Goal: Task Accomplishment & Management: Use online tool/utility

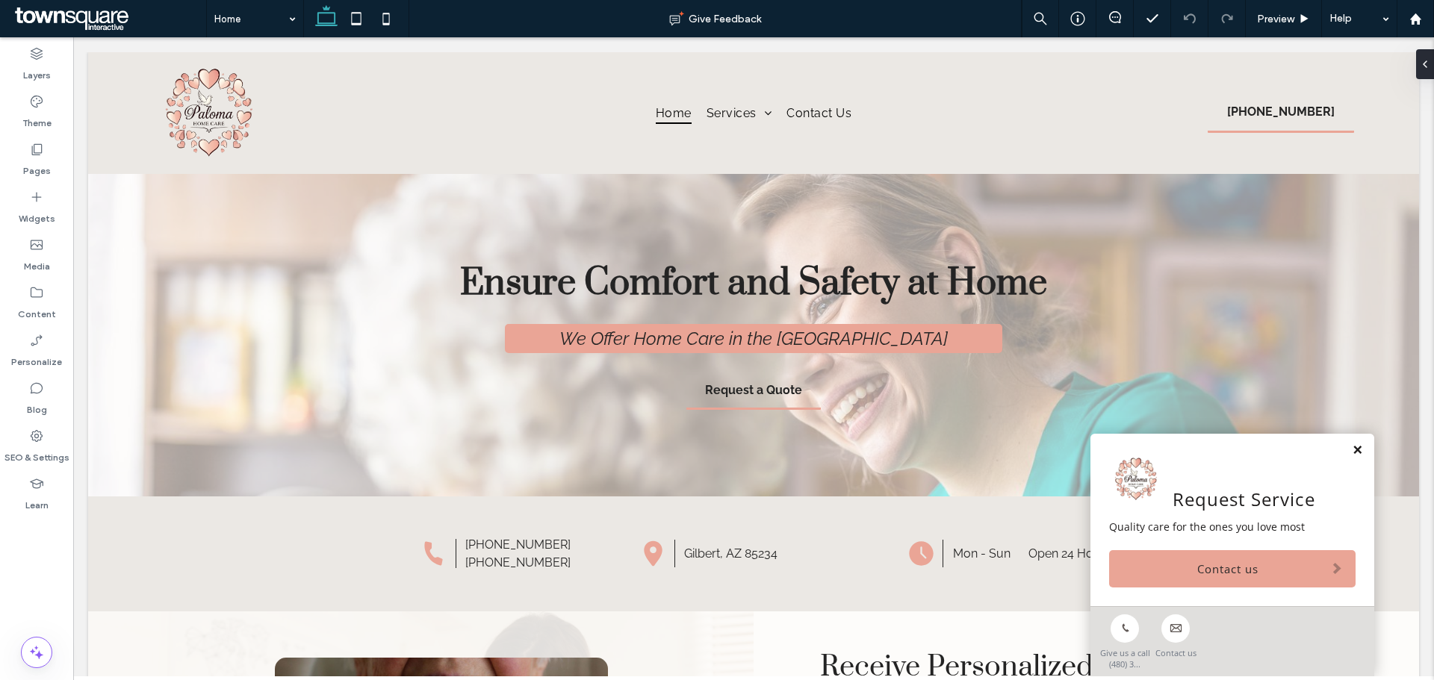
click at [1352, 450] on link at bounding box center [1357, 450] width 11 height 13
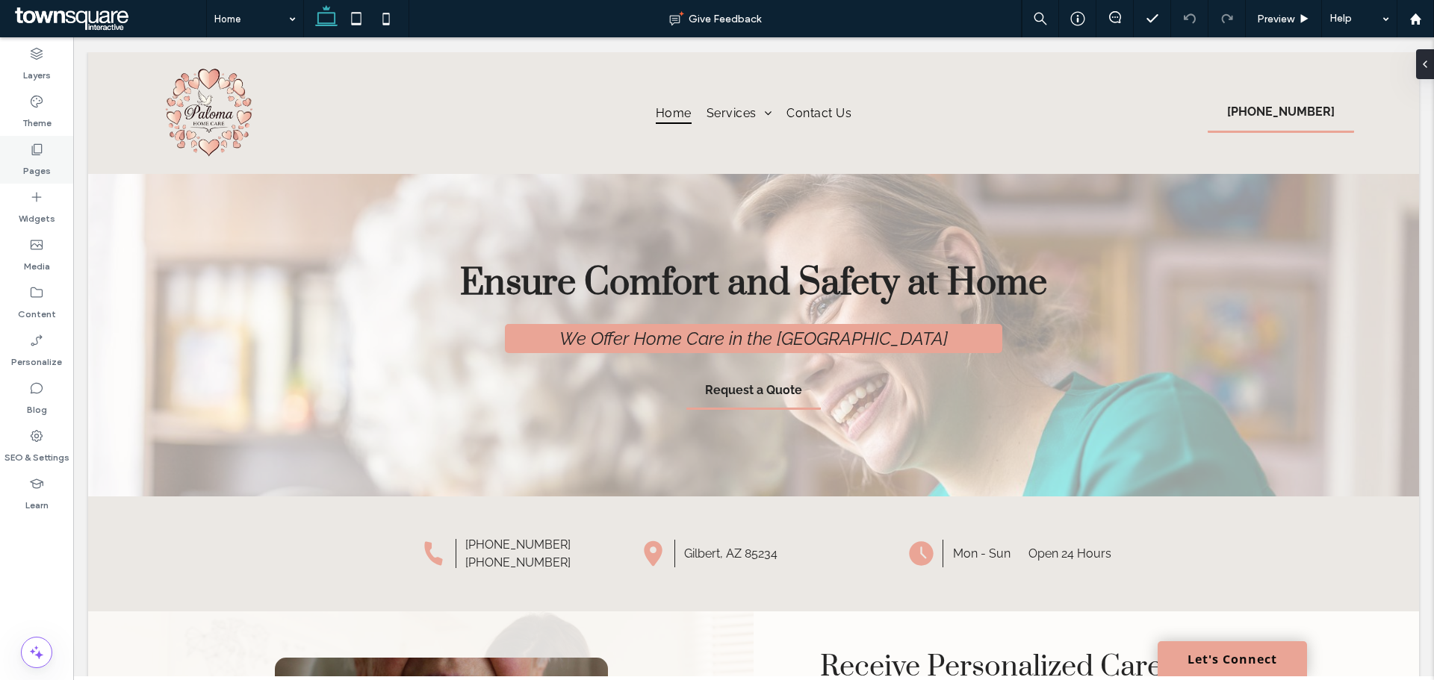
click at [31, 154] on icon at bounding box center [36, 149] width 15 height 15
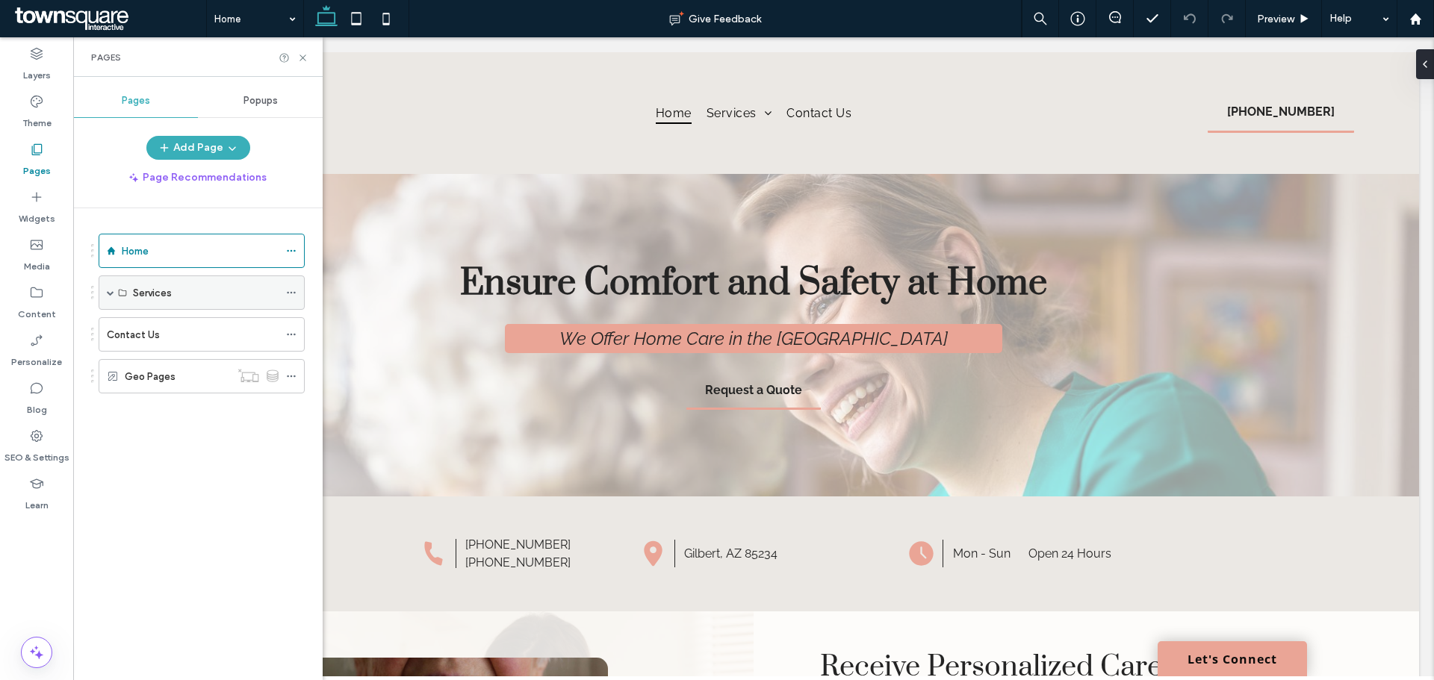
click at [155, 291] on label "Services" at bounding box center [152, 293] width 39 height 26
click at [103, 292] on div "Services" at bounding box center [202, 293] width 206 height 34
click at [108, 291] on div "Services" at bounding box center [202, 293] width 206 height 34
click at [108, 291] on span at bounding box center [110, 292] width 7 height 7
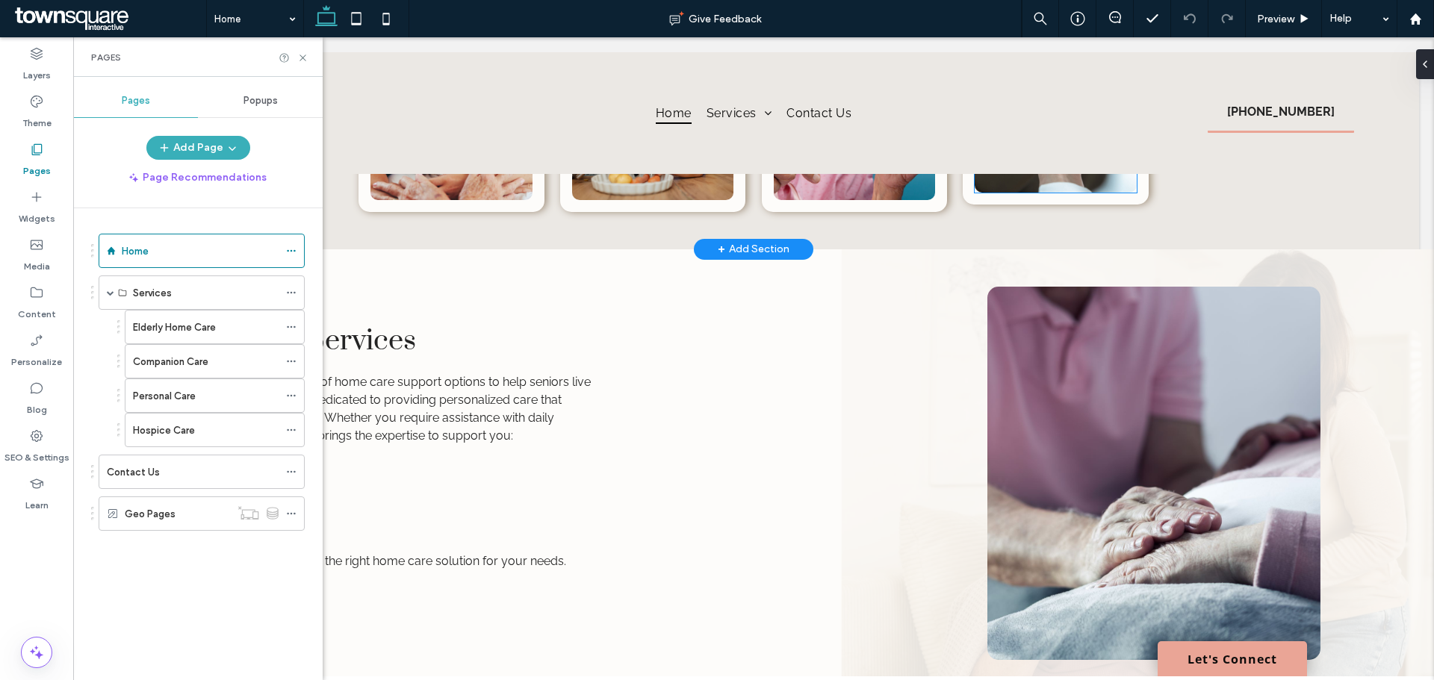
scroll to position [1298, 0]
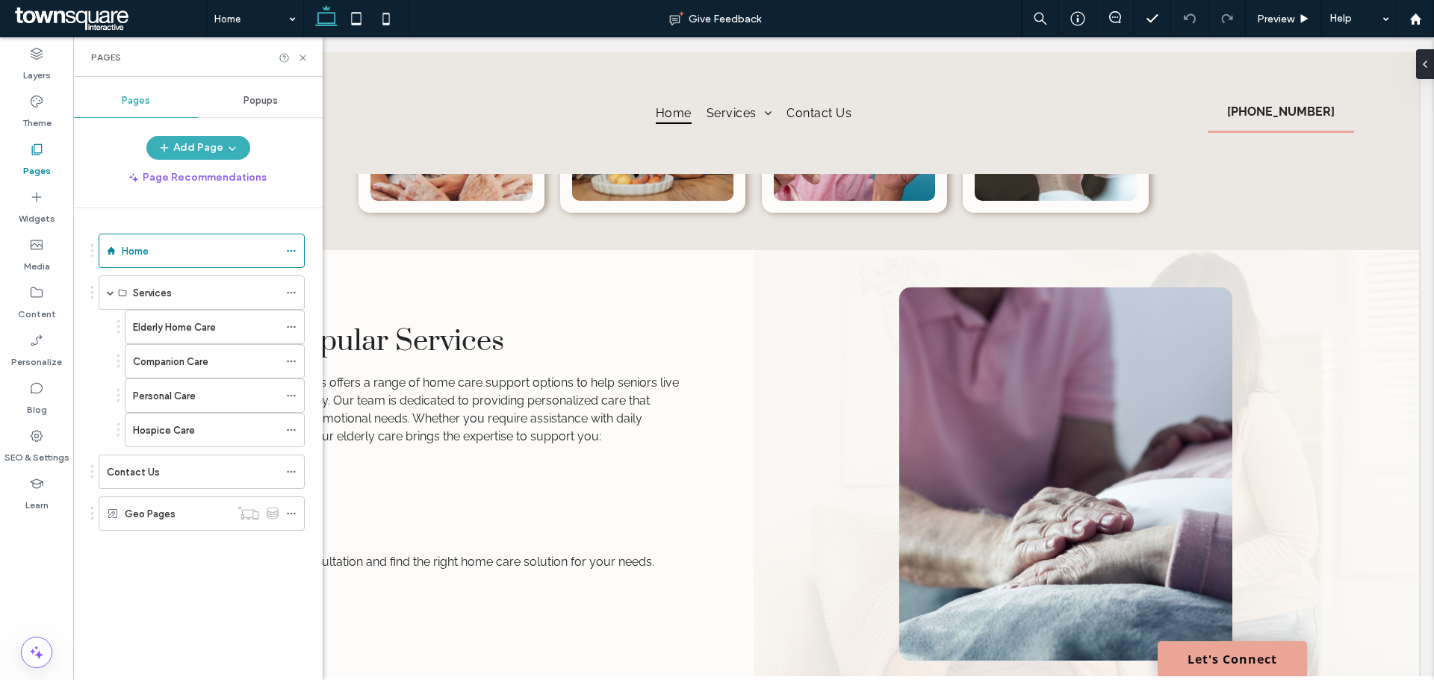
click at [308, 59] on div "Pages" at bounding box center [197, 57] width 249 height 40
click at [307, 63] on div "Pages" at bounding box center [197, 57] width 249 height 40
click at [304, 58] on use at bounding box center [303, 58] width 6 height 6
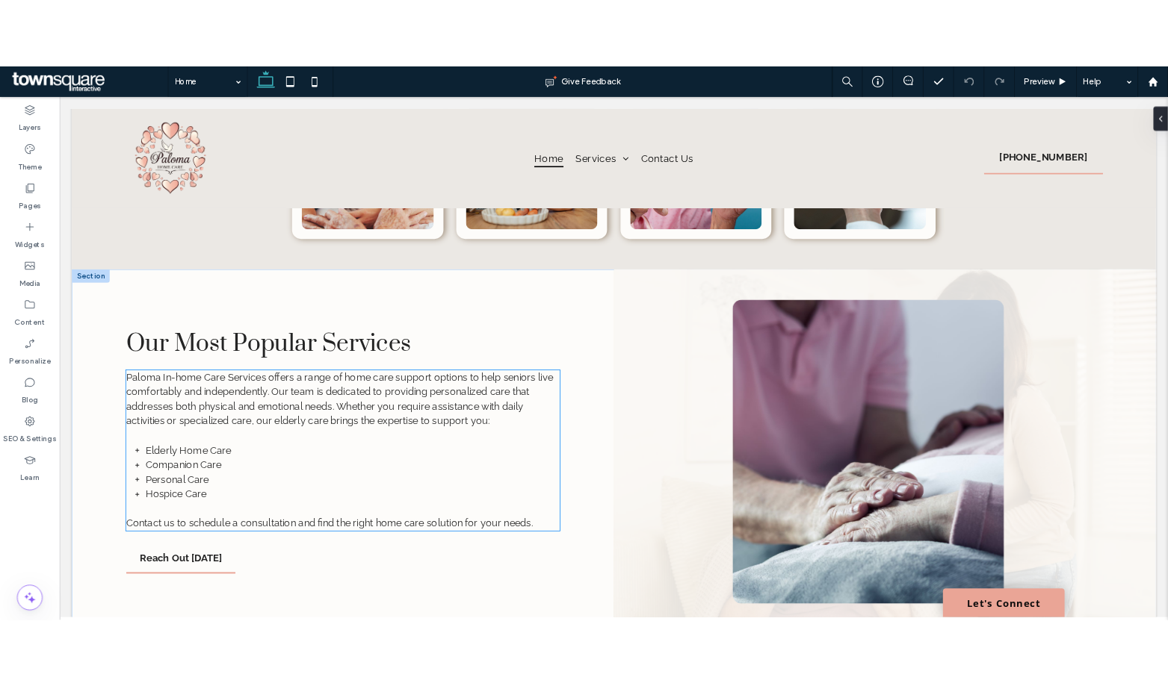
scroll to position [1366, 0]
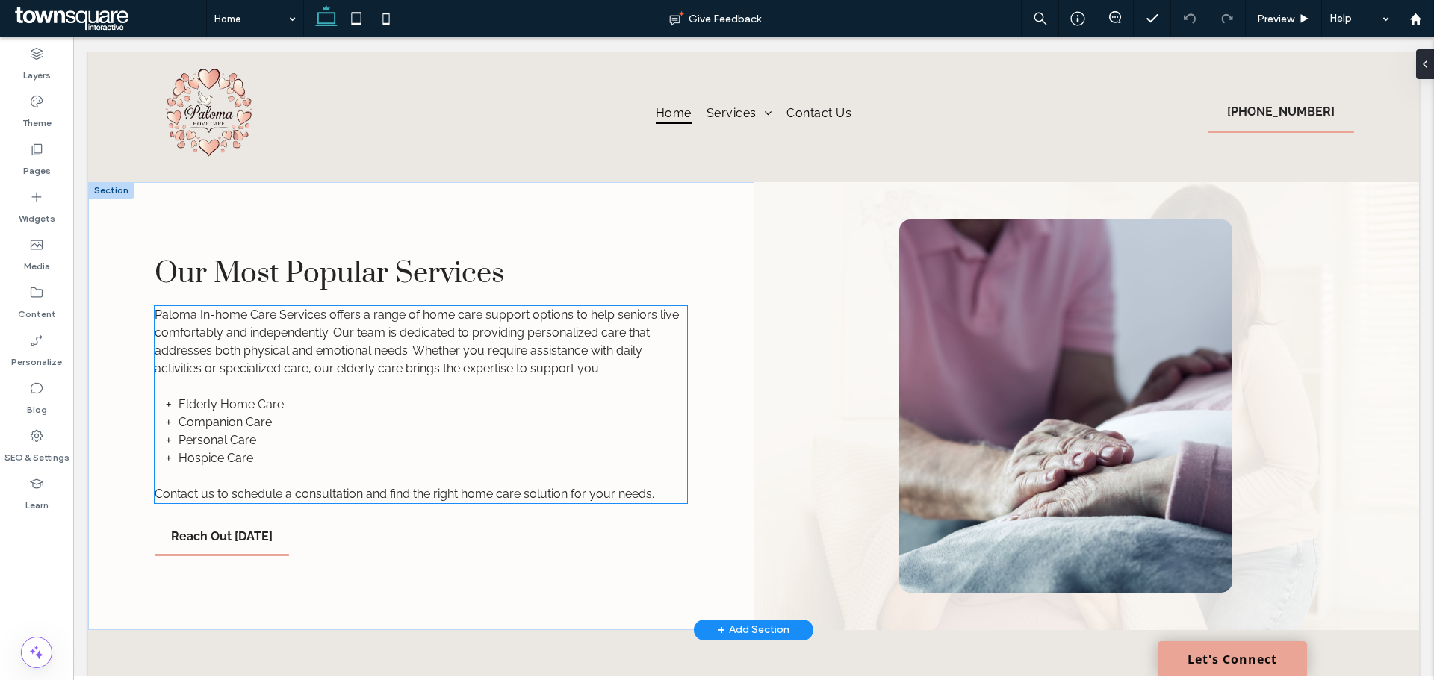
click at [542, 365] on span "Paloma In-home Care Services offers a range of home care support options to hel…" at bounding box center [417, 342] width 524 height 68
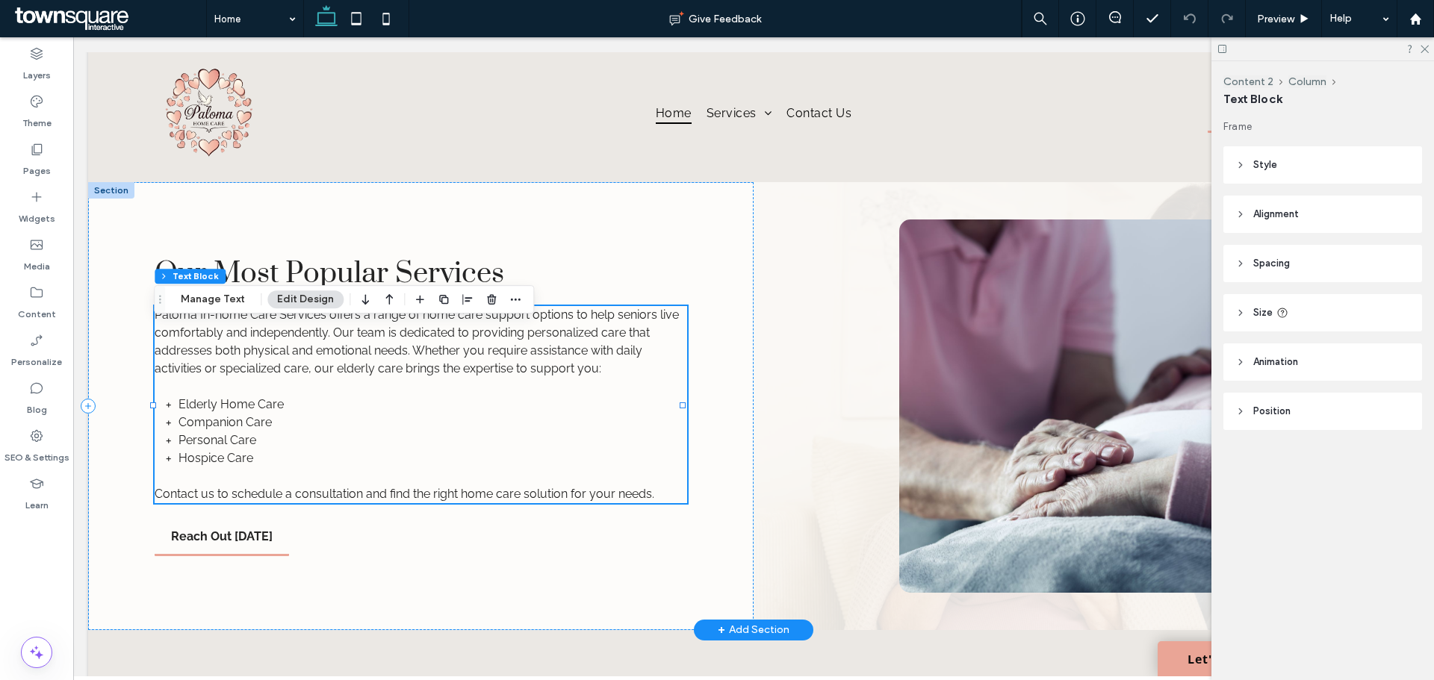
click at [542, 365] on span "Paloma In-home Care Services offers a range of home care support options to hel…" at bounding box center [417, 342] width 524 height 68
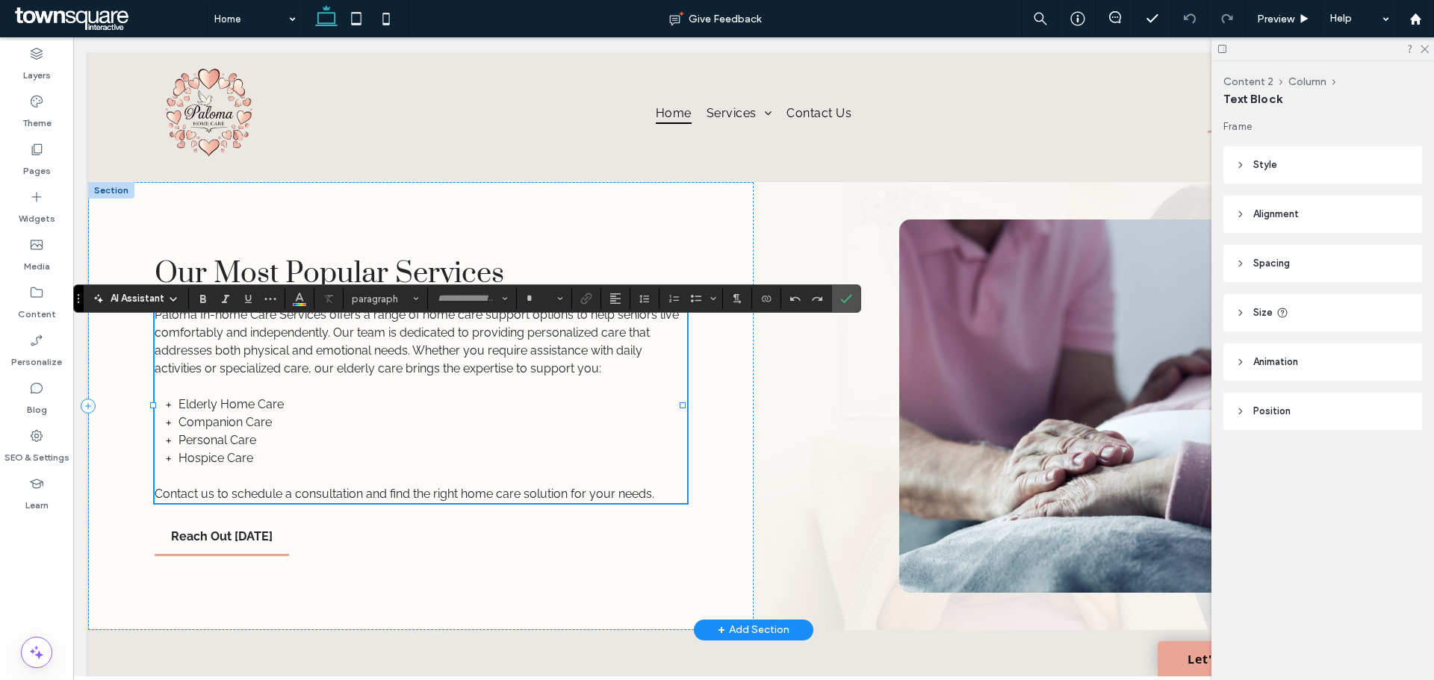
type input "*******"
type input "**"
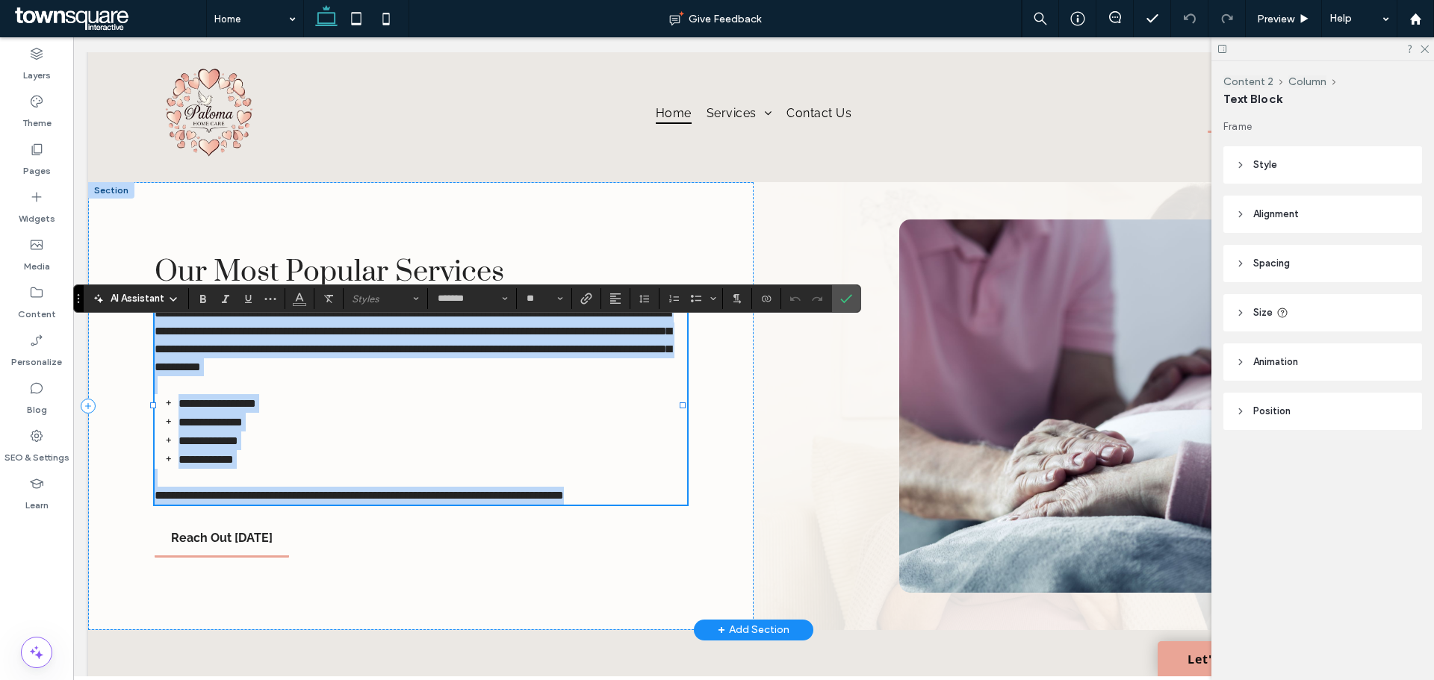
click at [542, 365] on span "**********" at bounding box center [413, 340] width 517 height 65
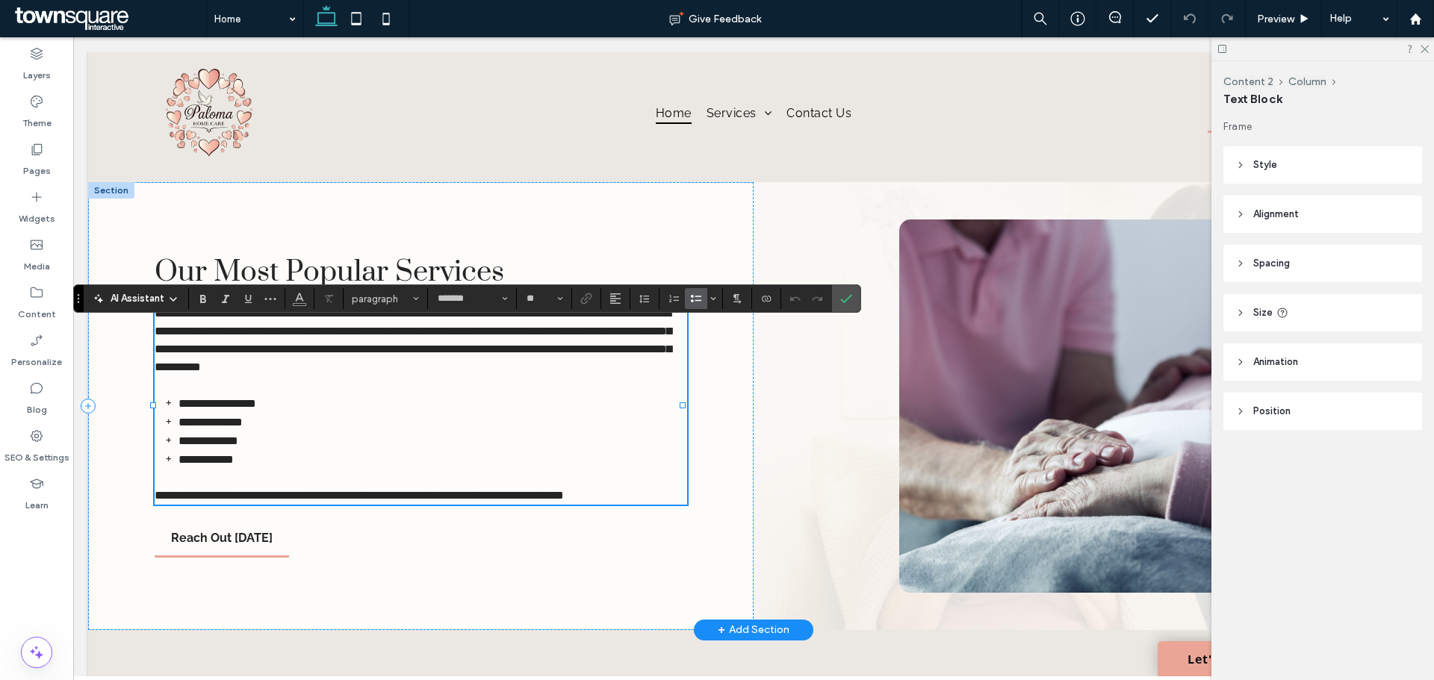
click at [262, 469] on li "**********" at bounding box center [433, 459] width 509 height 19
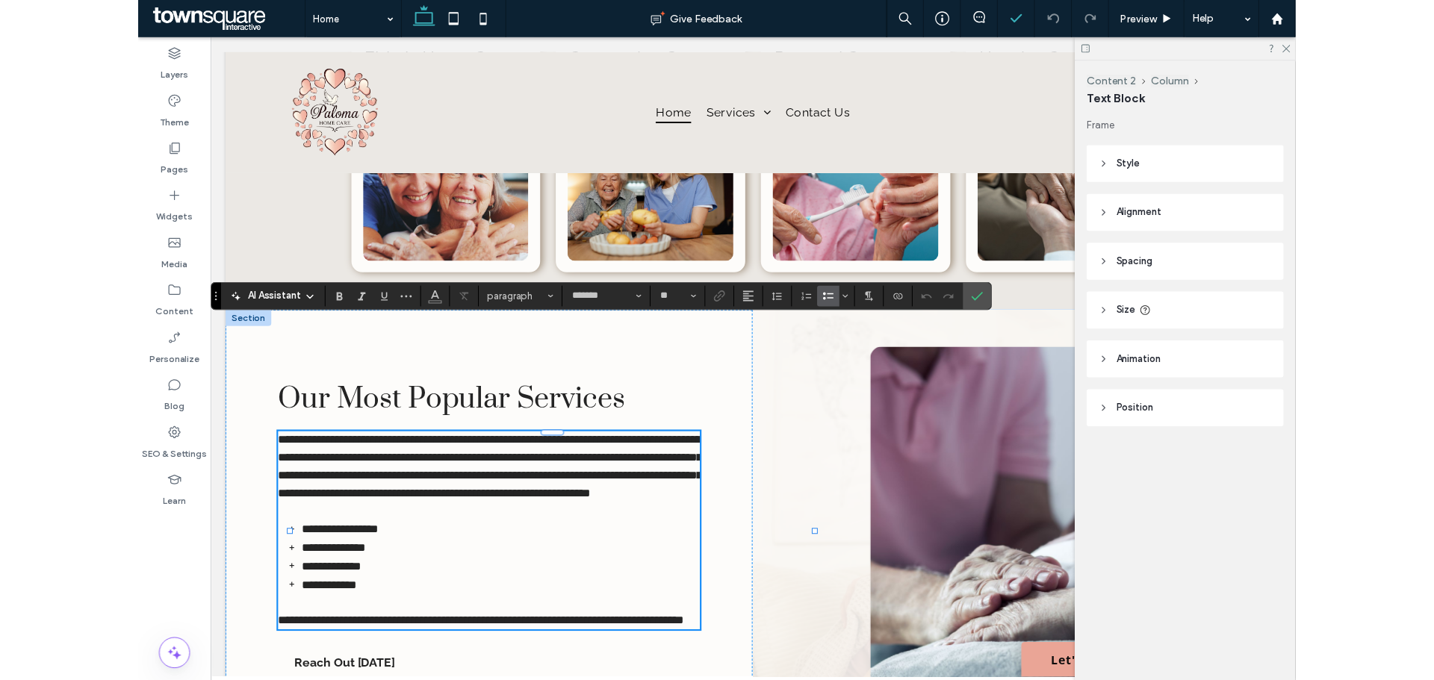
scroll to position [1457, 0]
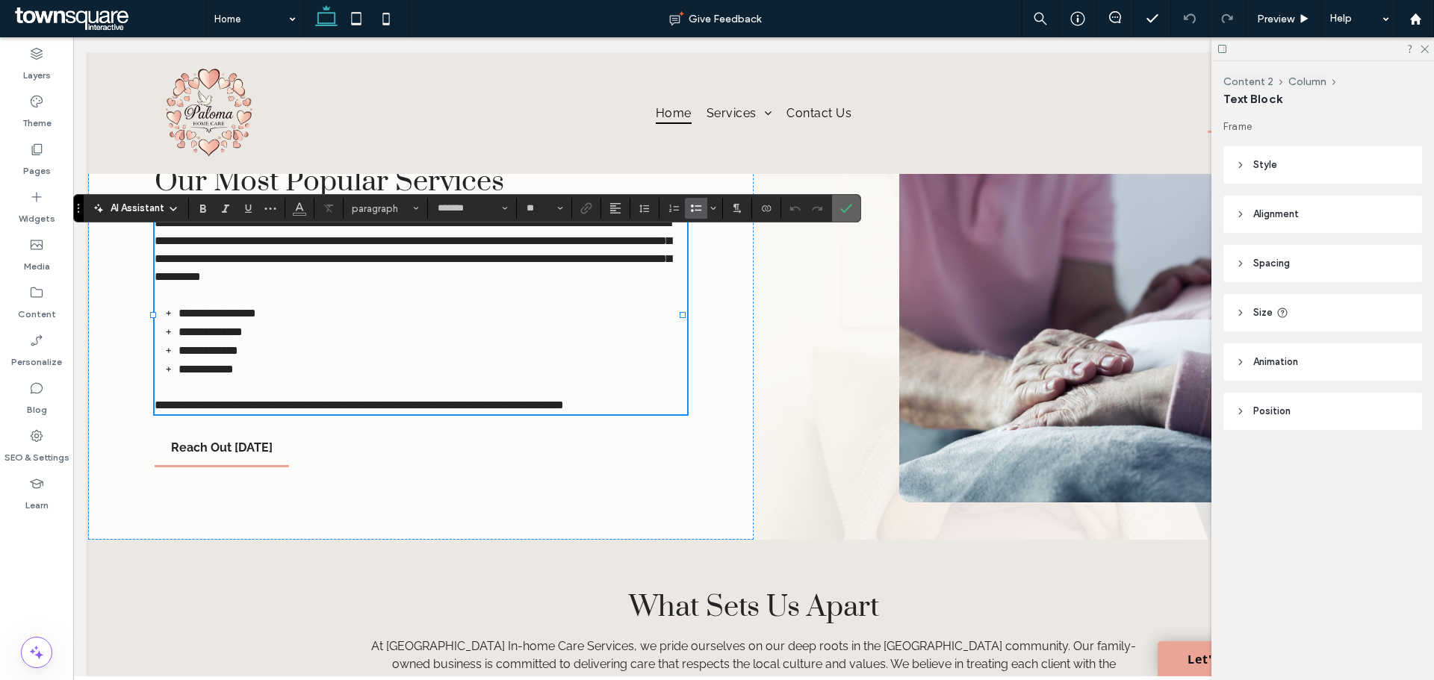
click at [840, 217] on span "Confirm" at bounding box center [843, 208] width 7 height 27
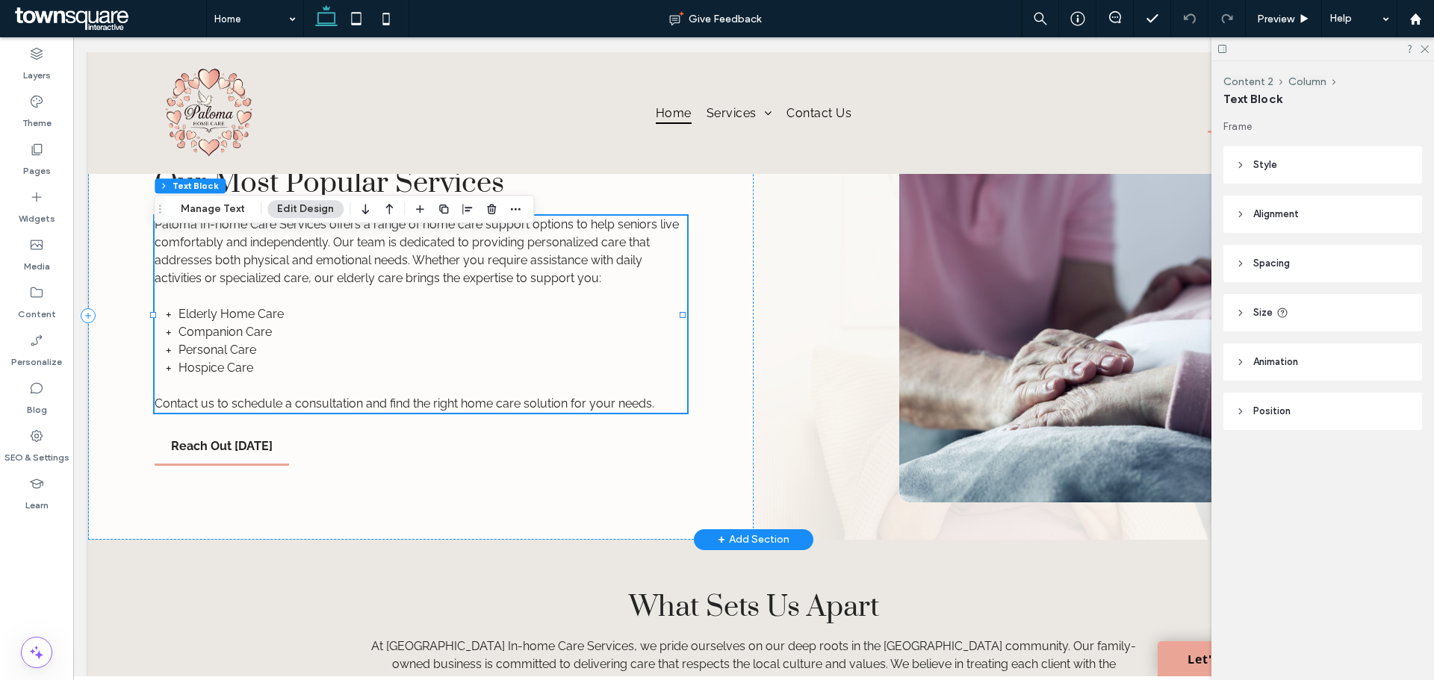
click at [261, 395] on p at bounding box center [421, 386] width 533 height 18
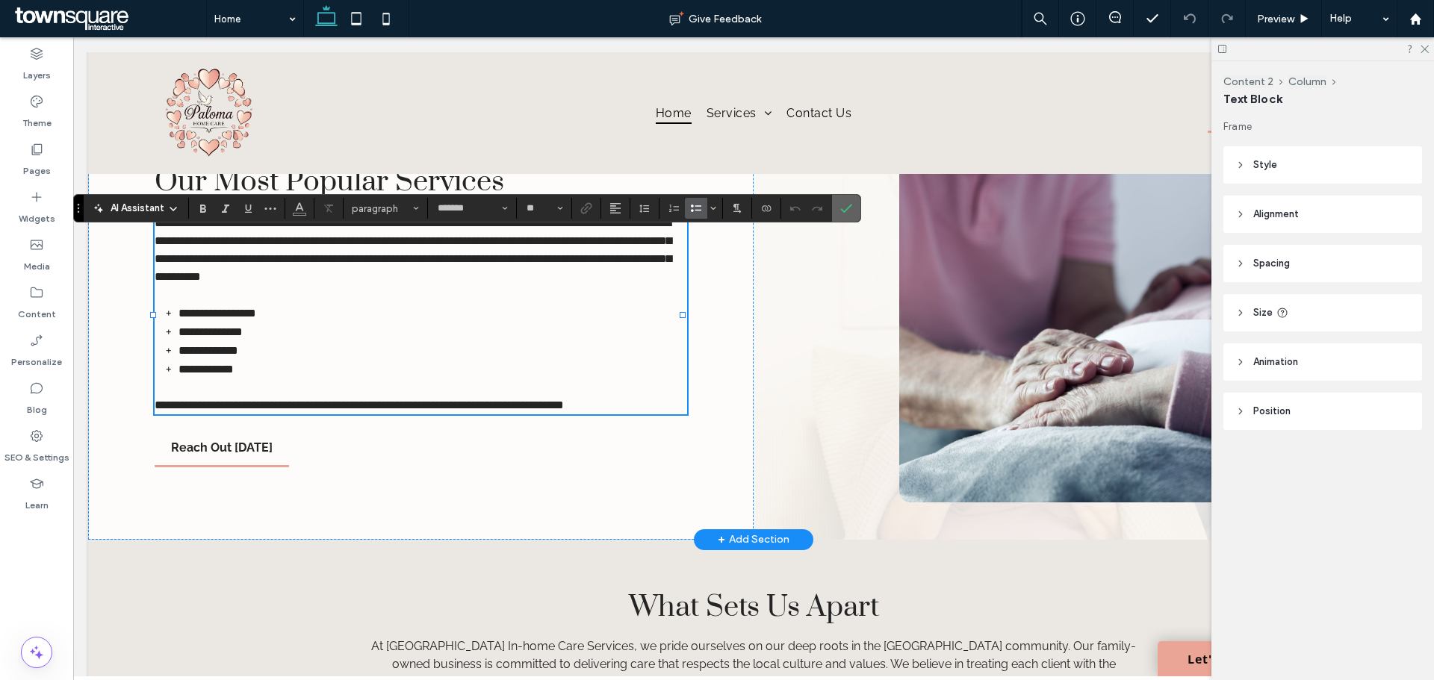
click at [844, 213] on use "Confirm" at bounding box center [847, 208] width 12 height 9
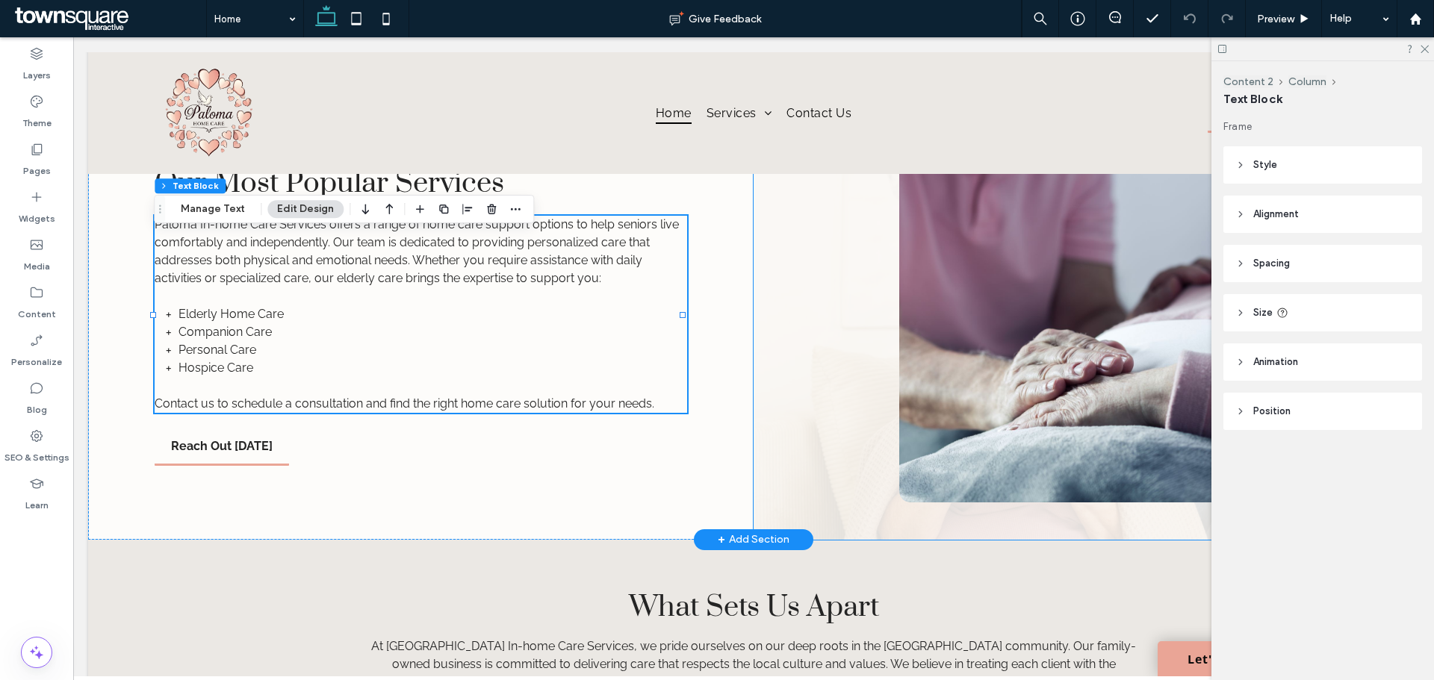
click at [825, 373] on div at bounding box center [1087, 316] width 666 height 448
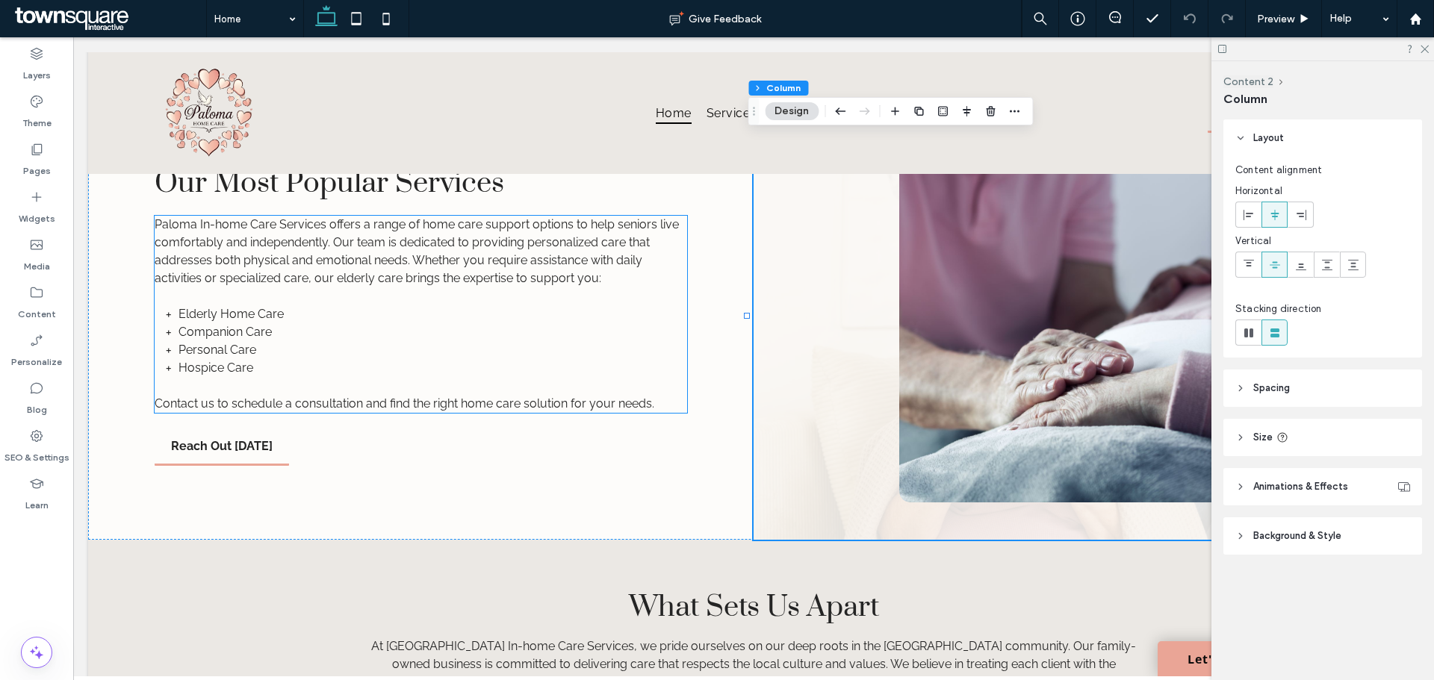
click at [269, 395] on p at bounding box center [421, 386] width 533 height 18
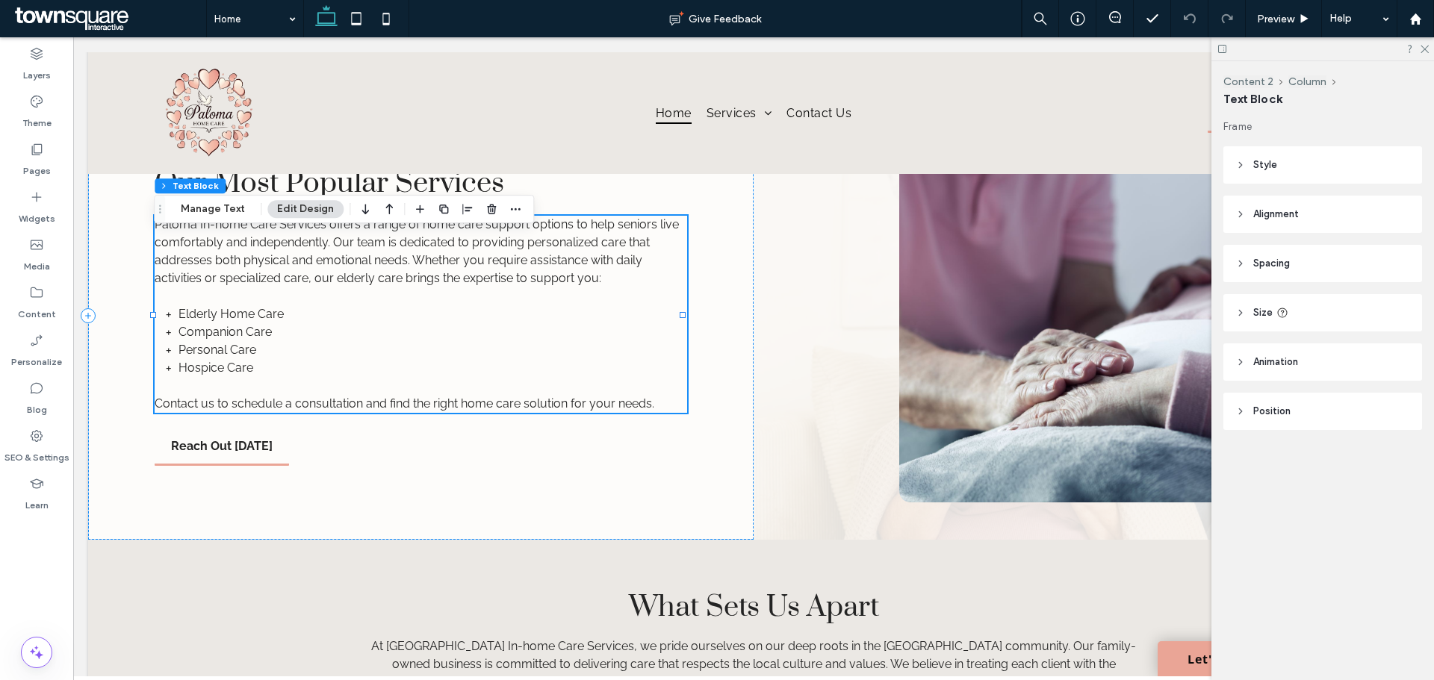
click at [260, 377] on li "Hospice Care" at bounding box center [433, 368] width 509 height 18
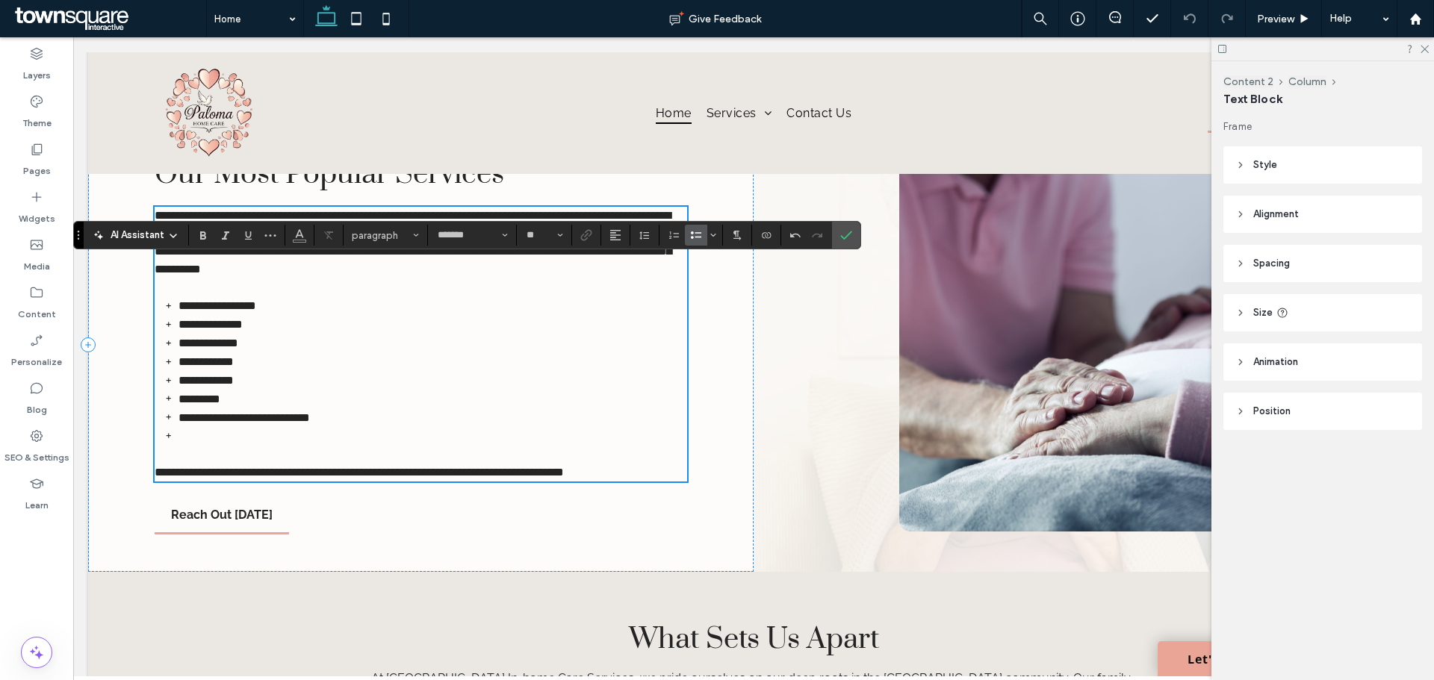
scroll to position [1421, 0]
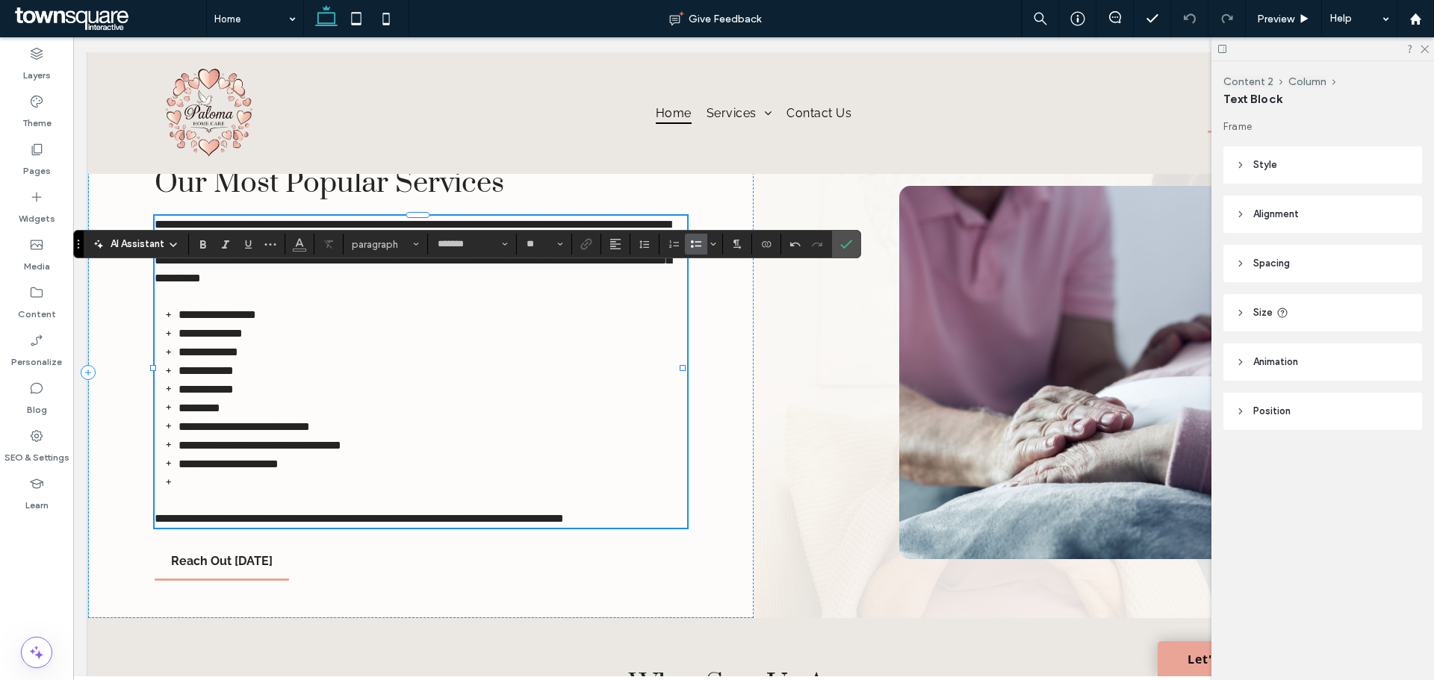
click at [244, 418] on li "*********" at bounding box center [433, 408] width 509 height 19
click at [242, 451] on span "**********" at bounding box center [260, 445] width 163 height 11
click at [278, 492] on li at bounding box center [433, 483] width 509 height 19
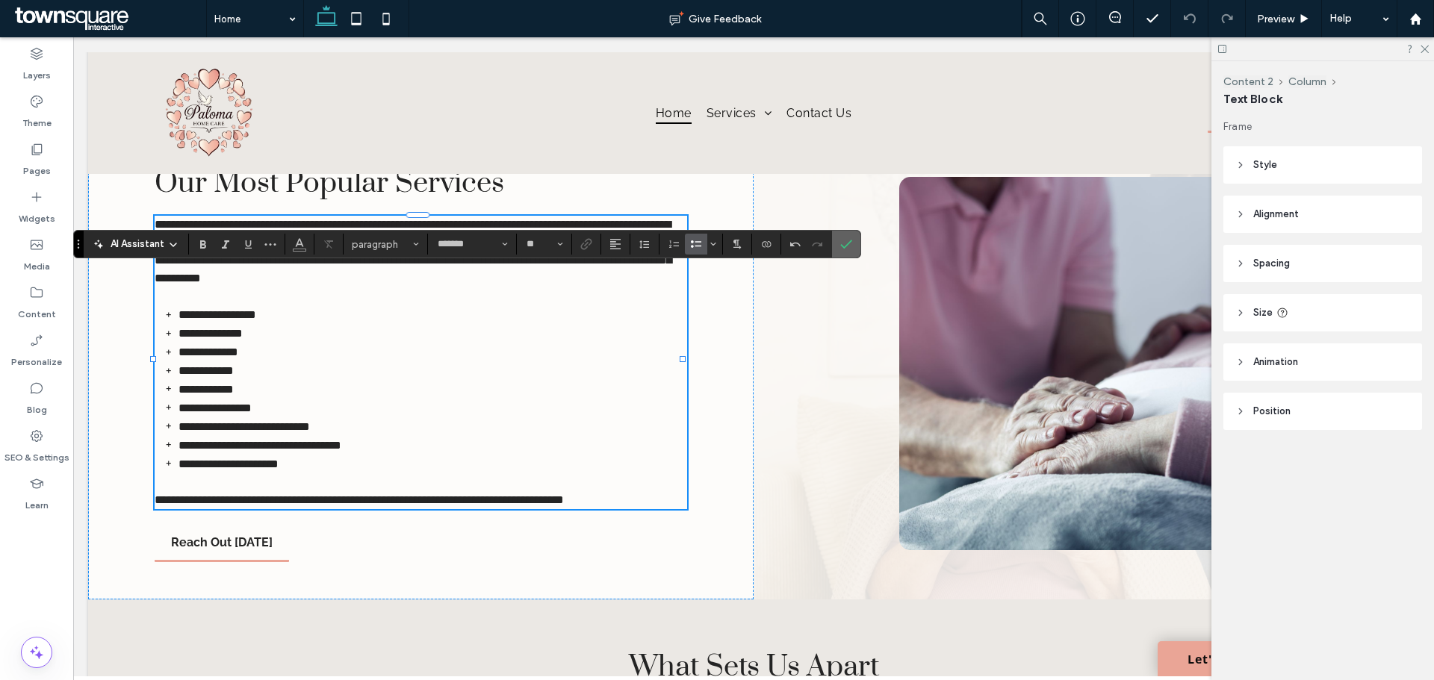
click at [844, 242] on icon "Confirm" at bounding box center [846, 244] width 12 height 12
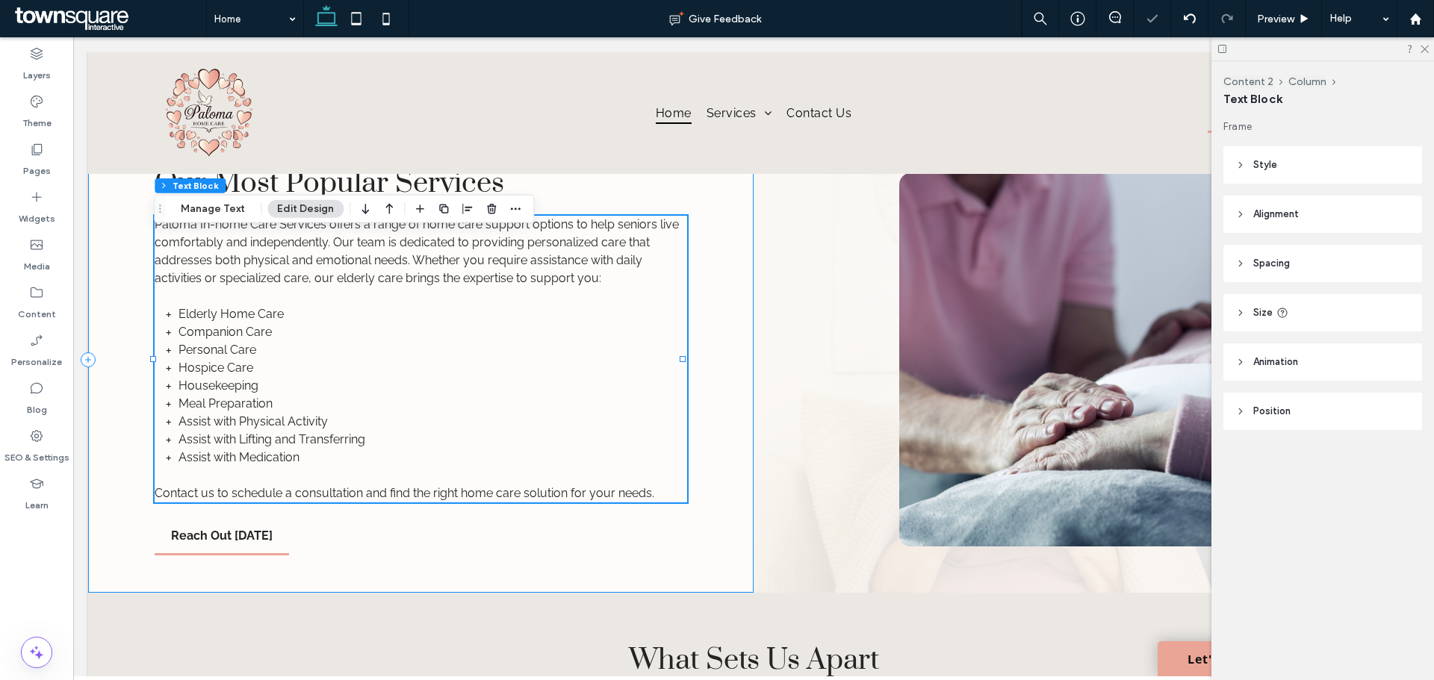
click at [737, 528] on div "Our Most Popular Services Paloma In-home Care Services offers a range of home c…" at bounding box center [421, 360] width 666 height 465
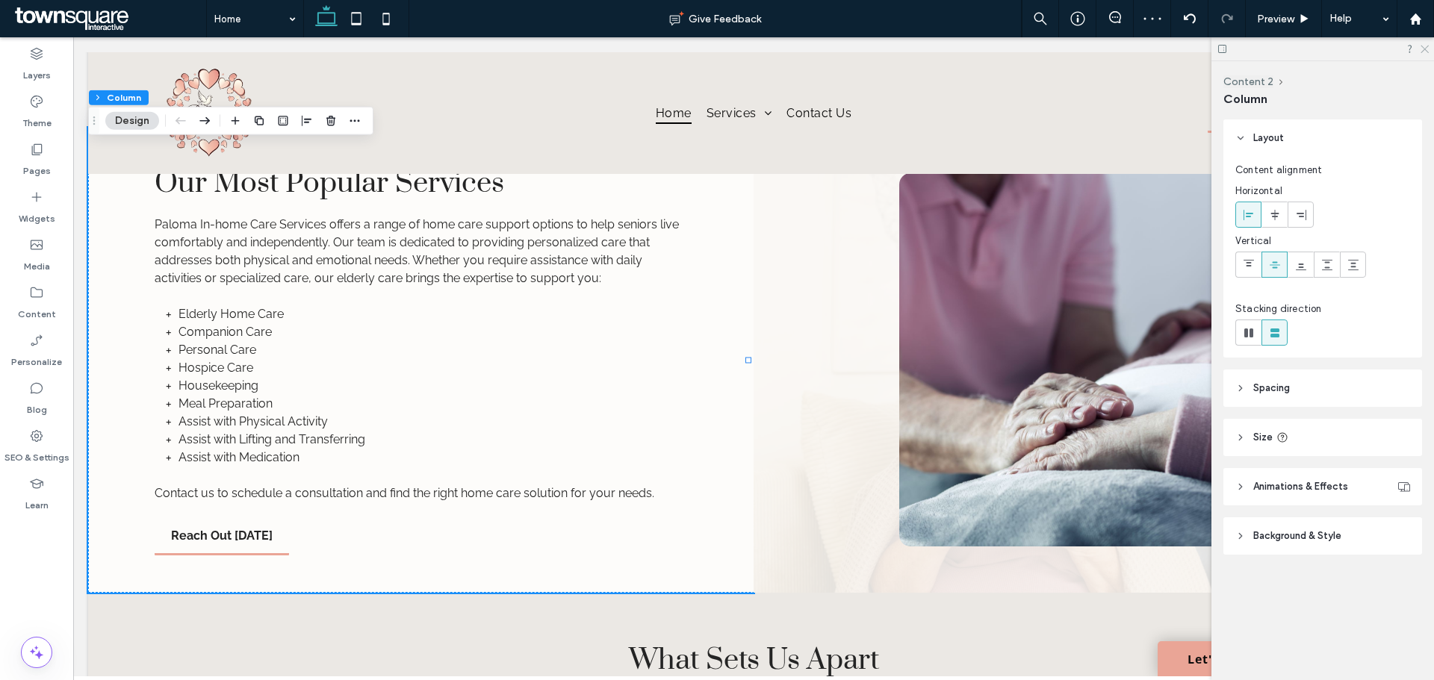
click at [1427, 51] on use at bounding box center [1425, 50] width 8 height 8
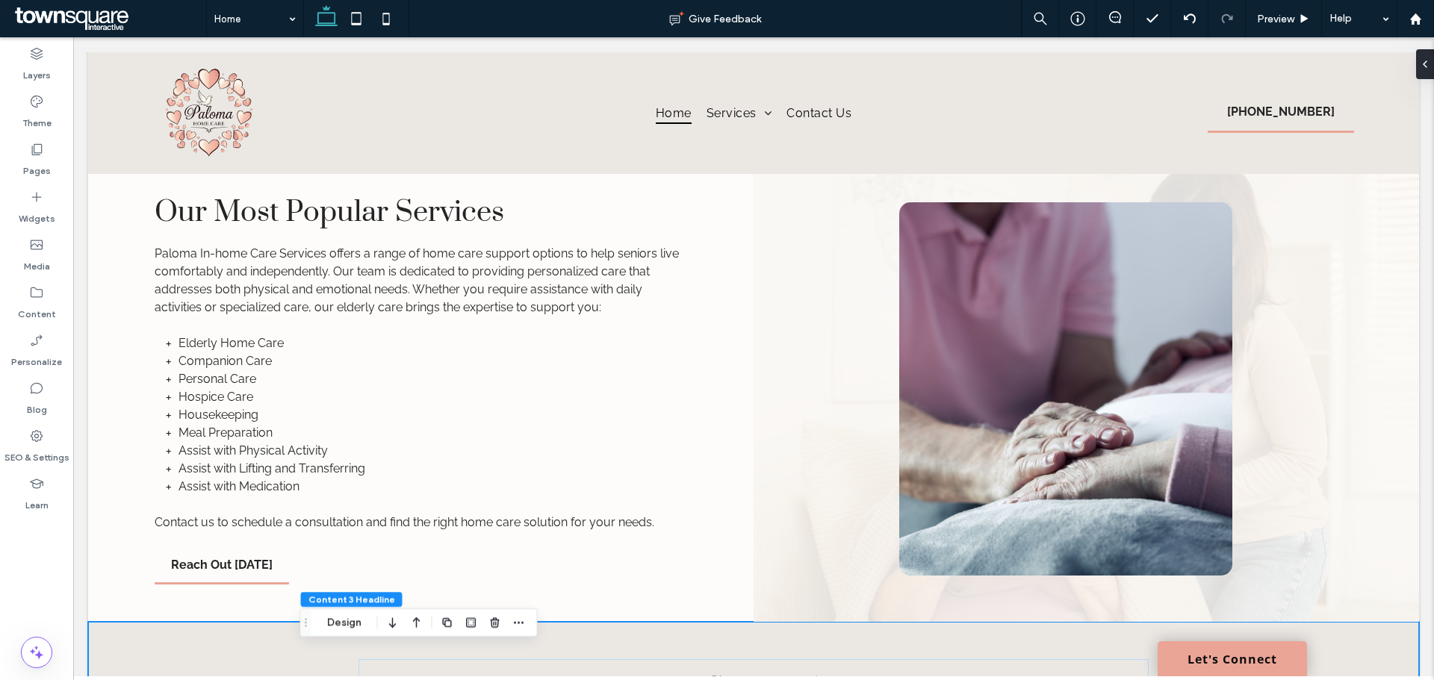
scroll to position [1371, 0]
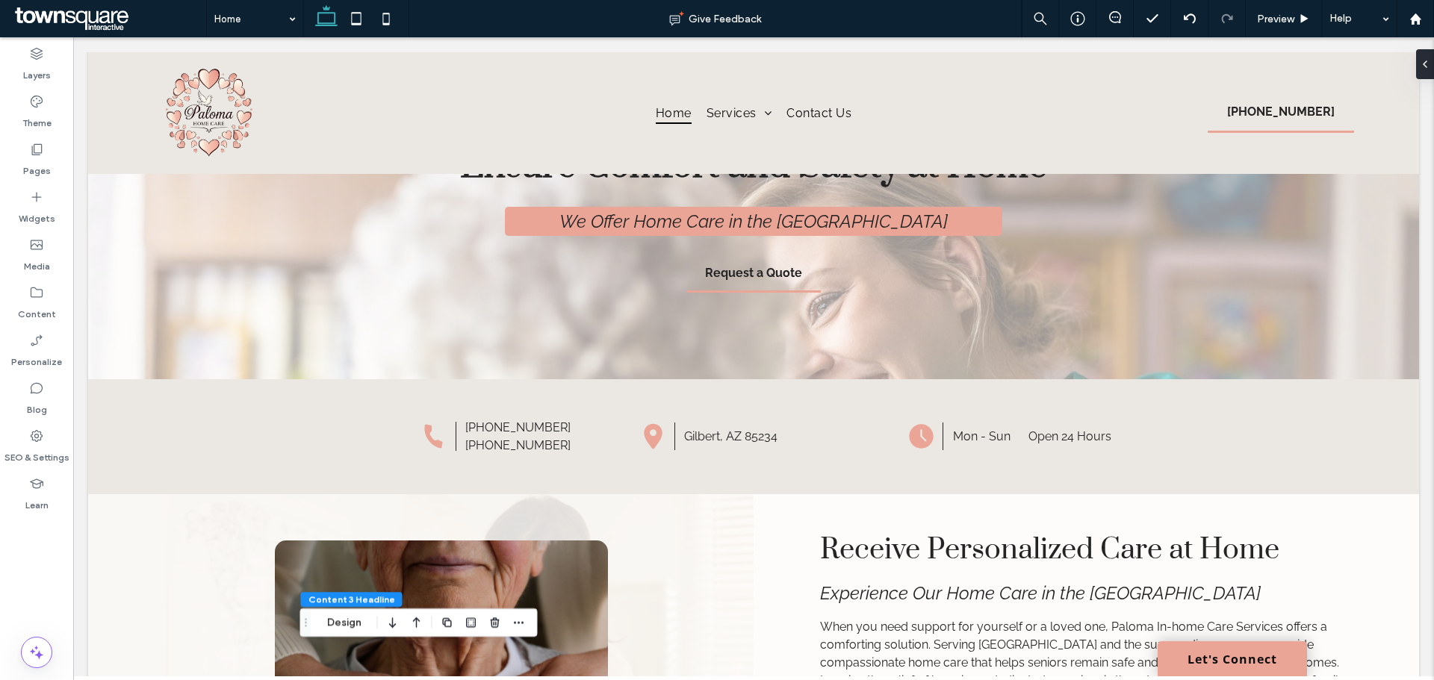
scroll to position [0, 0]
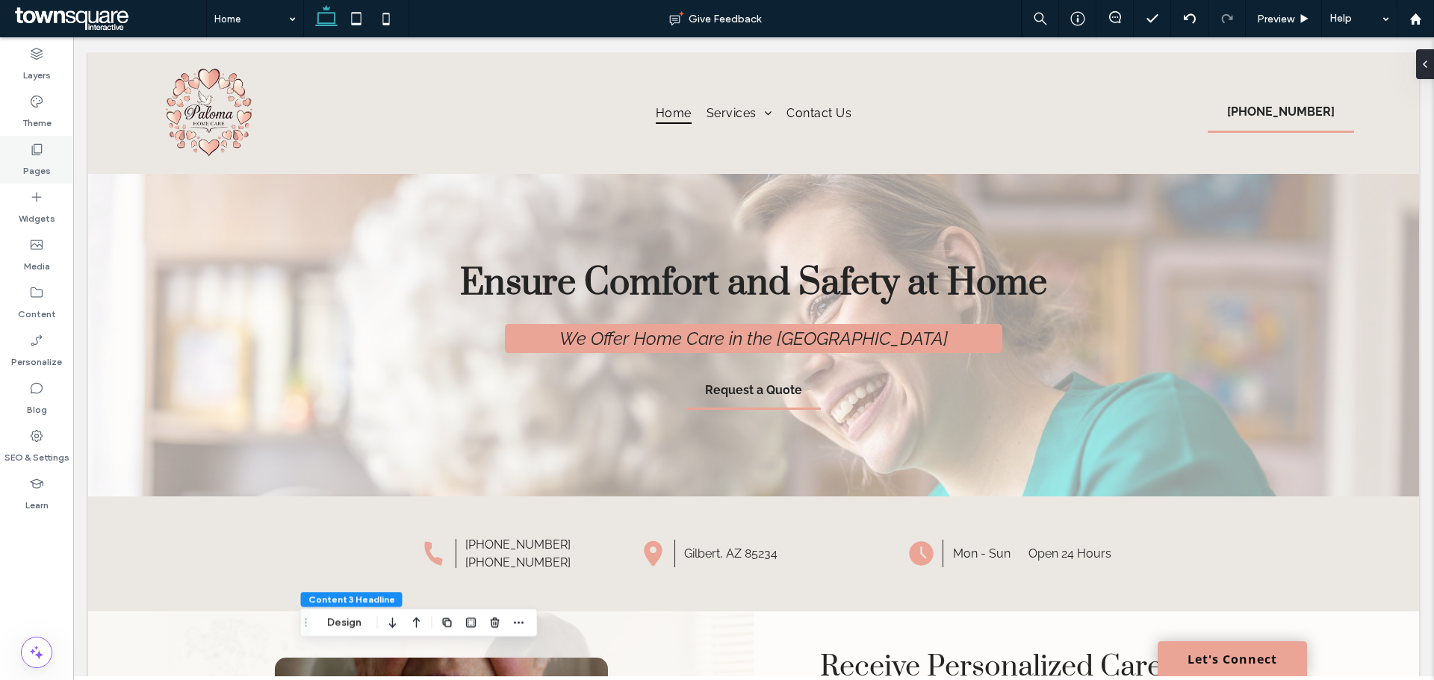
click at [28, 158] on label "Pages" at bounding box center [37, 167] width 28 height 21
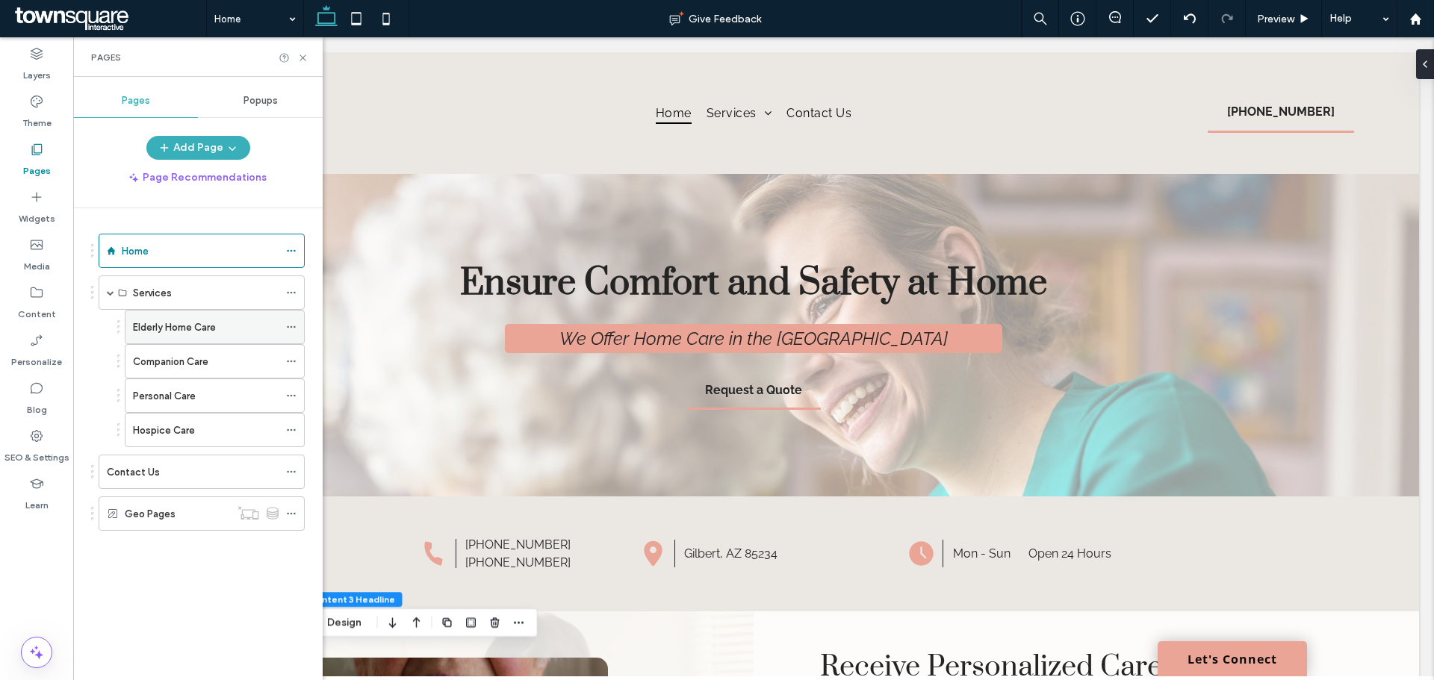
click at [146, 330] on label "Elderly Home Care" at bounding box center [174, 327] width 83 height 26
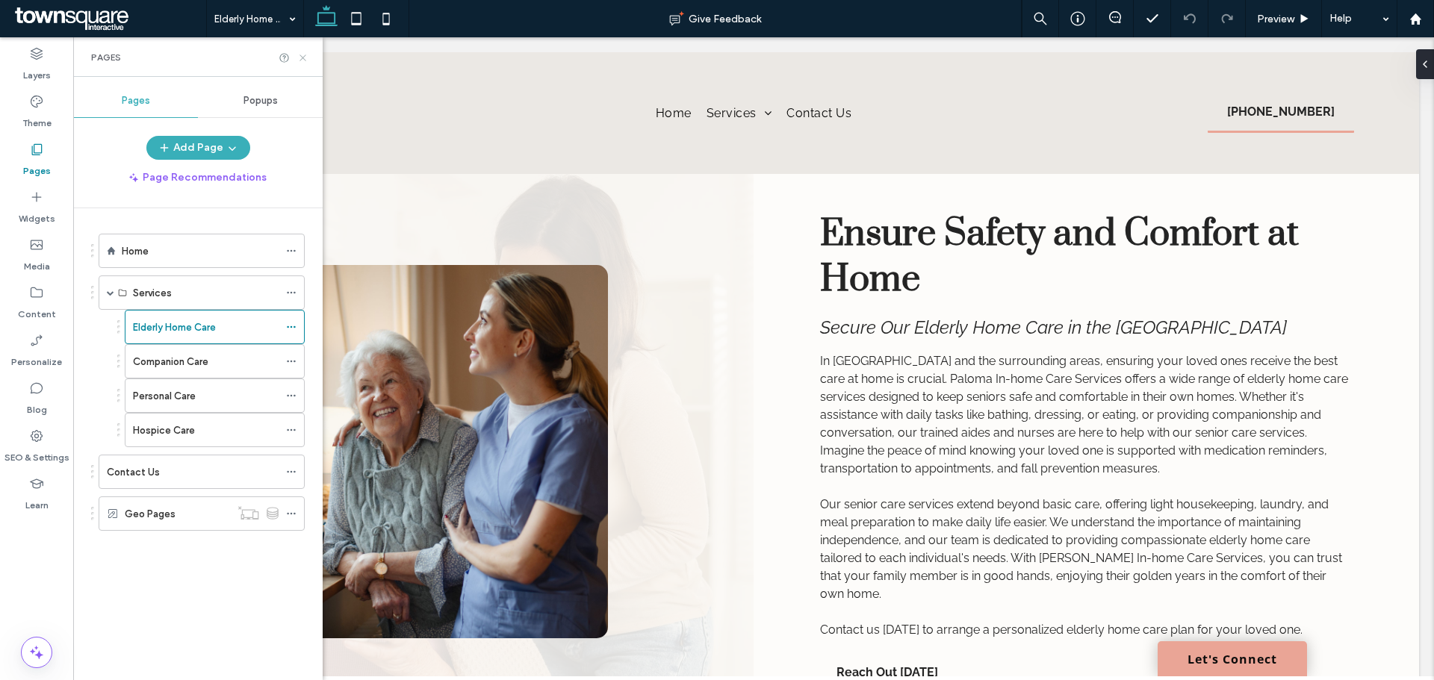
click at [304, 63] on icon at bounding box center [302, 57] width 11 height 11
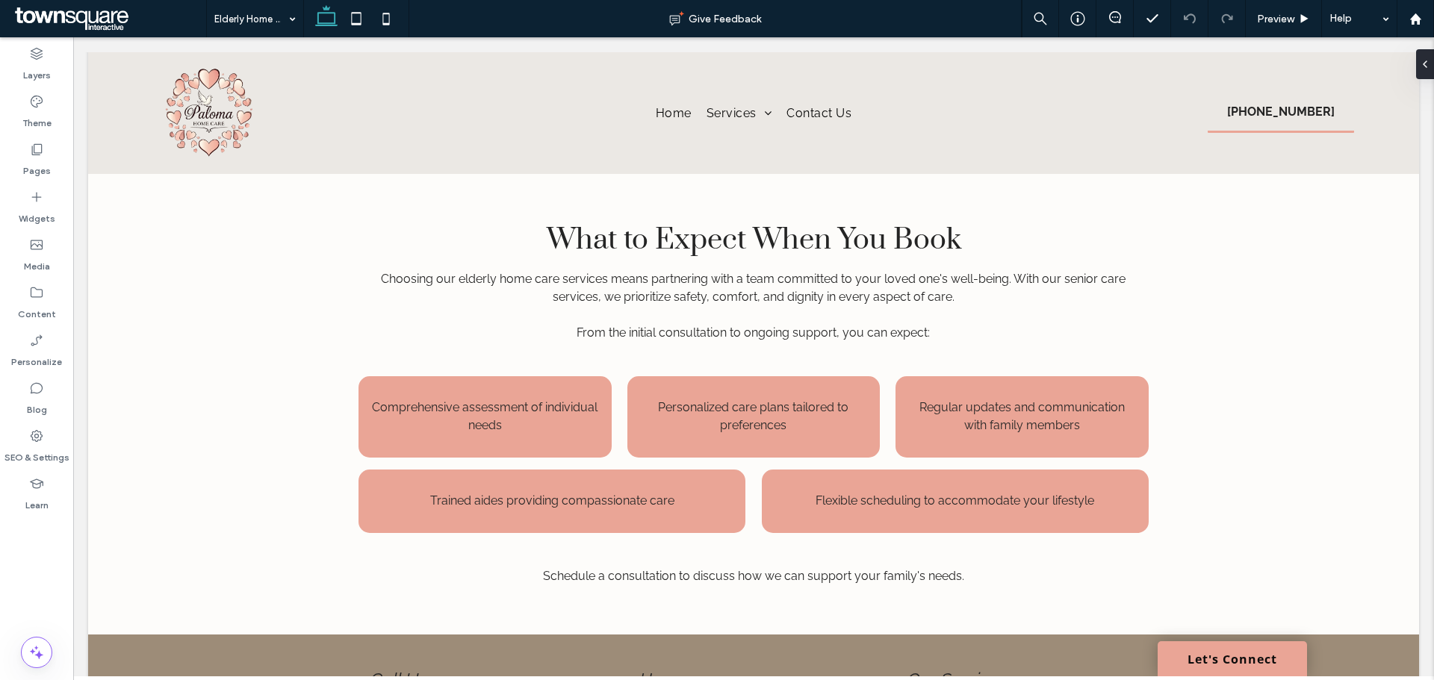
scroll to position [674, 0]
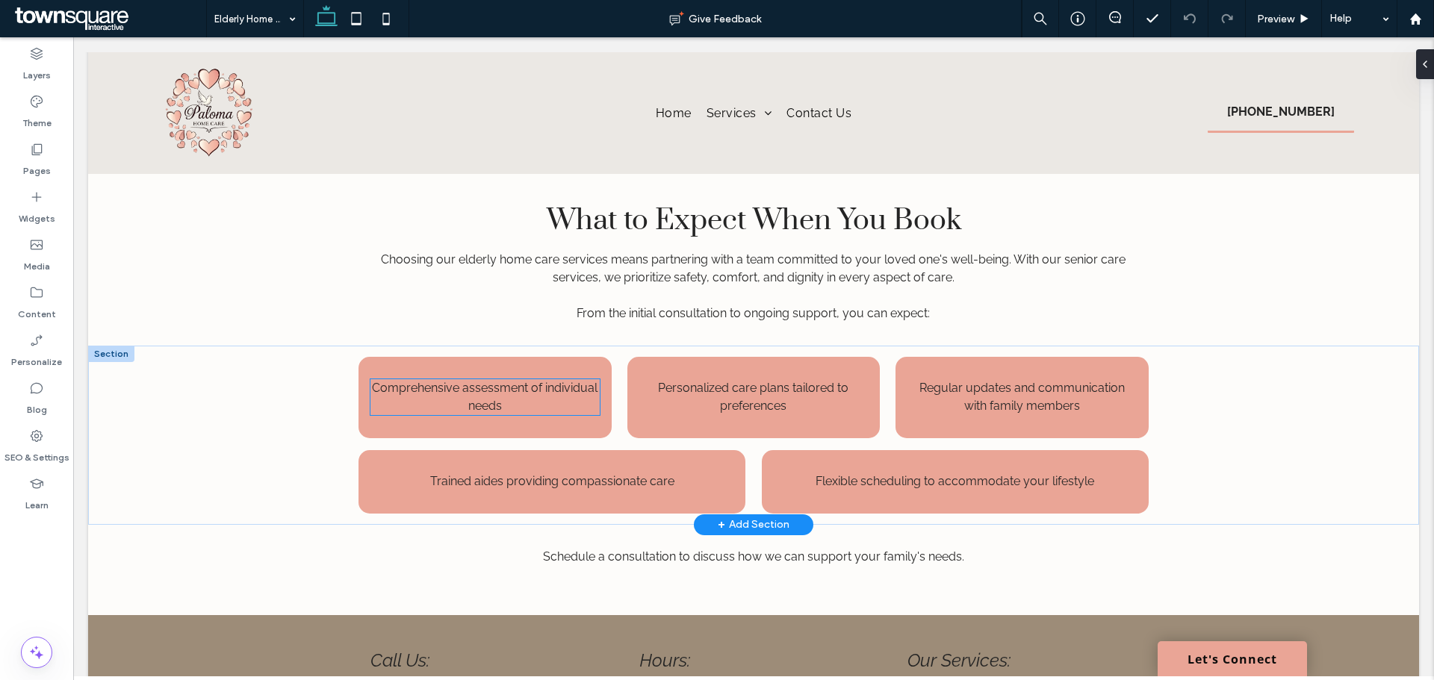
click at [569, 415] on p "Comprehensive assessment of individual needs" at bounding box center [484, 397] width 229 height 36
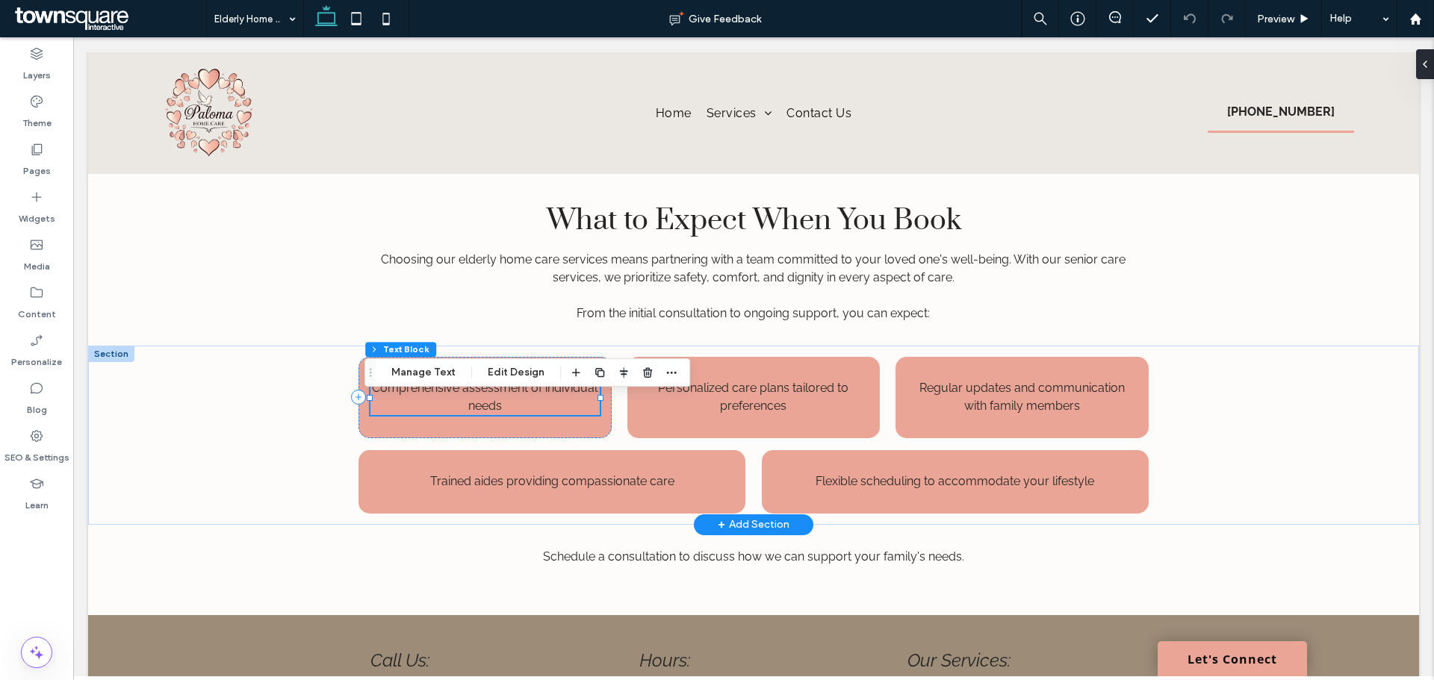
click at [569, 416] on div at bounding box center [484, 415] width 229 height 1
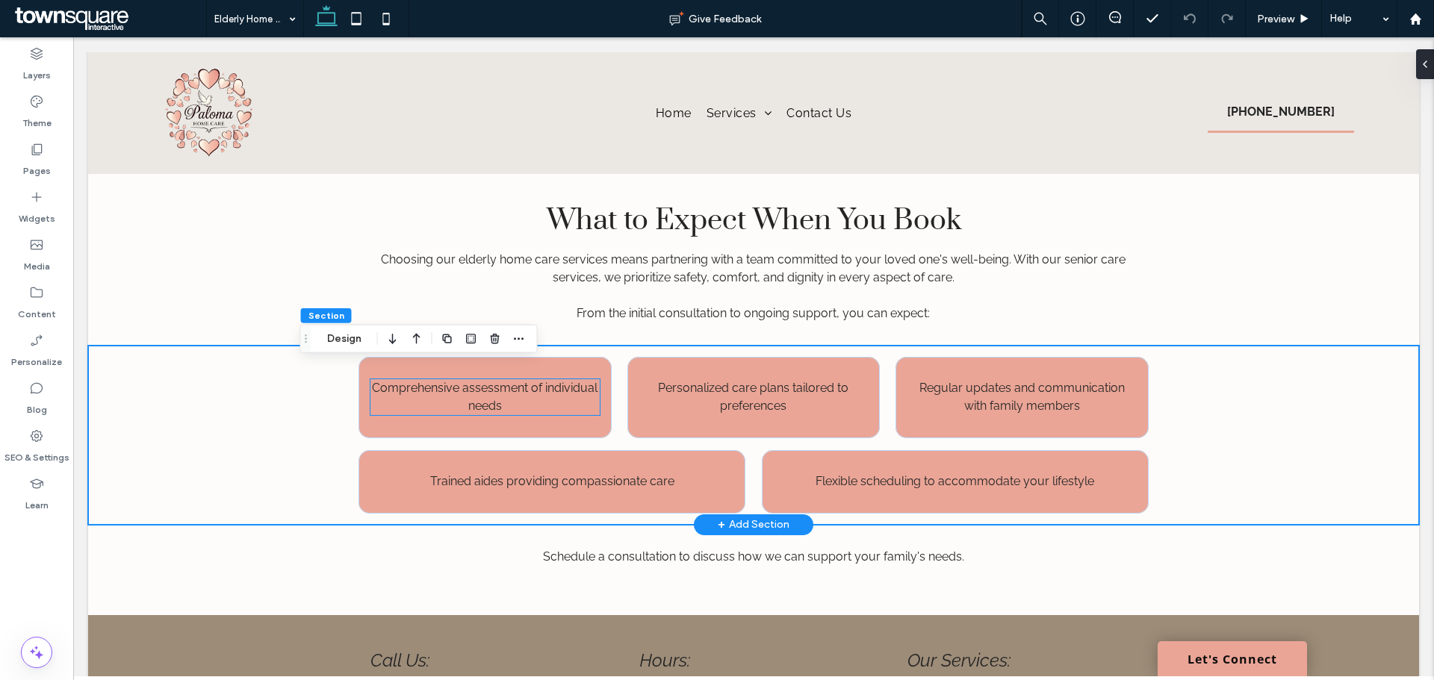
click at [569, 415] on p "Comprehensive assessment of individual needs" at bounding box center [484, 397] width 229 height 36
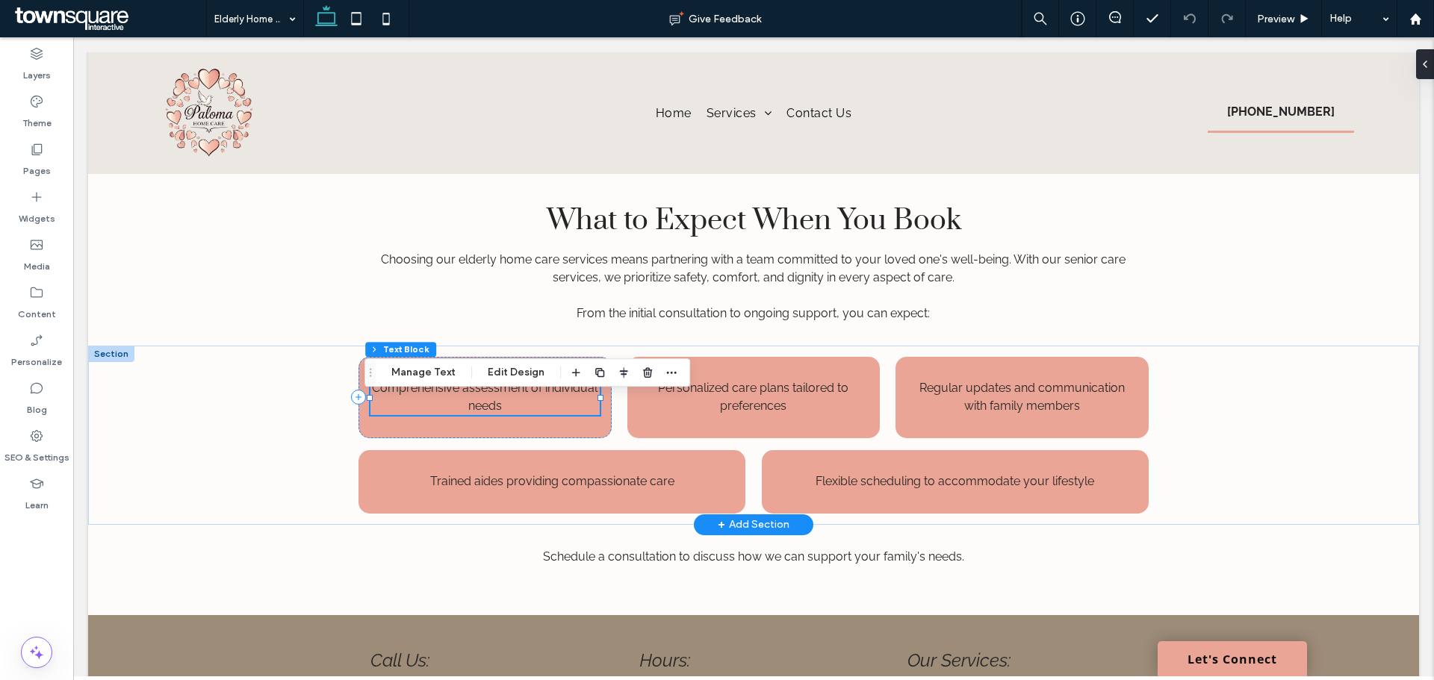
click at [569, 415] on p "Comprehensive assessment of individual needs" at bounding box center [484, 397] width 229 height 36
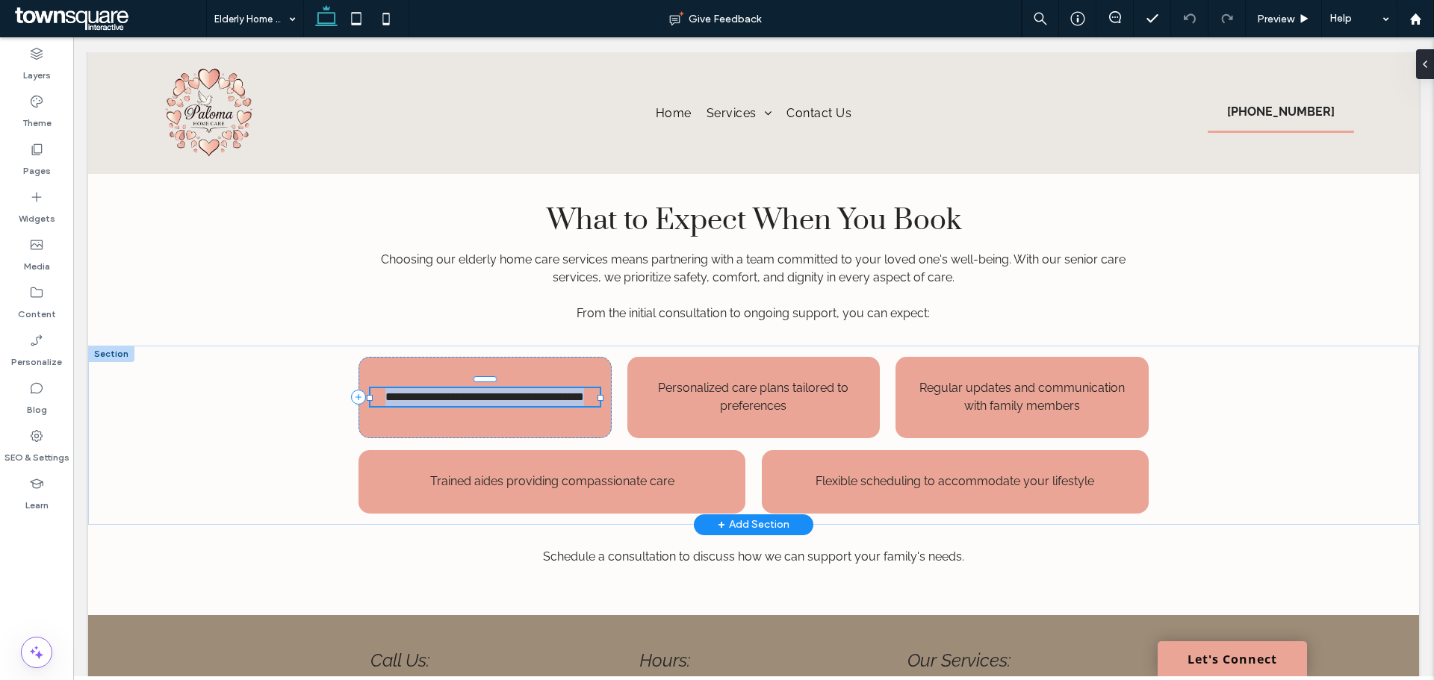
type input "*******"
type input "**"
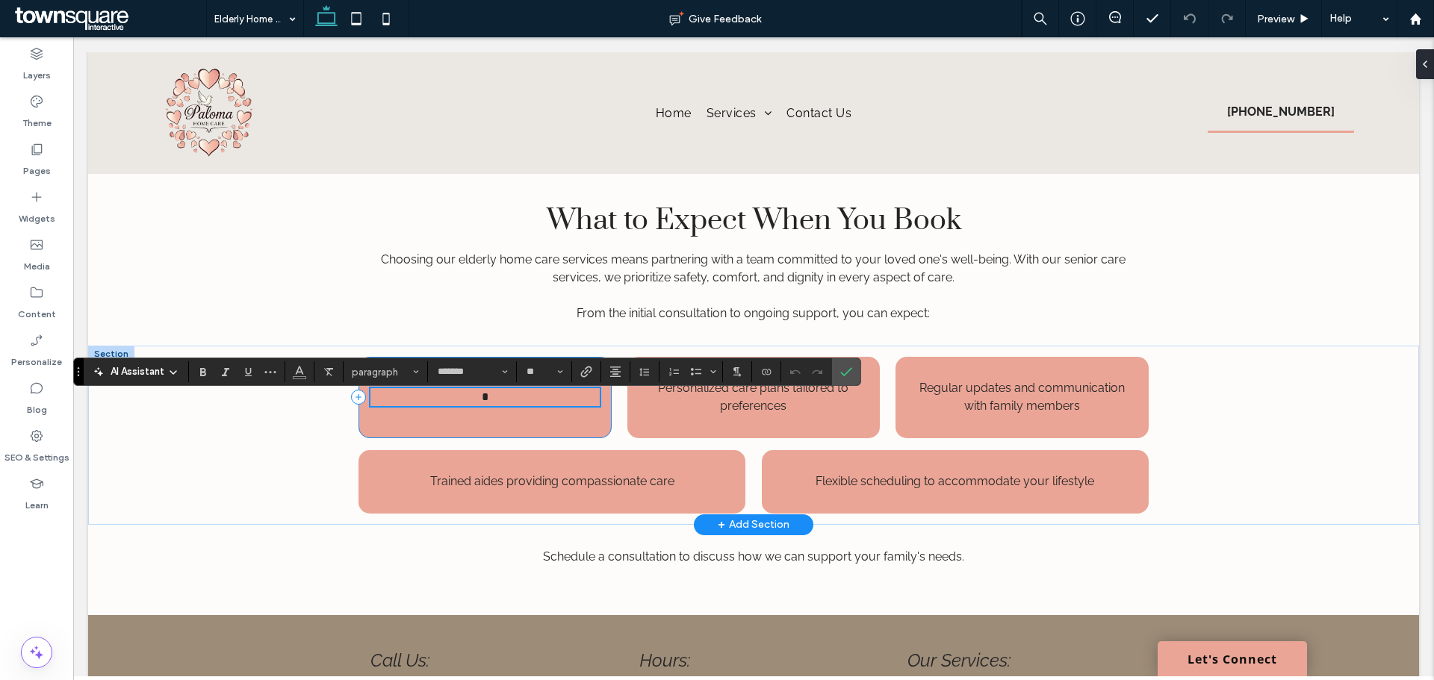
scroll to position [683, 0]
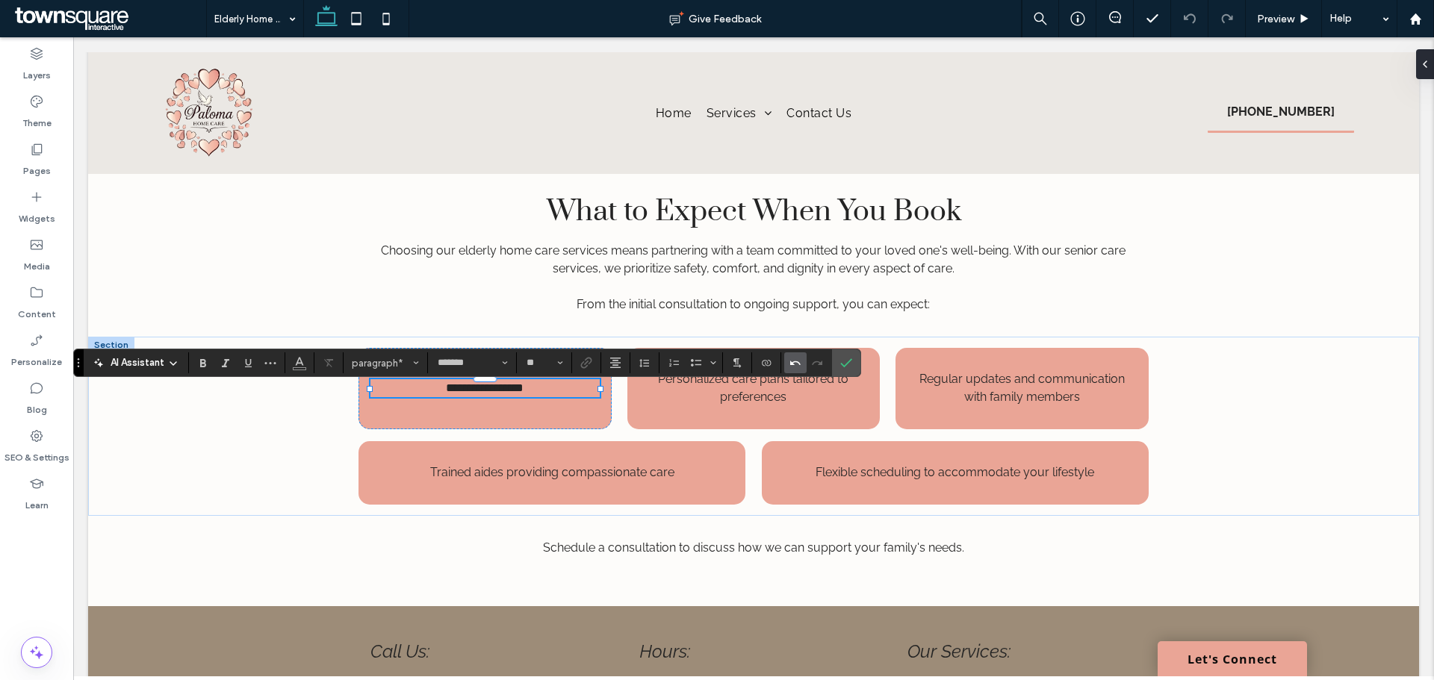
click at [791, 366] on icon "Undo" at bounding box center [796, 363] width 12 height 12
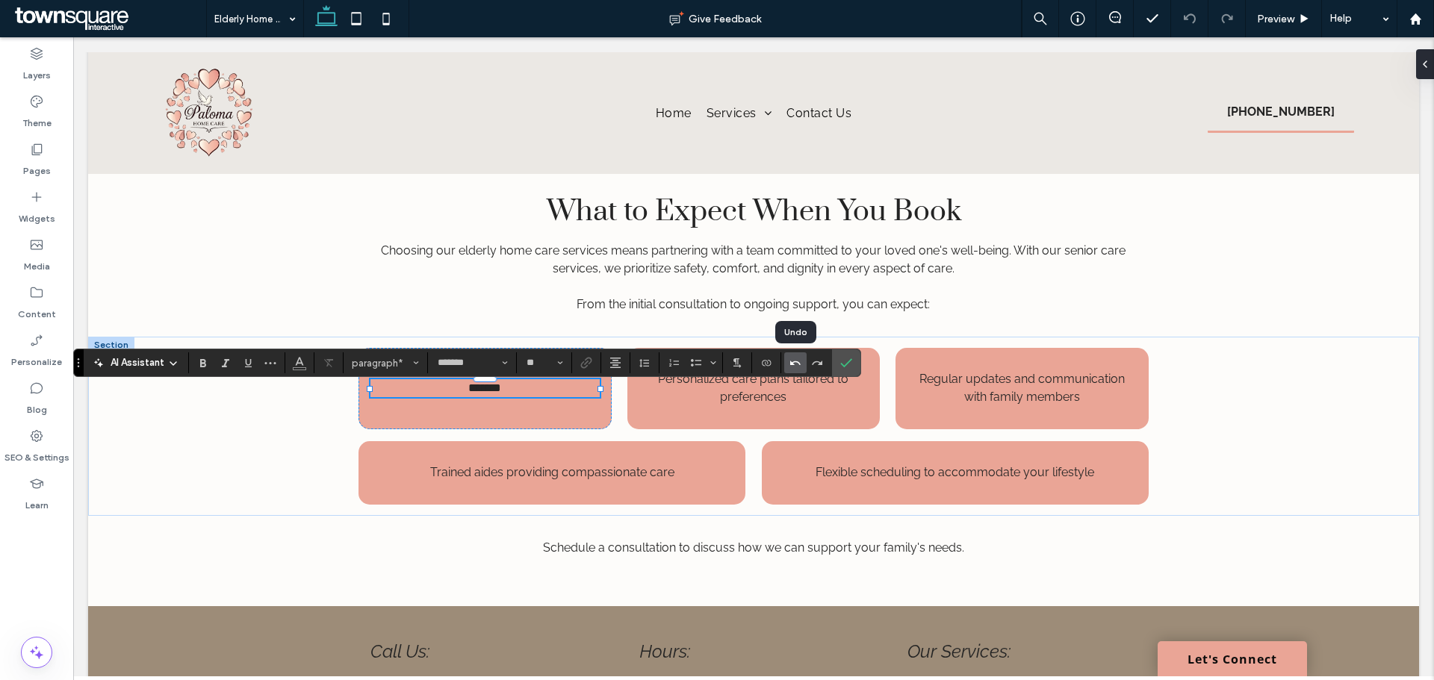
click at [791, 366] on icon "Undo" at bounding box center [796, 363] width 12 height 12
click at [791, 366] on div at bounding box center [795, 363] width 22 height 21
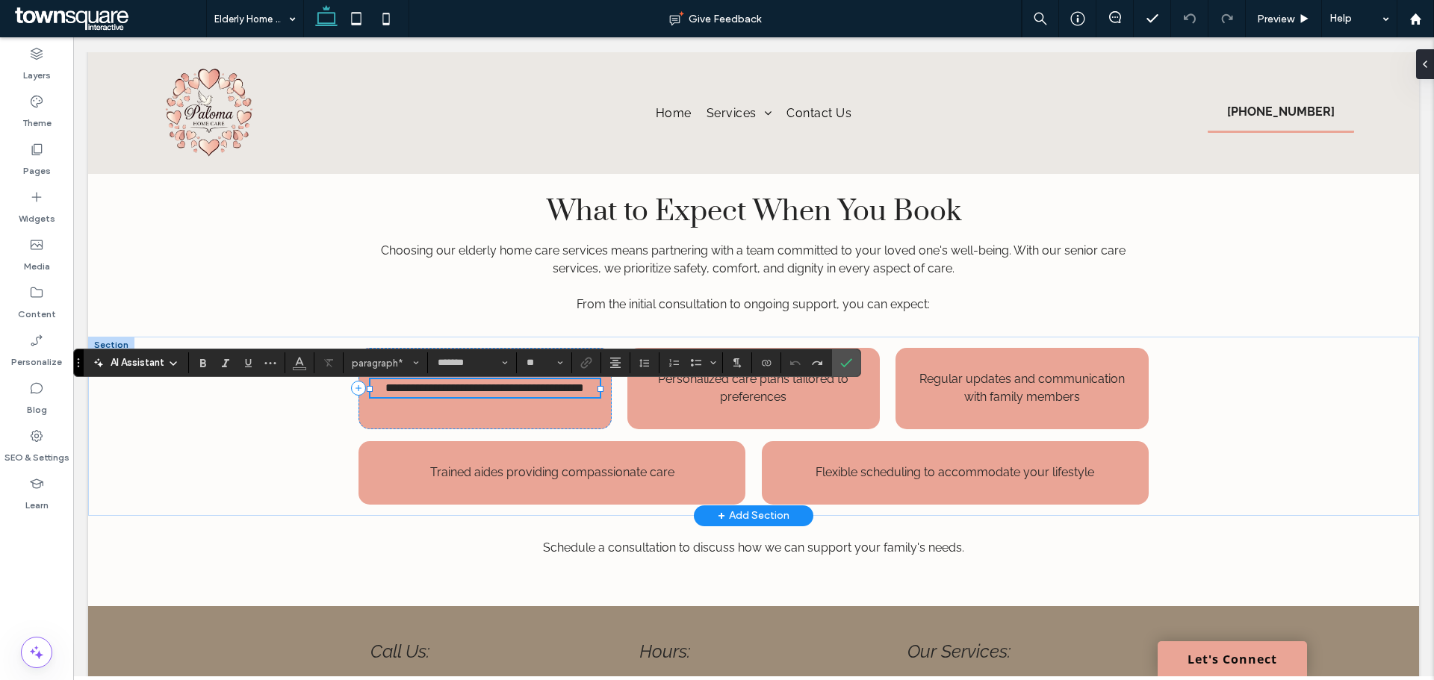
click at [385, 394] on span "**********" at bounding box center [484, 387] width 199 height 11
drag, startPoint x: 845, startPoint y: 365, endPoint x: 776, endPoint y: 328, distance: 78.2
click at [845, 365] on icon "Confirm" at bounding box center [846, 363] width 12 height 12
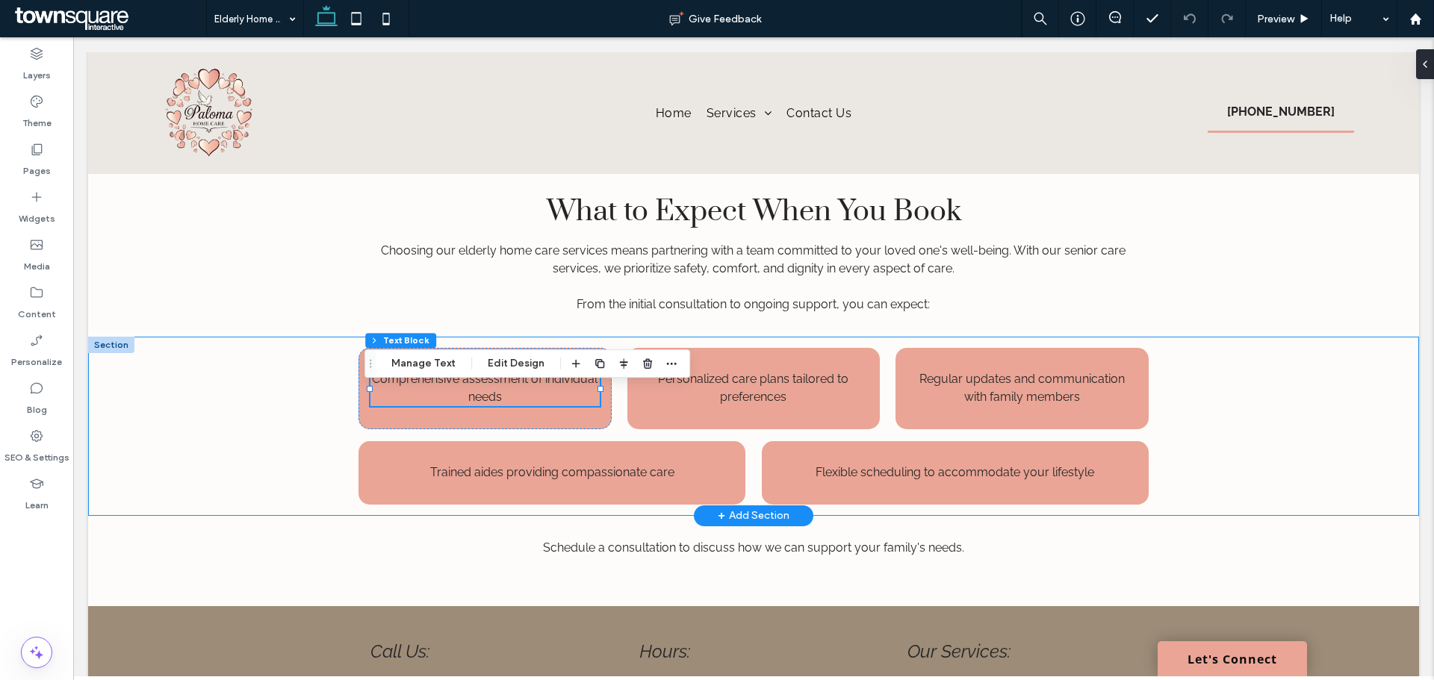
click at [1324, 492] on div "Comprehensive assessment of individual needs Personalized care plans tailored t…" at bounding box center [753, 426] width 1331 height 179
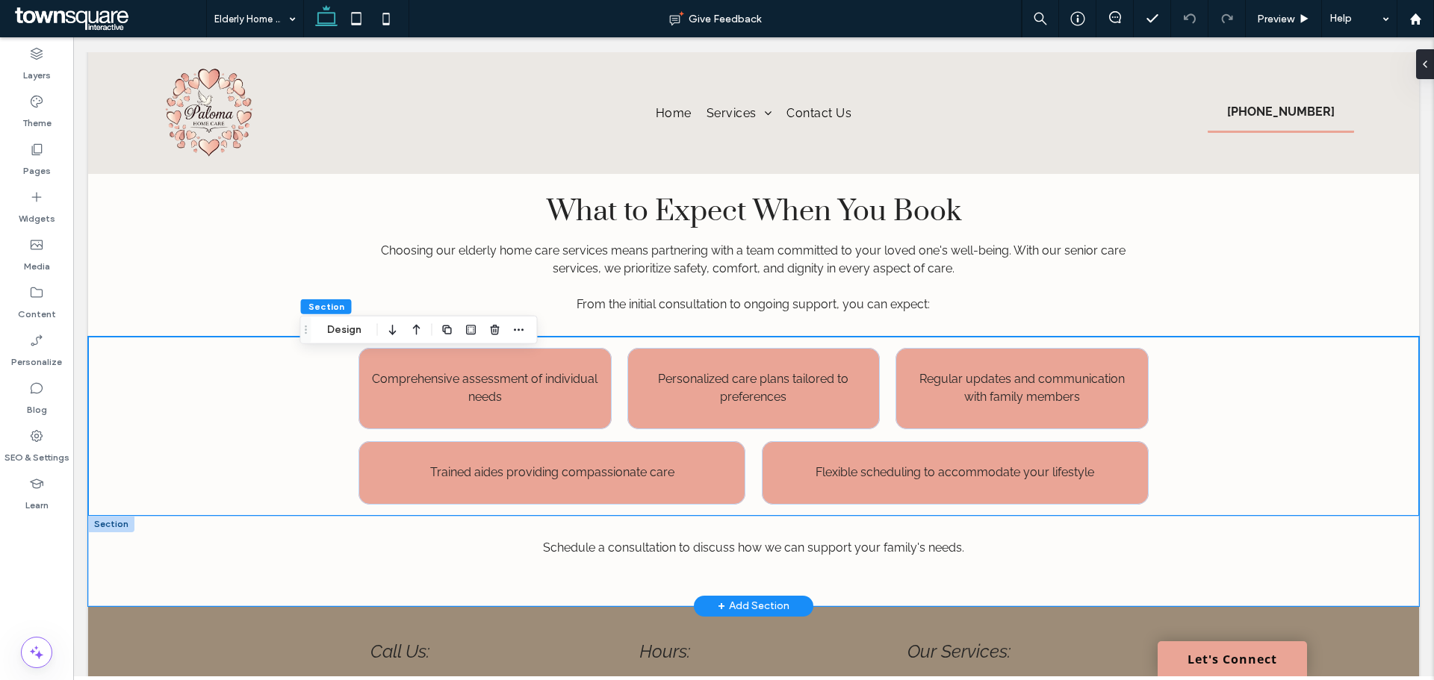
drag, startPoint x: 1398, startPoint y: 556, endPoint x: 1395, endPoint y: 544, distance: 12.2
click at [1398, 556] on div "Schedule a consultation to discuss how we can support your family's needs." at bounding box center [753, 561] width 1331 height 90
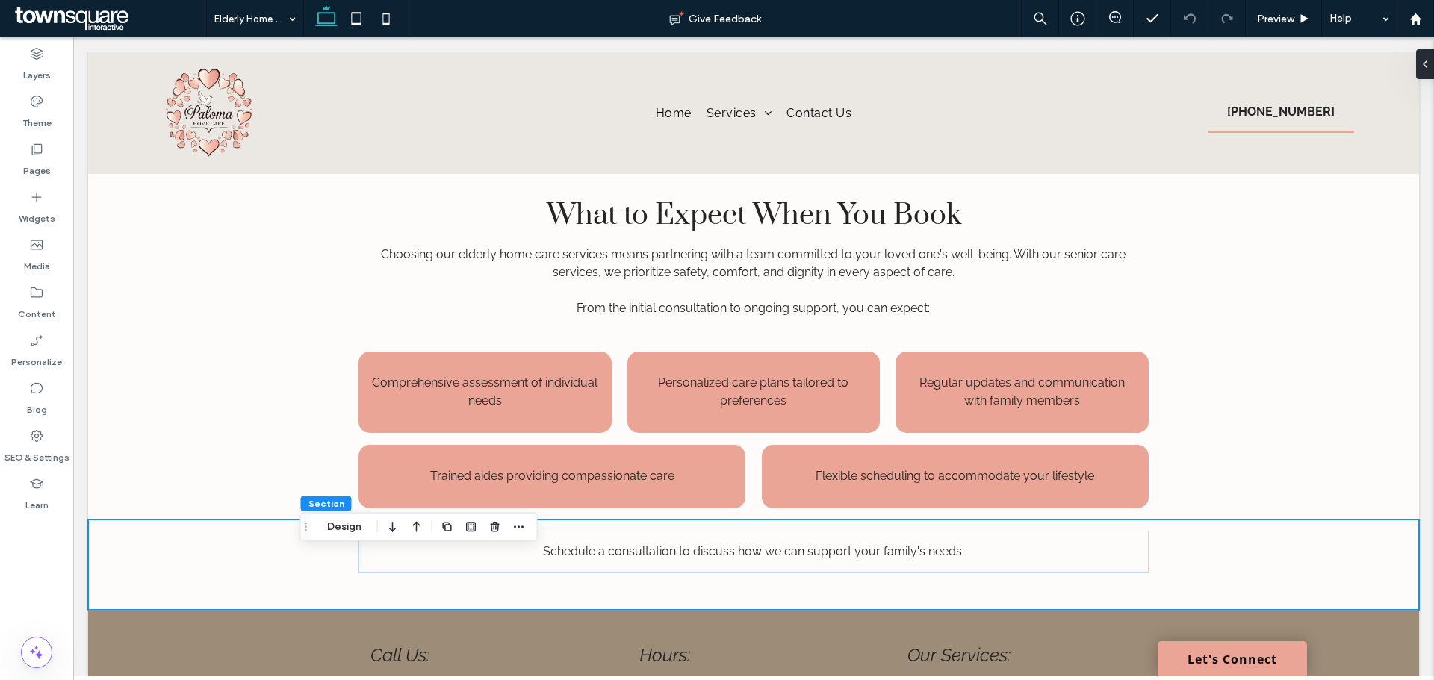
scroll to position [657, 0]
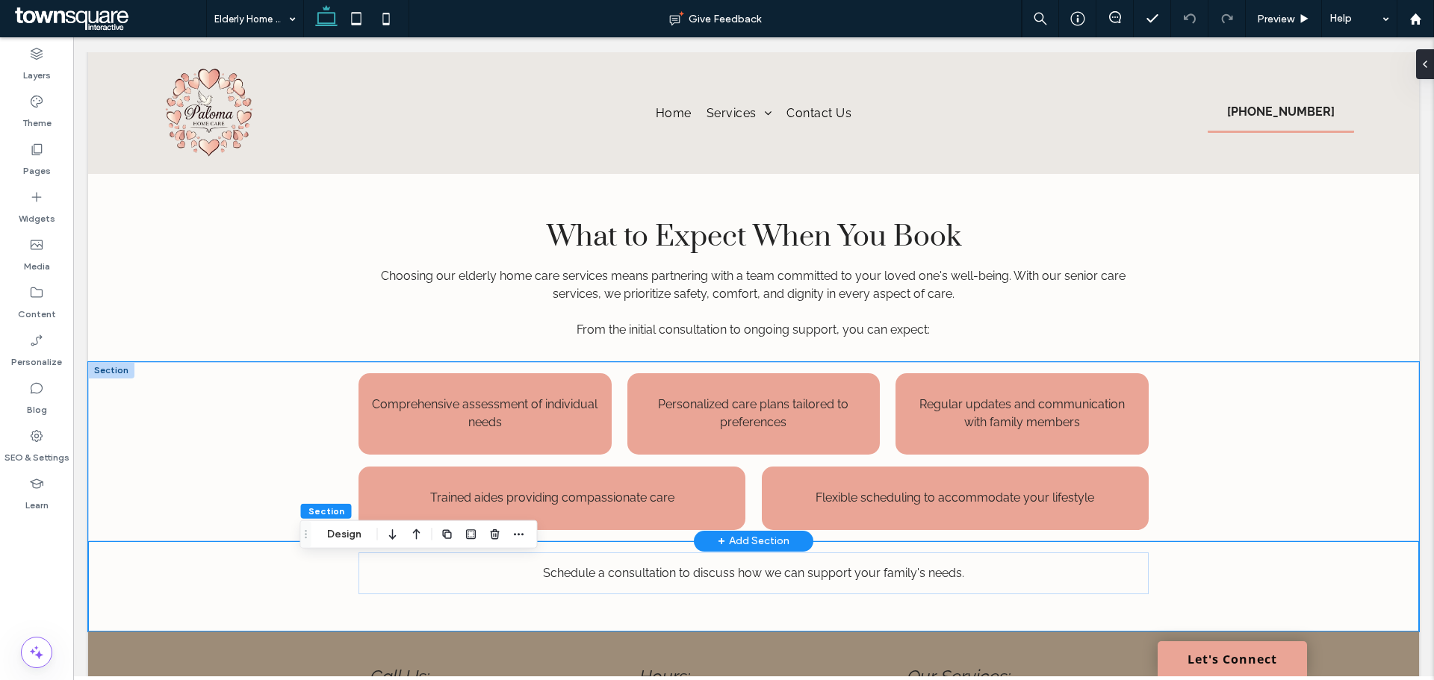
click at [1323, 486] on div "Comprehensive assessment of individual needs Personalized care plans tailored t…" at bounding box center [753, 451] width 1331 height 179
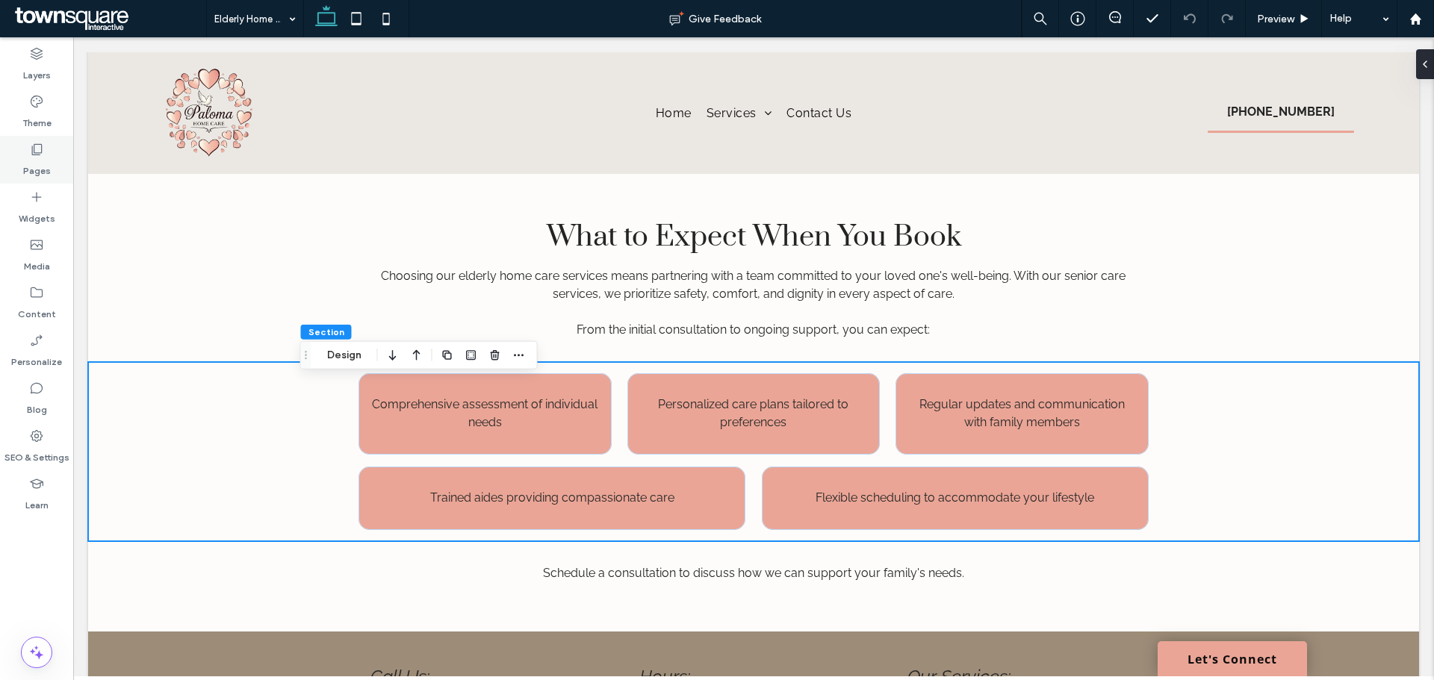
click at [21, 145] on div "Pages" at bounding box center [36, 160] width 73 height 48
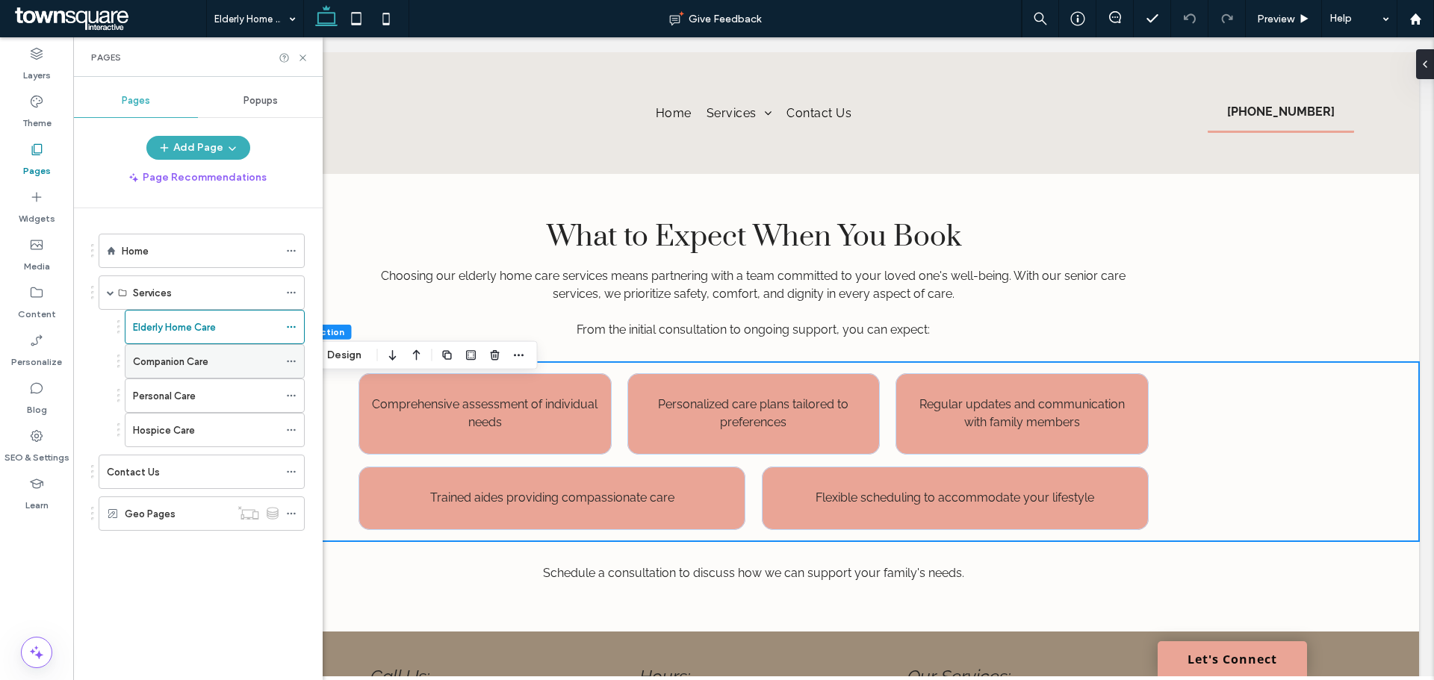
click at [175, 353] on label "Companion Care" at bounding box center [170, 362] width 75 height 26
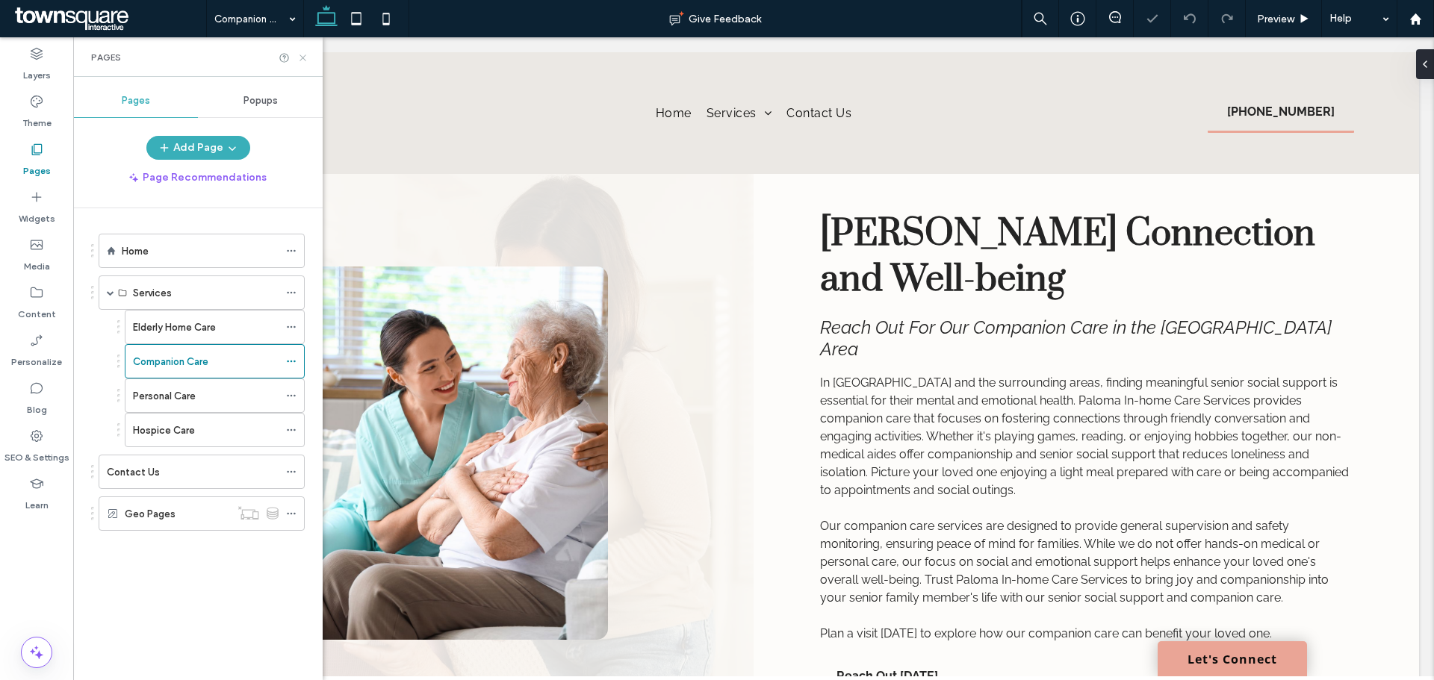
click at [303, 53] on icon at bounding box center [302, 57] width 11 height 11
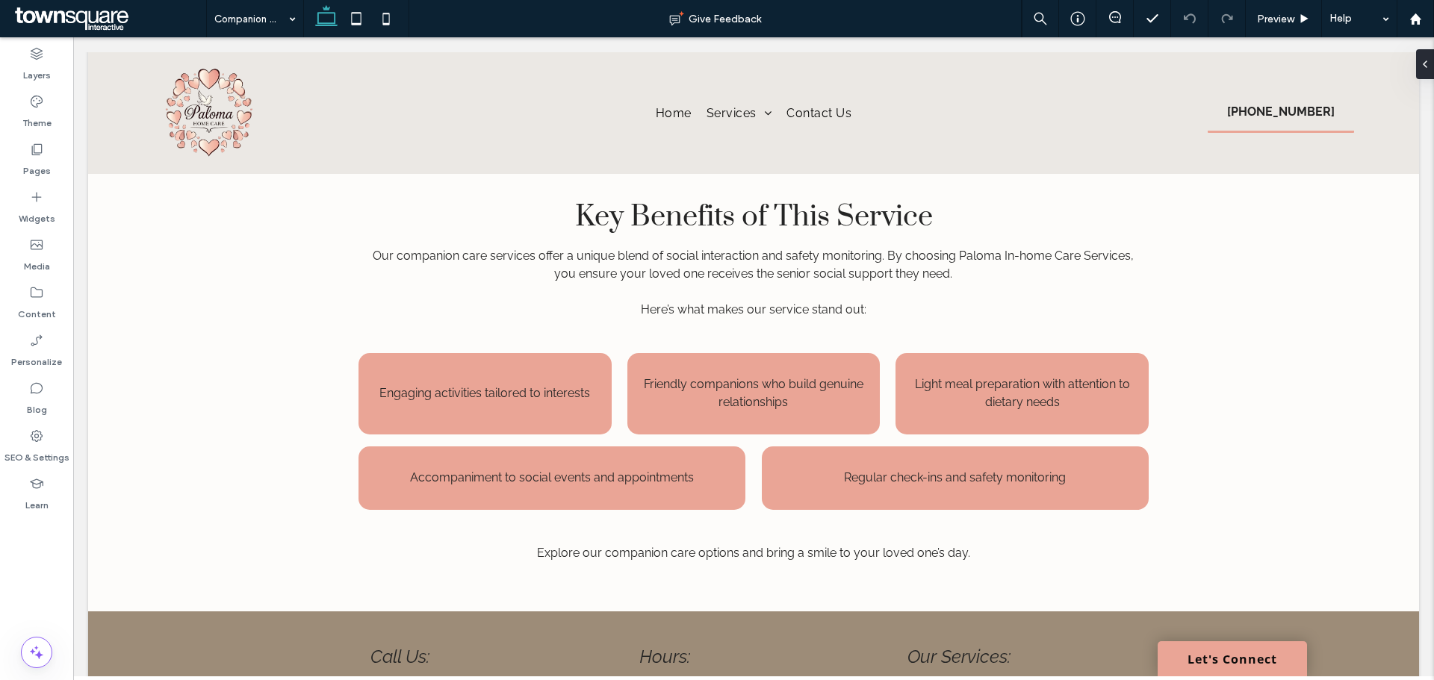
scroll to position [693, 0]
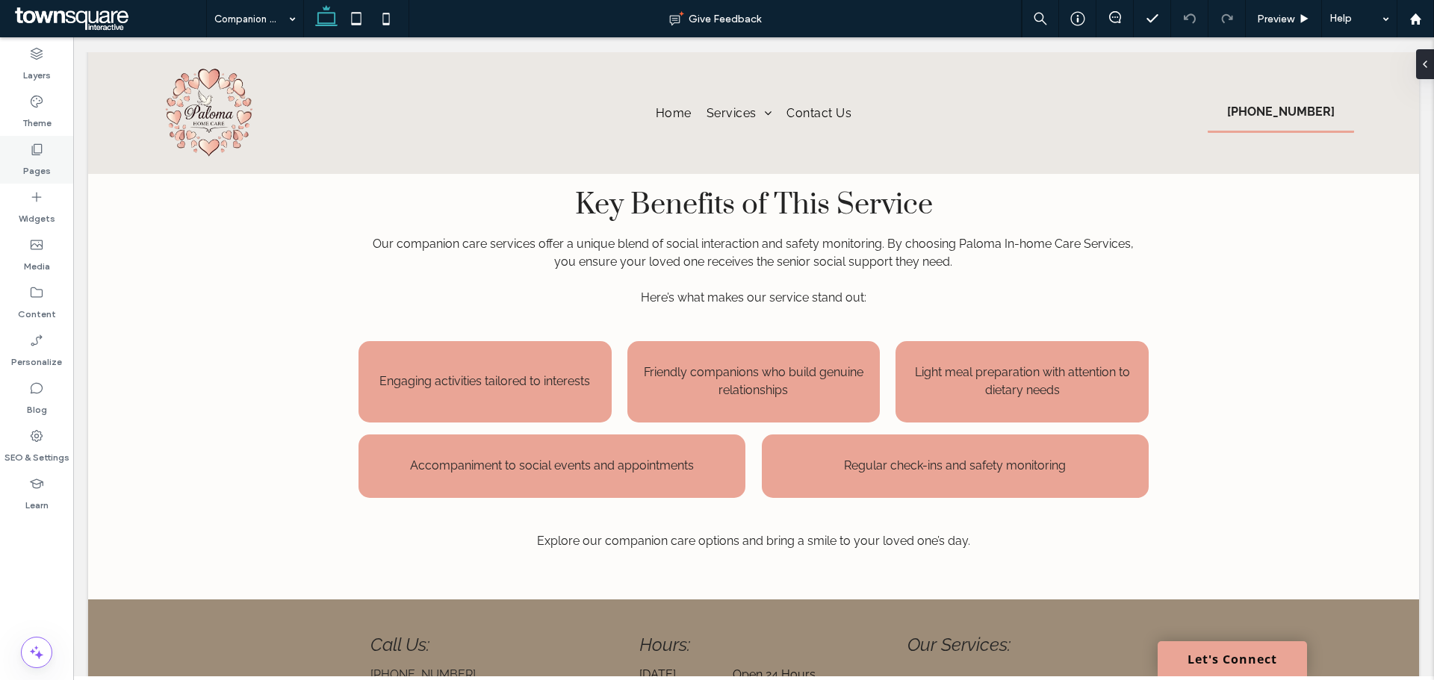
click at [23, 164] on label "Pages" at bounding box center [37, 167] width 28 height 21
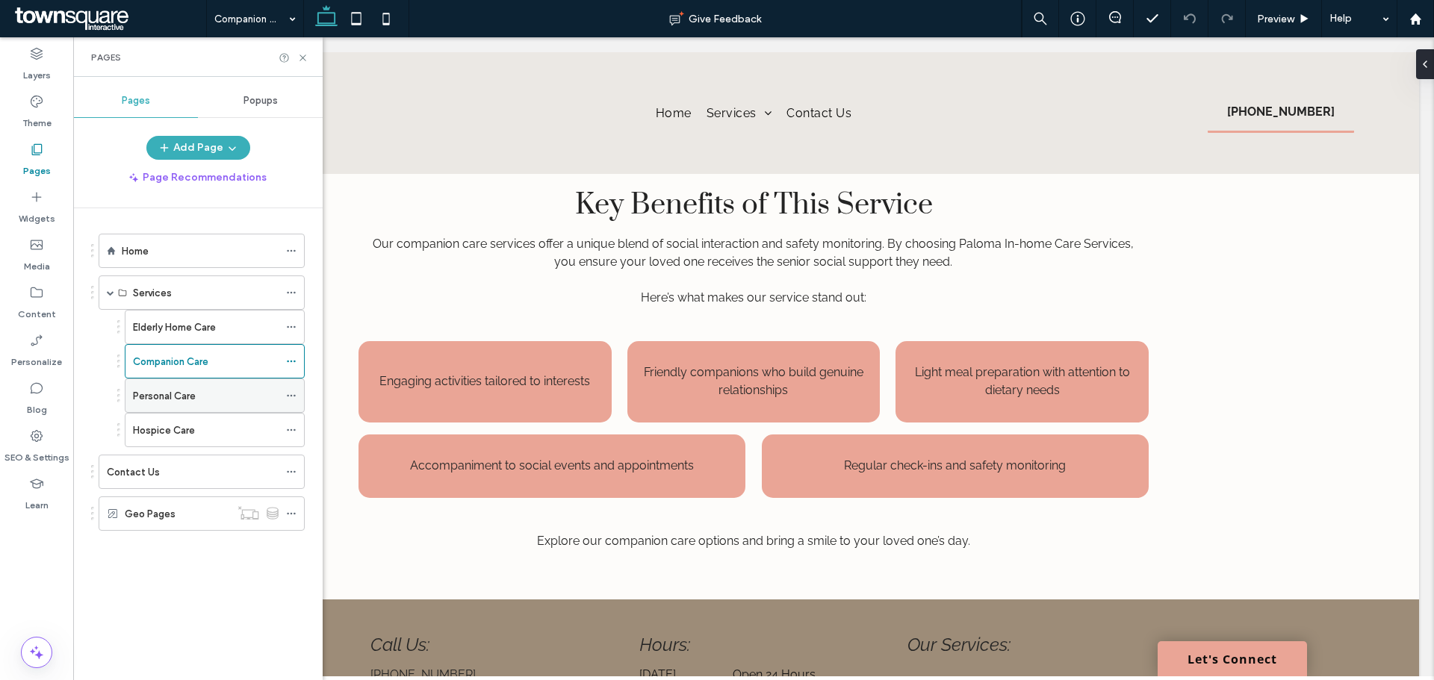
click at [203, 400] on div "Personal Care" at bounding box center [206, 396] width 146 height 16
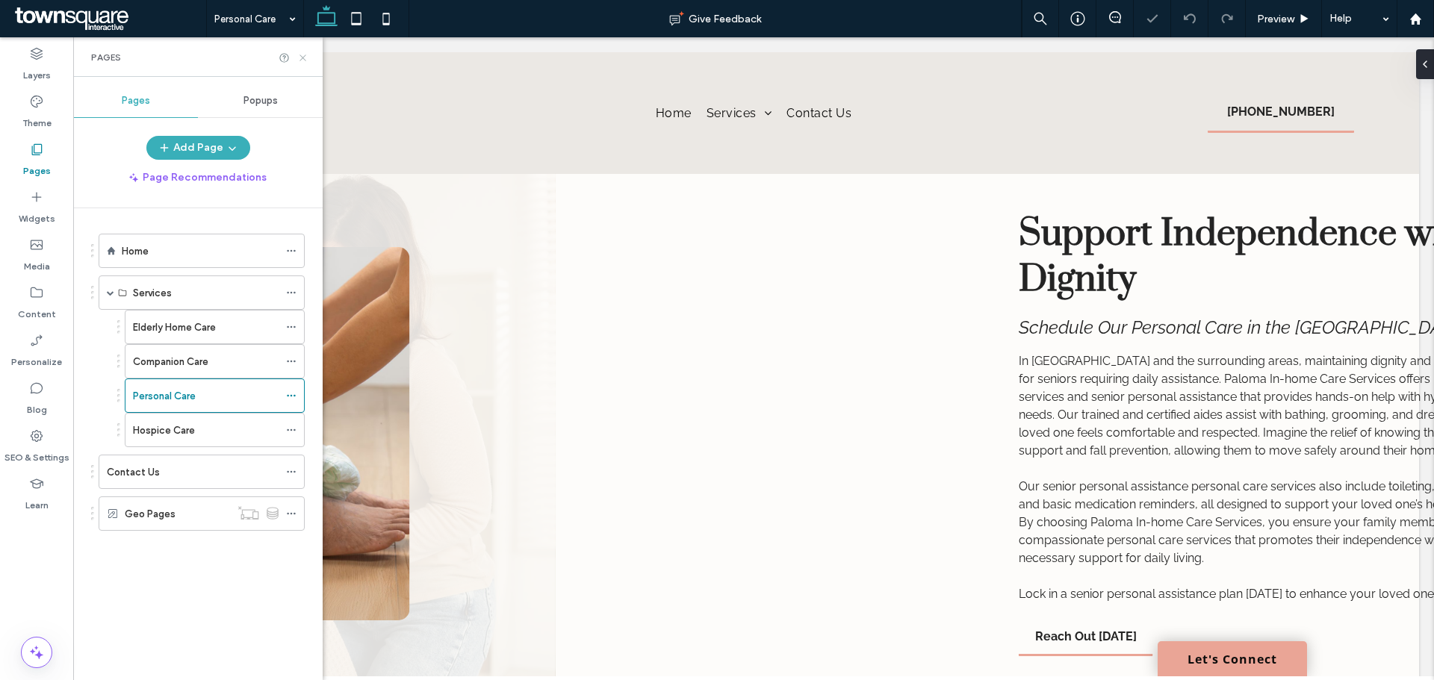
click at [303, 59] on icon at bounding box center [302, 57] width 11 height 11
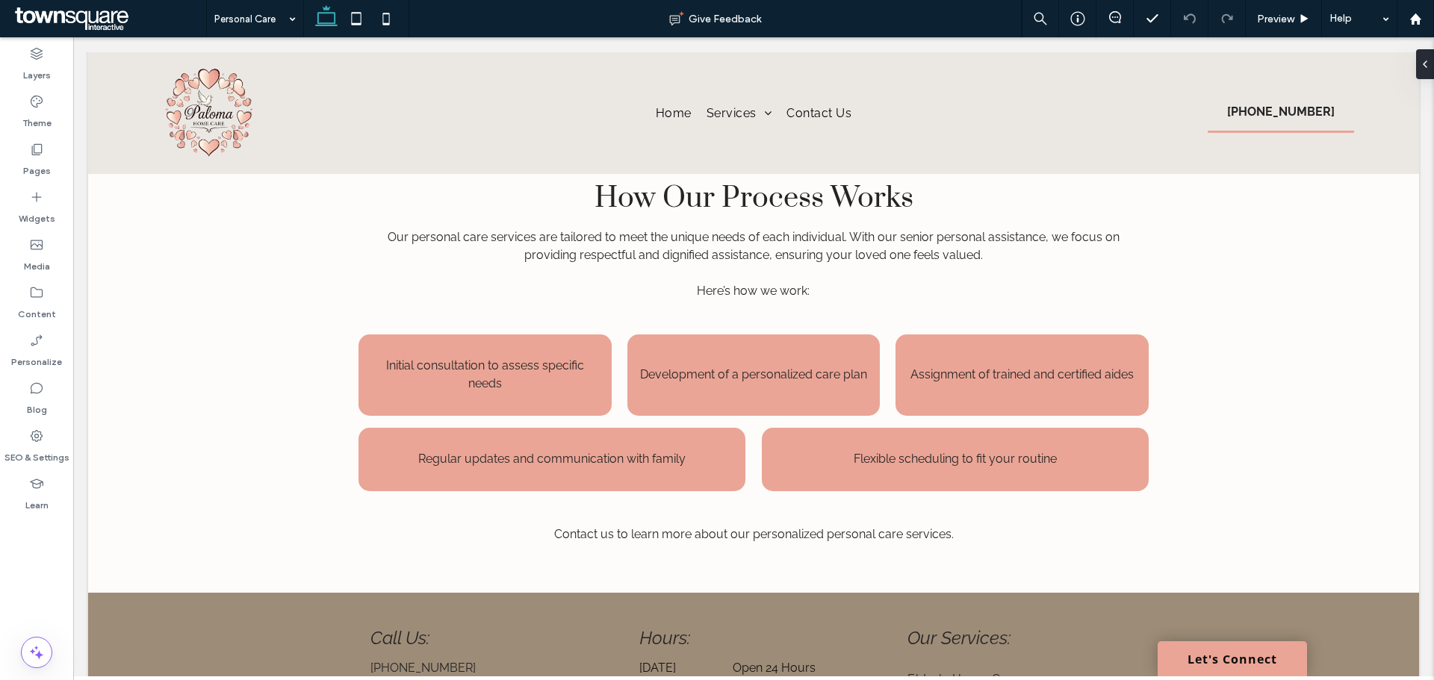
scroll to position [669, 0]
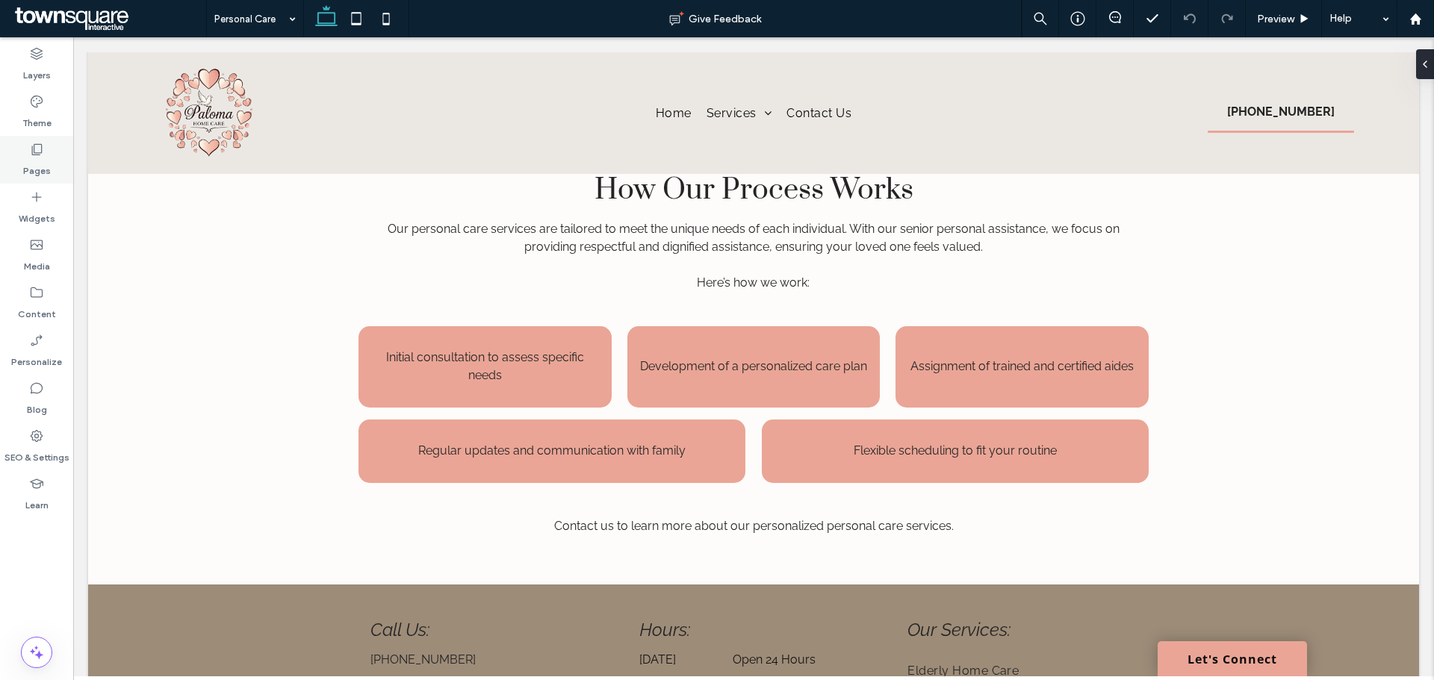
click at [37, 160] on label "Pages" at bounding box center [37, 167] width 28 height 21
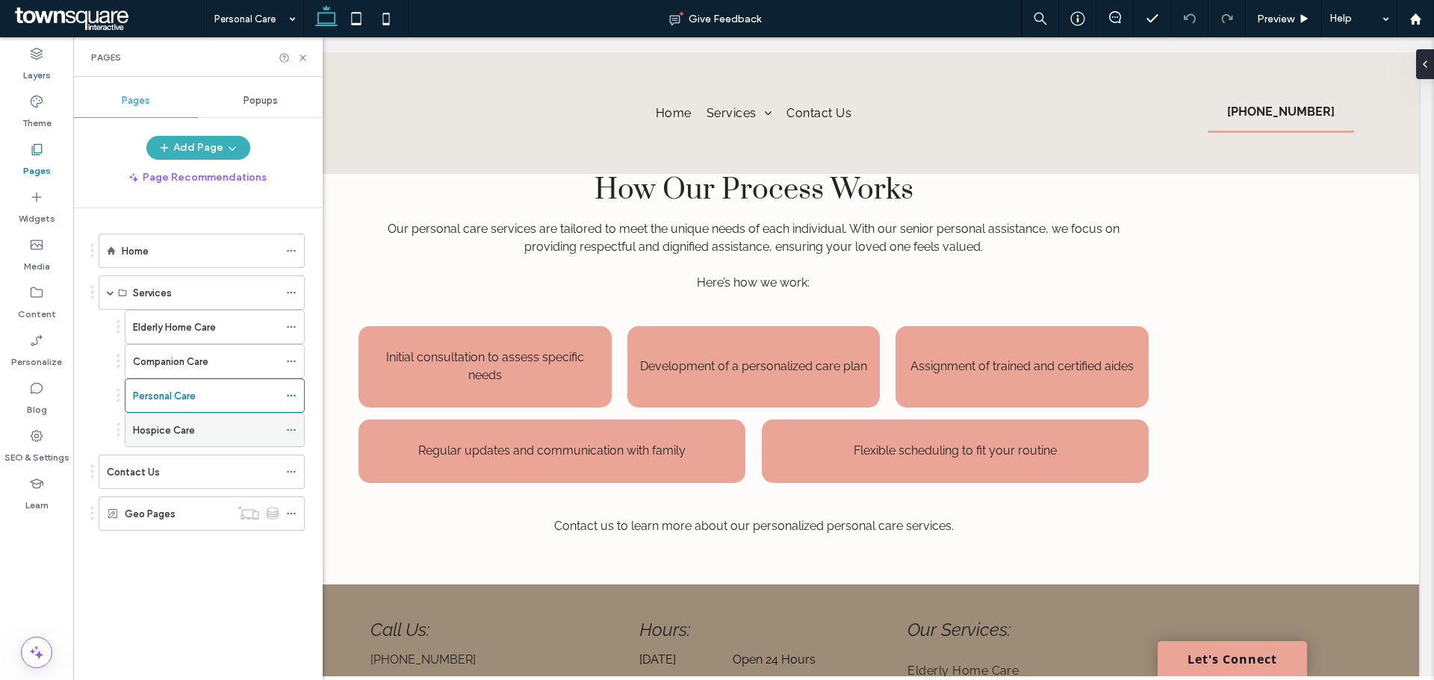
click at [226, 434] on div "Hospice Care" at bounding box center [206, 431] width 146 height 16
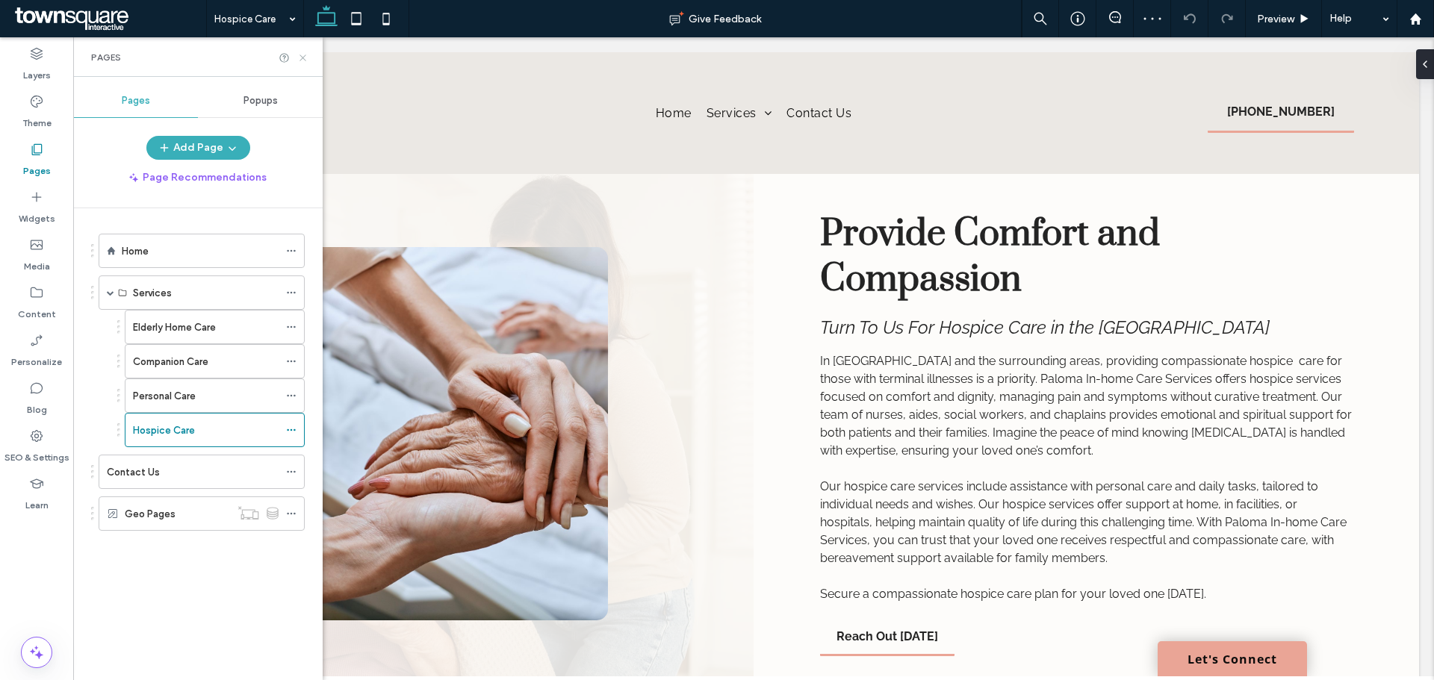
click at [305, 58] on icon at bounding box center [302, 57] width 11 height 11
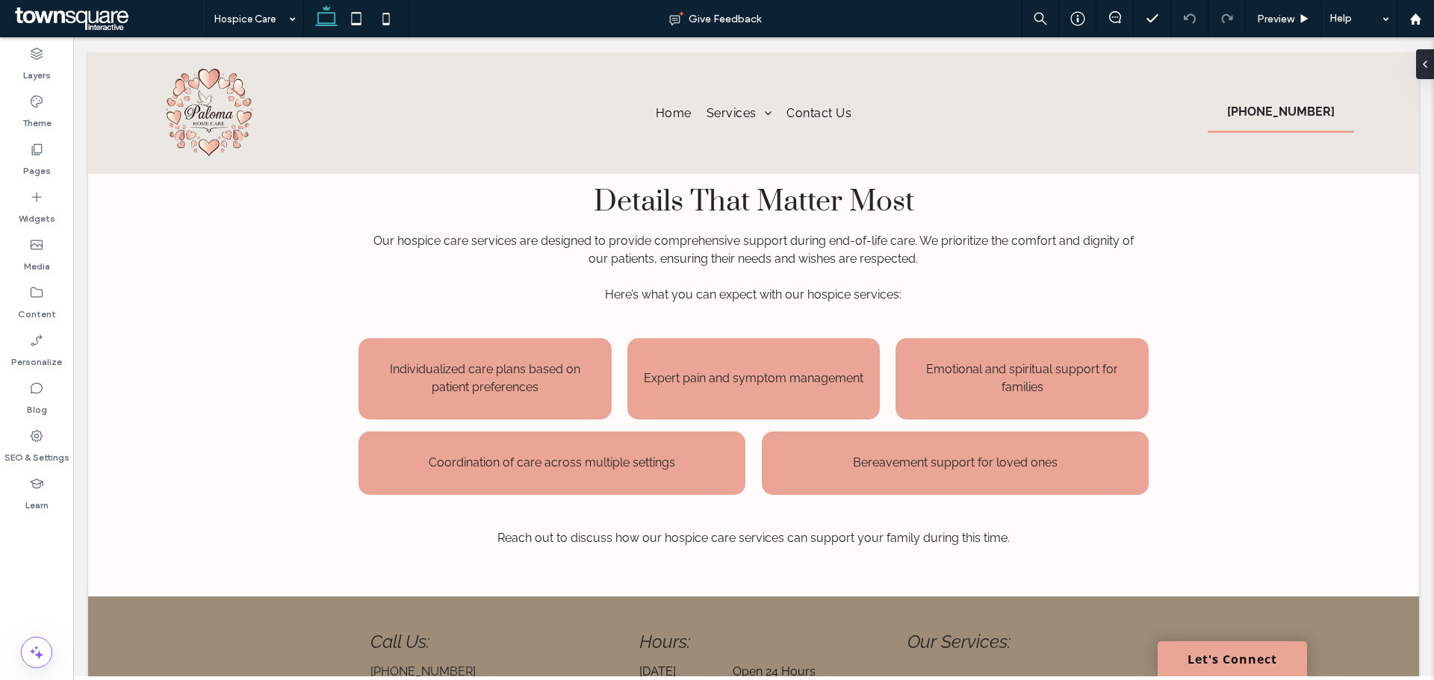
scroll to position [659, 0]
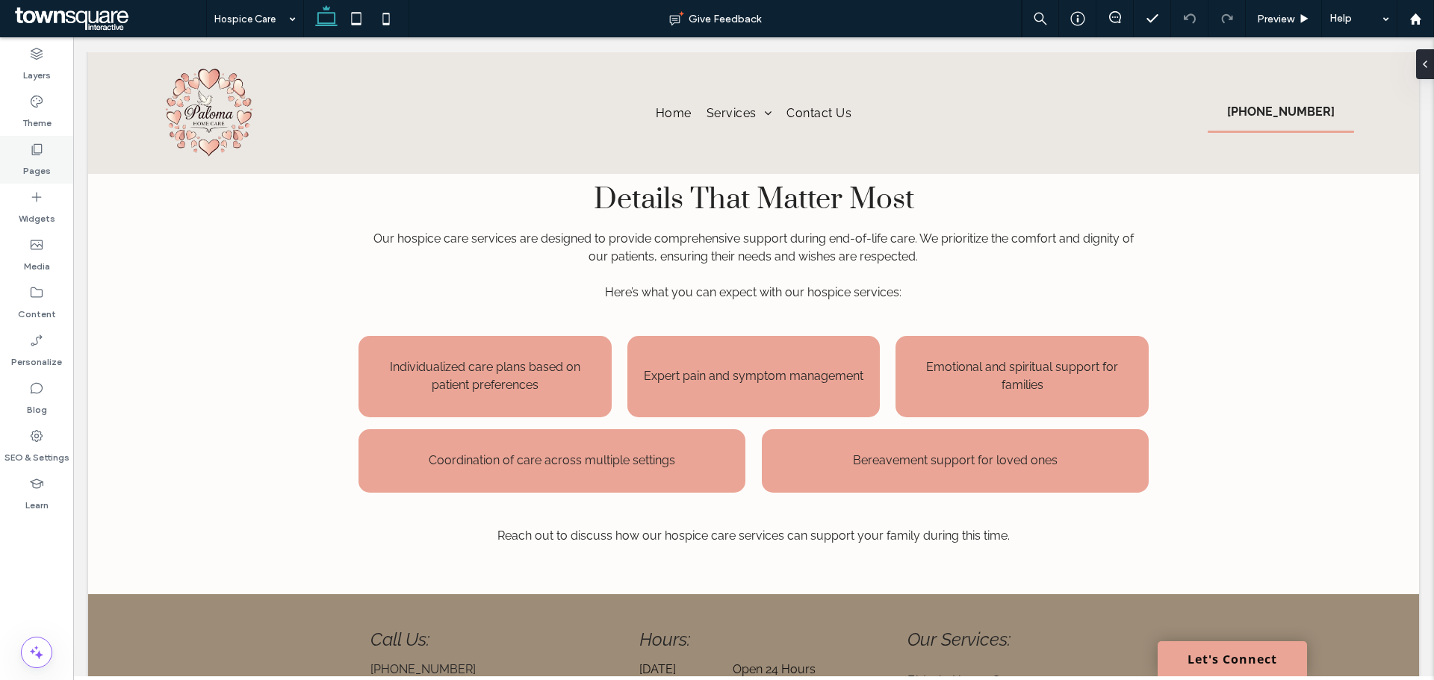
click at [24, 152] on div "Pages" at bounding box center [36, 160] width 73 height 48
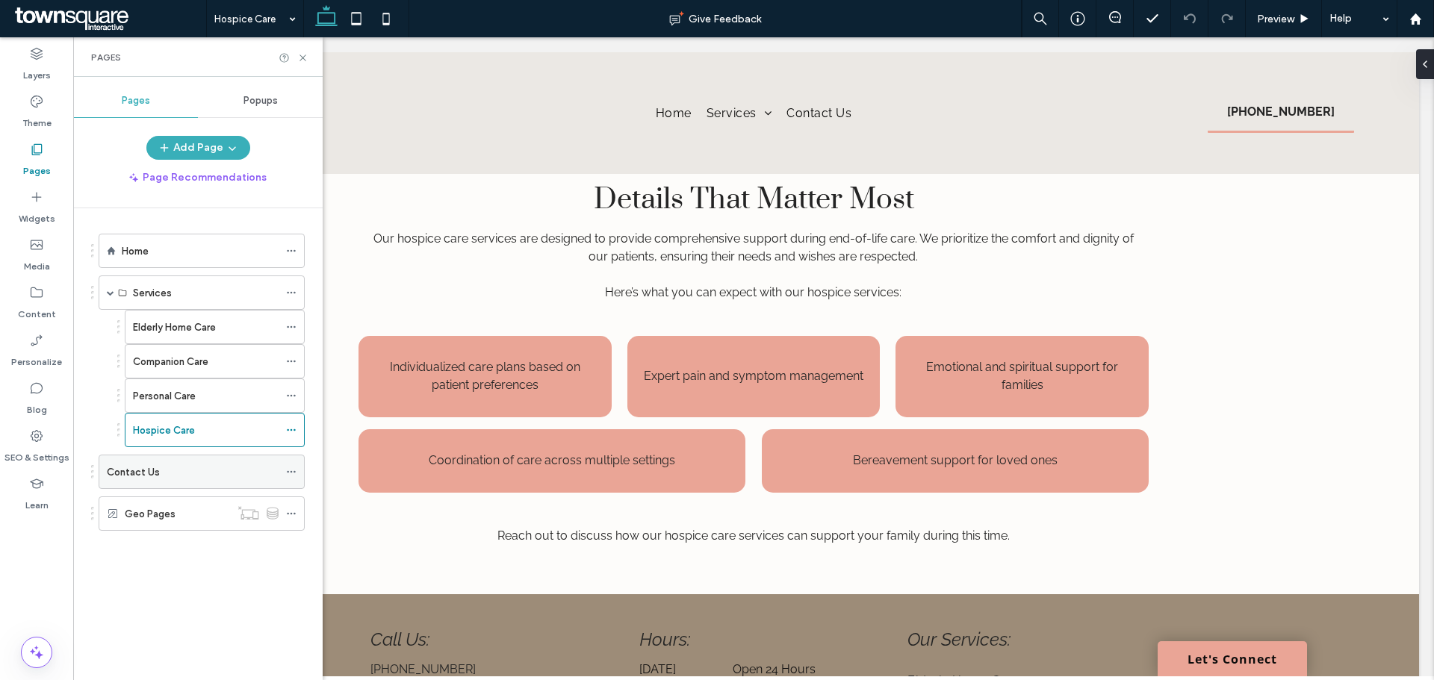
click at [168, 479] on div "Contact Us" at bounding box center [193, 473] width 172 height 16
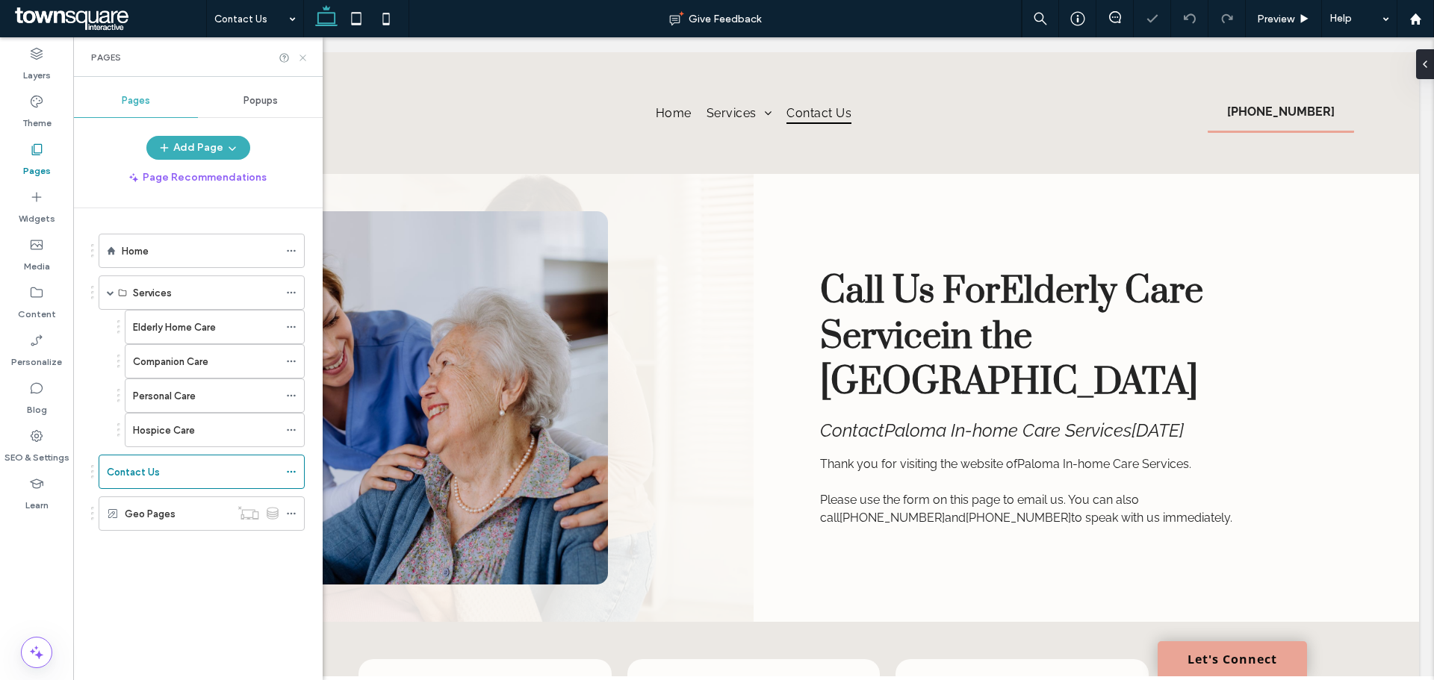
click at [306, 62] on icon at bounding box center [302, 57] width 11 height 11
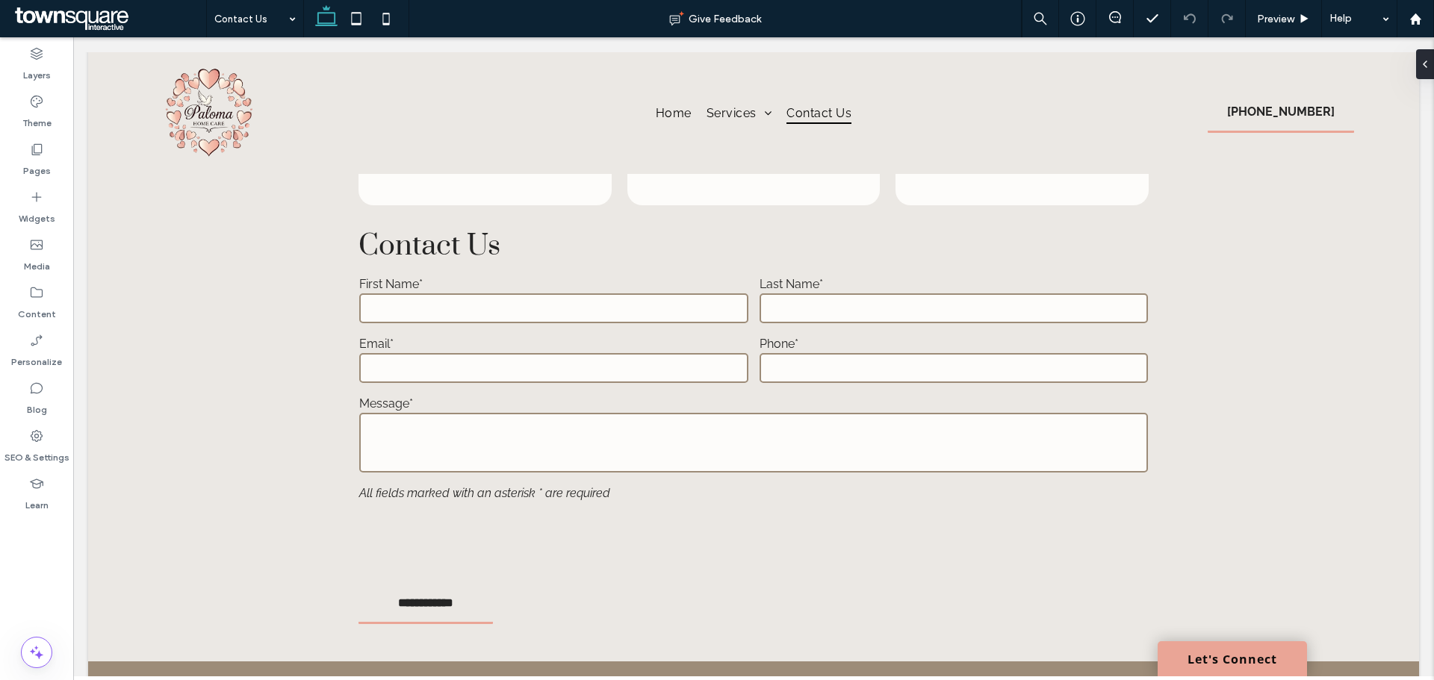
scroll to position [624, 0]
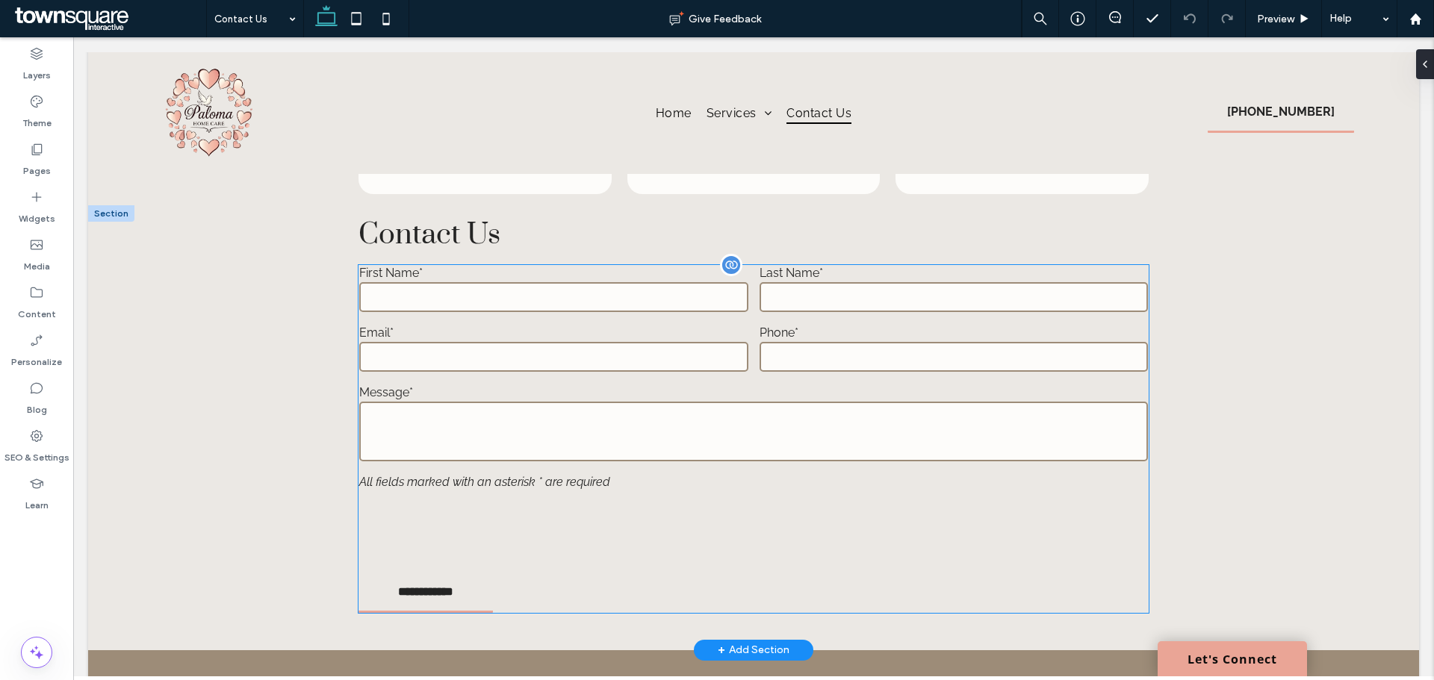
click at [1082, 503] on div at bounding box center [753, 528] width 799 height 69
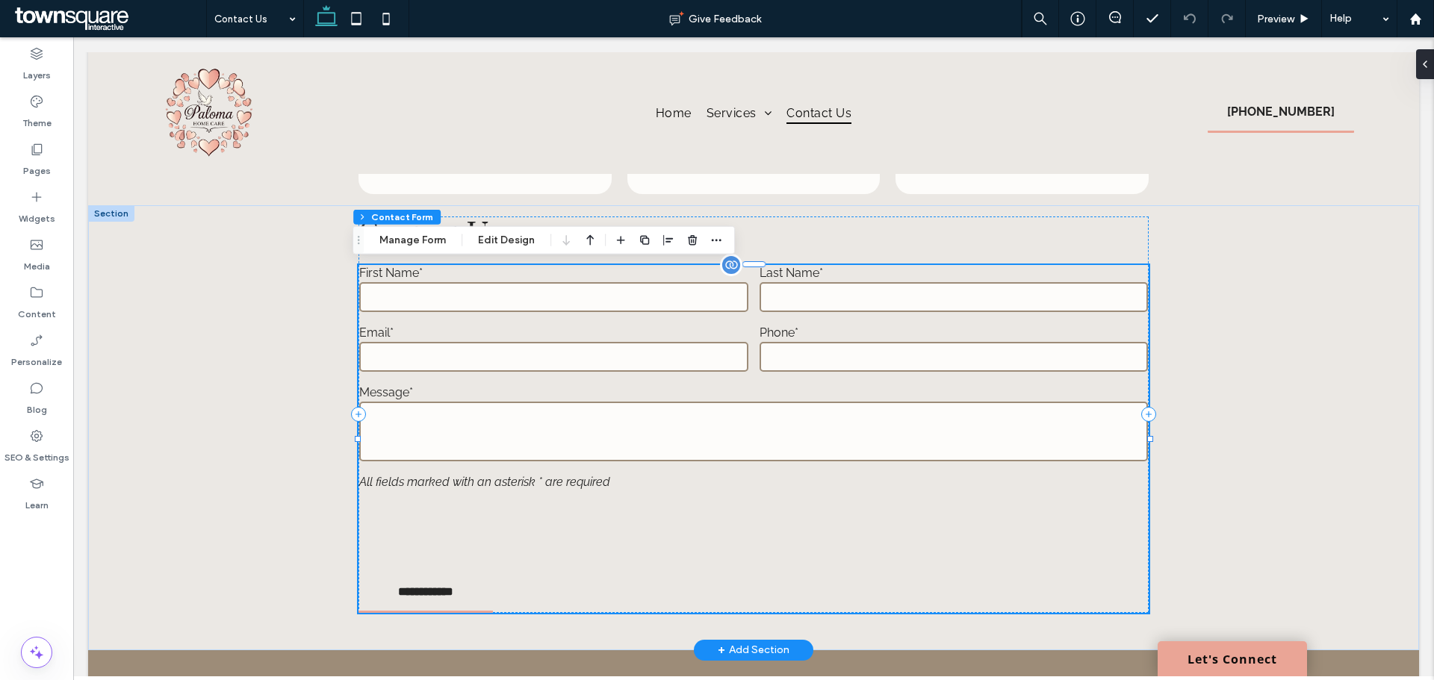
type input "*"
type input "***"
type input "*"
drag, startPoint x: 391, startPoint y: 233, endPoint x: 1043, endPoint y: 208, distance: 651.8
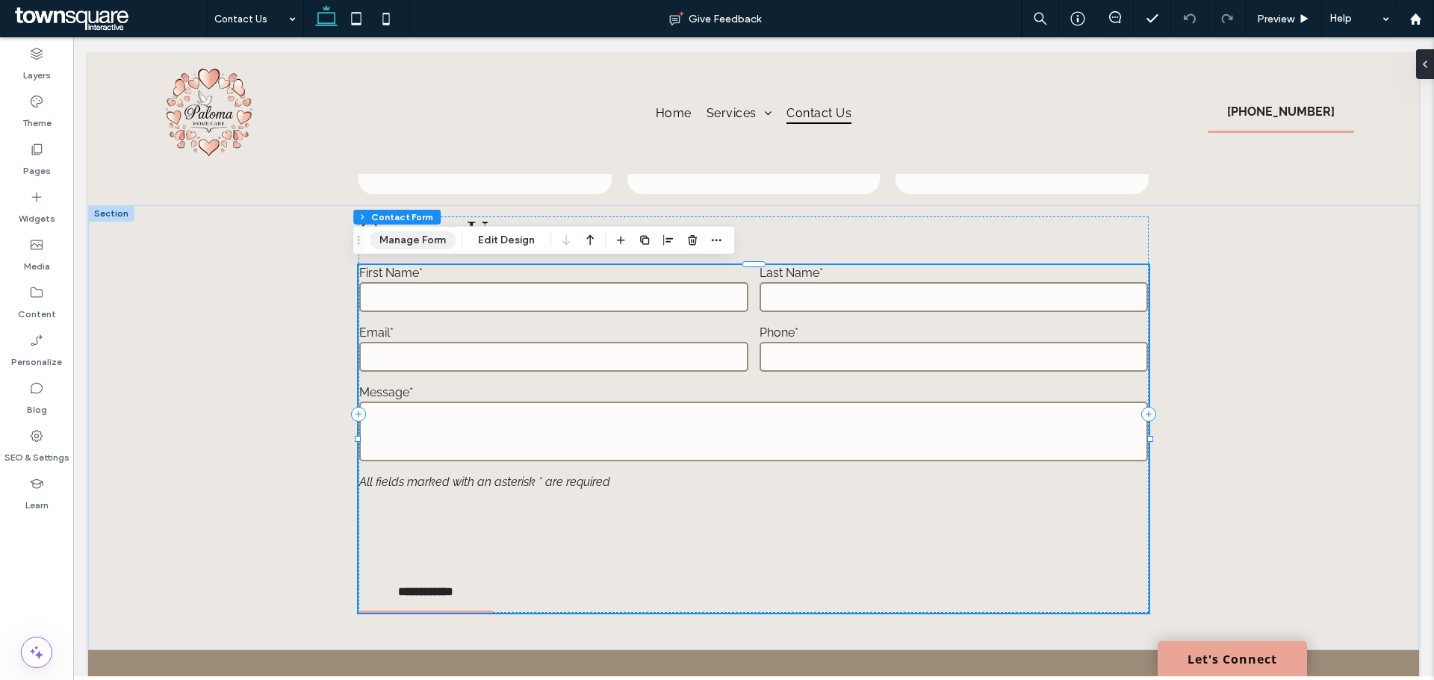
click at [391, 233] on button "Manage Form" at bounding box center [413, 241] width 86 height 18
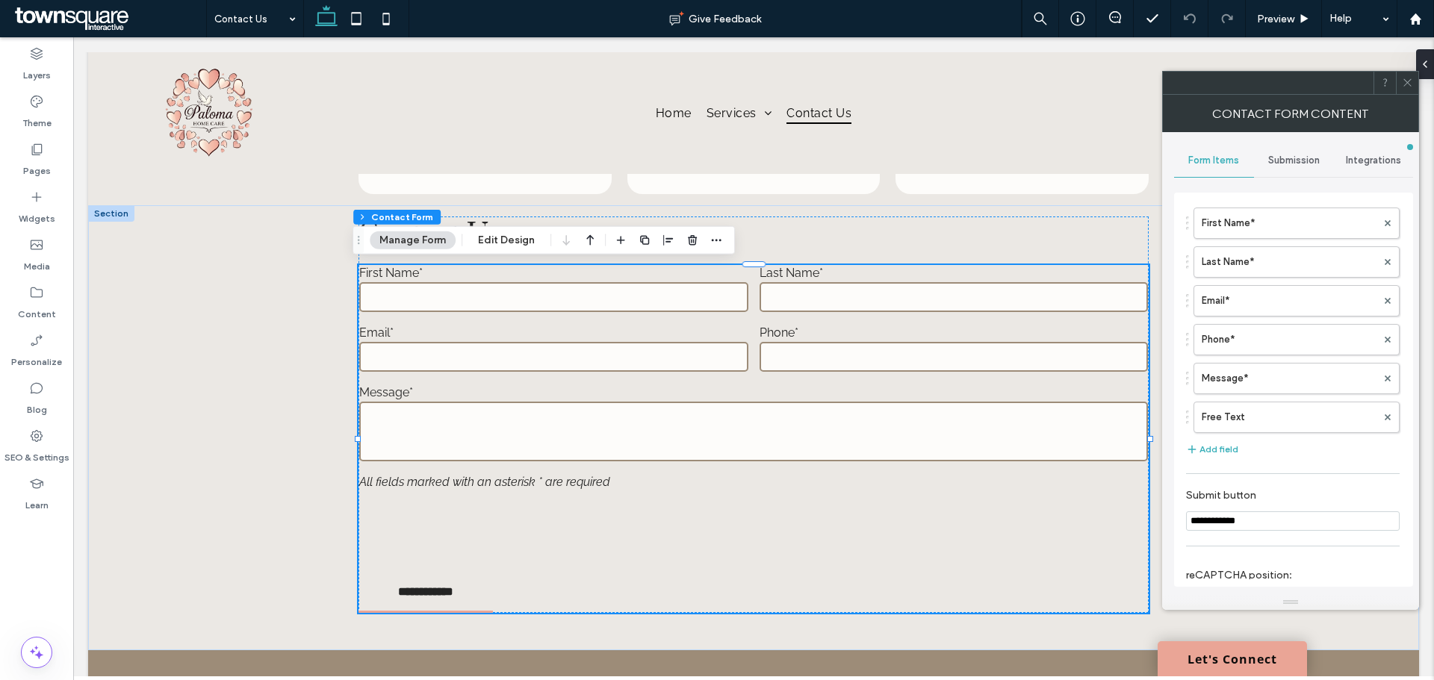
click at [1274, 155] on span "Submission" at bounding box center [1294, 161] width 52 height 12
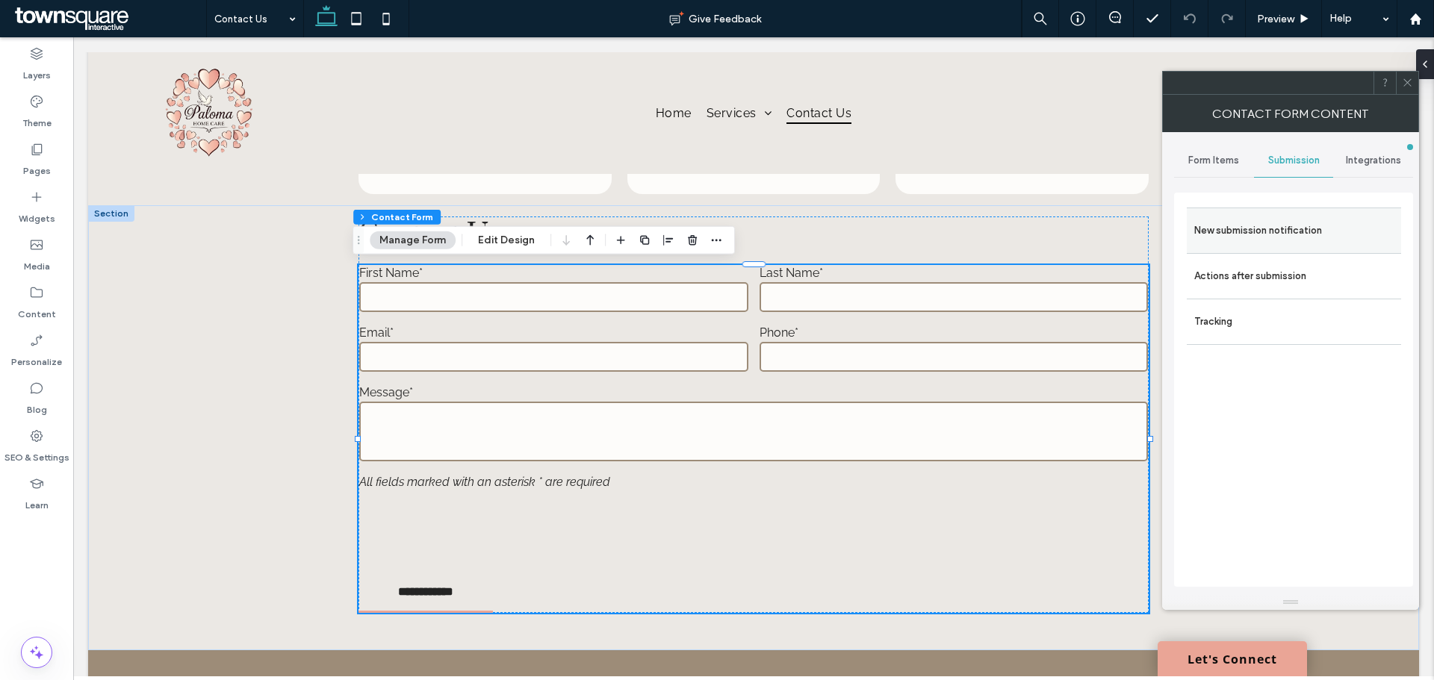
click at [1271, 229] on label "New submission notification" at bounding box center [1293, 231] width 199 height 30
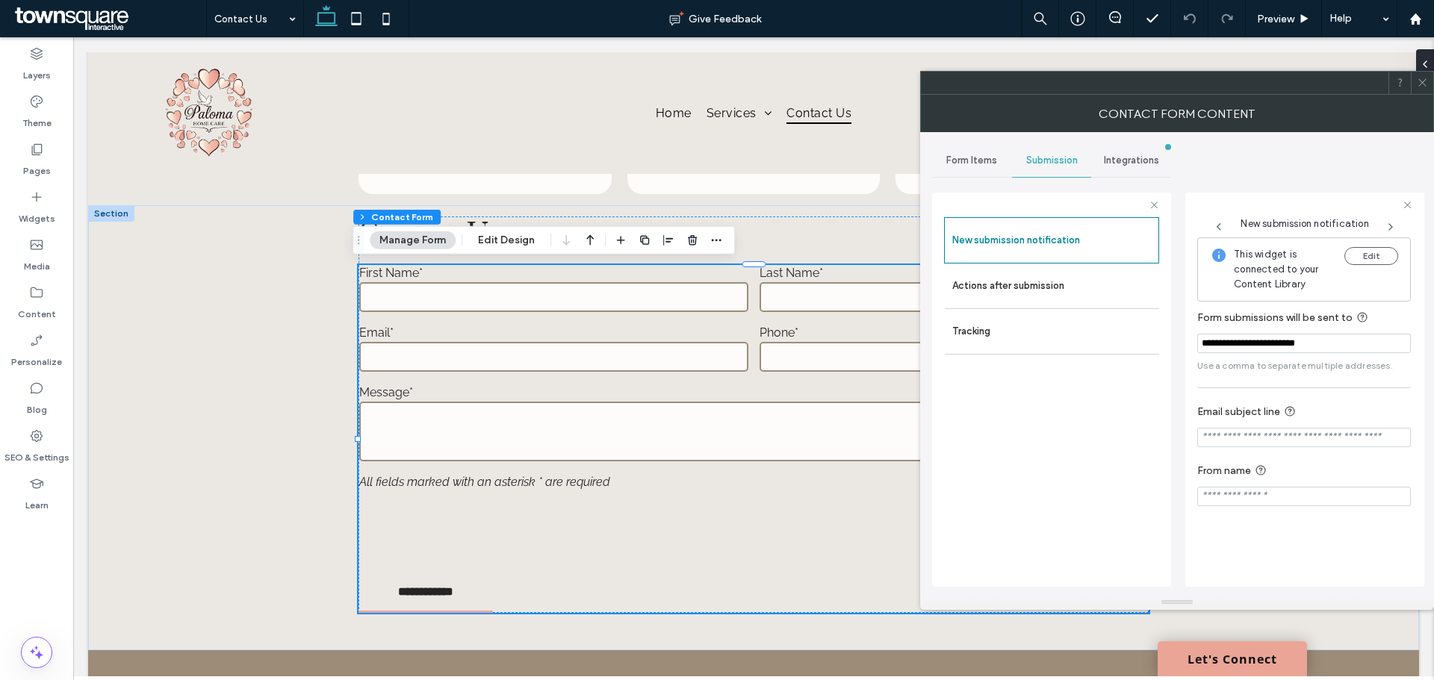
drag, startPoint x: 1343, startPoint y: 347, endPoint x: 1191, endPoint y: 382, distance: 156.5
click at [1191, 382] on div "**********" at bounding box center [1304, 390] width 239 height 394
click at [1241, 367] on span "Use a comma to separate multiple addresses." at bounding box center [1304, 365] width 214 height 13
click at [1420, 84] on icon at bounding box center [1422, 82] width 11 height 11
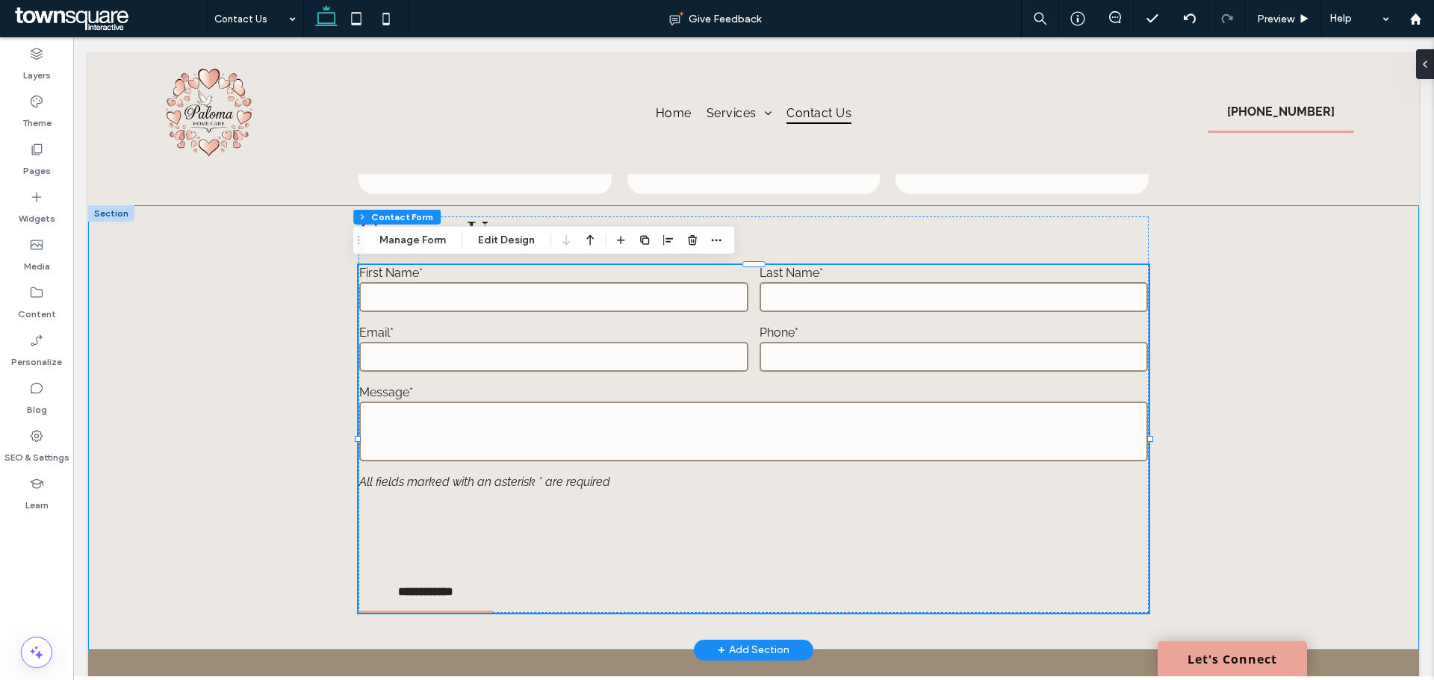
click at [1297, 411] on div "**********" at bounding box center [753, 427] width 1331 height 445
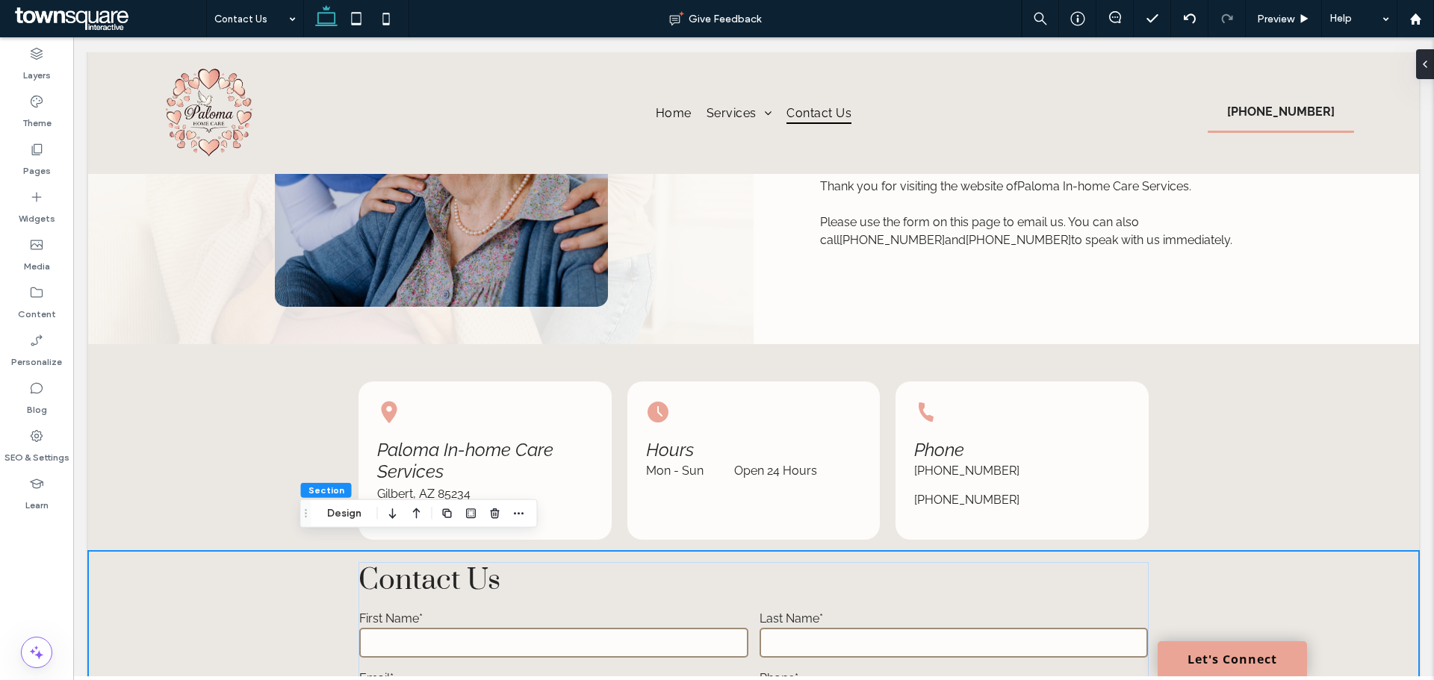
scroll to position [253, 0]
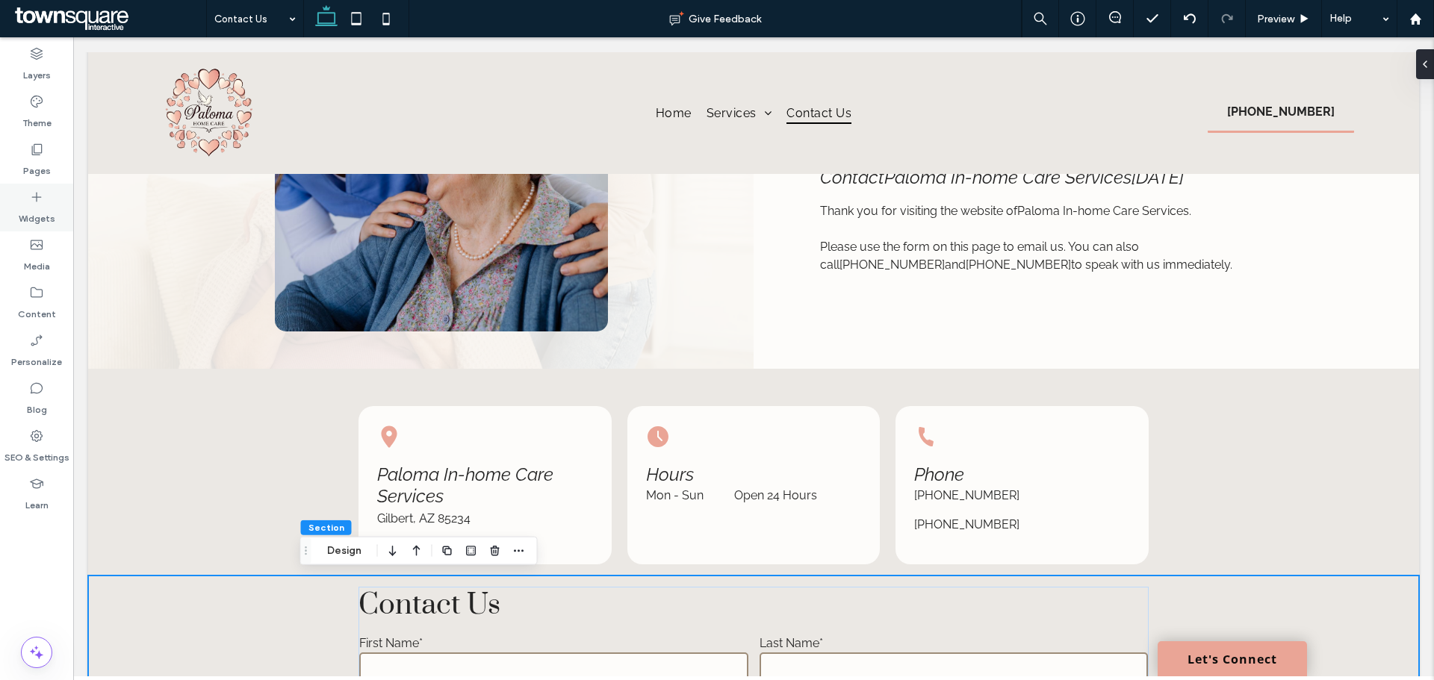
click at [43, 207] on label "Widgets" at bounding box center [37, 215] width 37 height 21
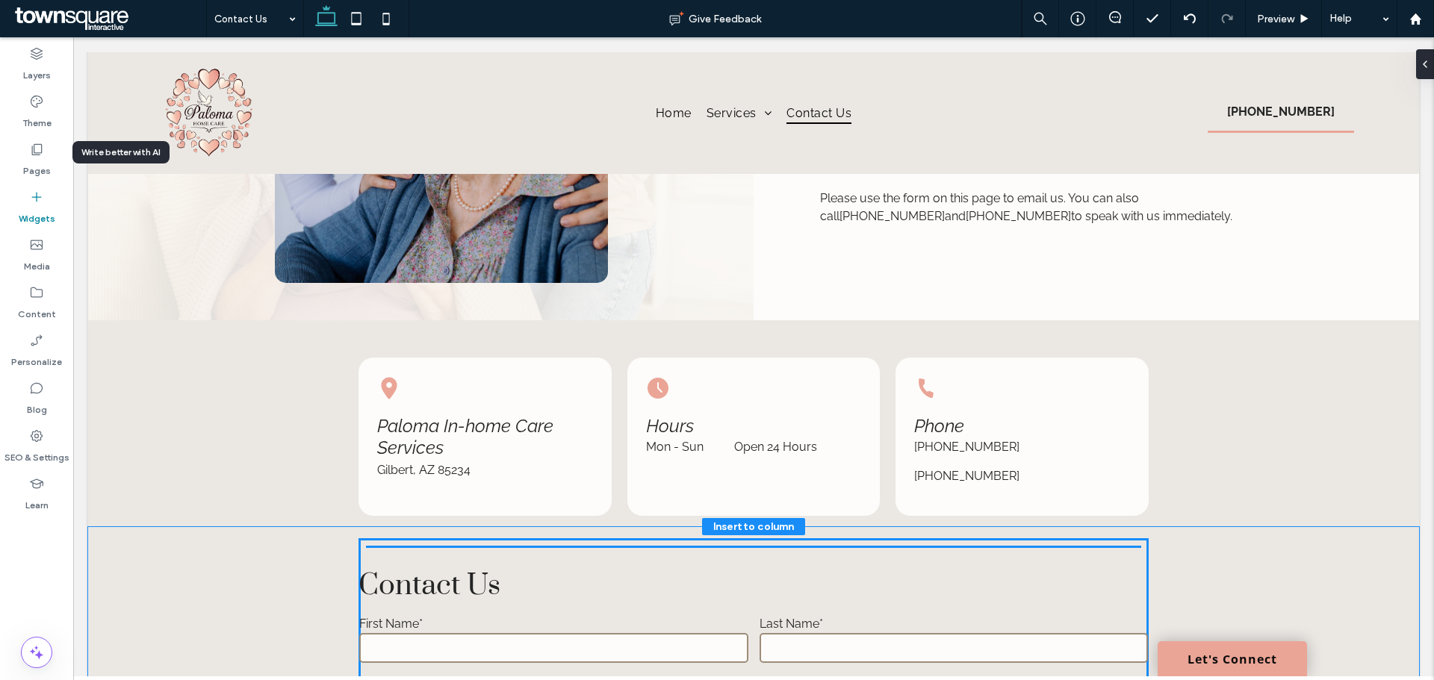
scroll to position [317, 0]
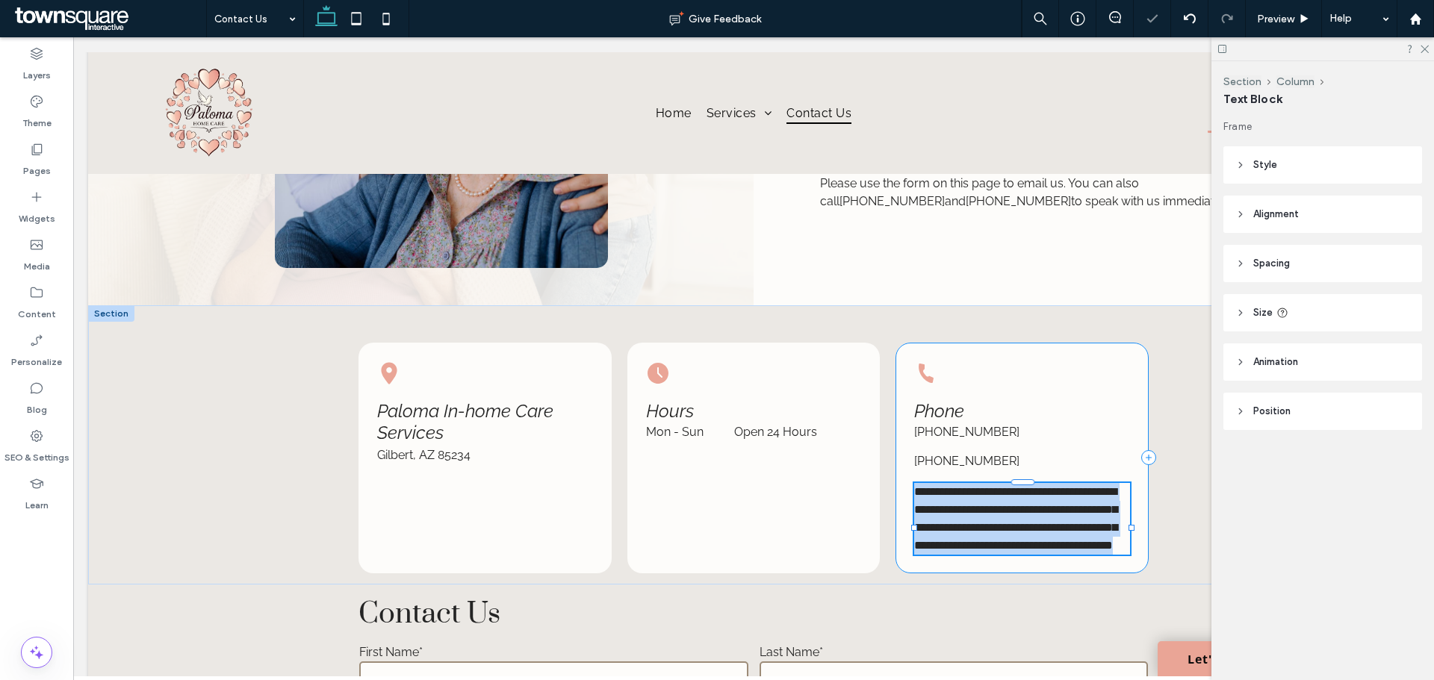
type input "*******"
type input "**"
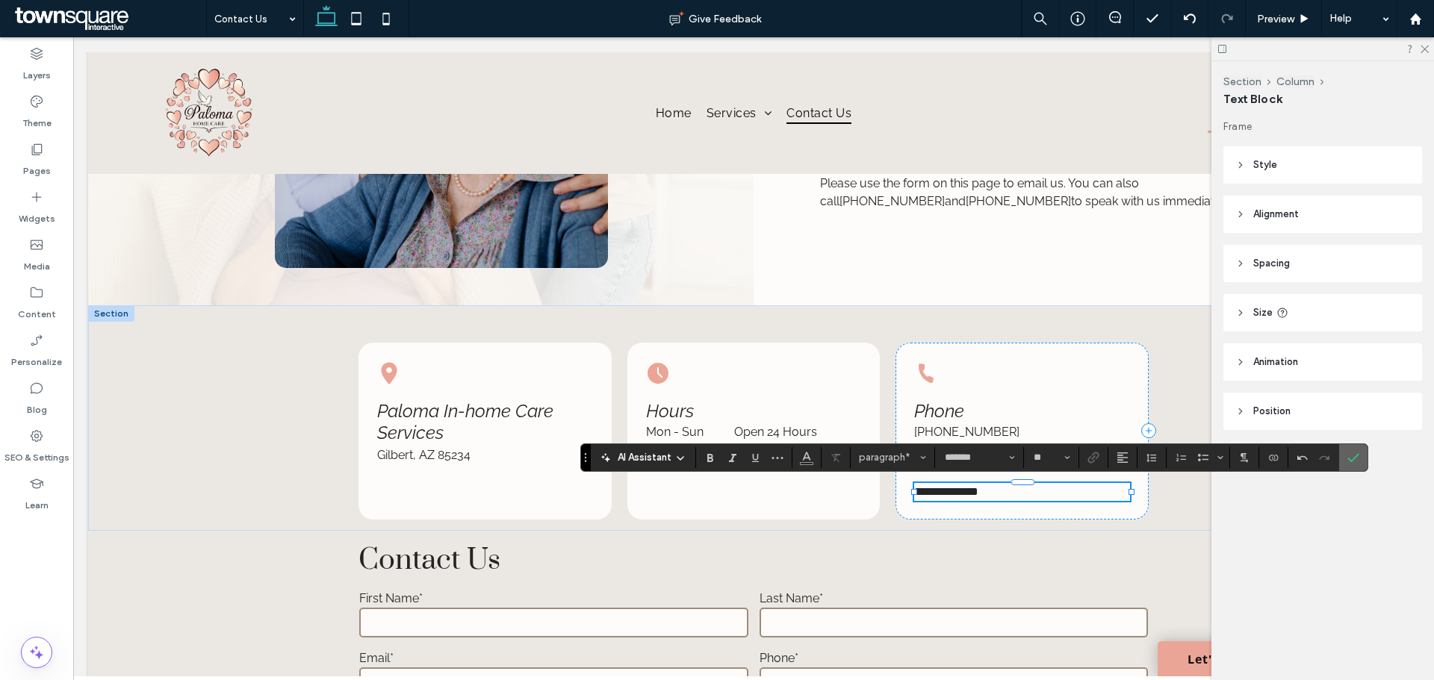
click at [1348, 461] on icon "Confirm" at bounding box center [1354, 458] width 12 height 12
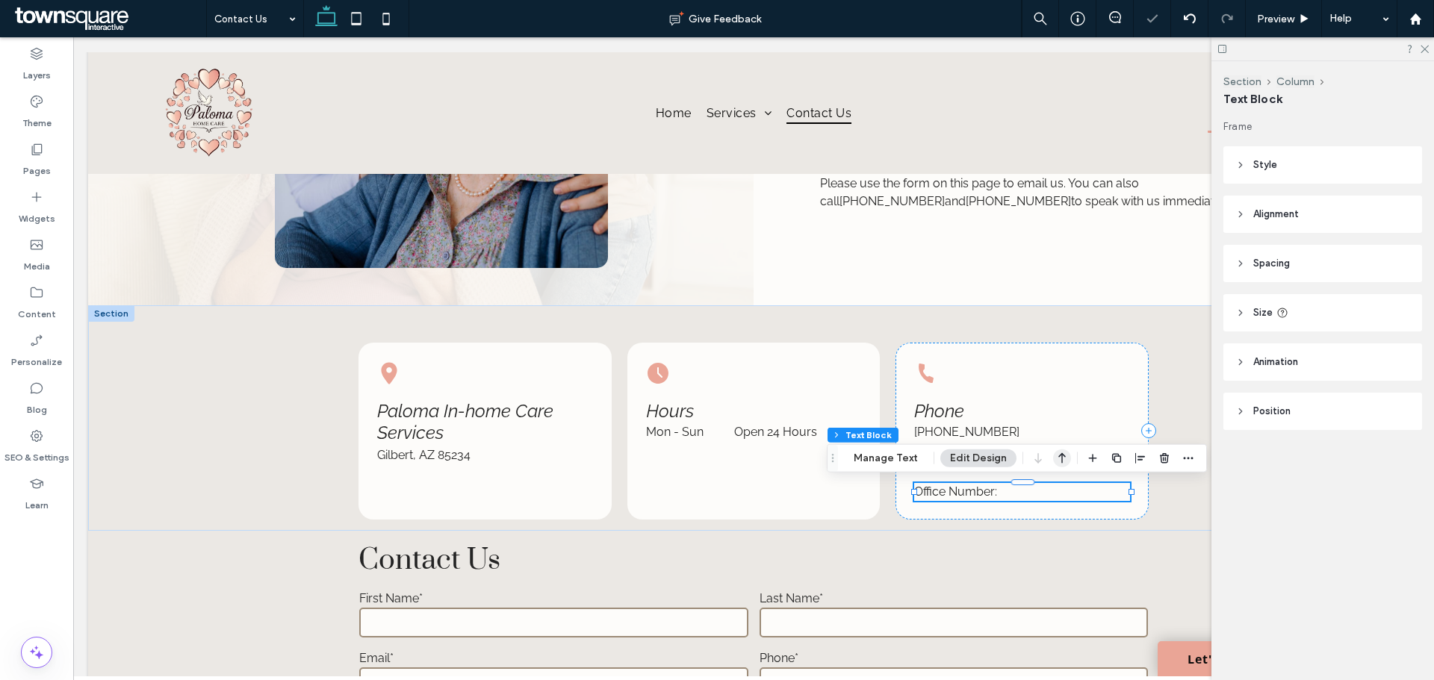
click at [1066, 460] on icon "button" at bounding box center [1062, 458] width 18 height 27
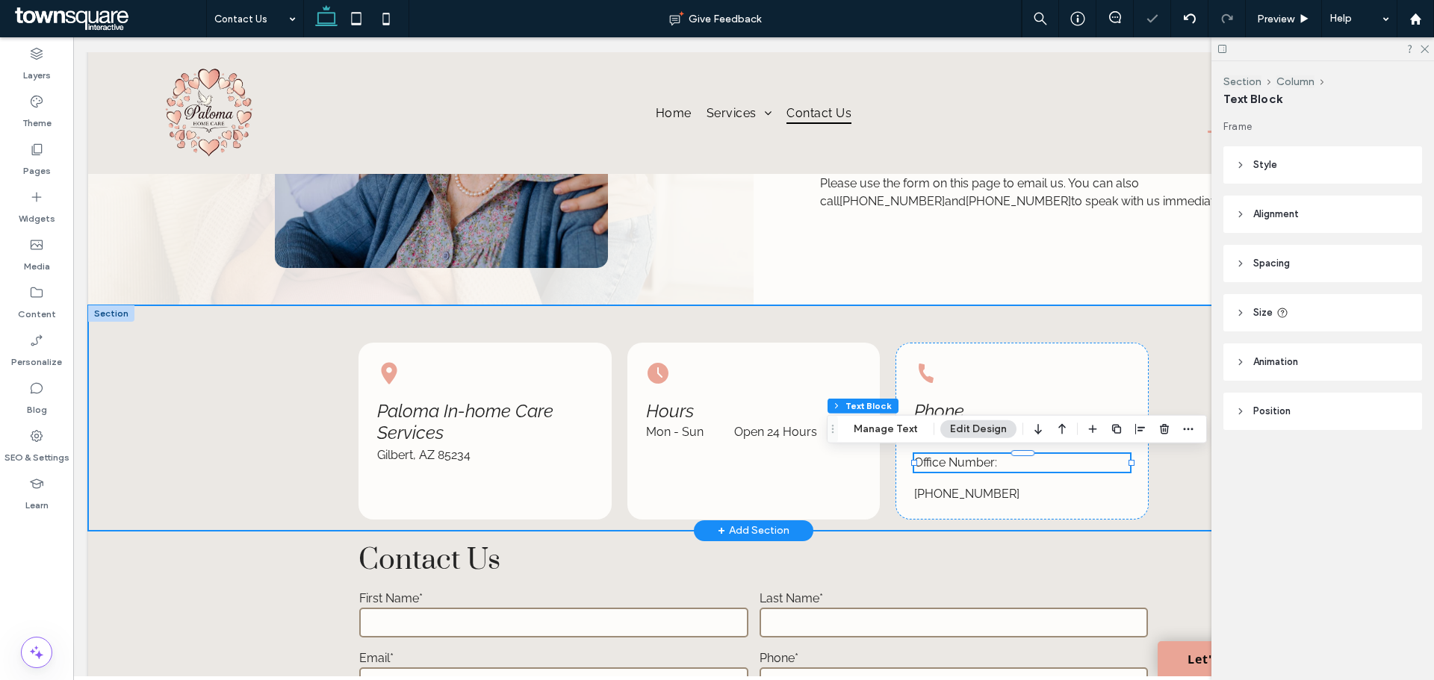
click at [1152, 503] on div "Paloma In-home Care Services Gilbert, AZ 85234 Hours Mon - Sun Open 24 Hours Ph…" at bounding box center [754, 419] width 896 height 226
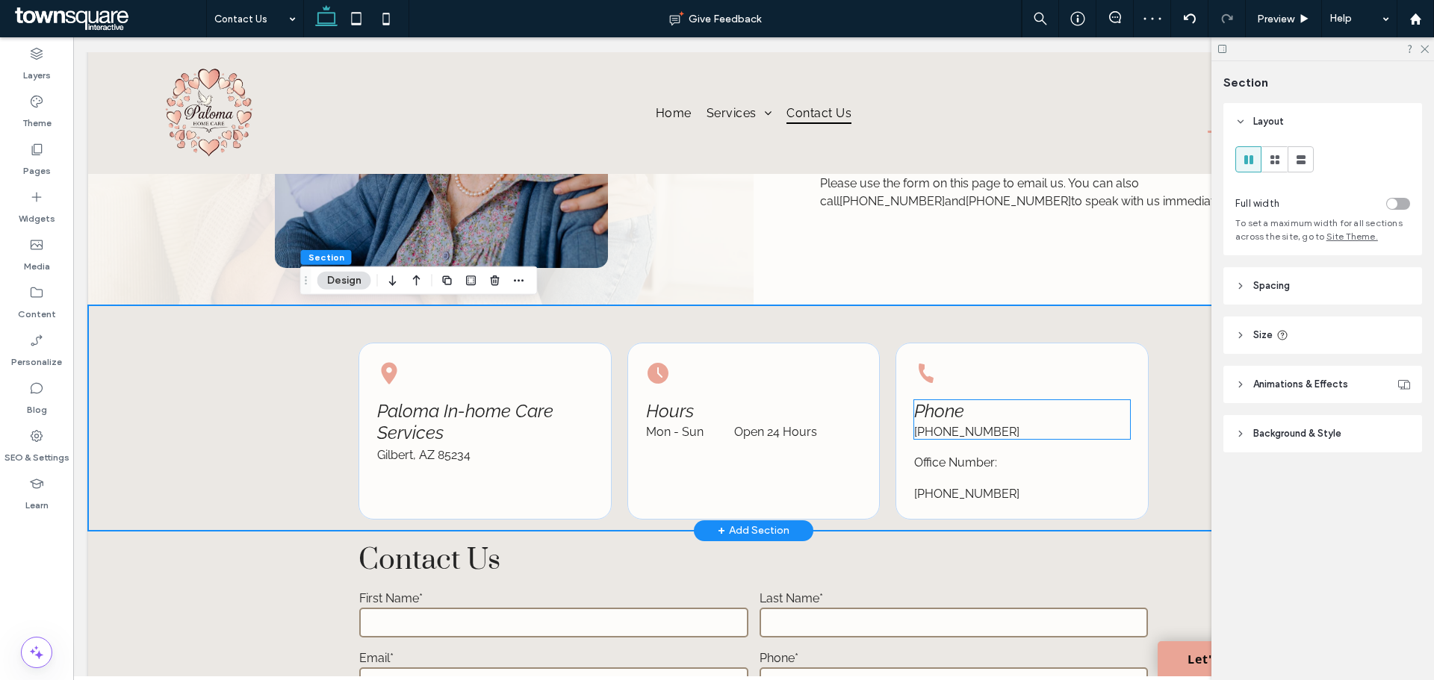
click at [945, 405] on span "Phone" at bounding box center [939, 411] width 50 height 22
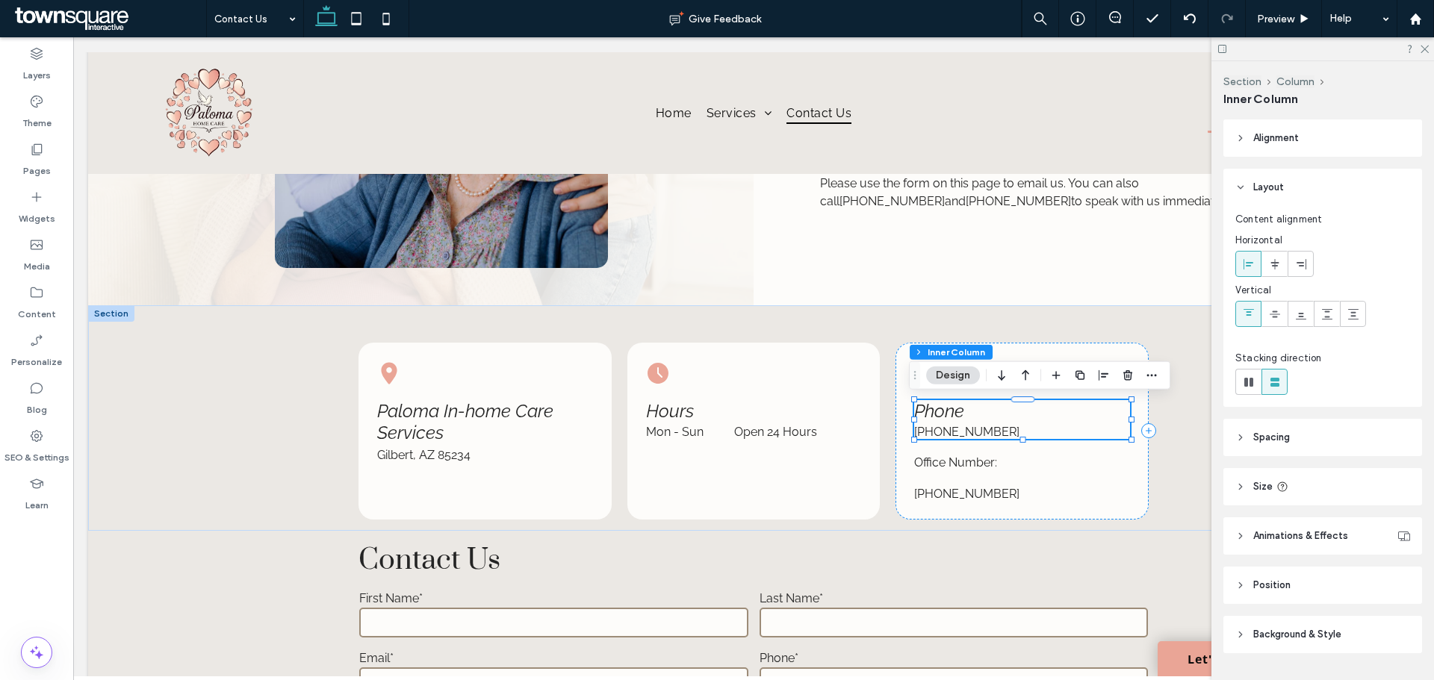
click at [962, 376] on button "Design" at bounding box center [953, 376] width 54 height 18
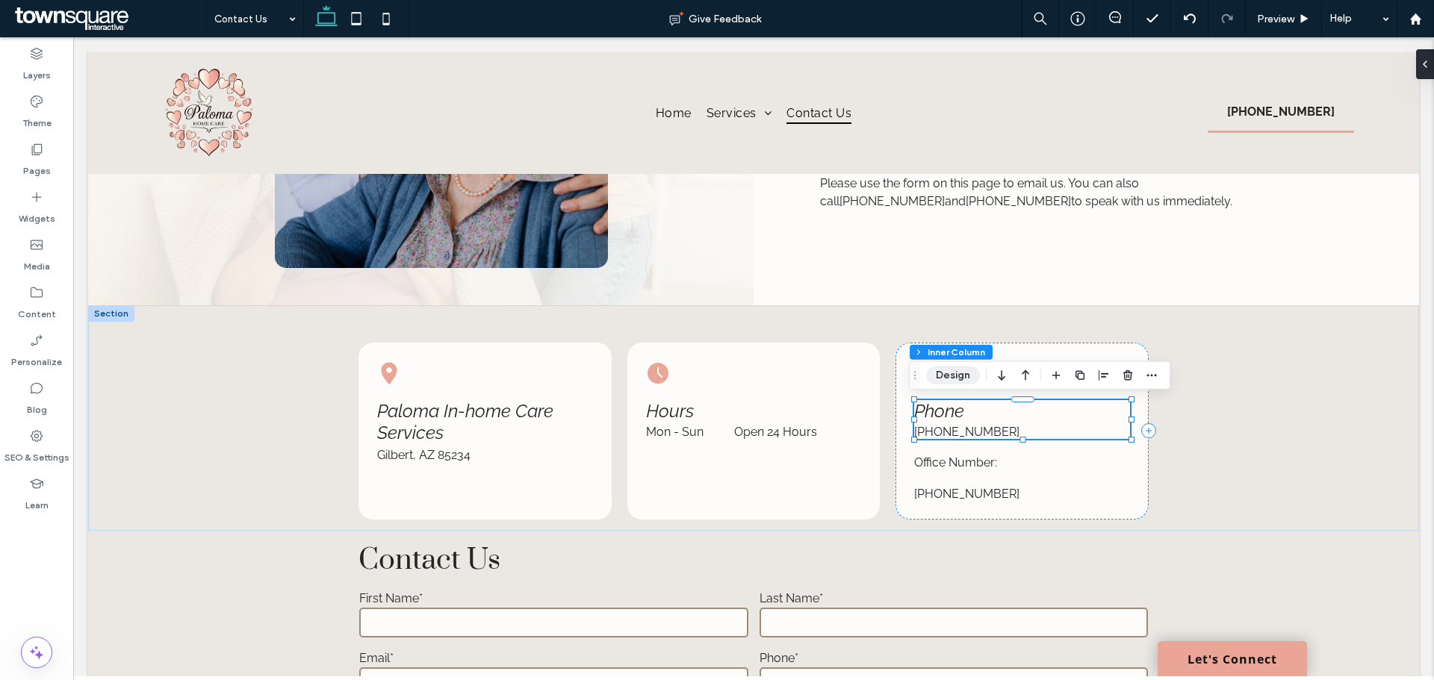
click at [962, 376] on button "Design" at bounding box center [953, 376] width 54 height 18
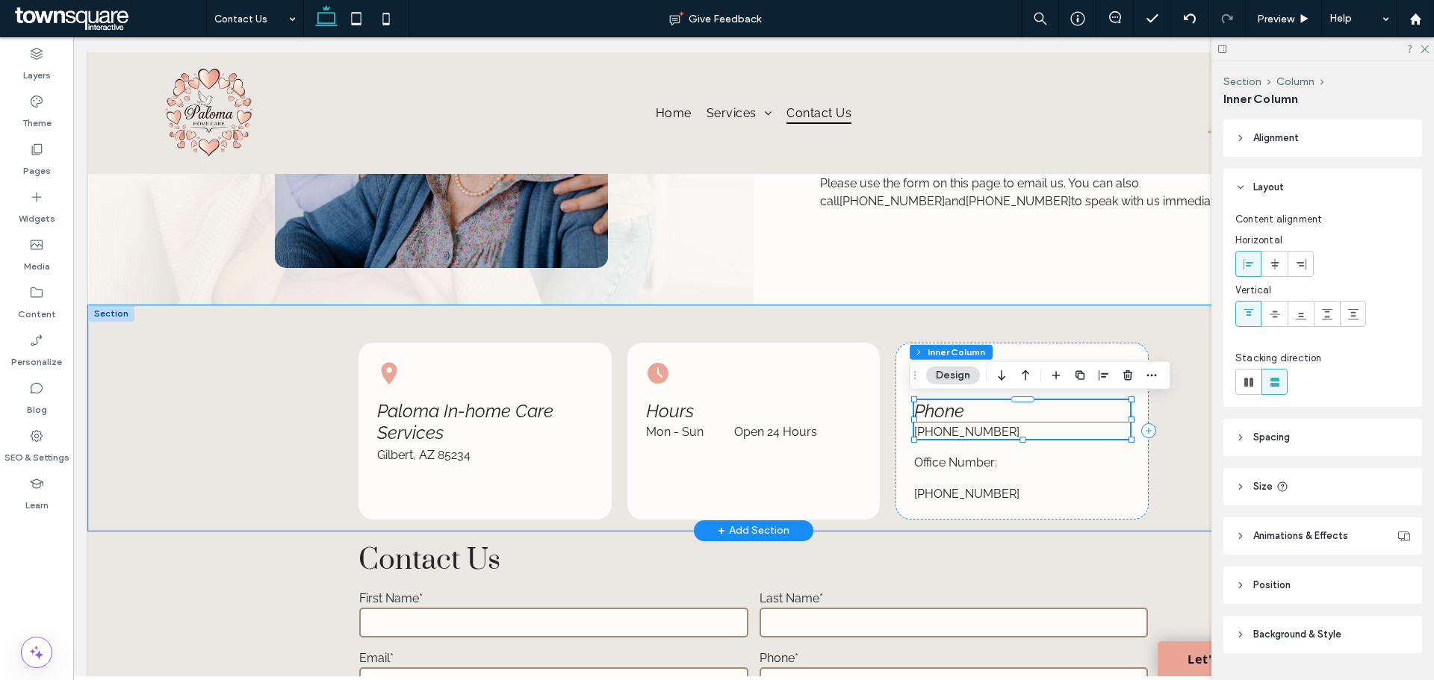
click at [942, 409] on span "Phone" at bounding box center [939, 411] width 50 height 22
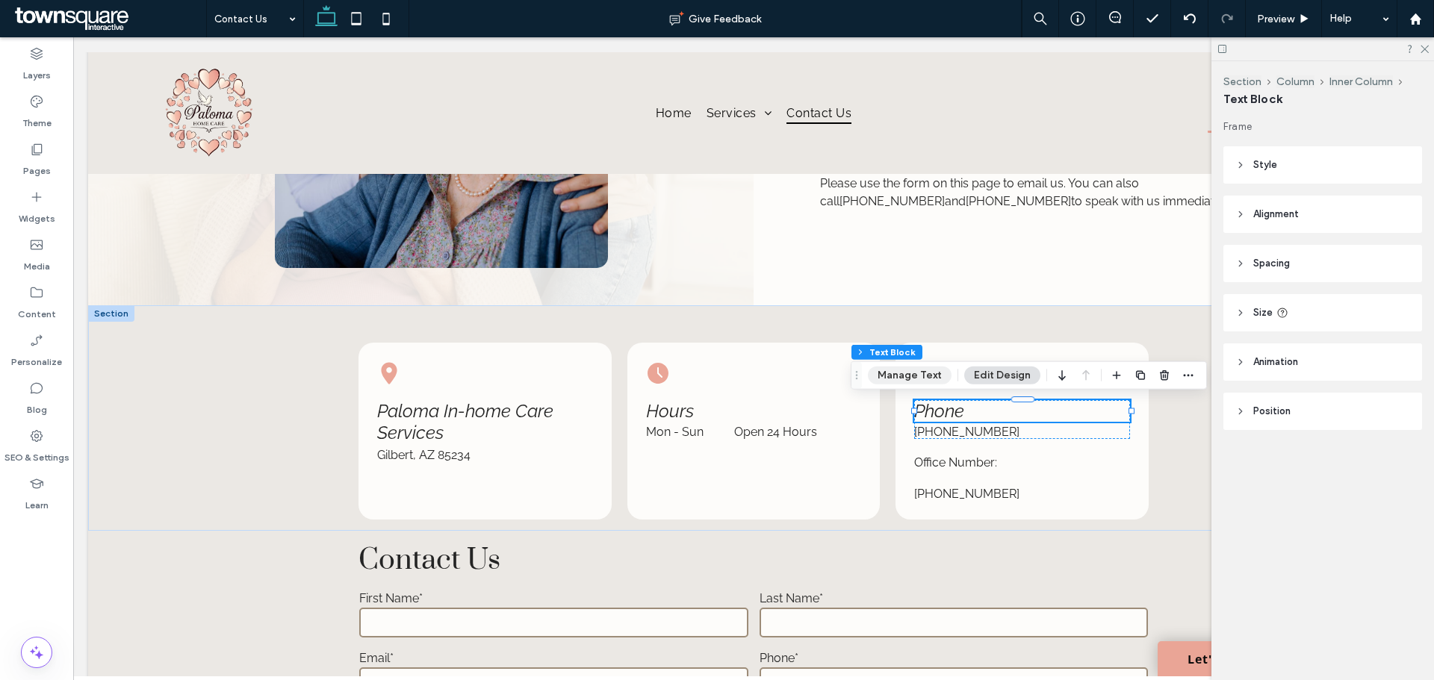
click at [928, 375] on button "Manage Text" at bounding box center [910, 376] width 84 height 18
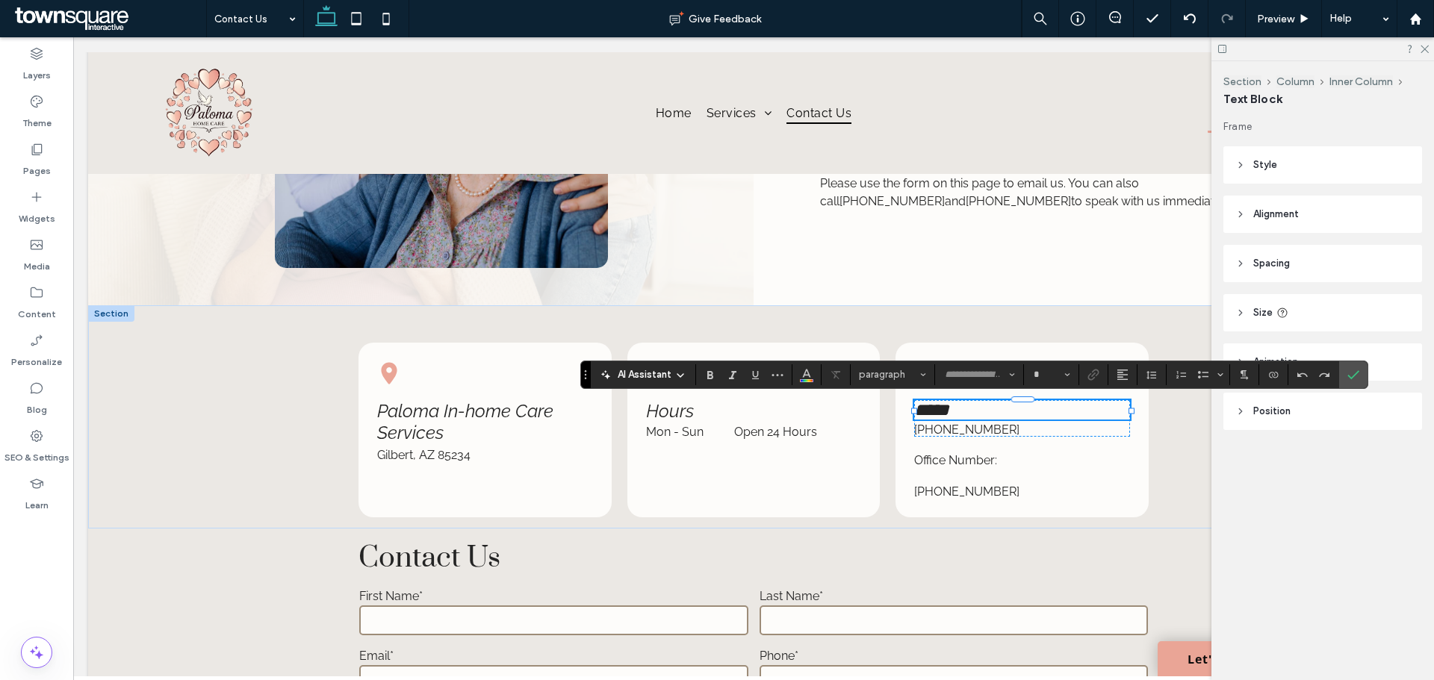
type input "*******"
type input "**"
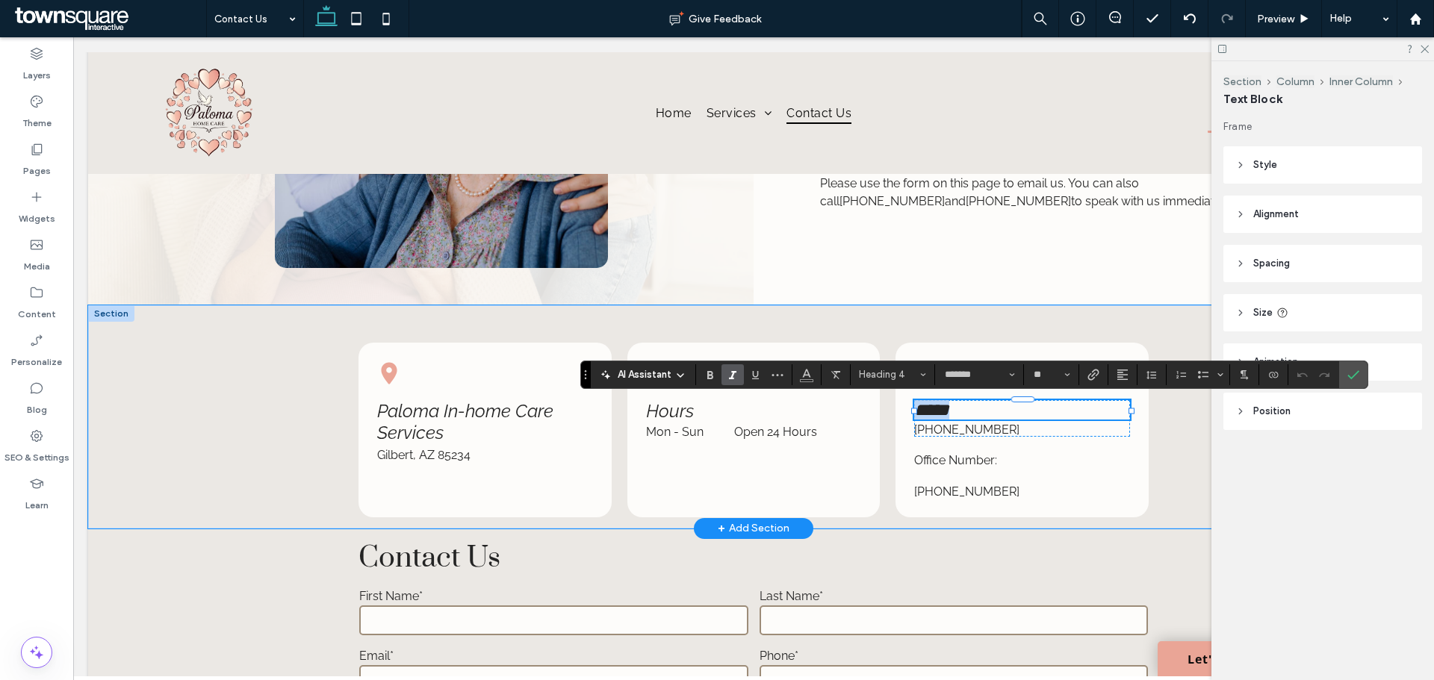
click at [923, 414] on span "*****" at bounding box center [931, 410] width 35 height 18
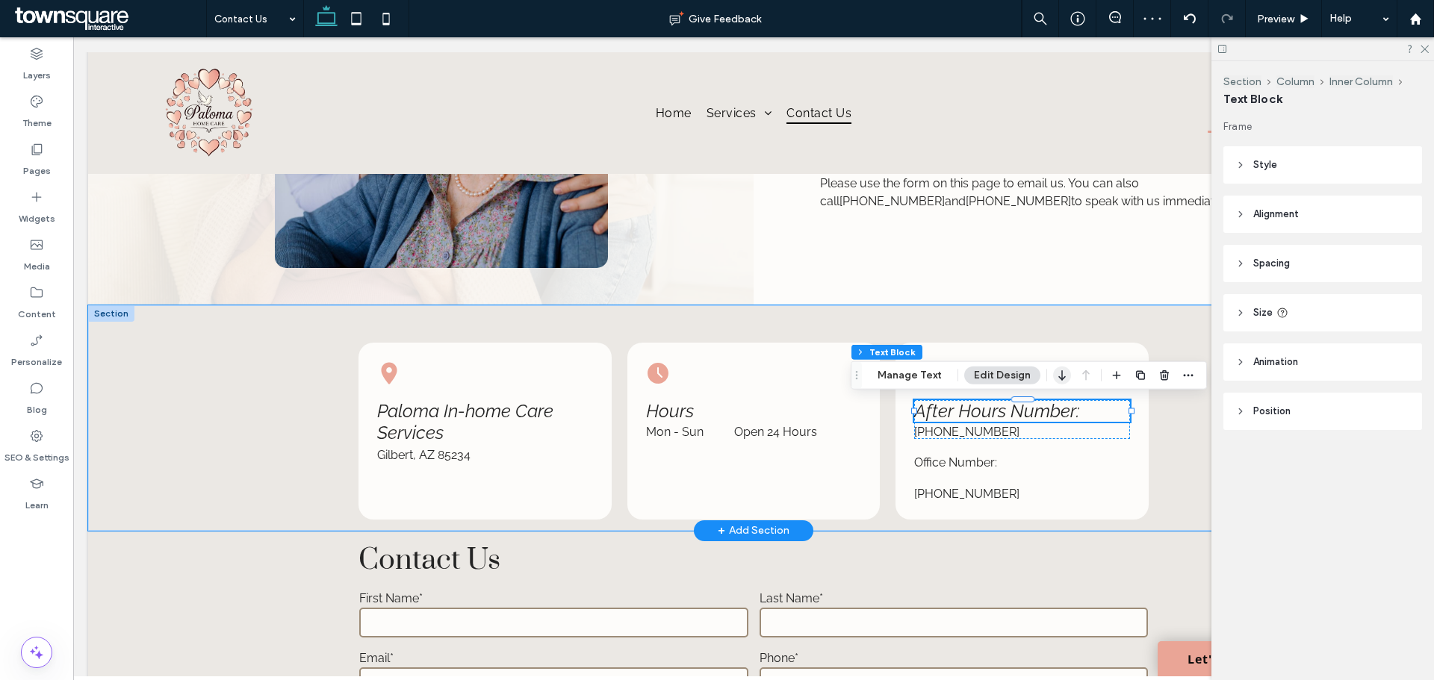
click at [1056, 373] on icon "button" at bounding box center [1062, 375] width 18 height 27
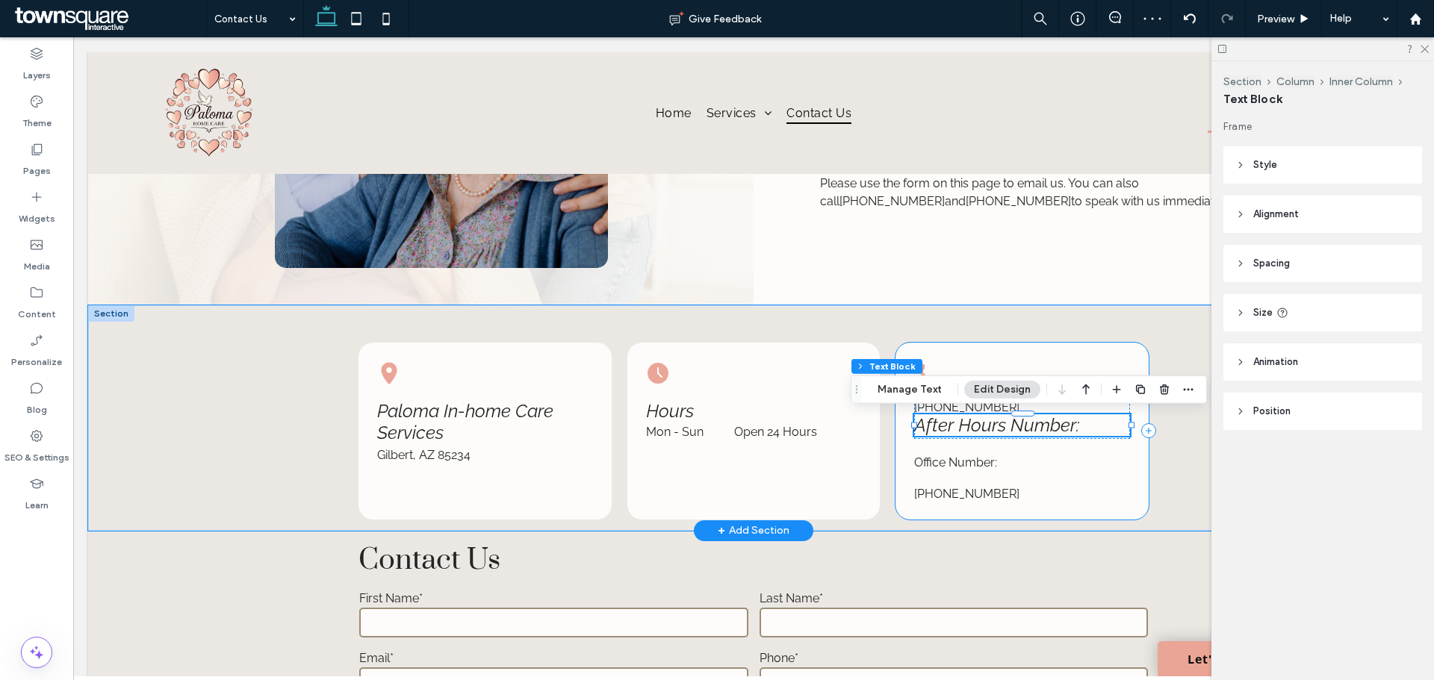
click at [1080, 482] on div "(916) 647-1872 After Hours Number: Office Number: (480) 374-9320" at bounding box center [1022, 431] width 252 height 177
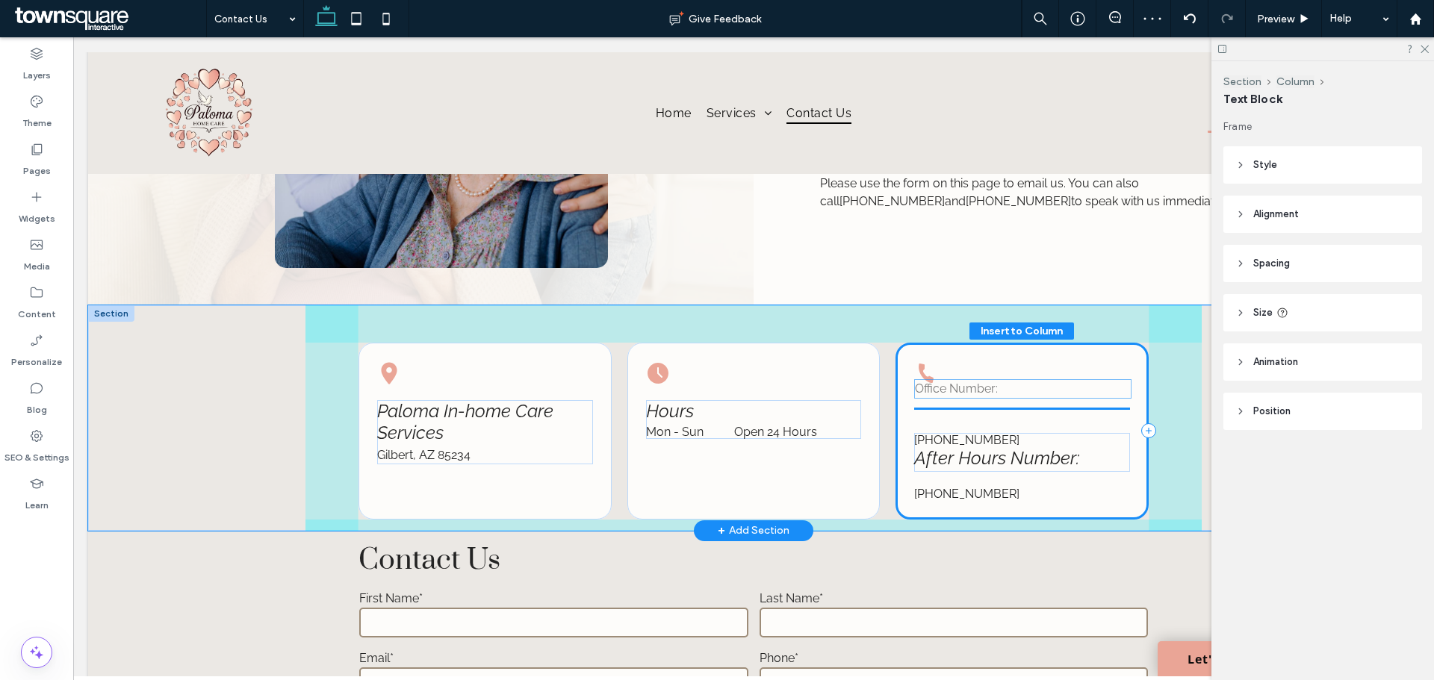
drag, startPoint x: 1034, startPoint y: 465, endPoint x: 1037, endPoint y: 395, distance: 70.3
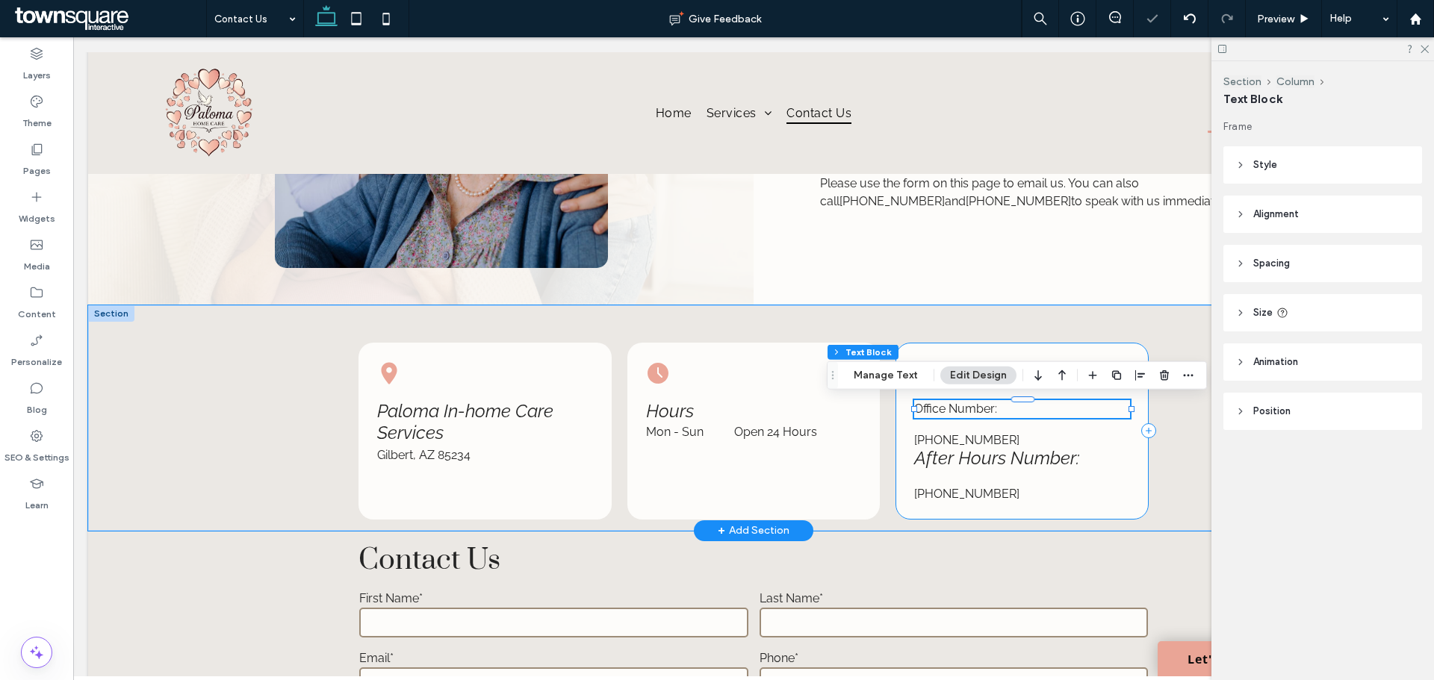
drag, startPoint x: 1063, startPoint y: 497, endPoint x: 1067, endPoint y: 423, distance: 74.0
click at [1067, 423] on div "Office Number: (916) 647-1872 After Hours Number: (480) 374-9320" at bounding box center [1022, 431] width 252 height 177
click at [1058, 496] on div "[PHONE_NUMBER]" at bounding box center [1021, 494] width 215 height 14
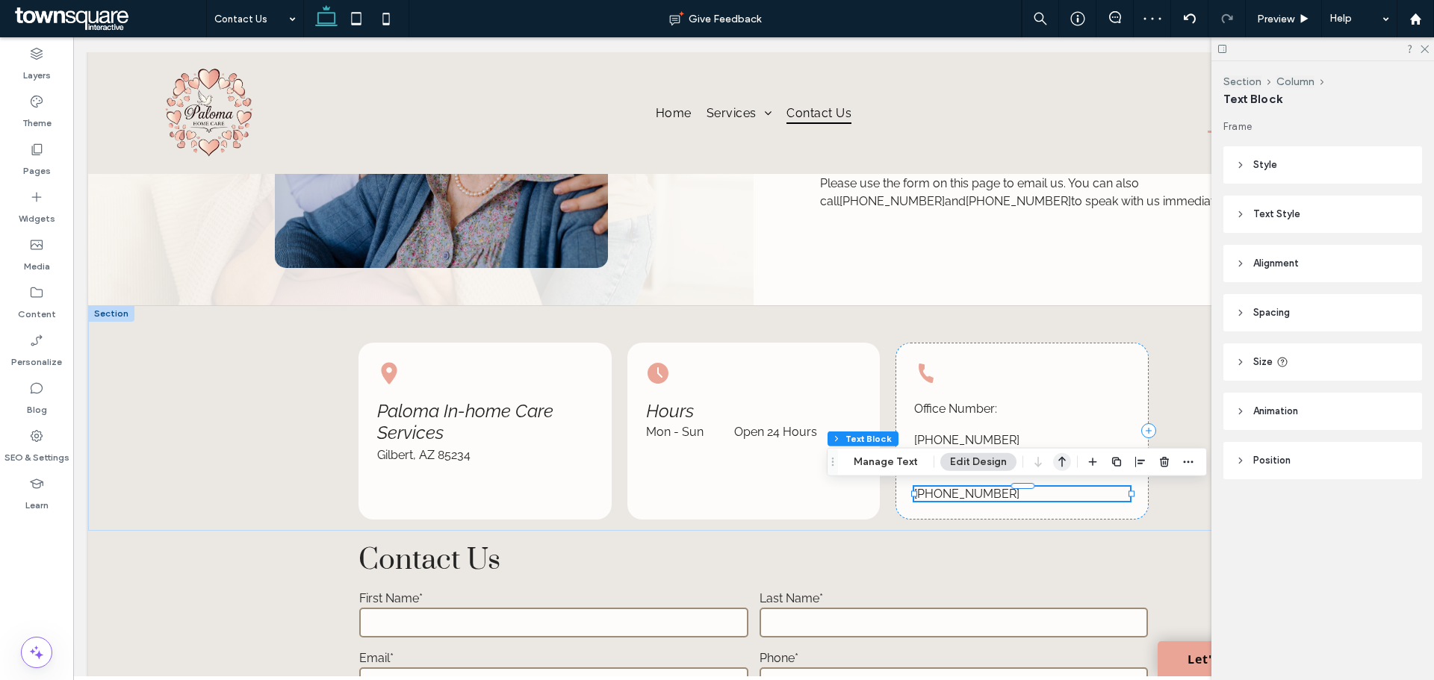
click at [1055, 462] on icon "button" at bounding box center [1062, 462] width 18 height 27
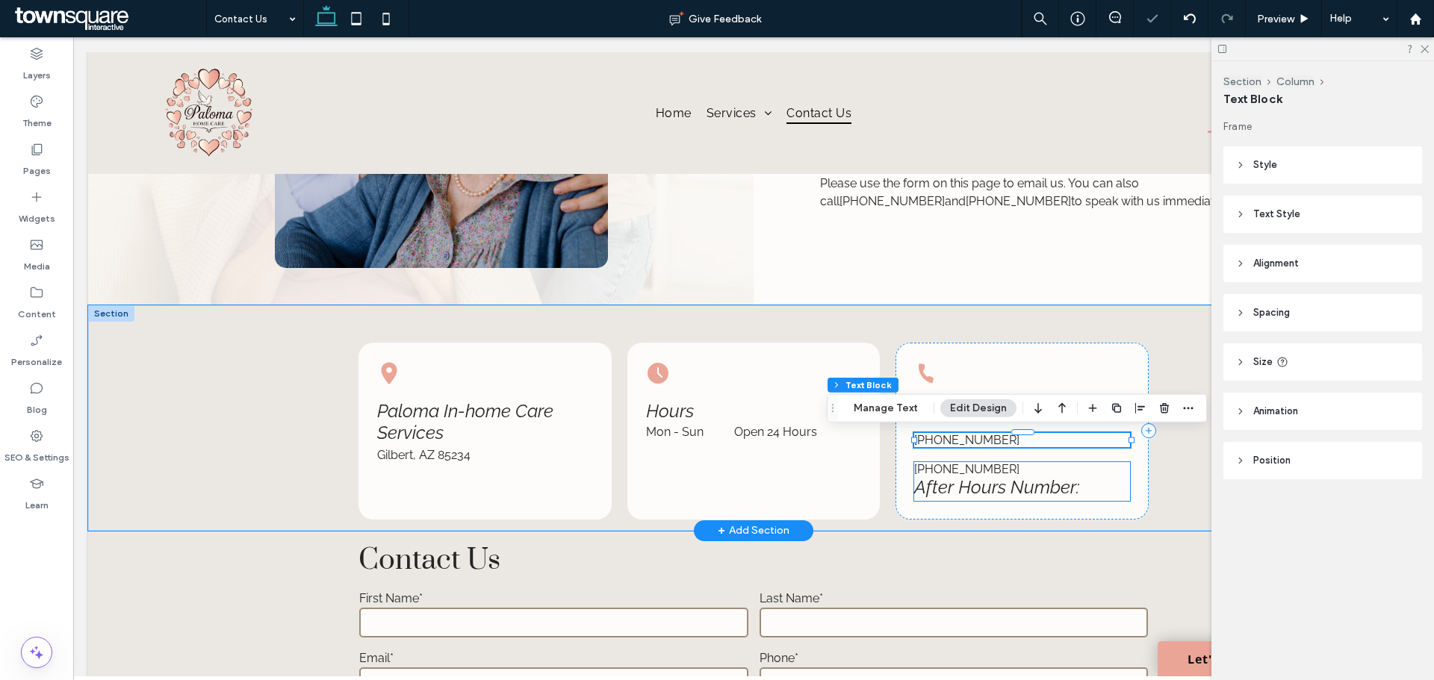
click at [1058, 484] on span "After Hours Number:" at bounding box center [996, 488] width 165 height 22
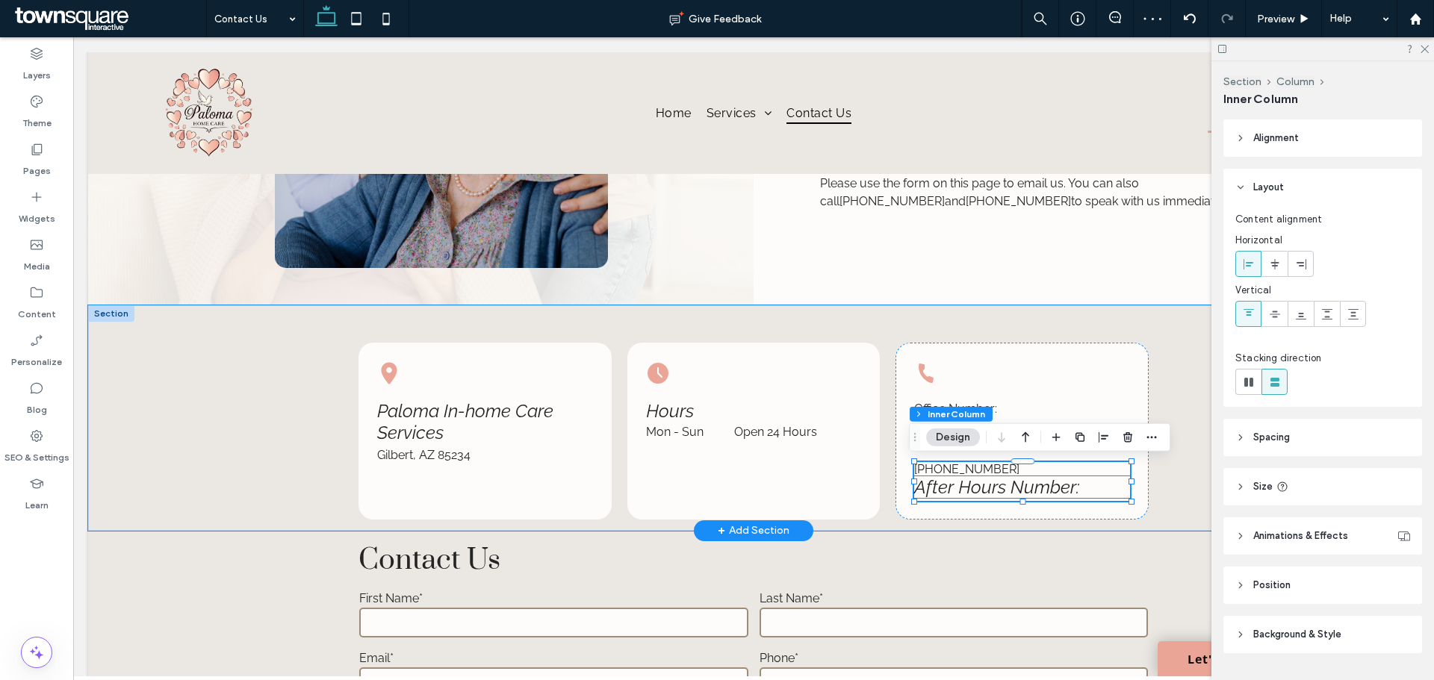
click at [1055, 489] on span "After Hours Number:" at bounding box center [996, 488] width 165 height 22
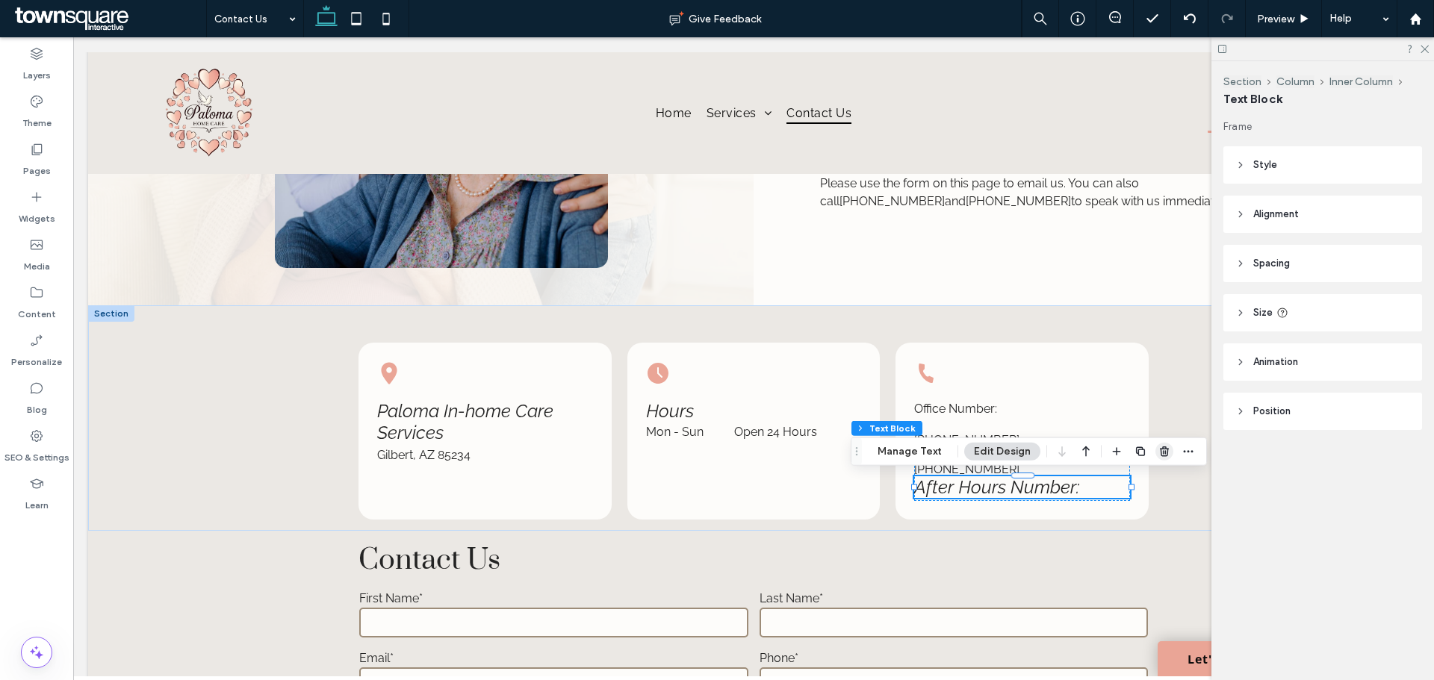
drag, startPoint x: 1158, startPoint y: 456, endPoint x: 853, endPoint y: 376, distance: 315.1
click at [1159, 456] on icon "button" at bounding box center [1165, 452] width 12 height 12
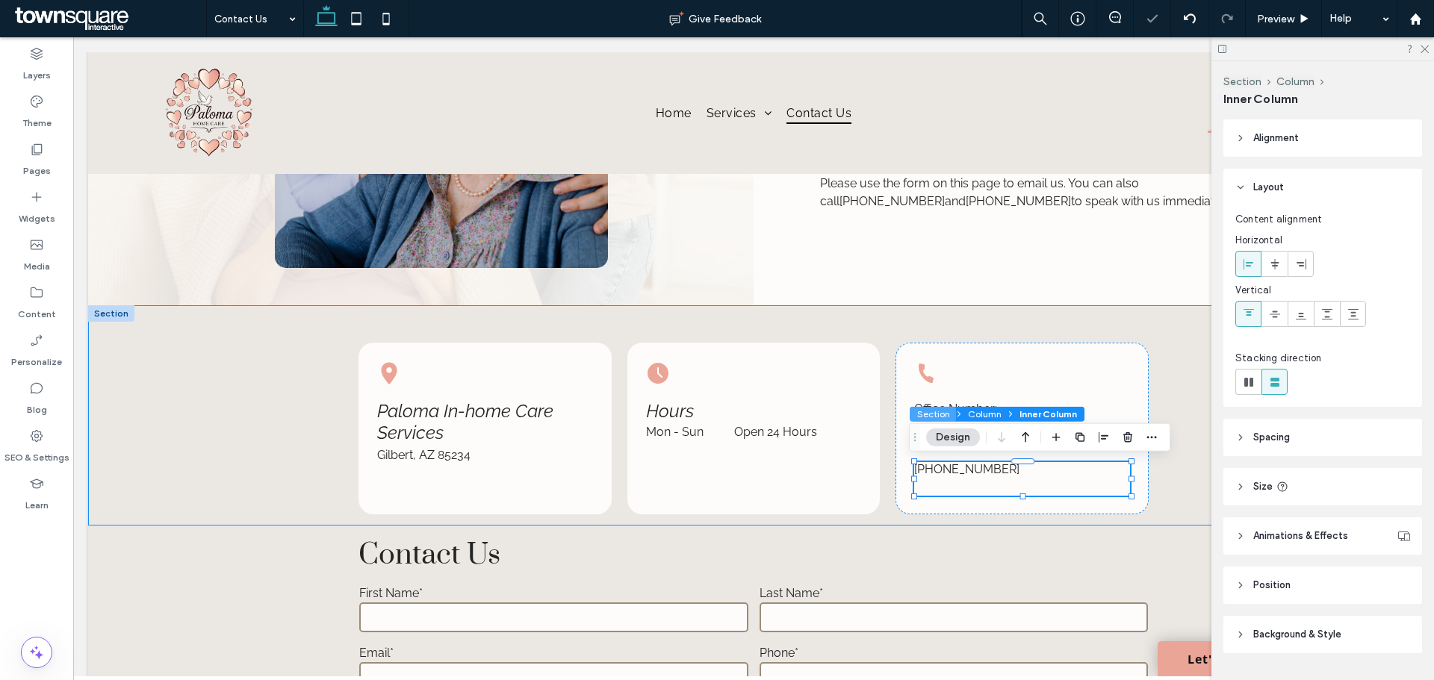
type input "**"
click at [1041, 411] on p "Office Number:" at bounding box center [1021, 409] width 215 height 18
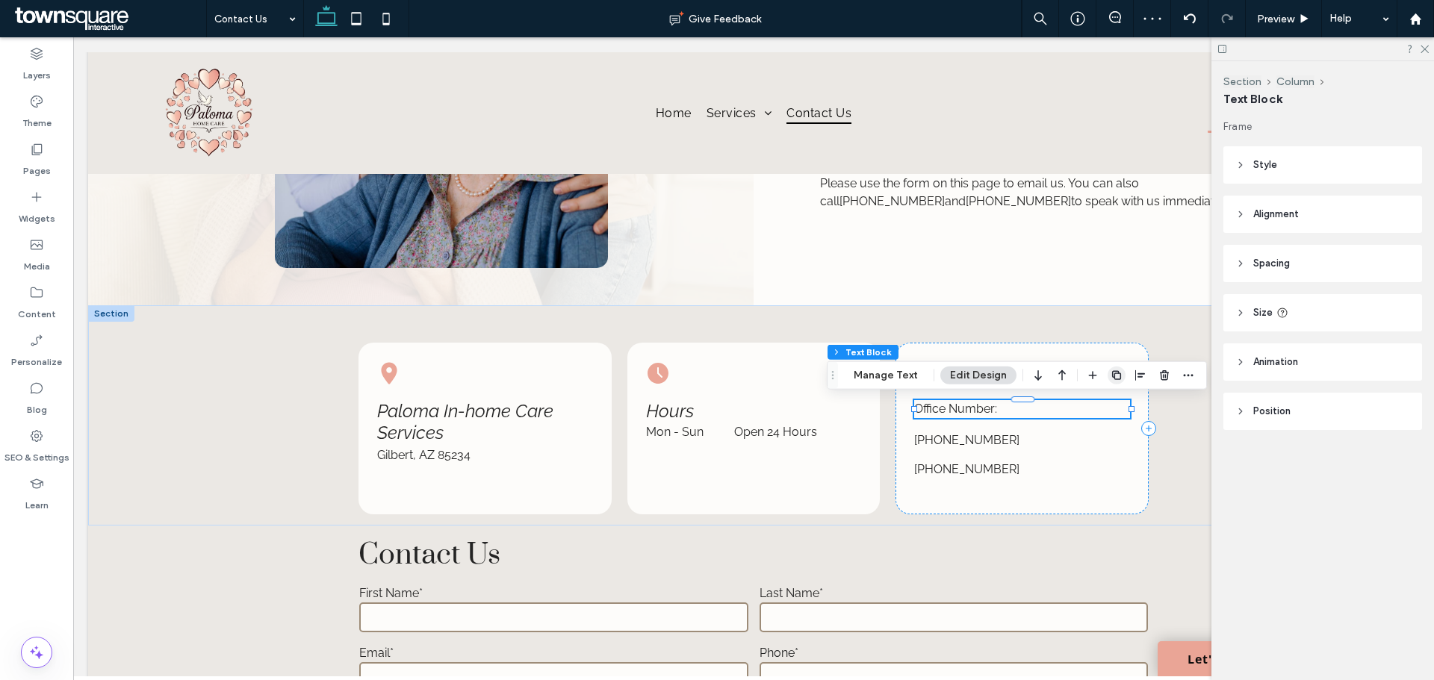
click at [1112, 373] on icon "button" at bounding box center [1117, 376] width 12 height 12
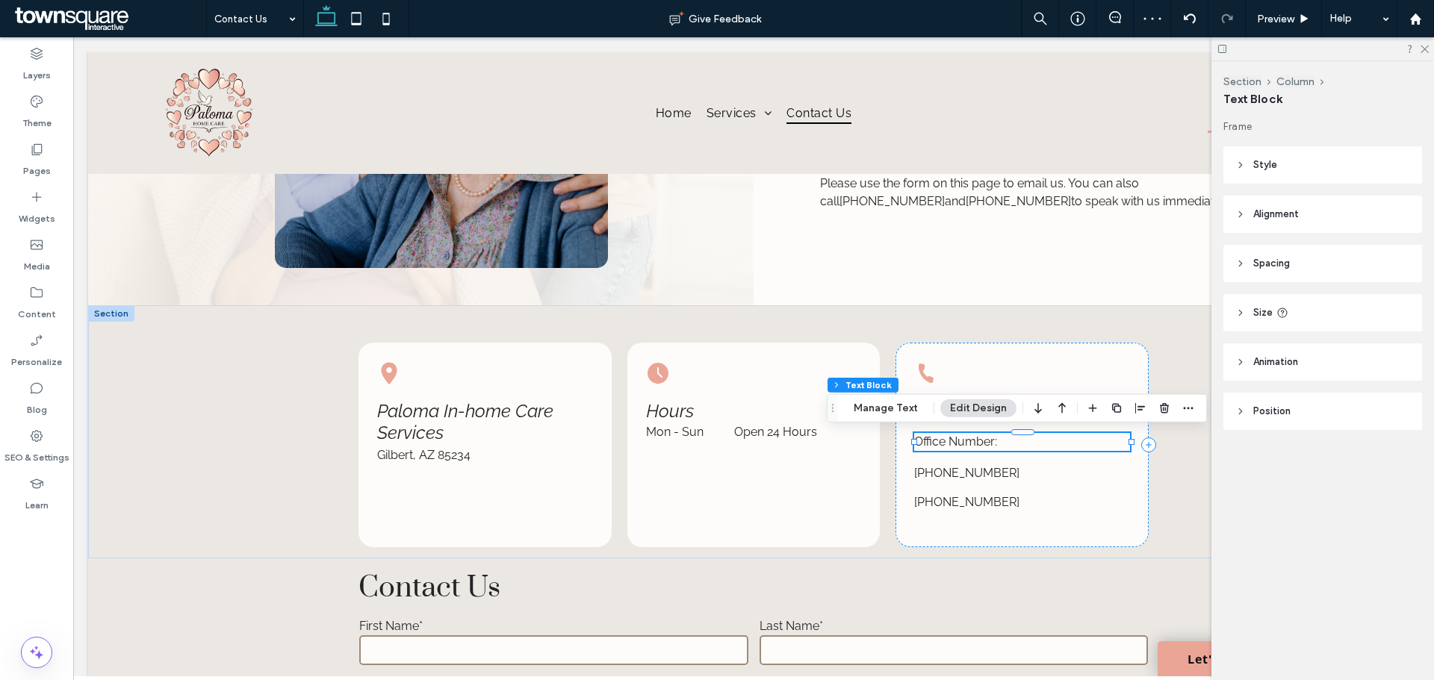
click at [1046, 411] on div at bounding box center [1050, 408] width 42 height 27
click at [1044, 406] on icon "button" at bounding box center [1038, 408] width 18 height 27
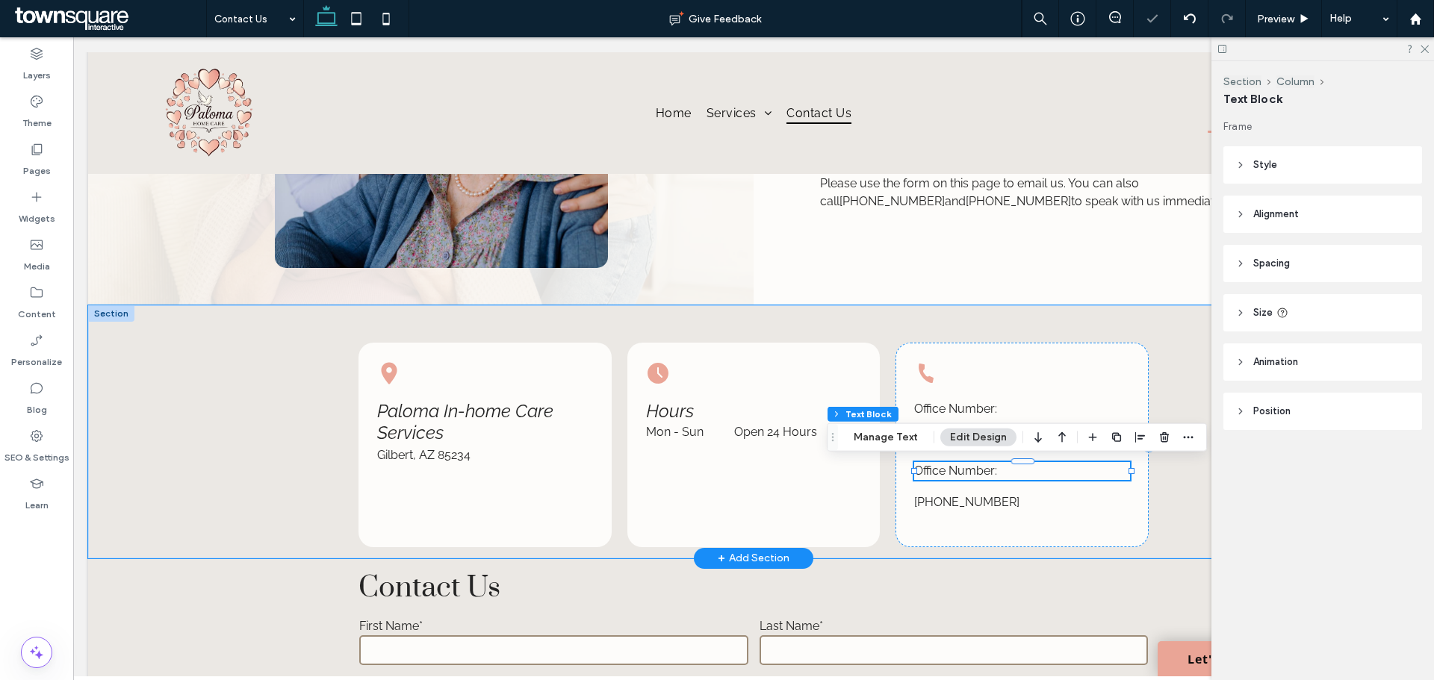
click at [1010, 474] on p "Office Number:" at bounding box center [1021, 471] width 215 height 18
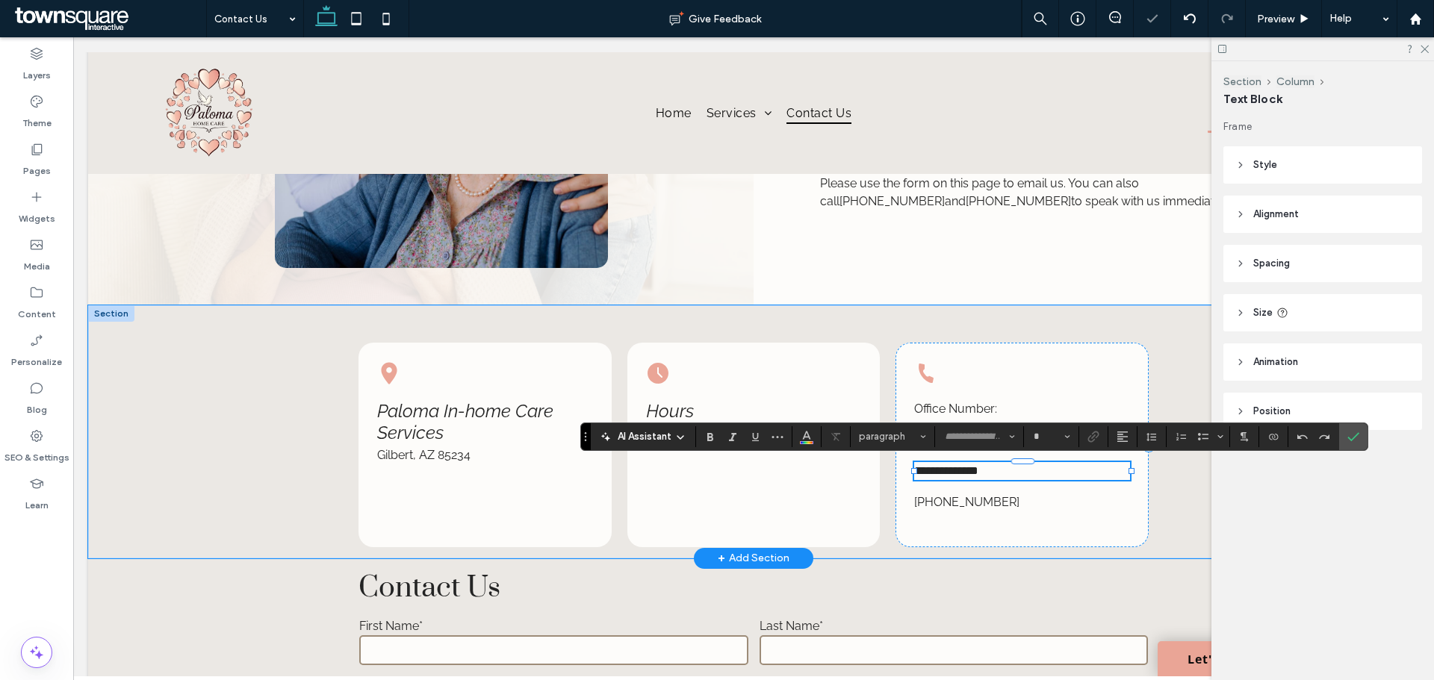
type input "*******"
type input "**"
click at [1354, 437] on use "Confirm" at bounding box center [1354, 436] width 12 height 9
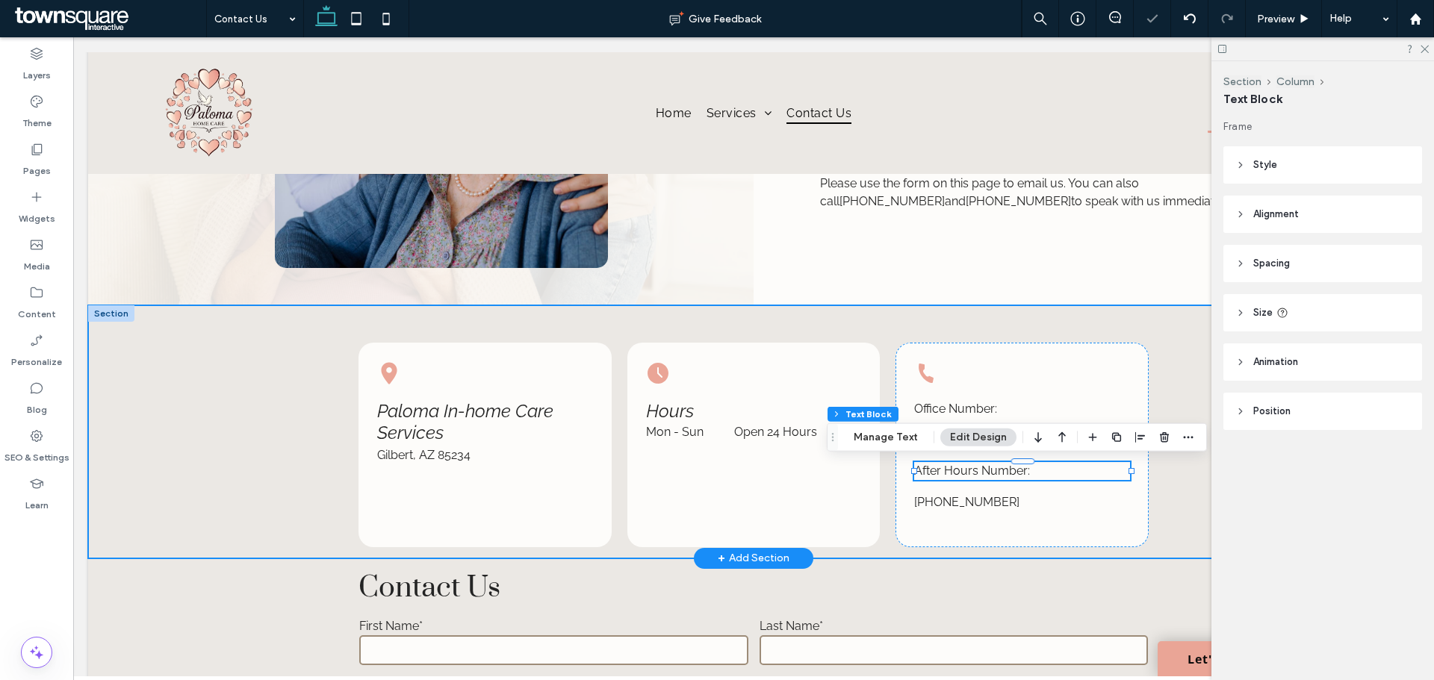
click at [1167, 501] on div "Paloma In-home Care Services Gilbert, AZ 85234 Hours Mon - Sun Open 24 Hours Of…" at bounding box center [754, 432] width 896 height 253
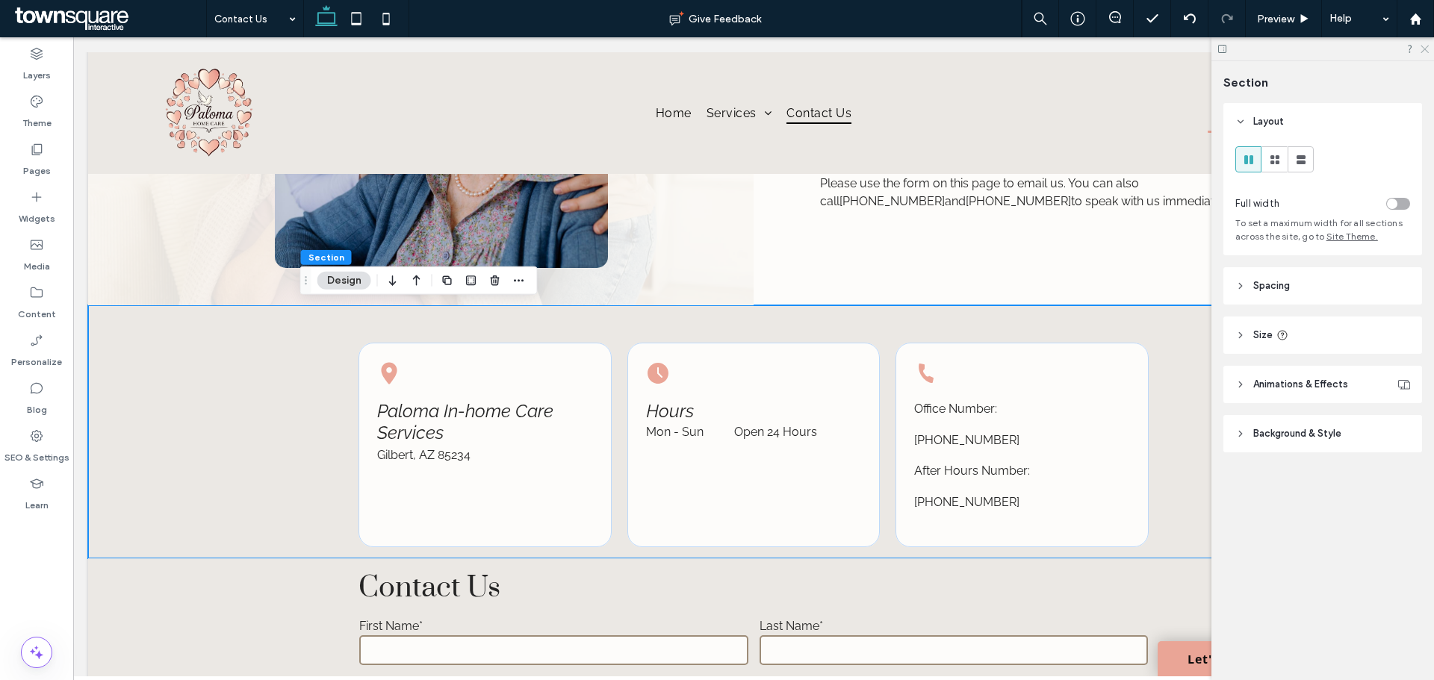
click at [1427, 46] on icon at bounding box center [1424, 48] width 10 height 10
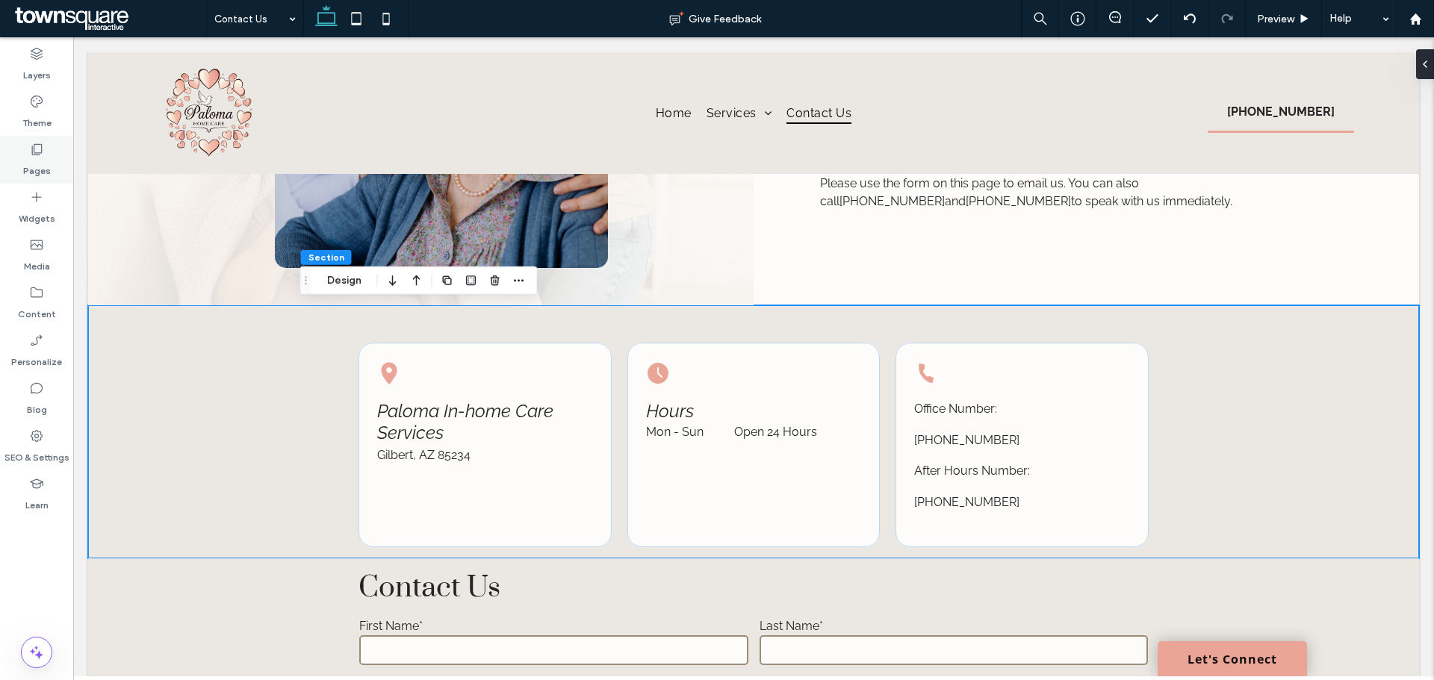
click at [34, 149] on icon at bounding box center [36, 149] width 15 height 15
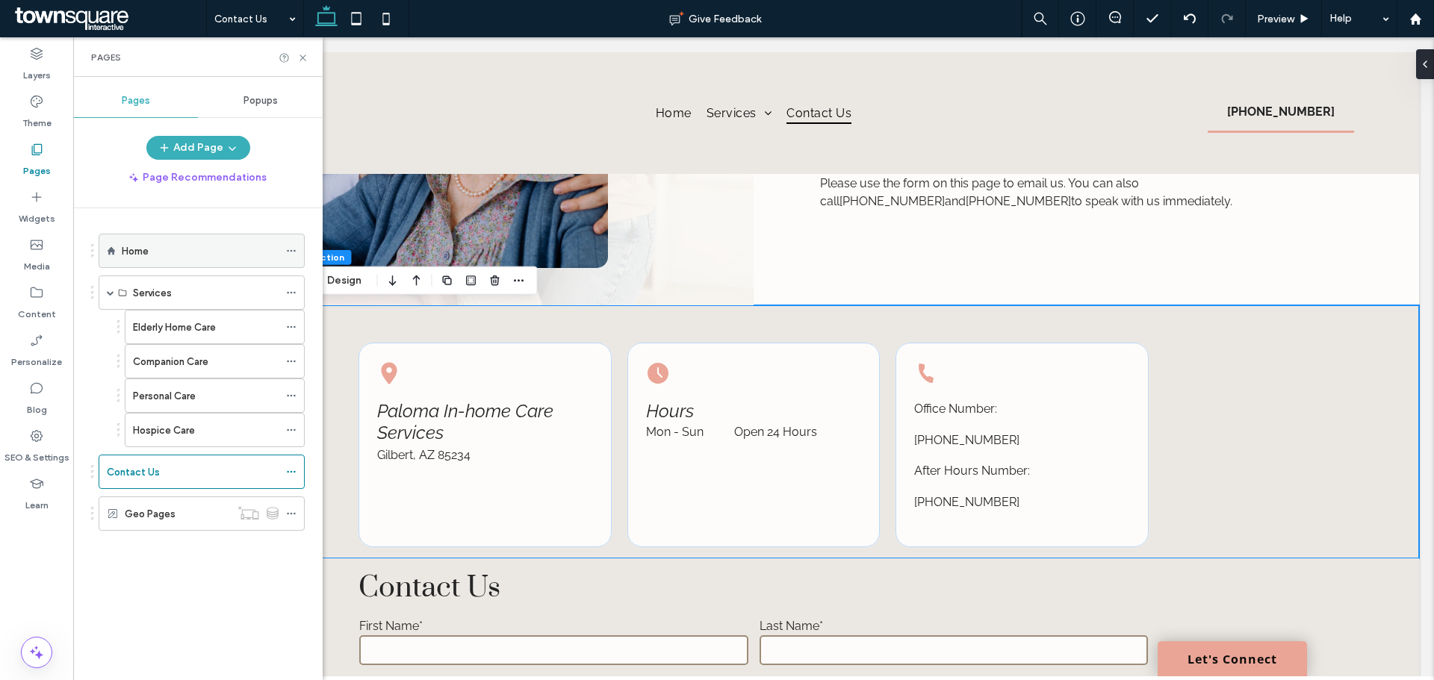
click at [137, 241] on div "Home" at bounding box center [200, 251] width 157 height 33
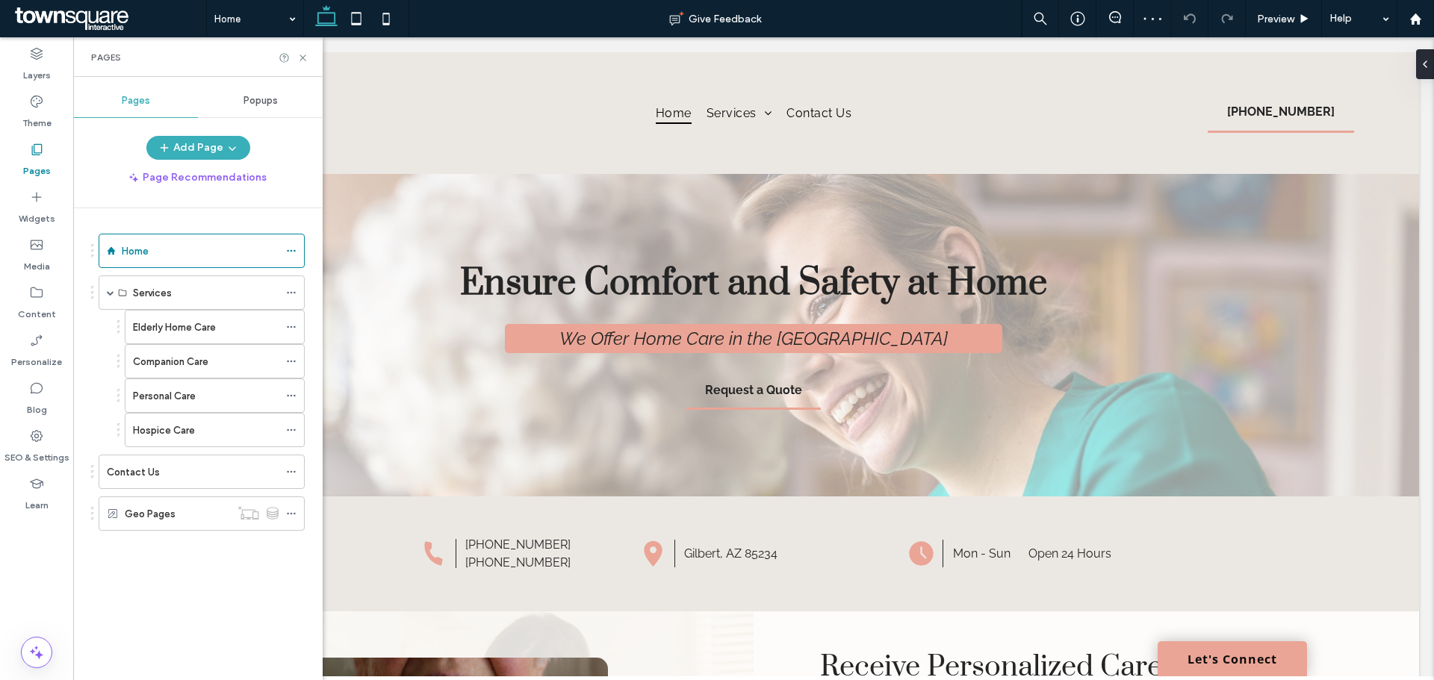
drag, startPoint x: 303, startPoint y: 58, endPoint x: 312, endPoint y: 59, distance: 9.8
click at [312, 59] on div "Pages" at bounding box center [197, 57] width 249 height 40
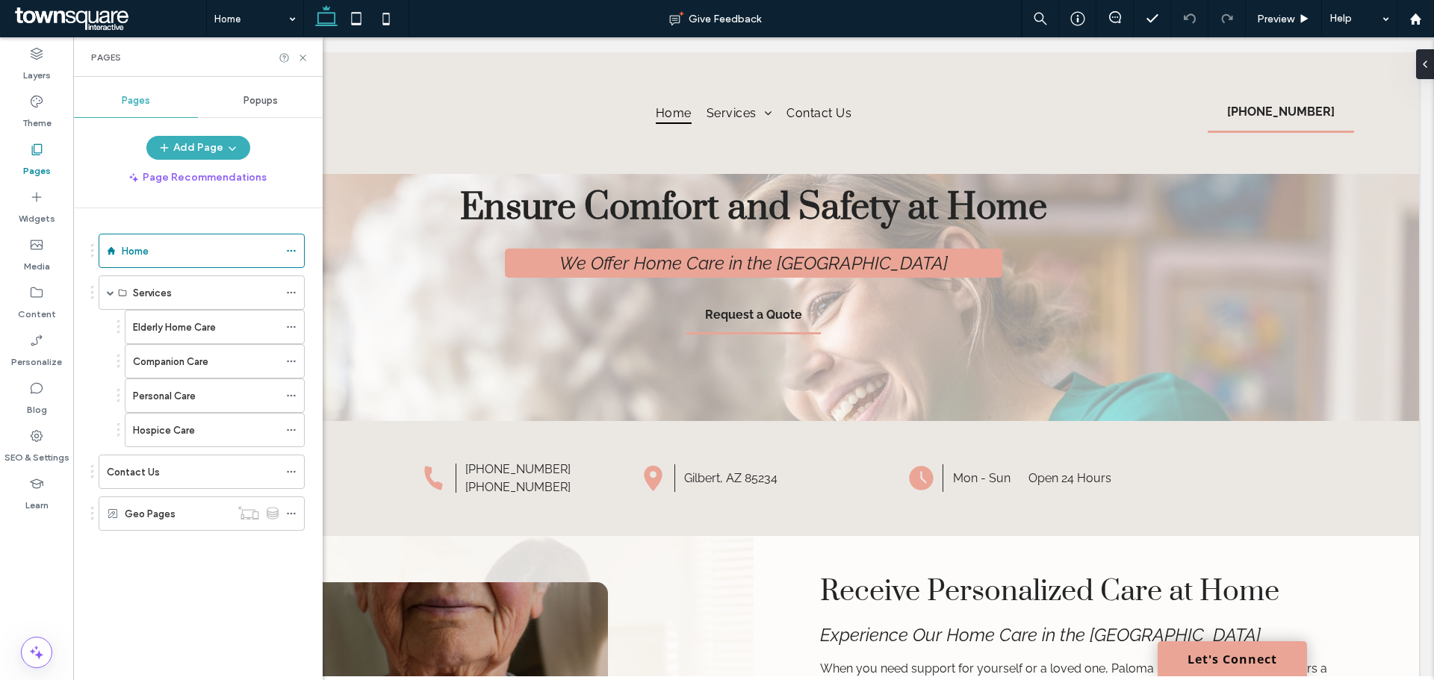
scroll to position [92, 0]
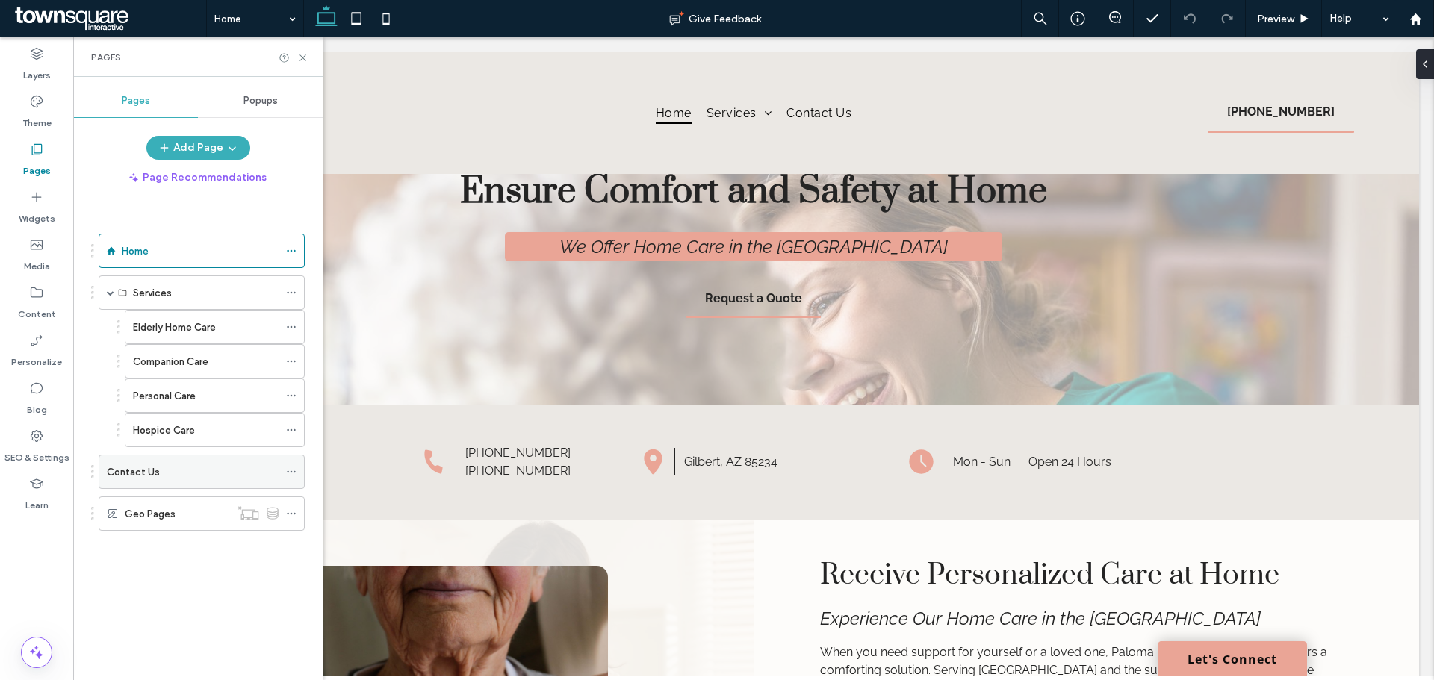
click at [220, 487] on div "Contact Us" at bounding box center [193, 472] width 172 height 33
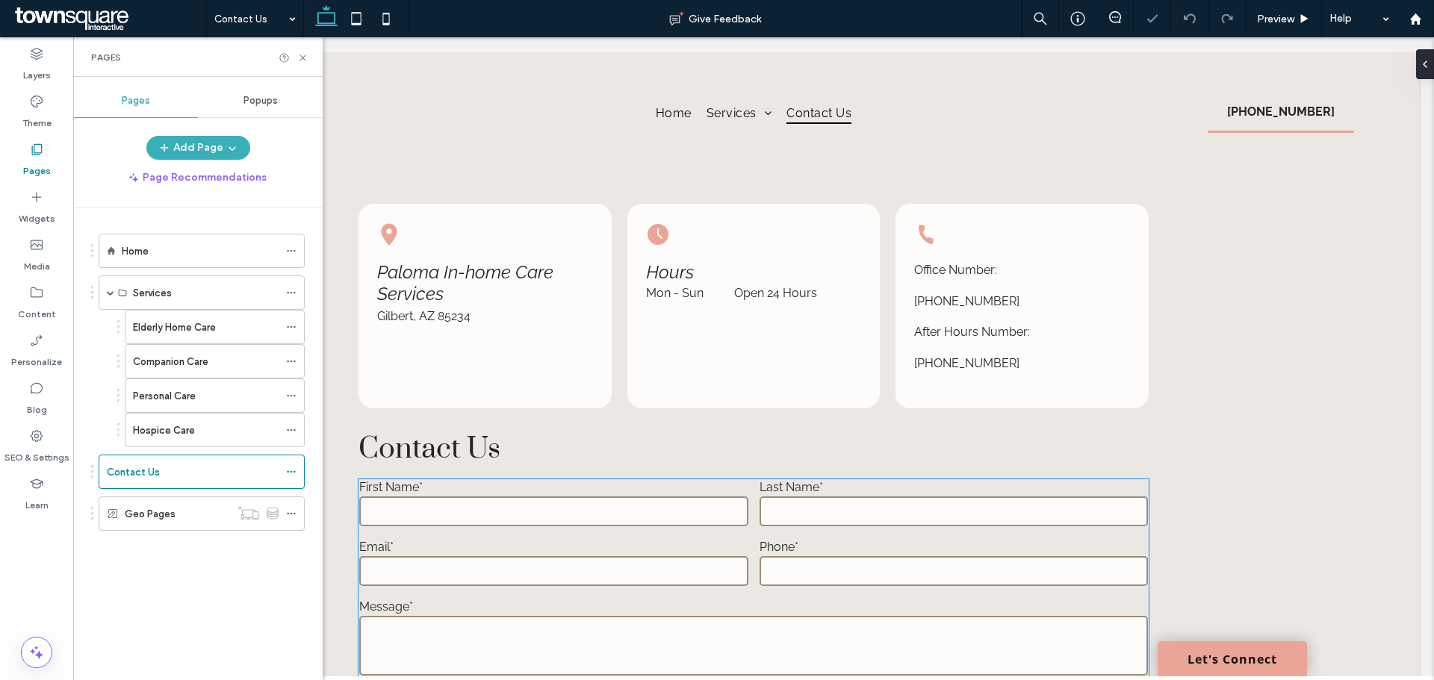
scroll to position [455, 0]
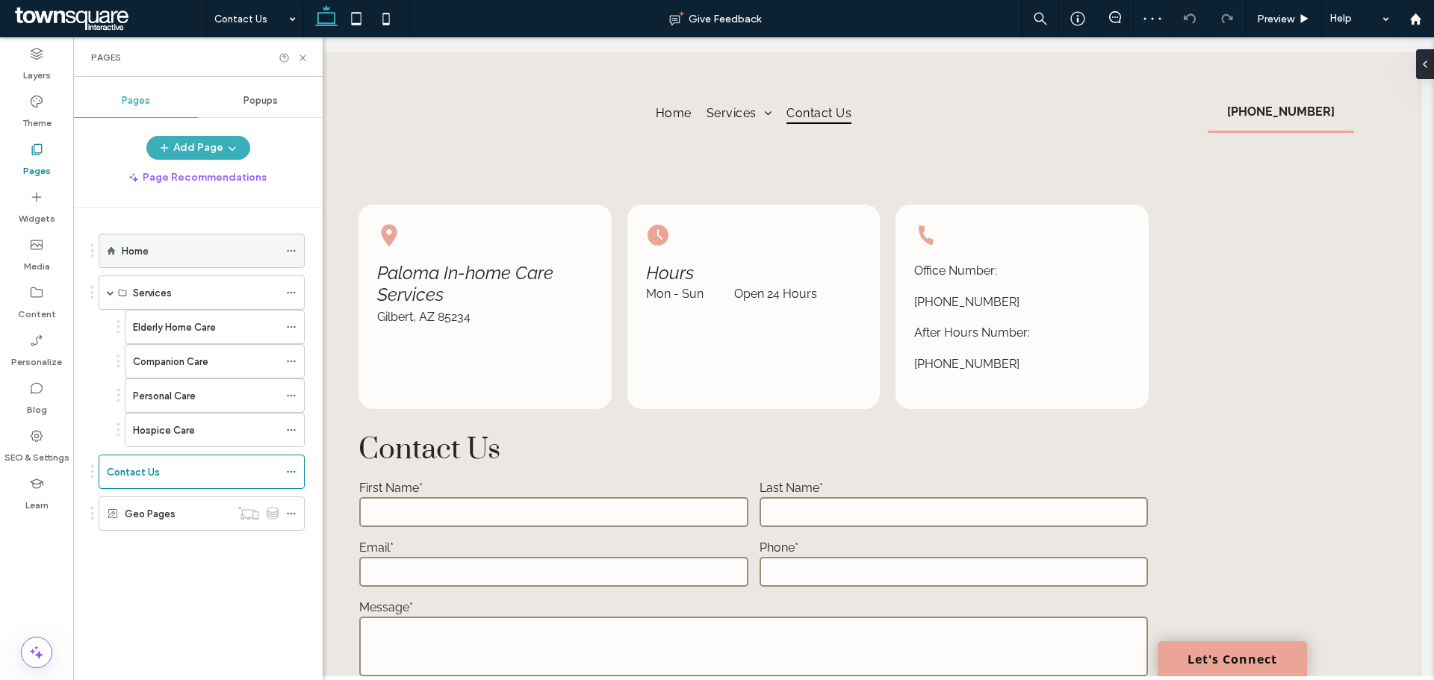
click at [168, 258] on div "Home" at bounding box center [200, 252] width 157 height 16
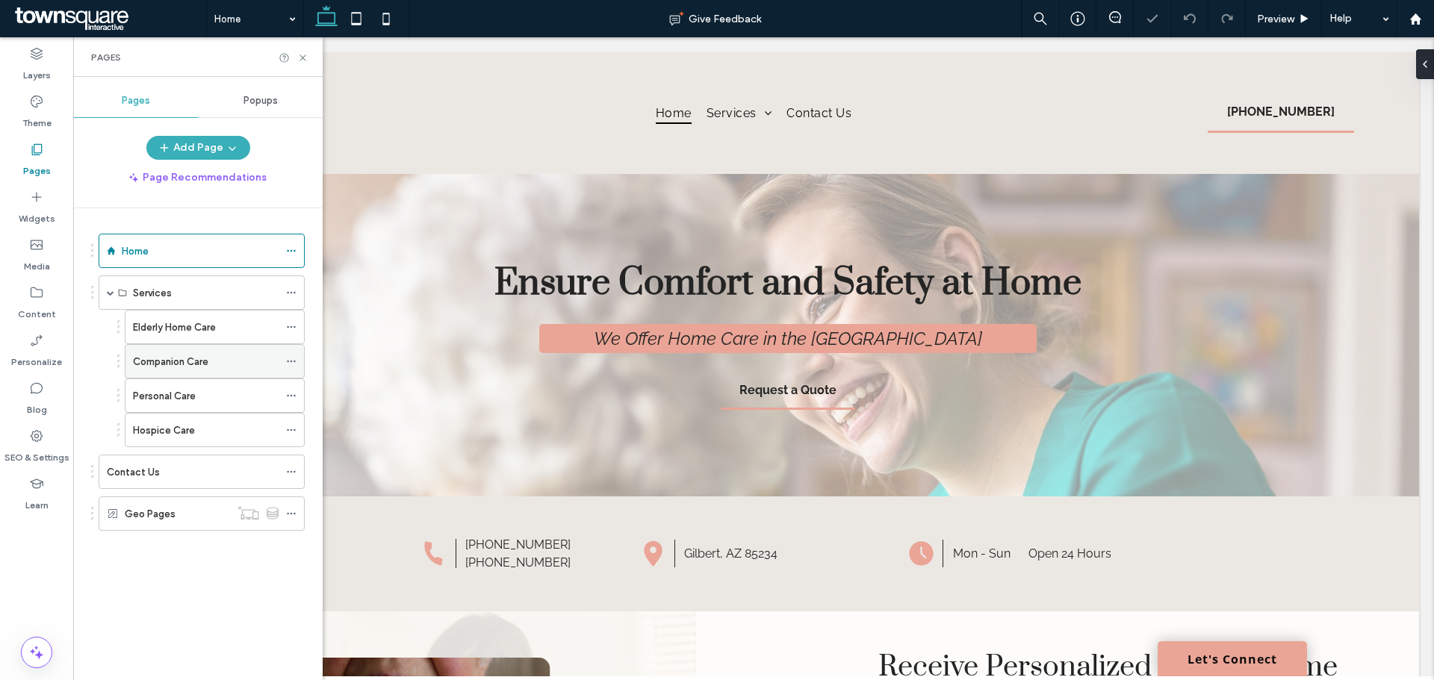
scroll to position [59, 0]
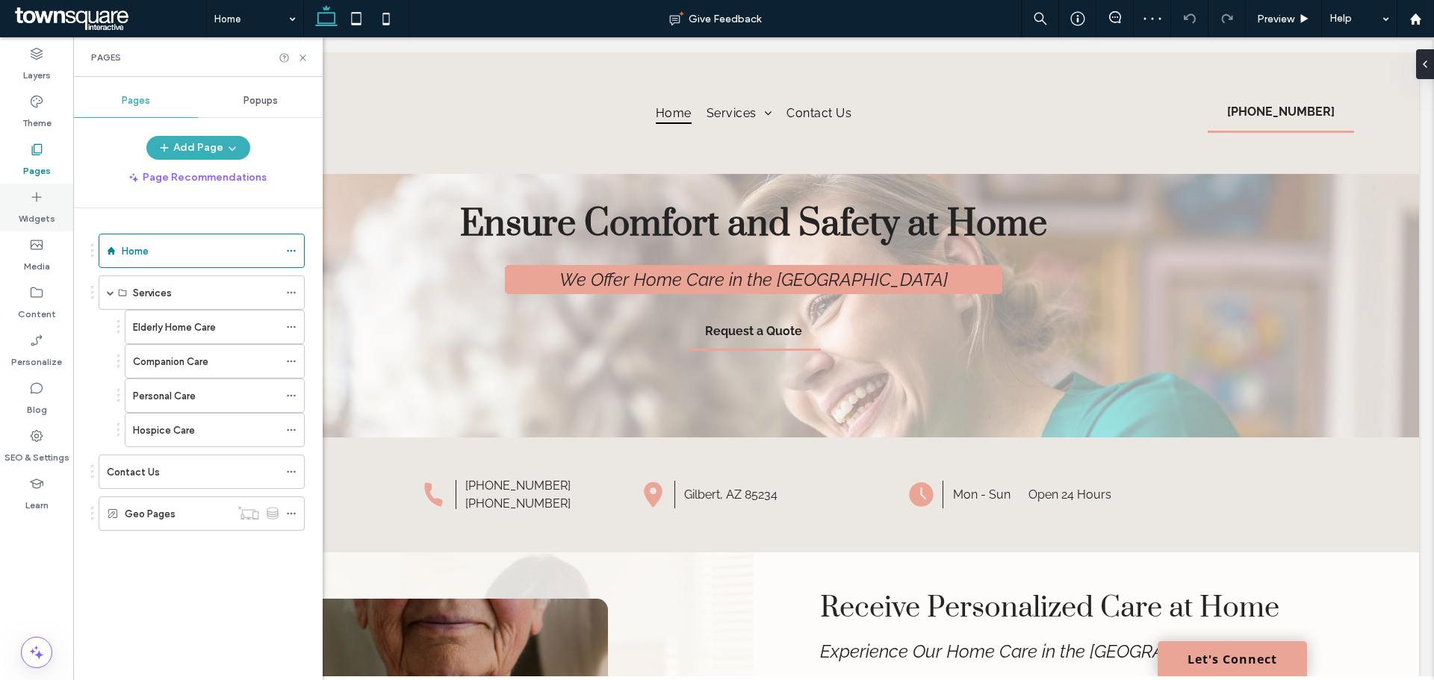
click at [25, 202] on div "Widgets" at bounding box center [36, 208] width 73 height 48
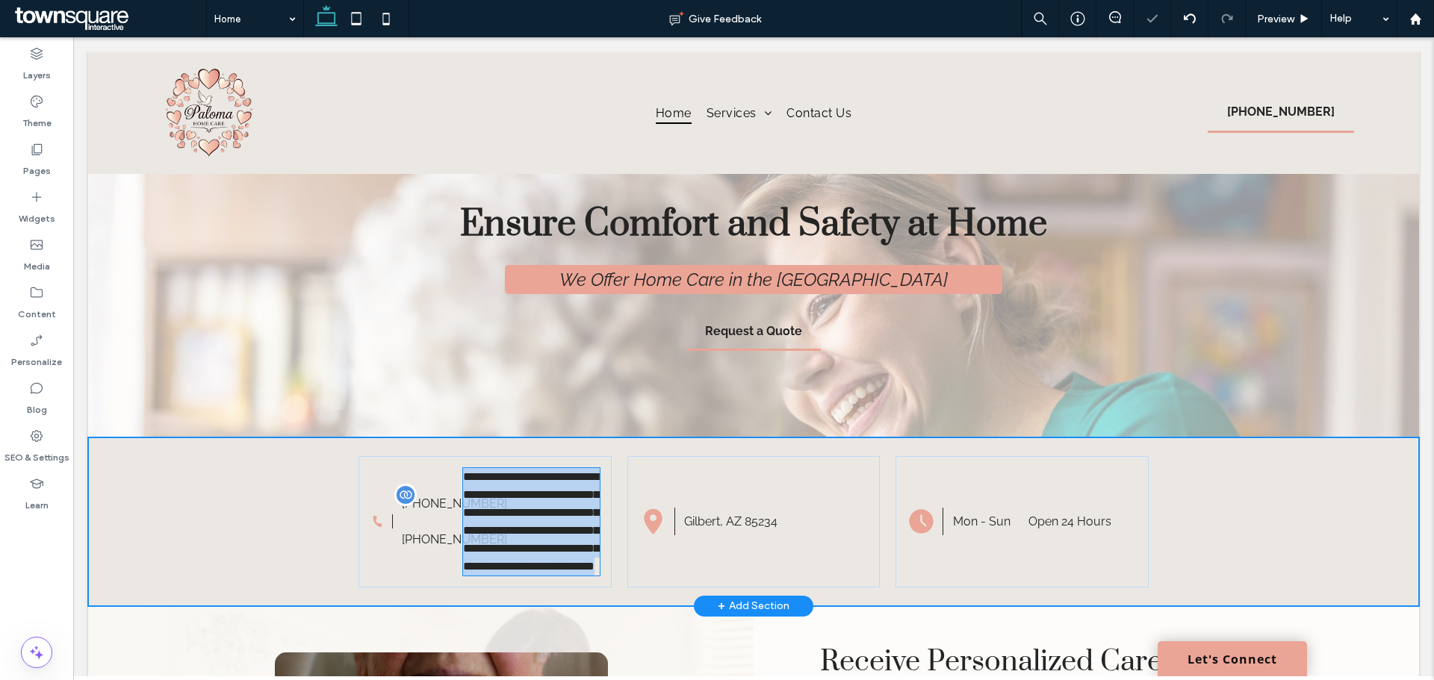
type input "*******"
type input "**"
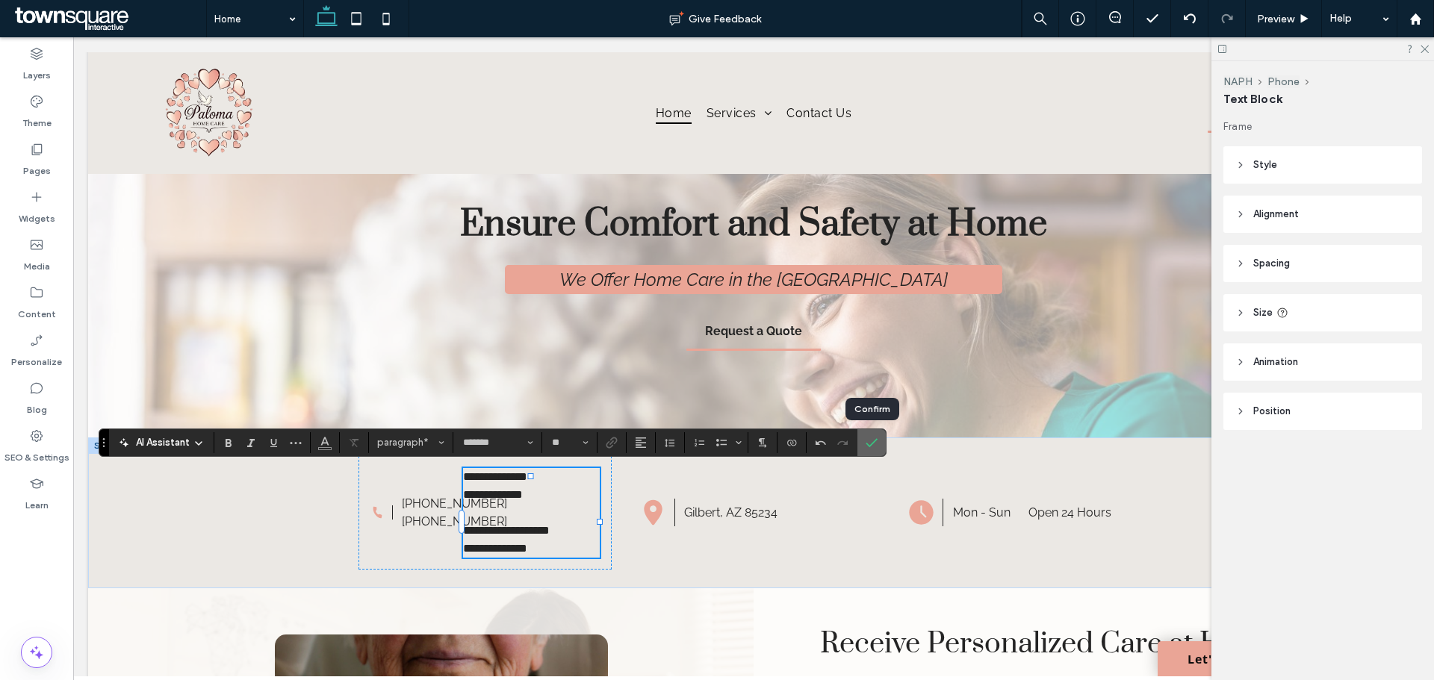
click at [875, 442] on icon "Confirm" at bounding box center [872, 443] width 12 height 12
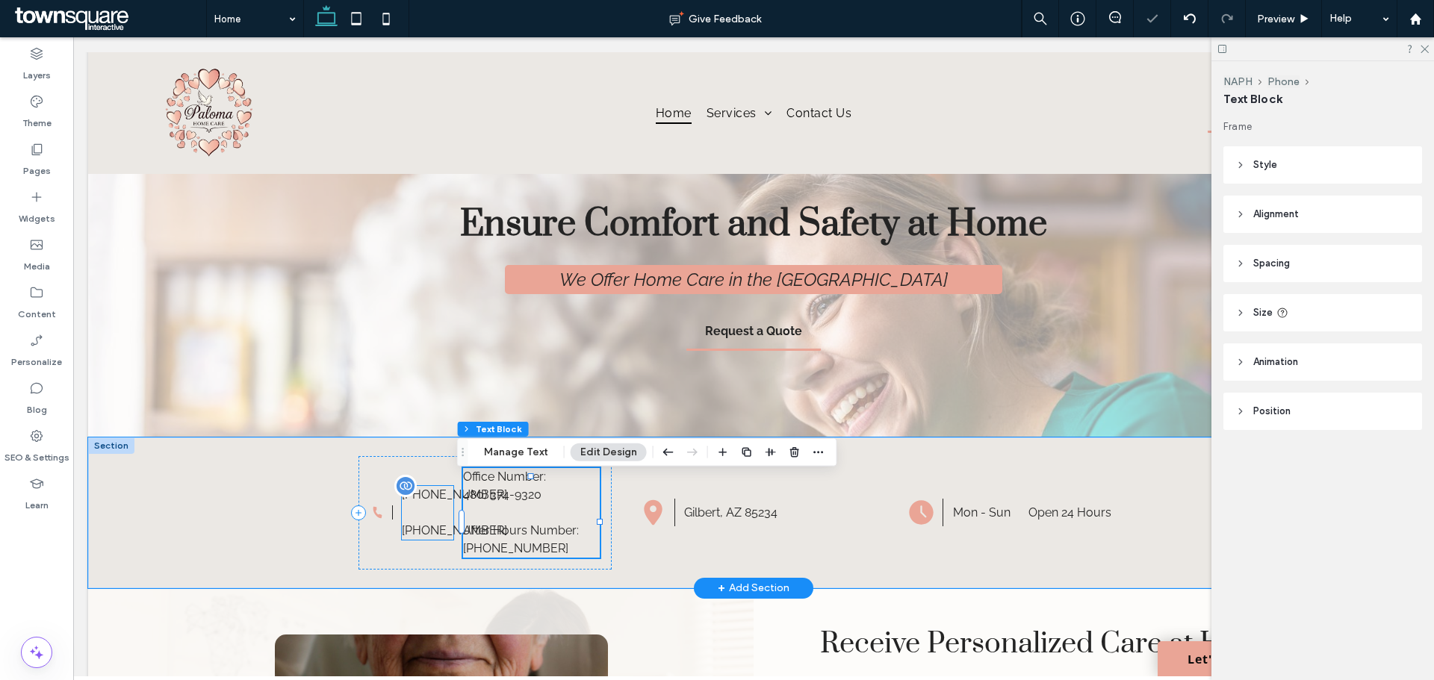
click at [441, 486] on p "[PHONE_NUMBER]" at bounding box center [428, 504] width 52 height 36
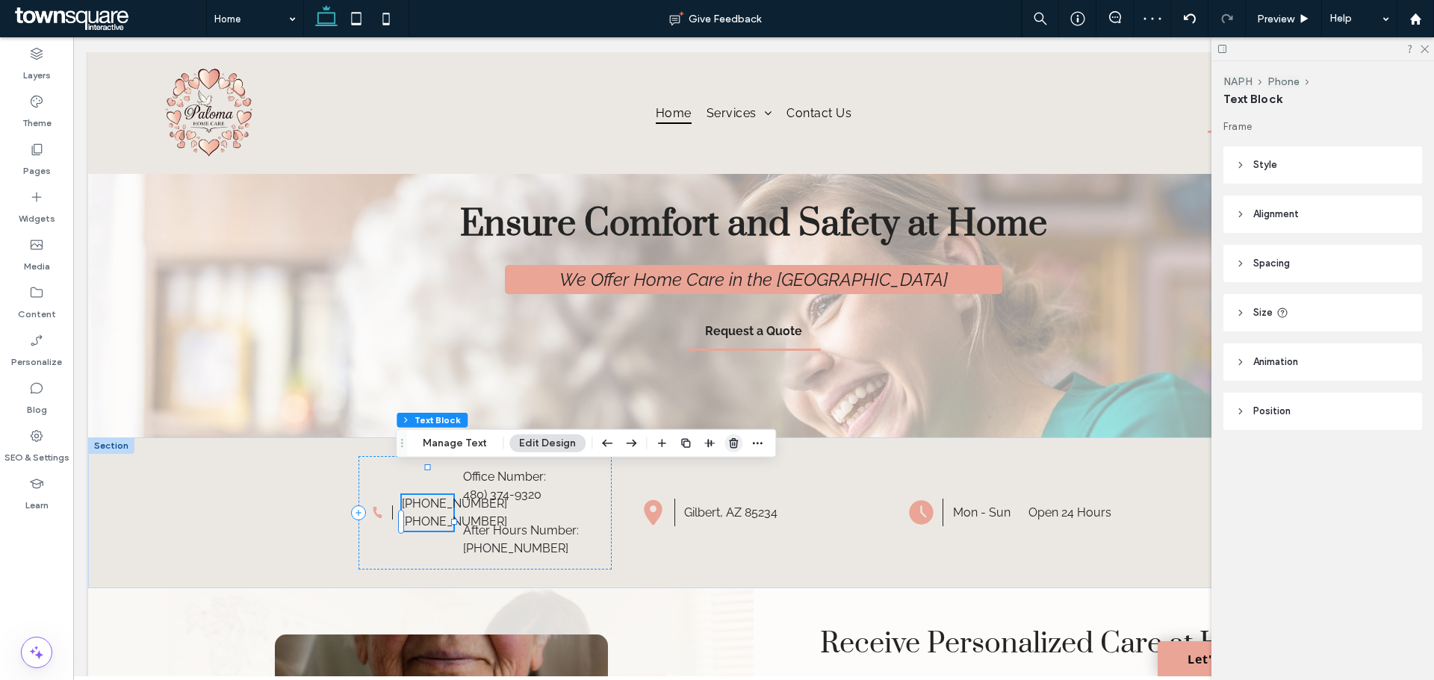
click at [730, 442] on icon "button" at bounding box center [734, 444] width 12 height 12
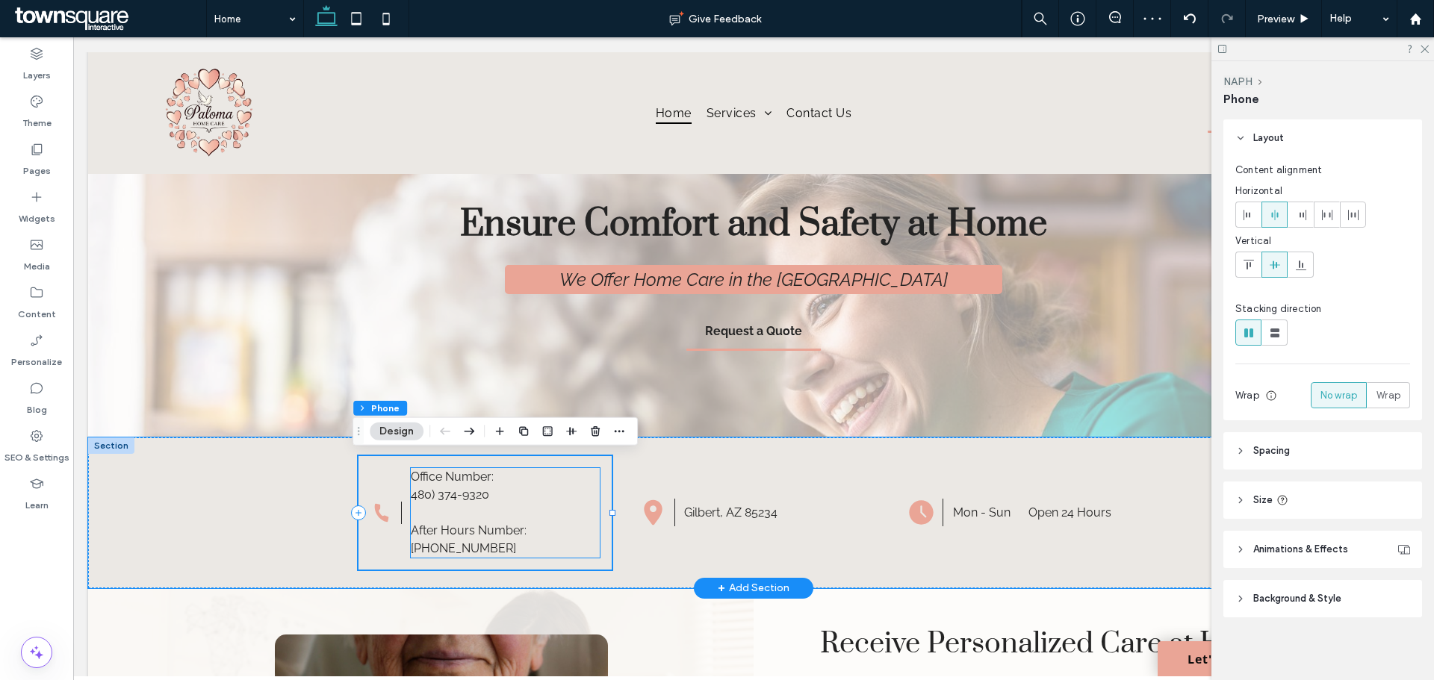
click at [446, 484] on p "Office Number:" at bounding box center [505, 477] width 189 height 18
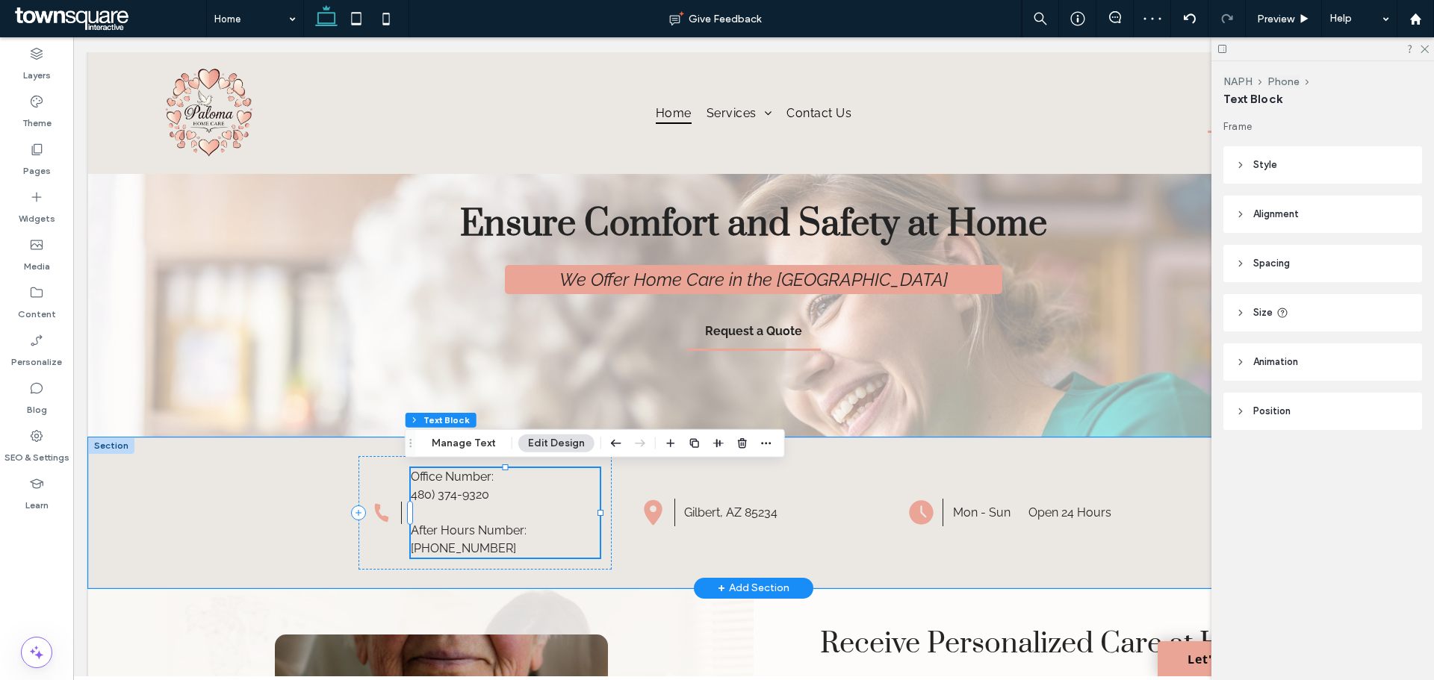
click at [451, 477] on span "Office Number:" at bounding box center [452, 477] width 83 height 14
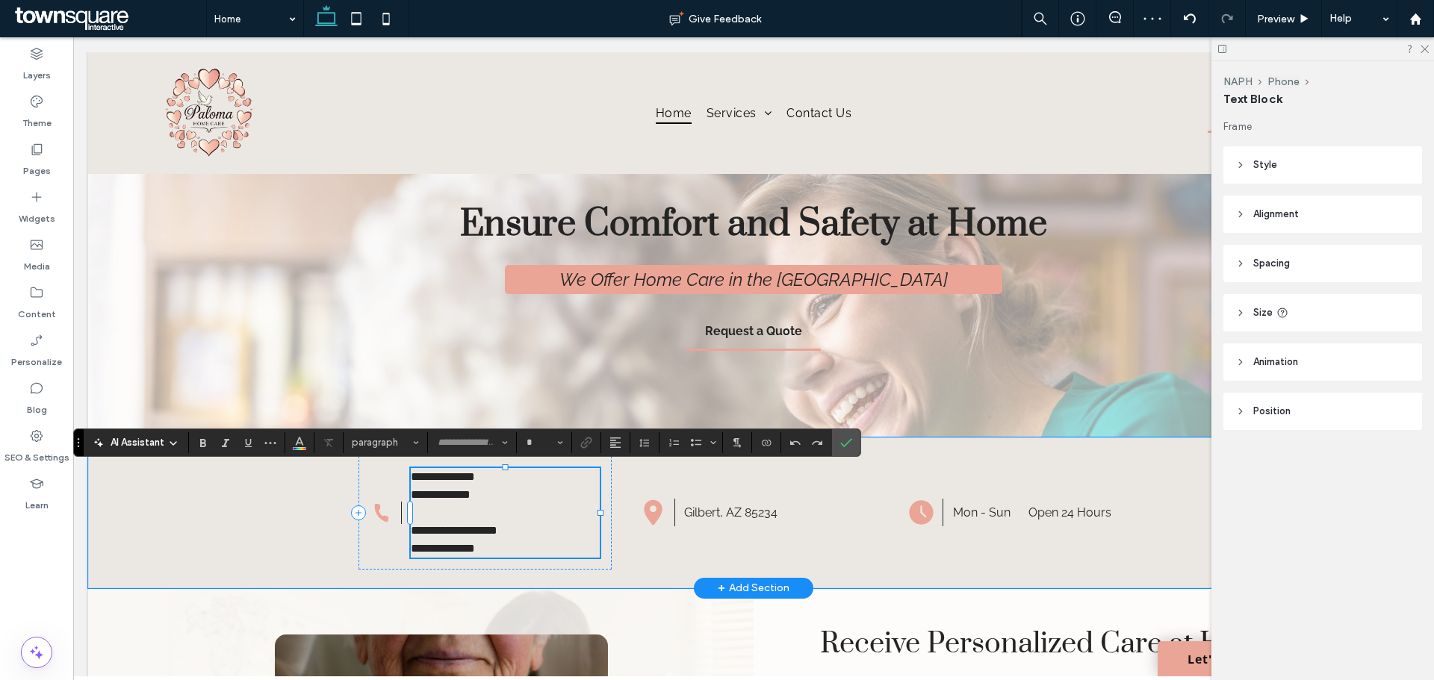
type input "*******"
type input "**"
click at [451, 477] on span "**********" at bounding box center [443, 476] width 64 height 11
click at [497, 528] on span "**********" at bounding box center [454, 530] width 87 height 11
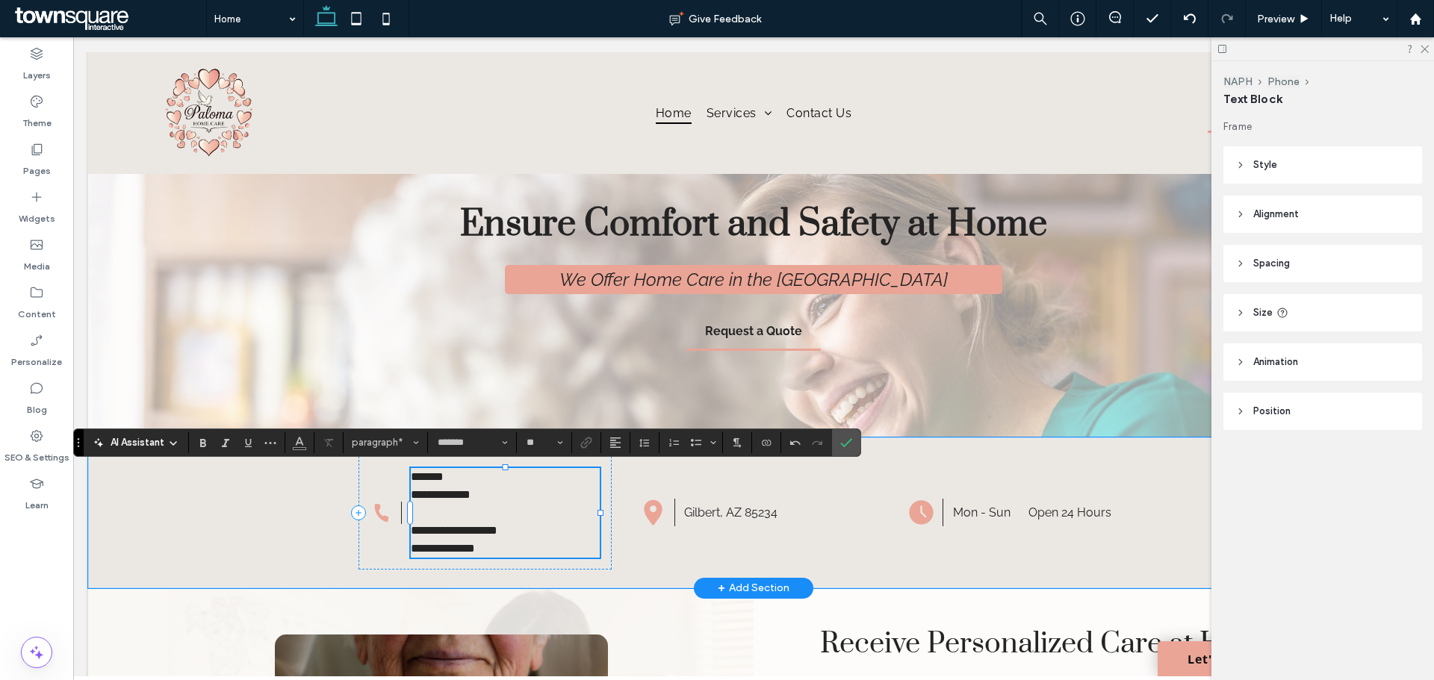
click at [497, 528] on span "**********" at bounding box center [454, 530] width 87 height 11
drag, startPoint x: 850, startPoint y: 442, endPoint x: 218, endPoint y: 447, distance: 631.9
click at [850, 442] on icon "Confirm" at bounding box center [846, 443] width 12 height 12
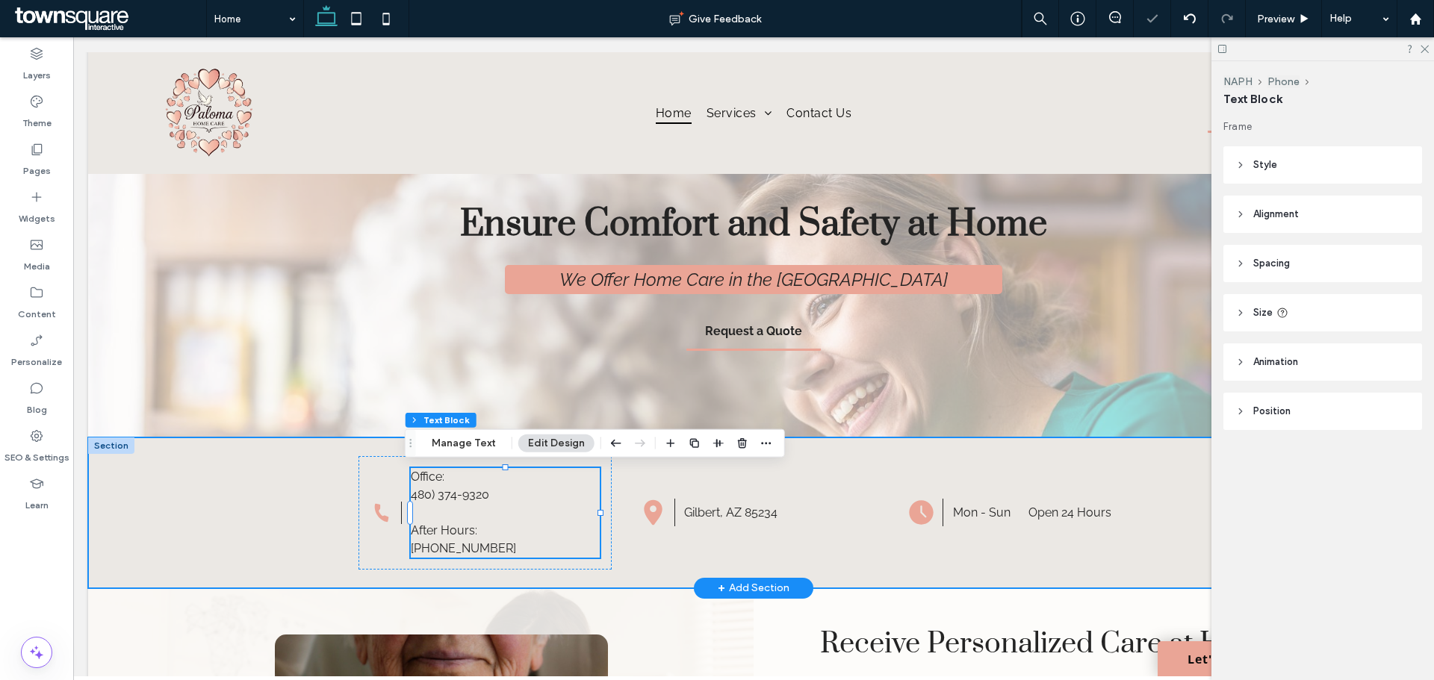
click at [279, 494] on div "Office: 480) 374-9320 After Hours: (916) 647-1872 Gilbert, AZ 85234 Mon - Sun O…" at bounding box center [753, 513] width 1331 height 151
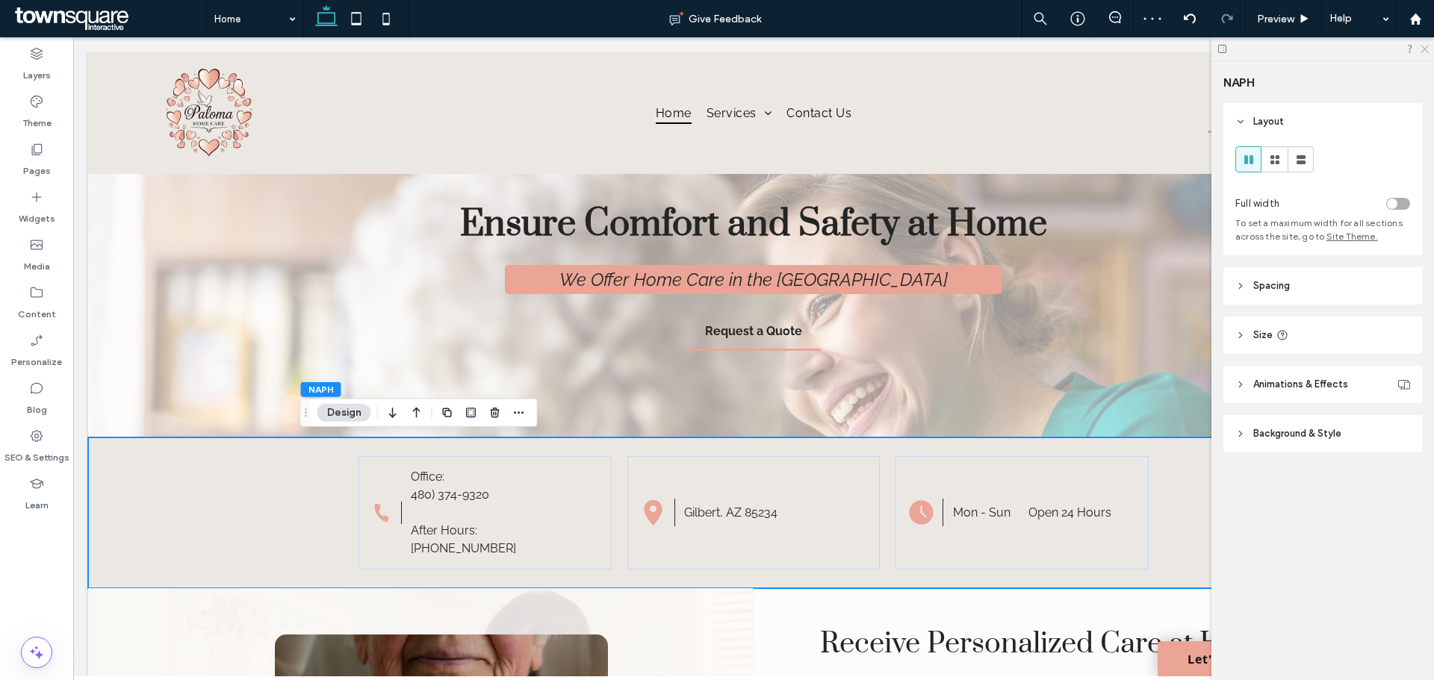
click at [1427, 49] on icon at bounding box center [1424, 48] width 10 height 10
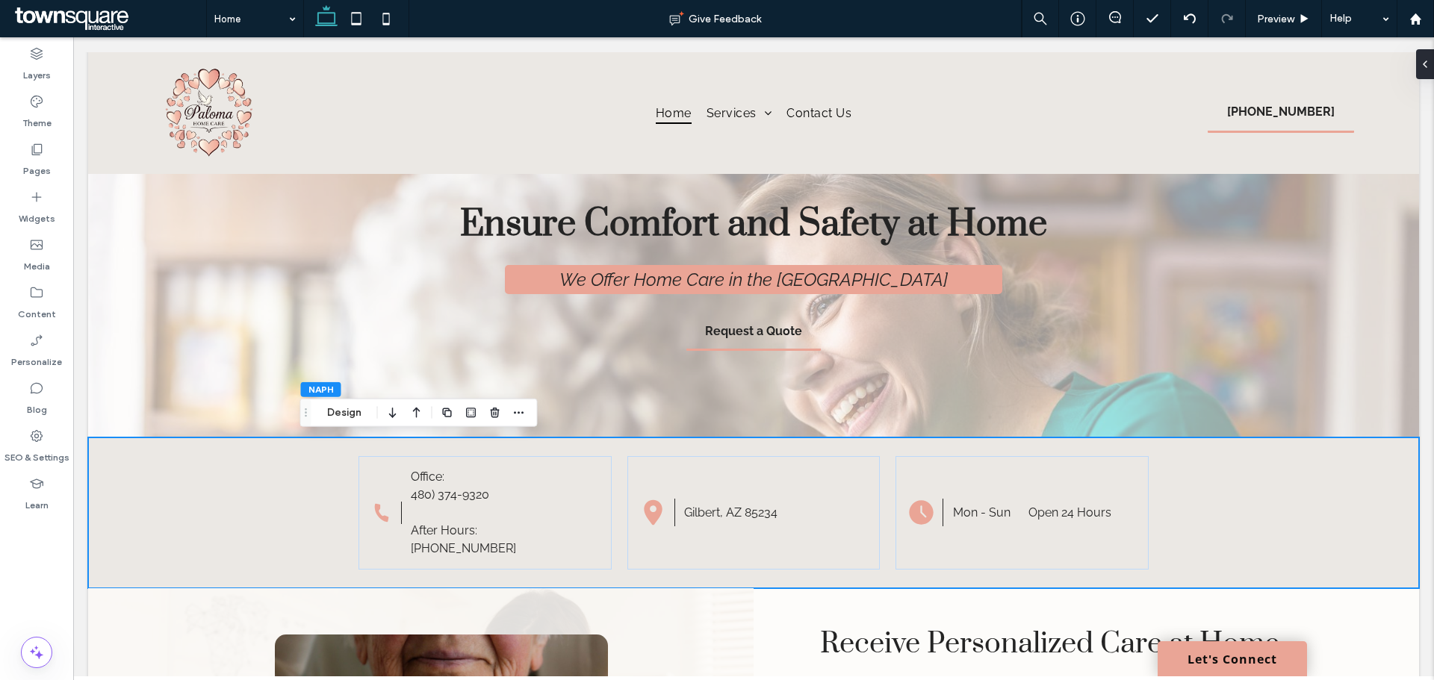
scroll to position [0, 0]
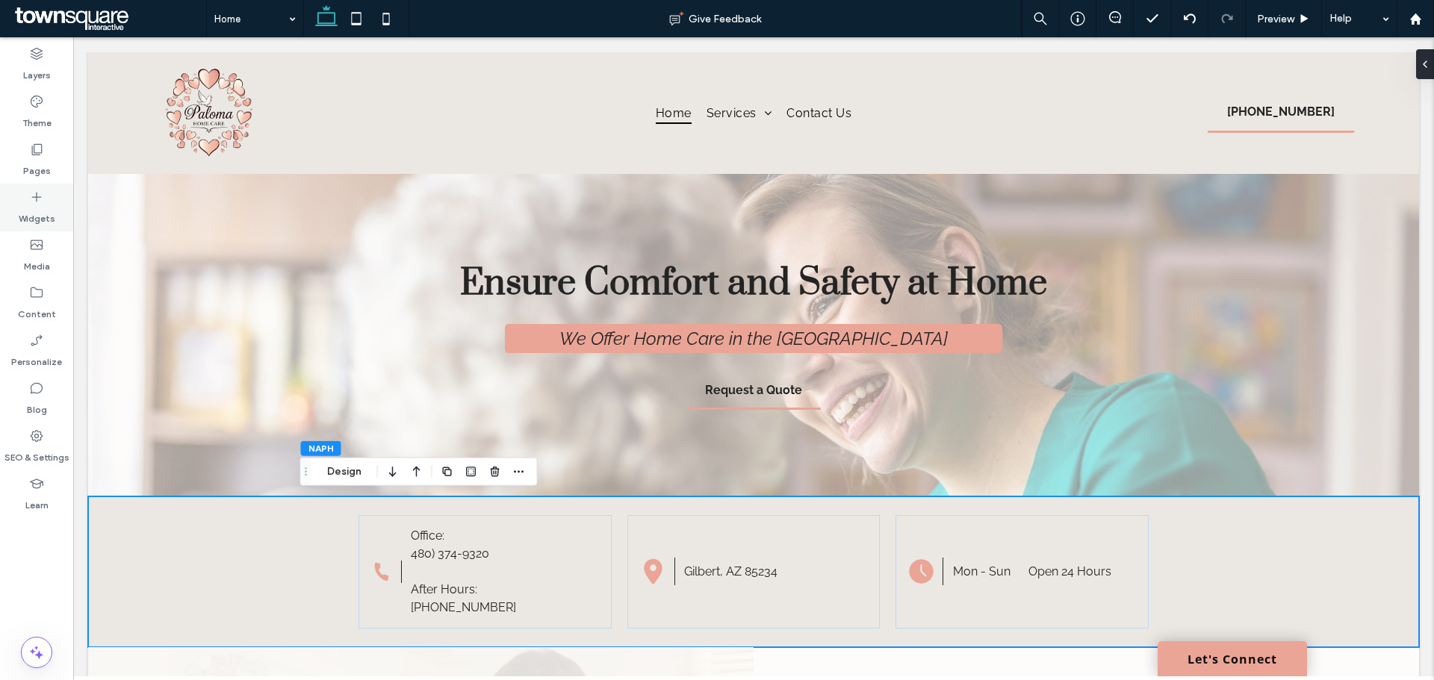
click at [7, 199] on div "Widgets" at bounding box center [36, 208] width 73 height 48
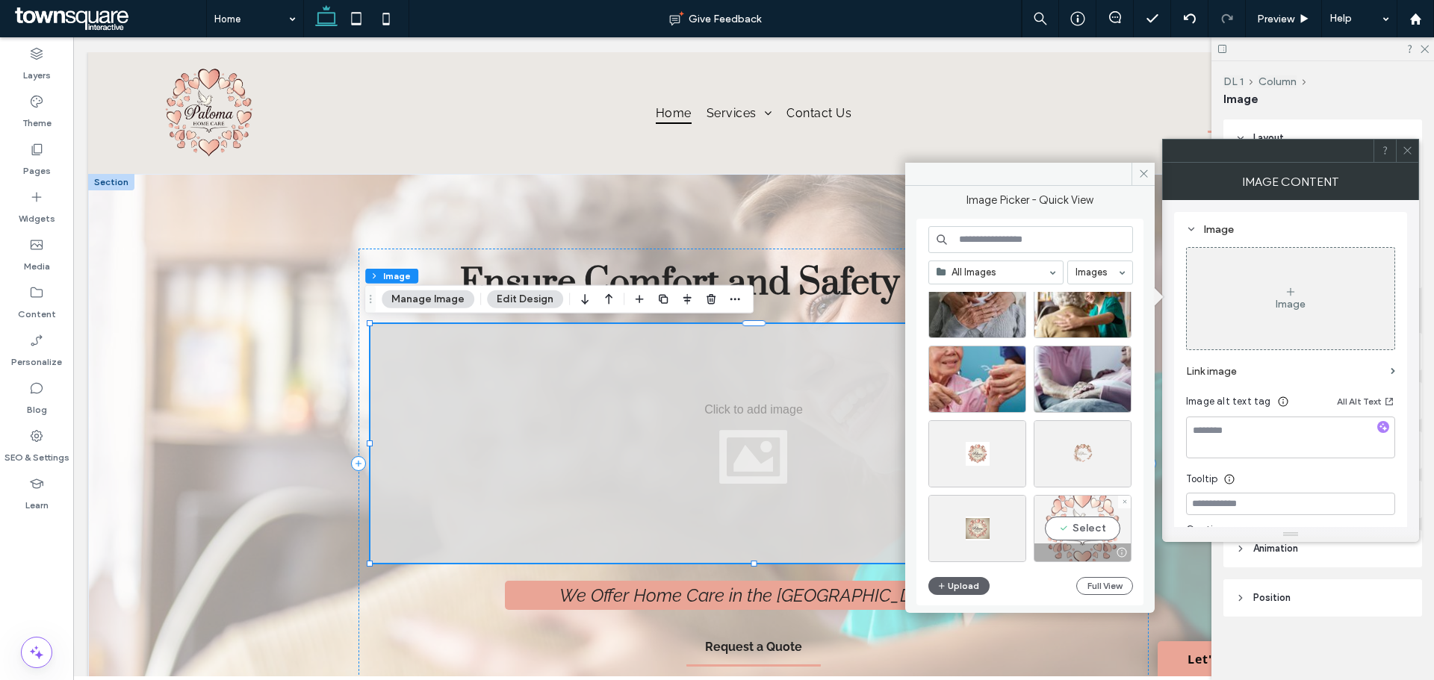
scroll to position [640, 0]
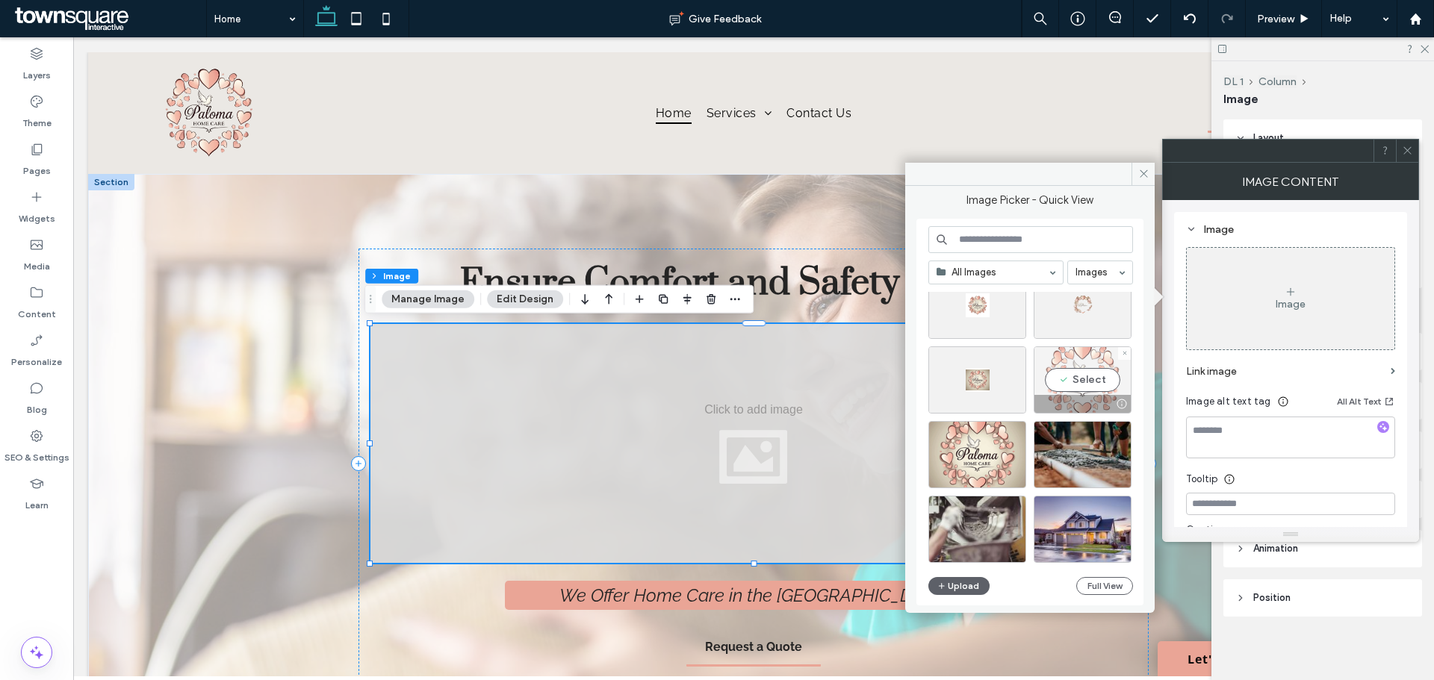
click at [1070, 371] on div "Select" at bounding box center [1083, 380] width 98 height 67
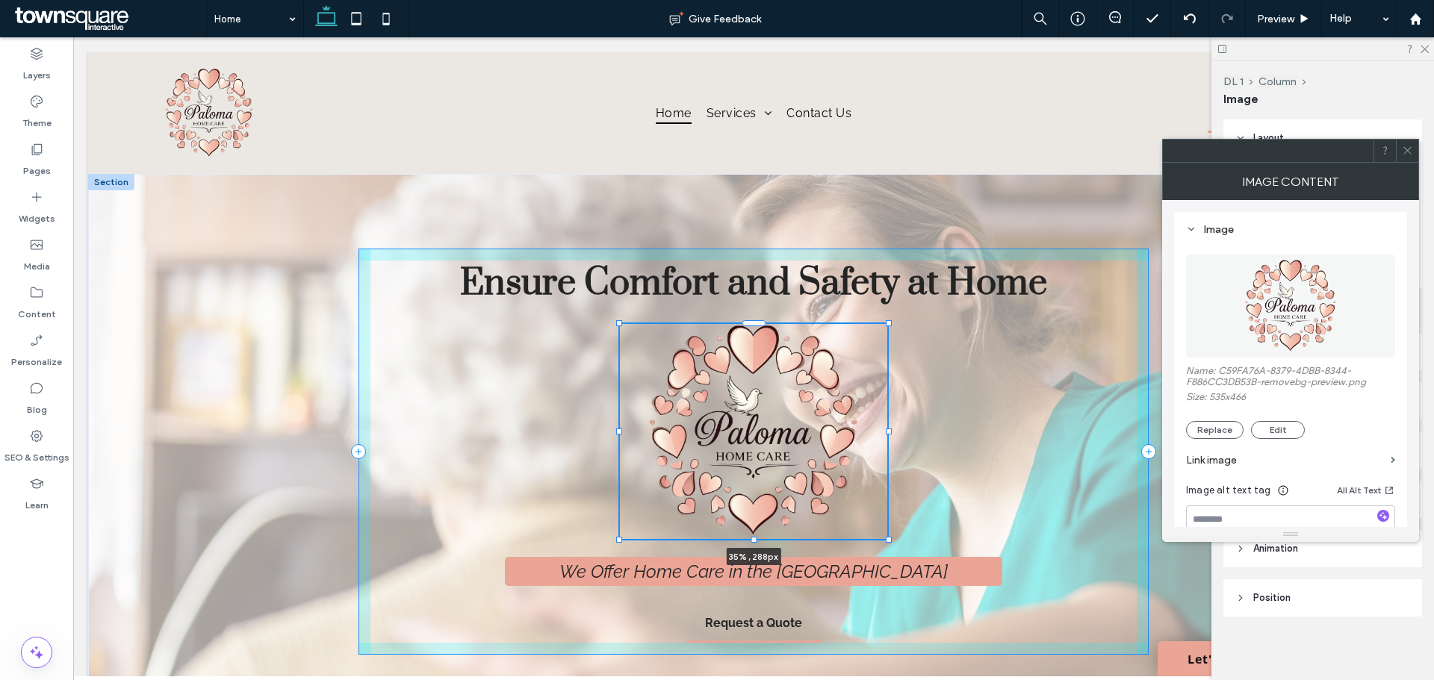
drag, startPoint x: 1130, startPoint y: 562, endPoint x: 881, endPoint y: 550, distance: 249.8
click at [881, 550] on div "Ensure Comfort and Safety at Home 35% , 288px We Offer Home Care in the East Va…" at bounding box center [754, 452] width 896 height 556
type input "**"
type input "****"
type input "***"
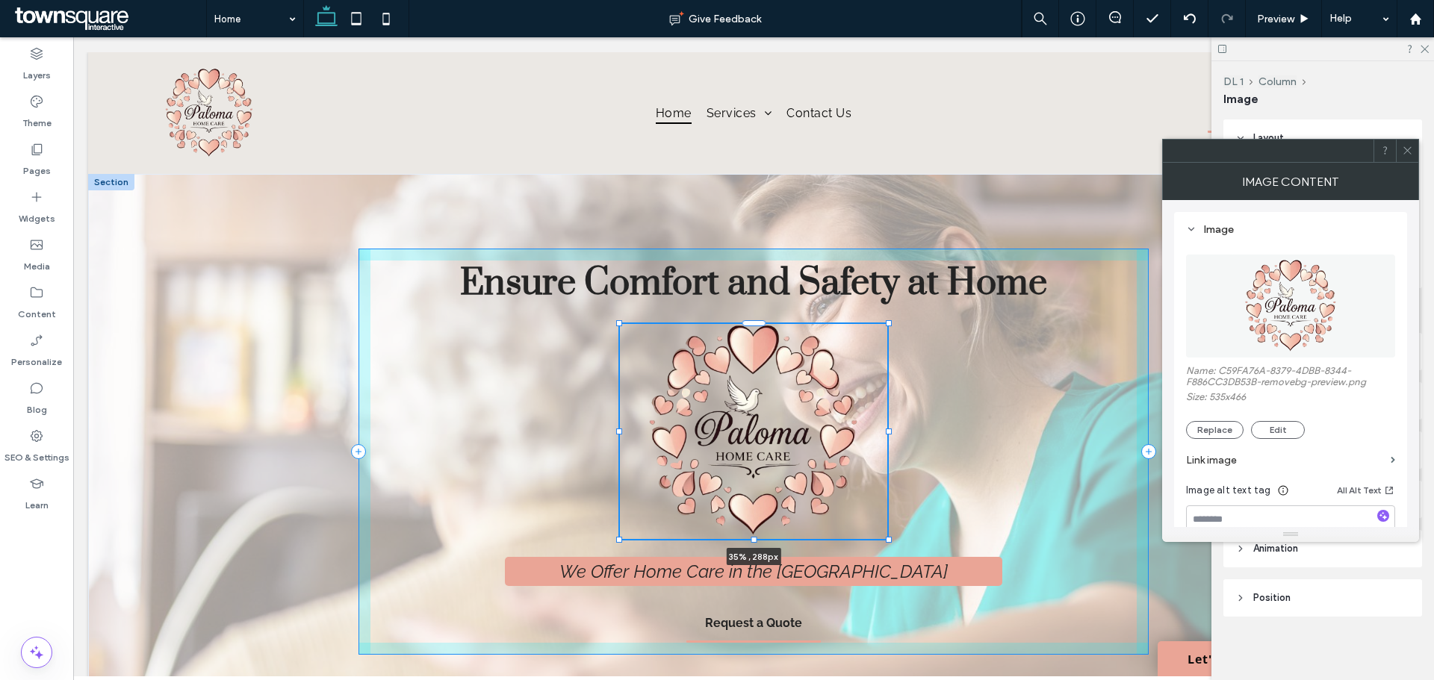
type input "***"
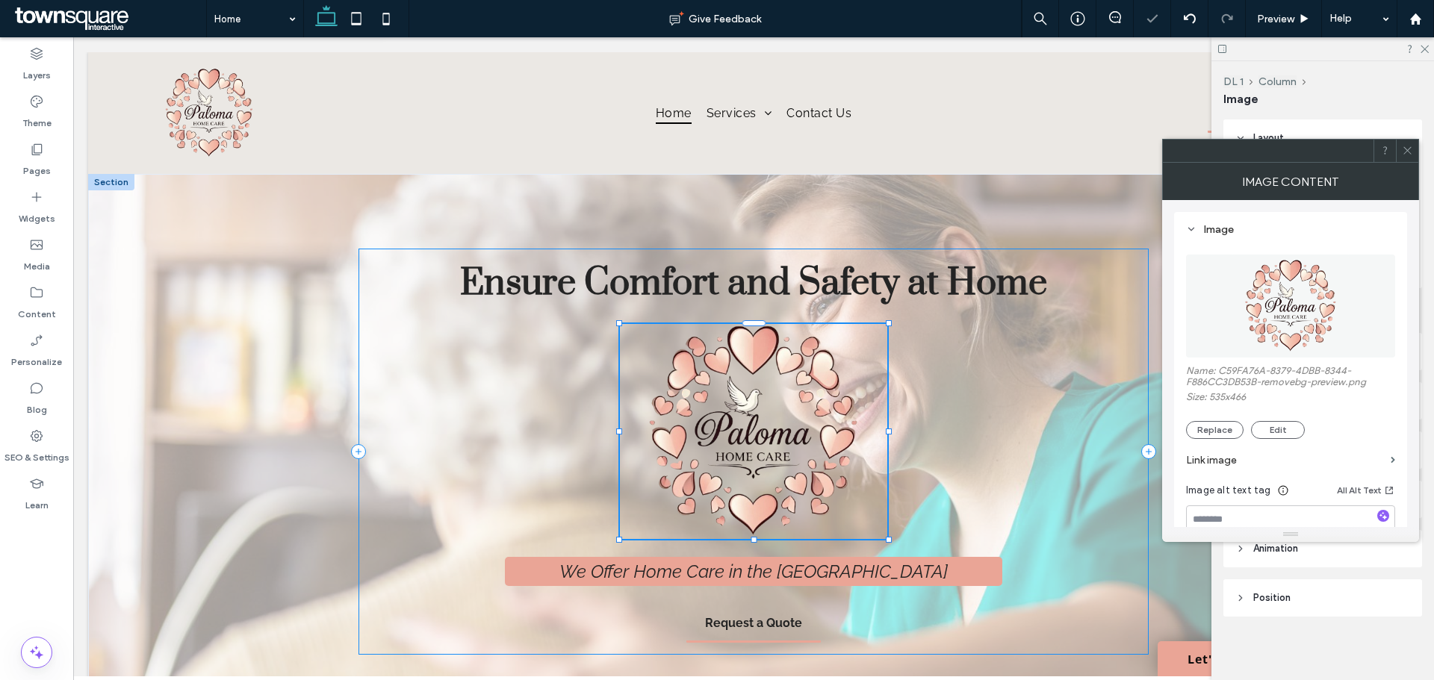
click at [1016, 518] on div "Ensure Comfort and Safety at Home 35% , 288px We Offer Home Care in the East Va…" at bounding box center [754, 452] width 790 height 406
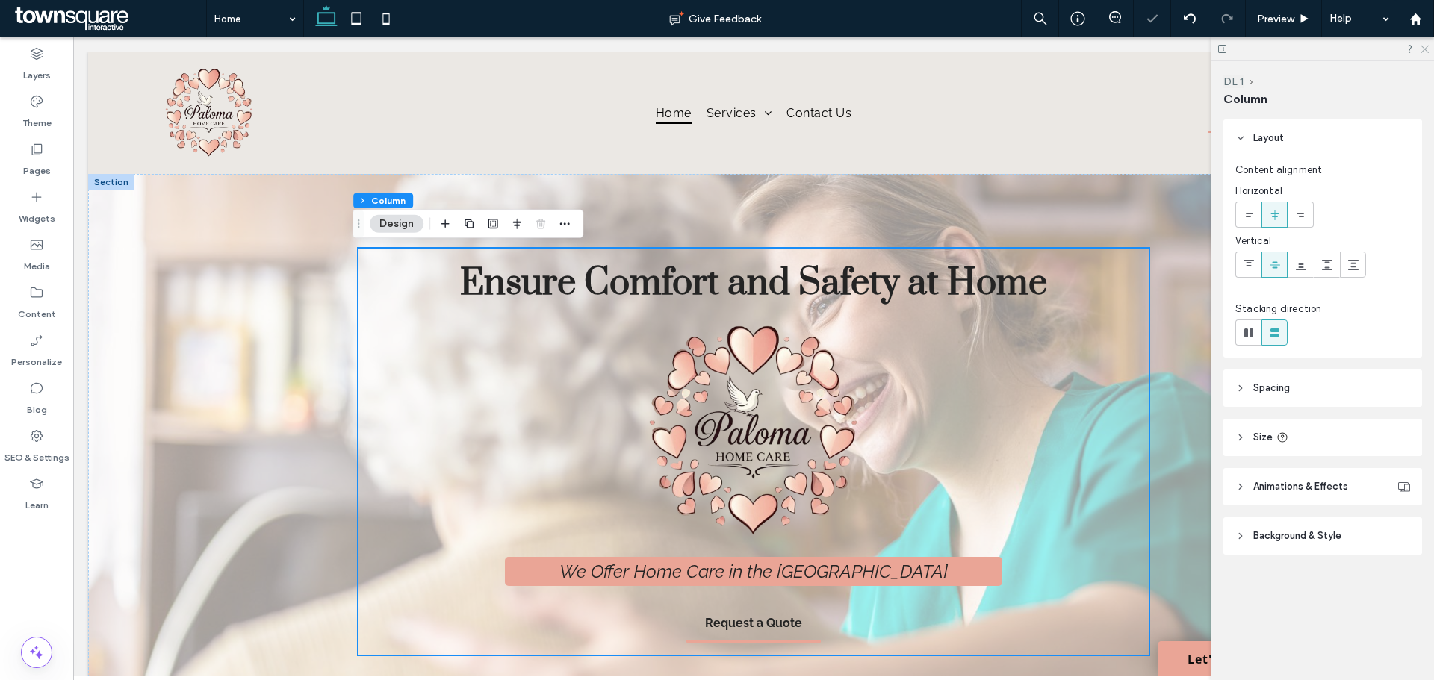
click at [1424, 47] on icon at bounding box center [1424, 48] width 10 height 10
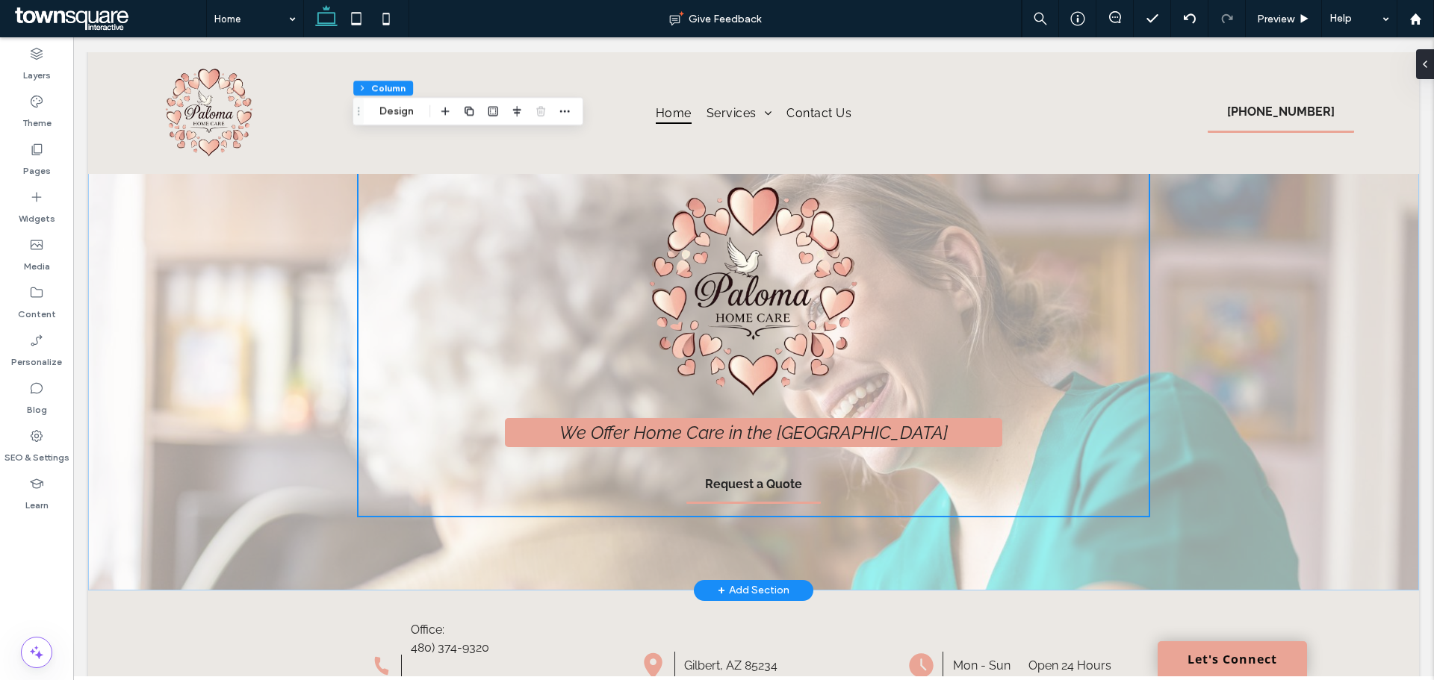
scroll to position [138, 0]
click at [39, 151] on icon at bounding box center [36, 149] width 15 height 15
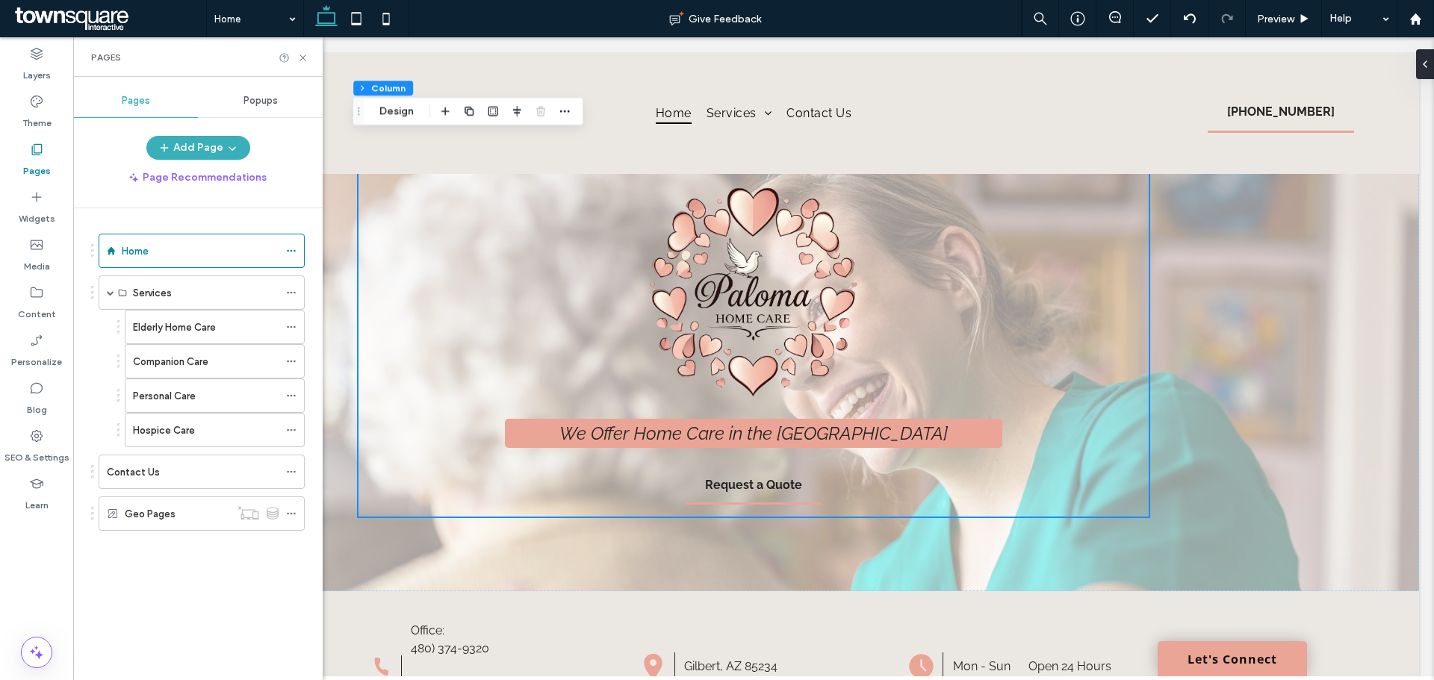
click at [294, 427] on icon at bounding box center [291, 430] width 10 height 10
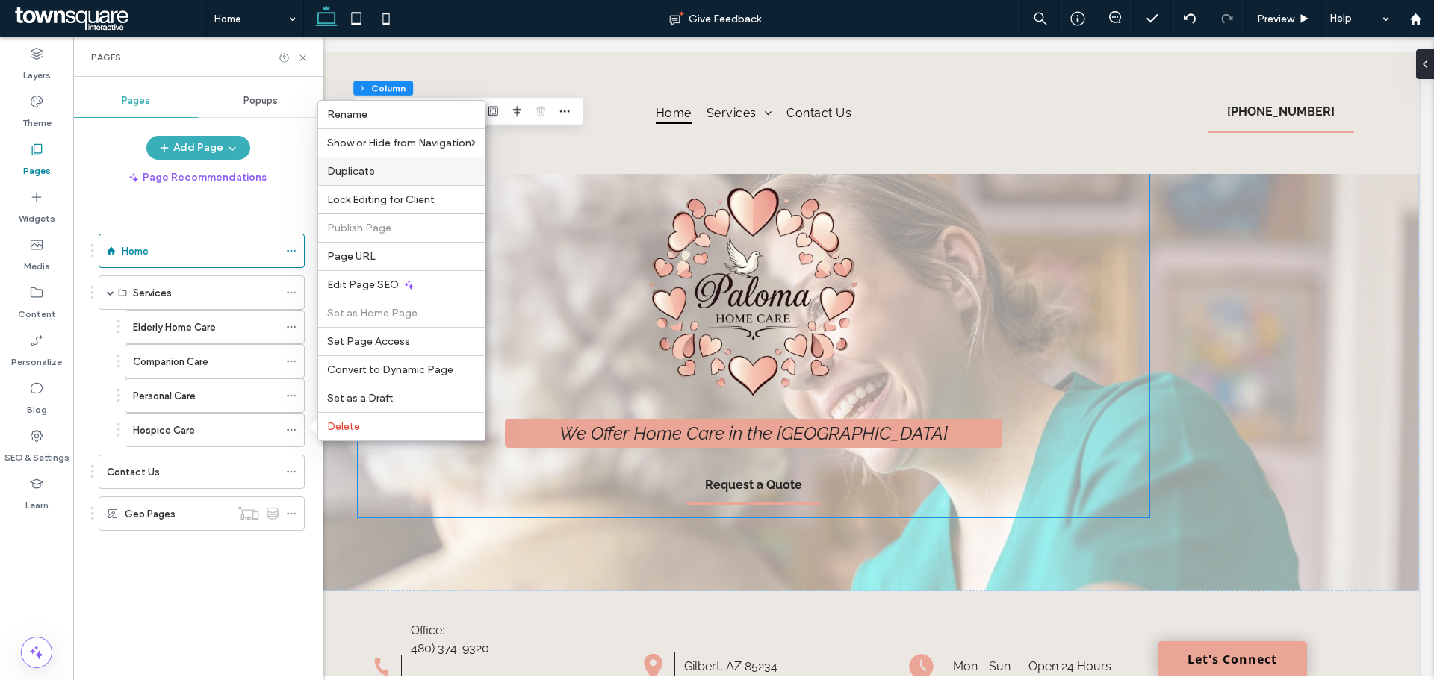
click at [377, 170] on label "Duplicate" at bounding box center [401, 171] width 149 height 13
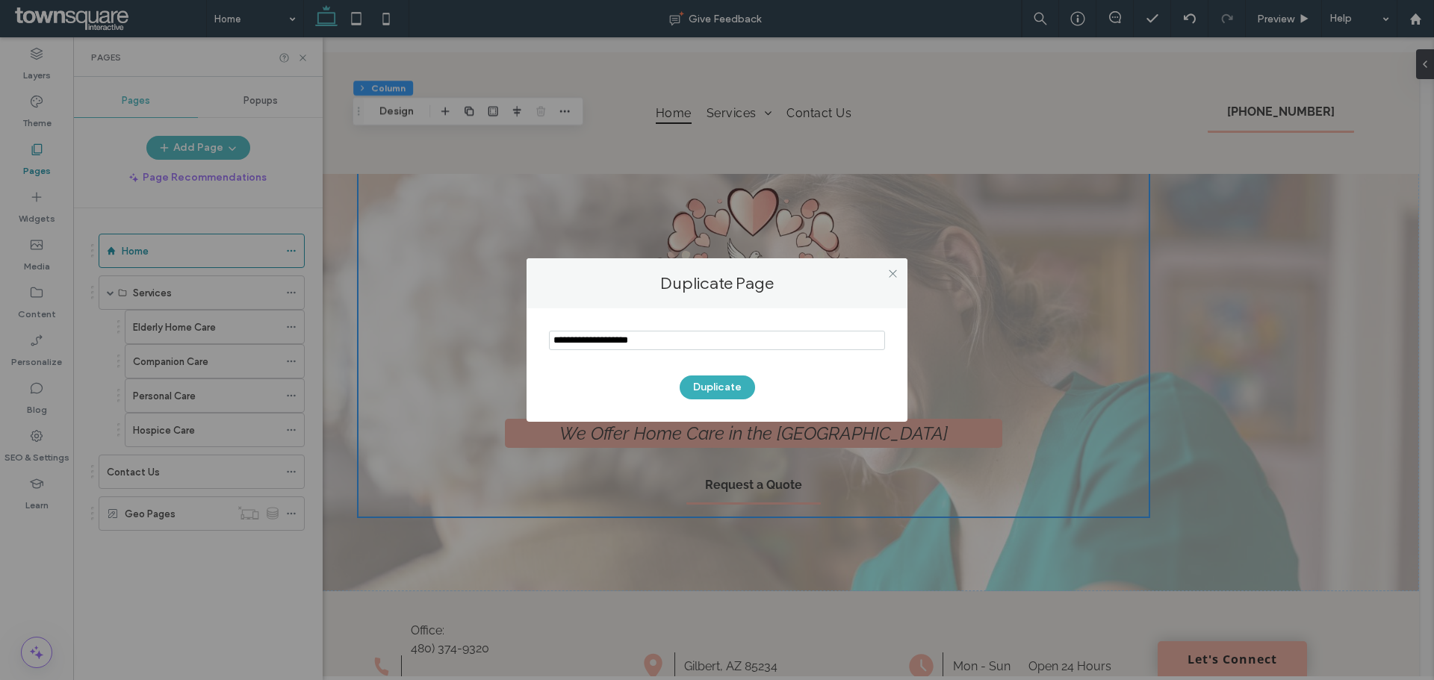
drag, startPoint x: 756, startPoint y: 350, endPoint x: 536, endPoint y: 361, distance: 220.6
click at [536, 361] on div "Duplicate" at bounding box center [717, 365] width 381 height 114
type input "**********"
click at [747, 394] on button "Duplicate" at bounding box center [717, 388] width 75 height 24
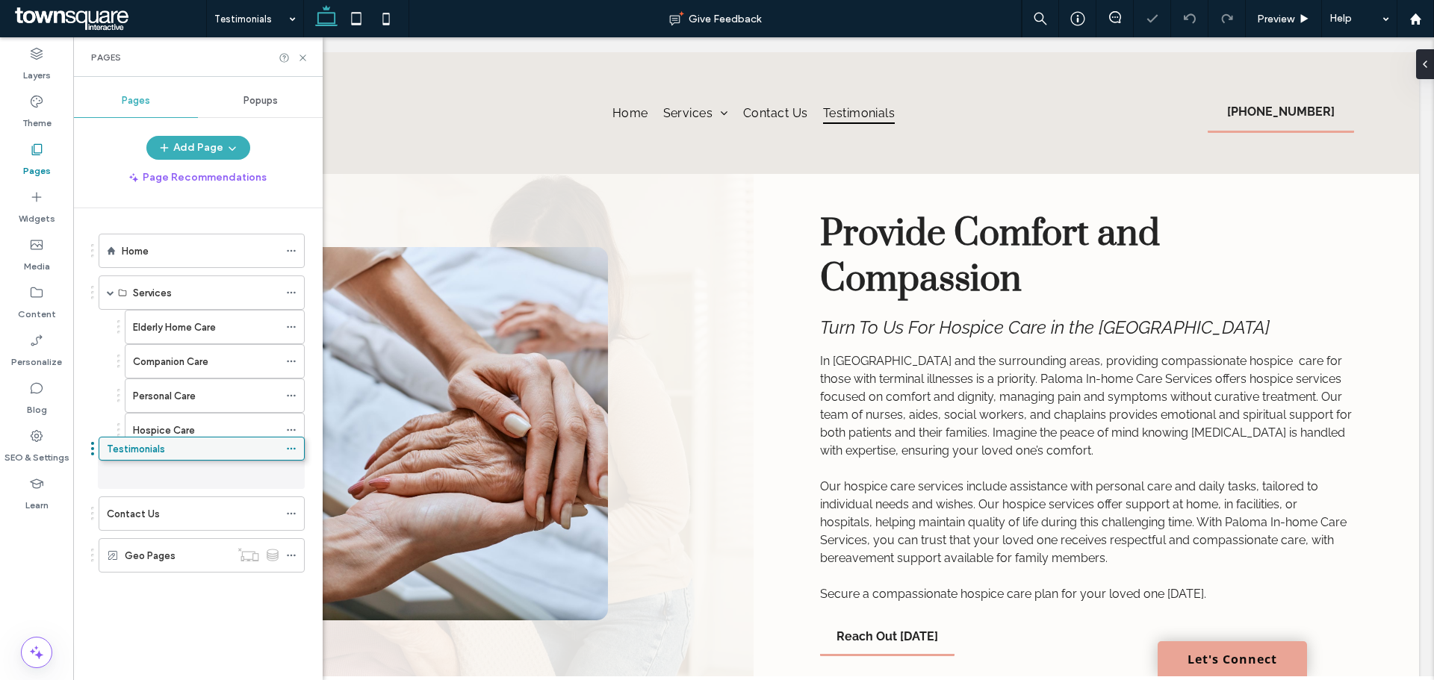
drag, startPoint x: 149, startPoint y: 534, endPoint x: 140, endPoint y: 452, distance: 82.7
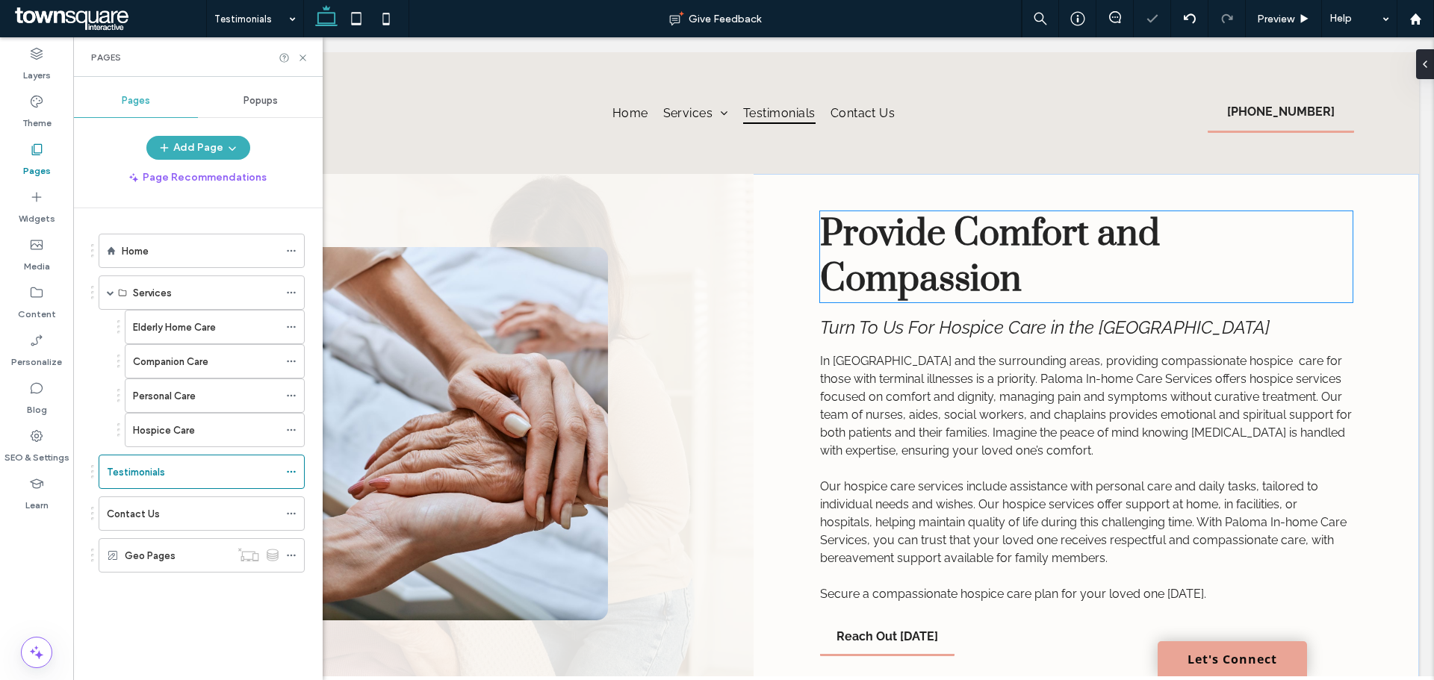
click at [858, 265] on span "Provide Comfort and Compassion" at bounding box center [990, 256] width 340 height 91
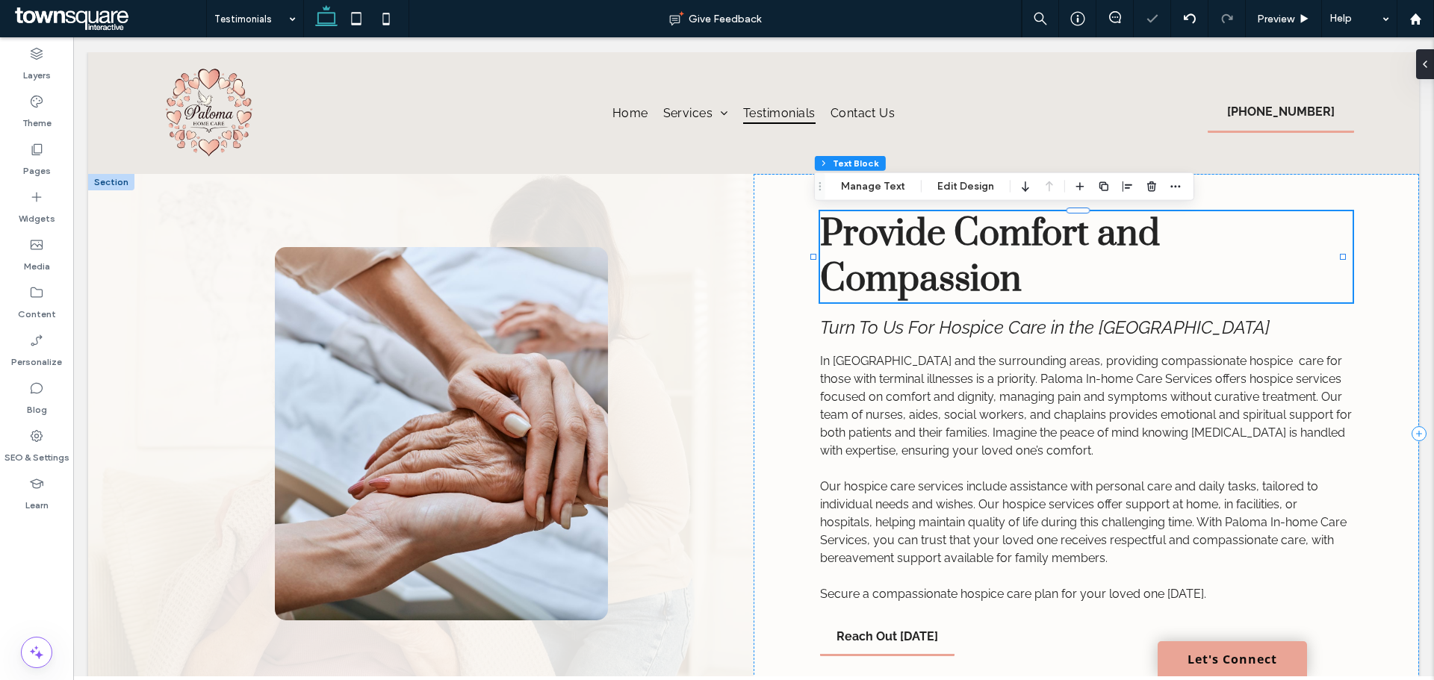
click at [858, 265] on span "Provide Comfort and Compassion" at bounding box center [990, 256] width 340 height 91
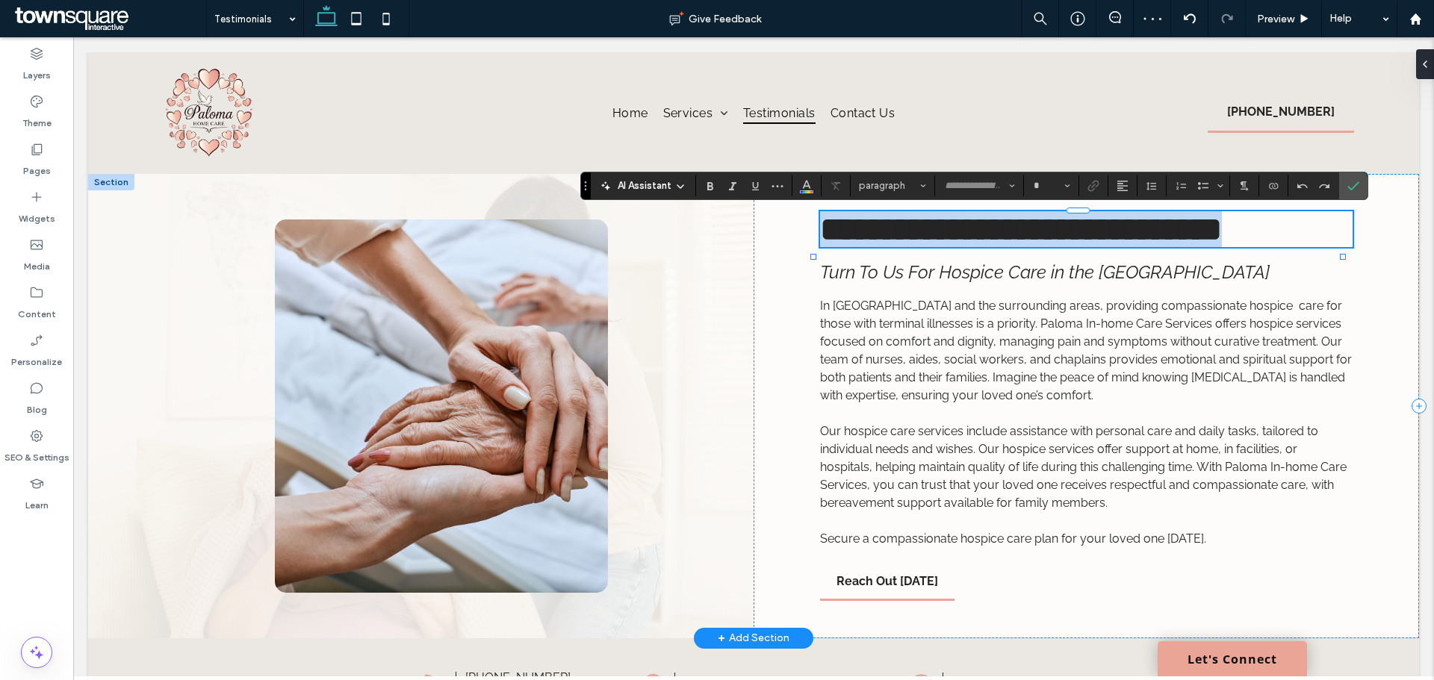
type input "*****"
type input "**"
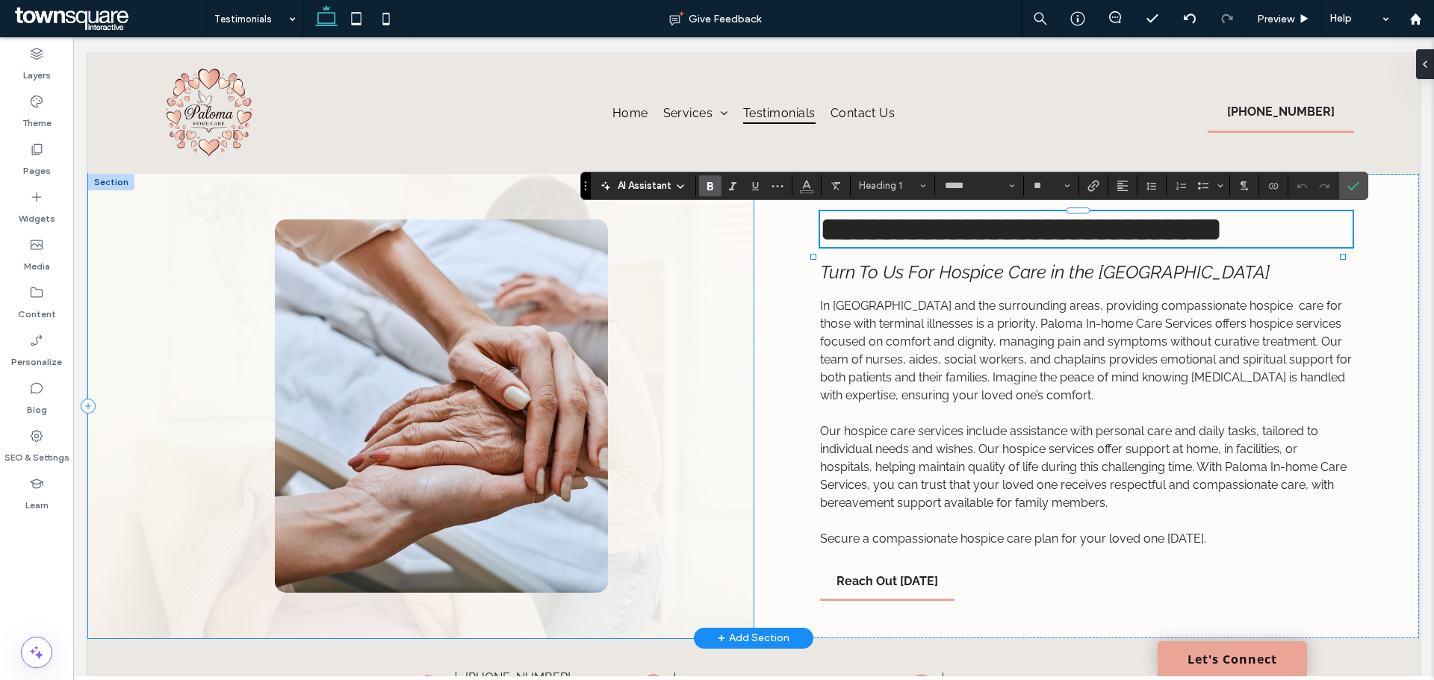
click at [704, 355] on div at bounding box center [421, 406] width 666 height 465
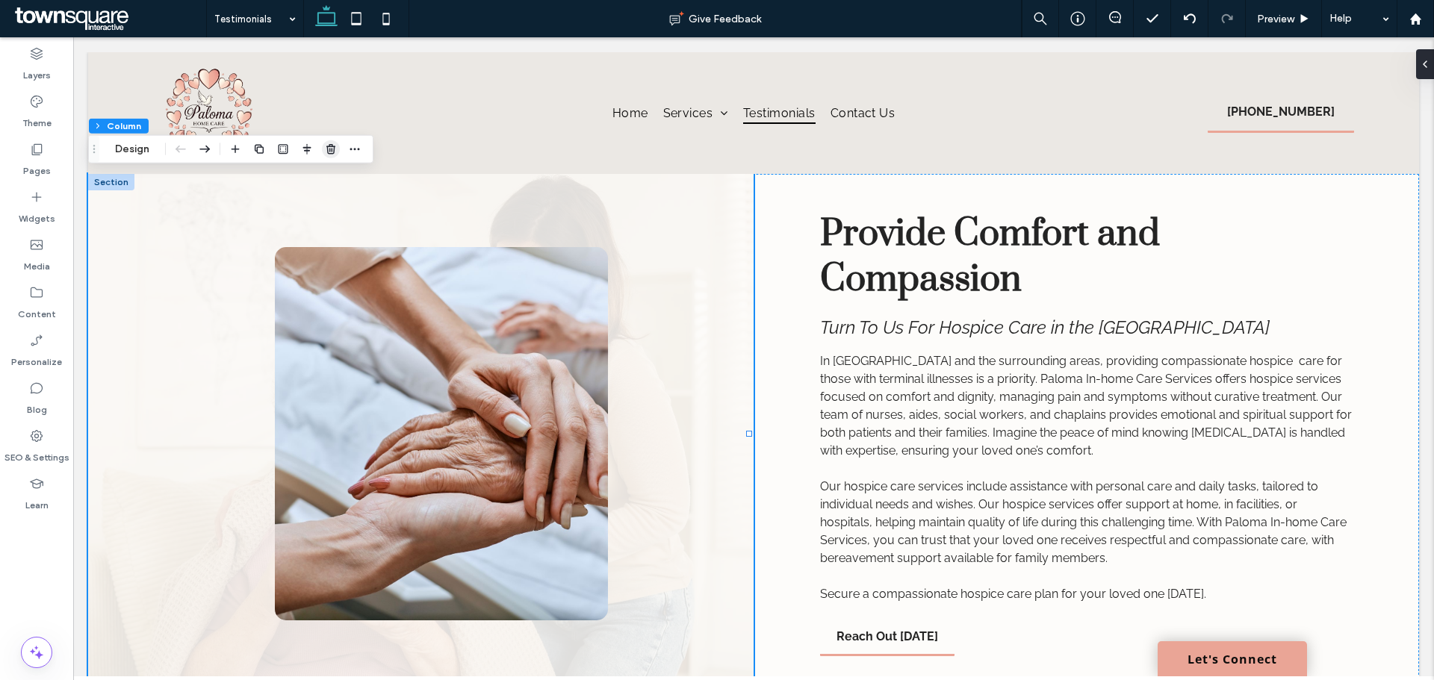
click at [332, 143] on icon "button" at bounding box center [331, 149] width 12 height 12
type input "***"
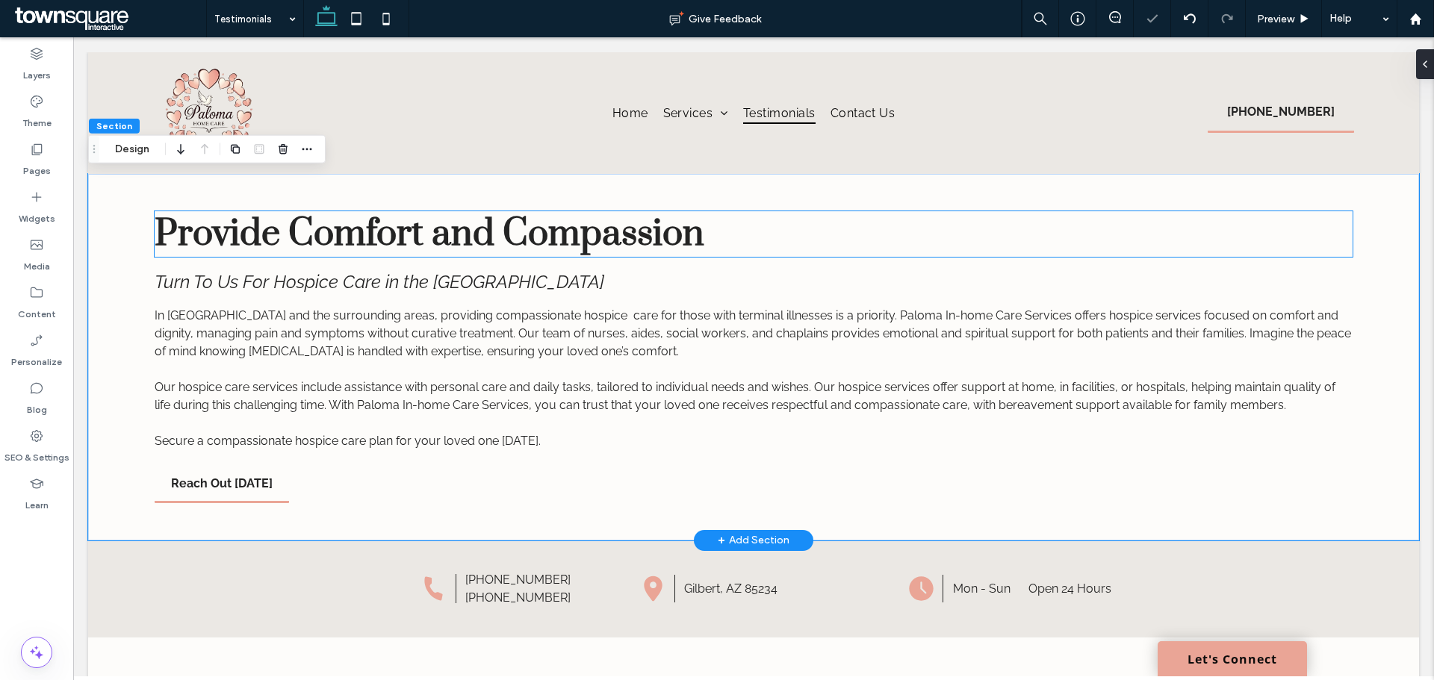
click at [610, 241] on span "Provide Comfort and Compassion" at bounding box center [430, 234] width 550 height 46
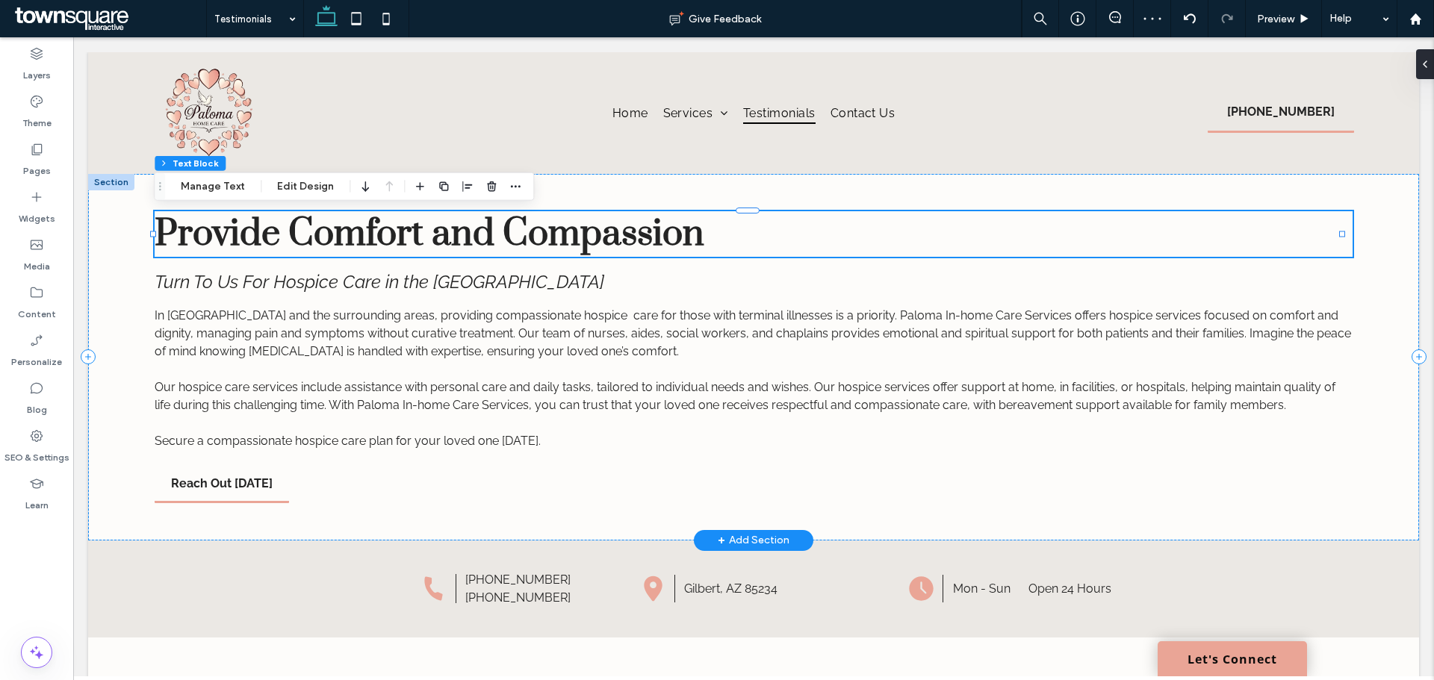
click at [537, 233] on span "Provide Comfort and Compassion" at bounding box center [430, 234] width 550 height 46
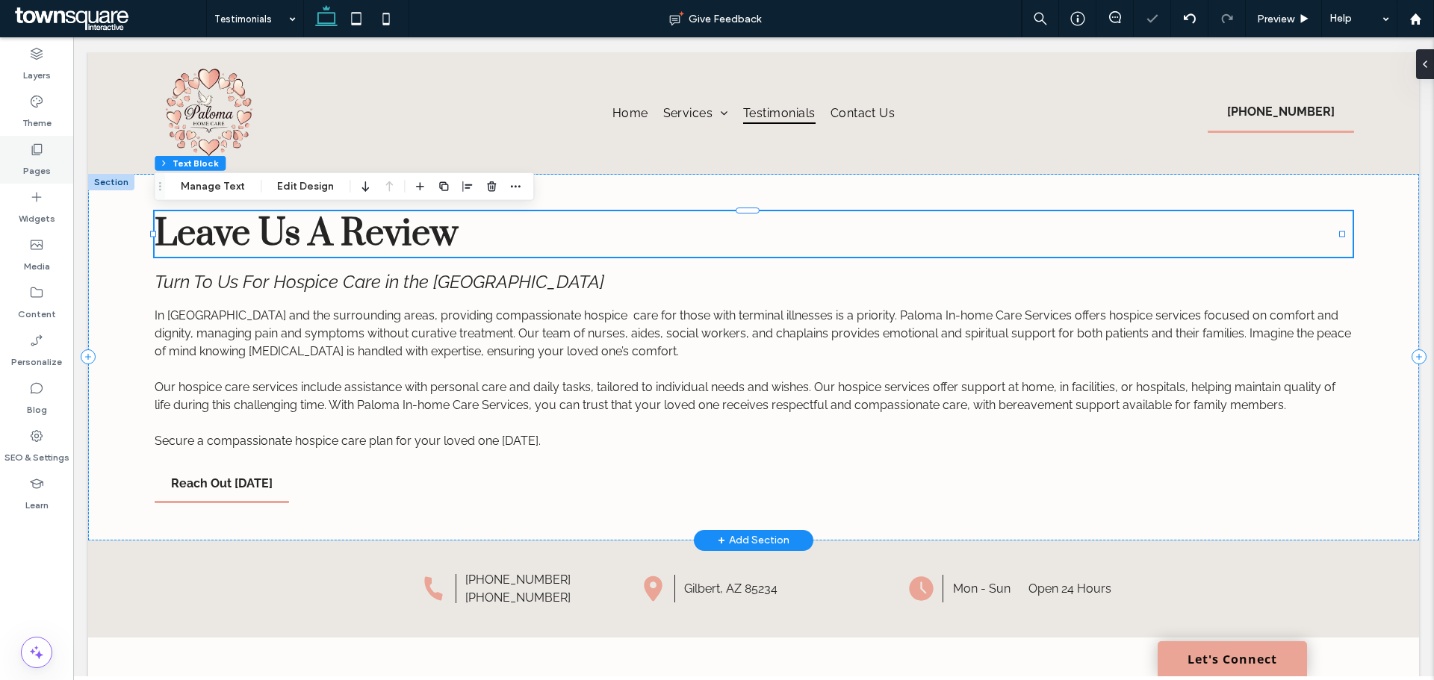
click at [34, 158] on label "Pages" at bounding box center [37, 167] width 28 height 21
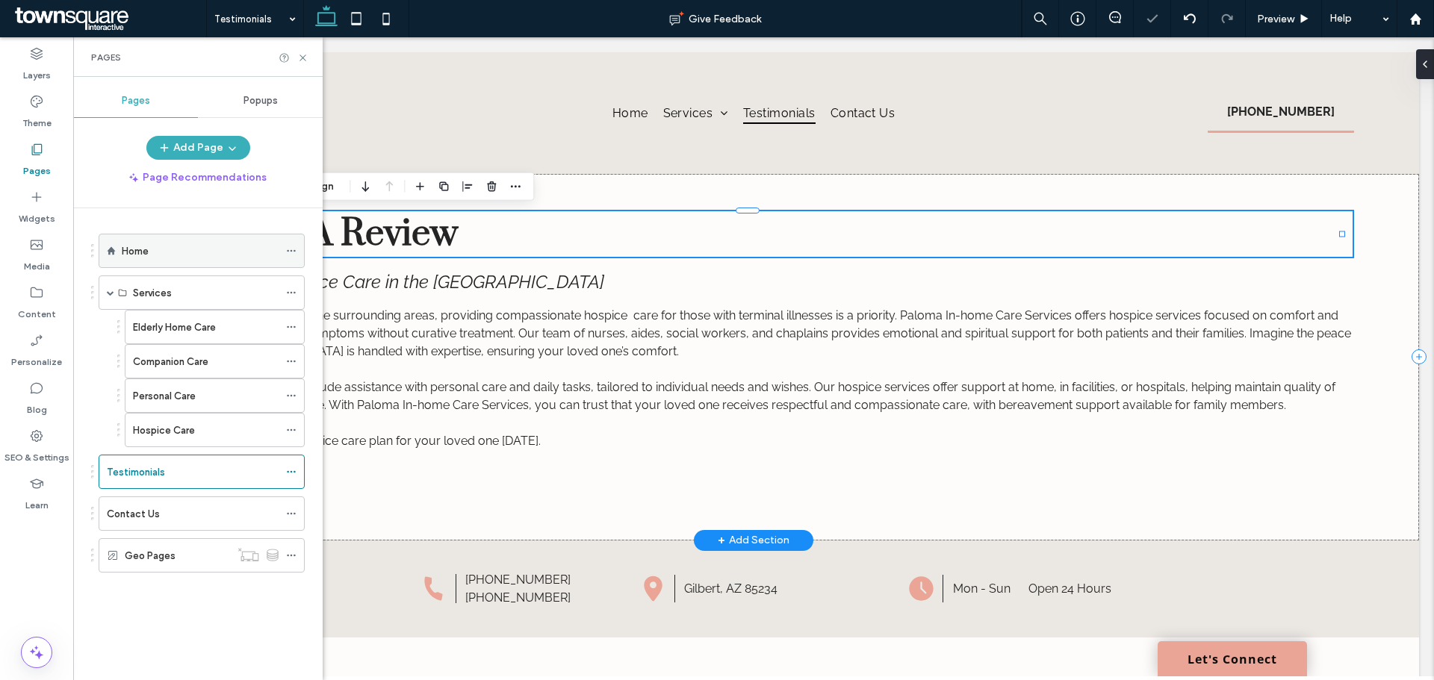
click at [187, 252] on div "Home" at bounding box center [200, 252] width 157 height 16
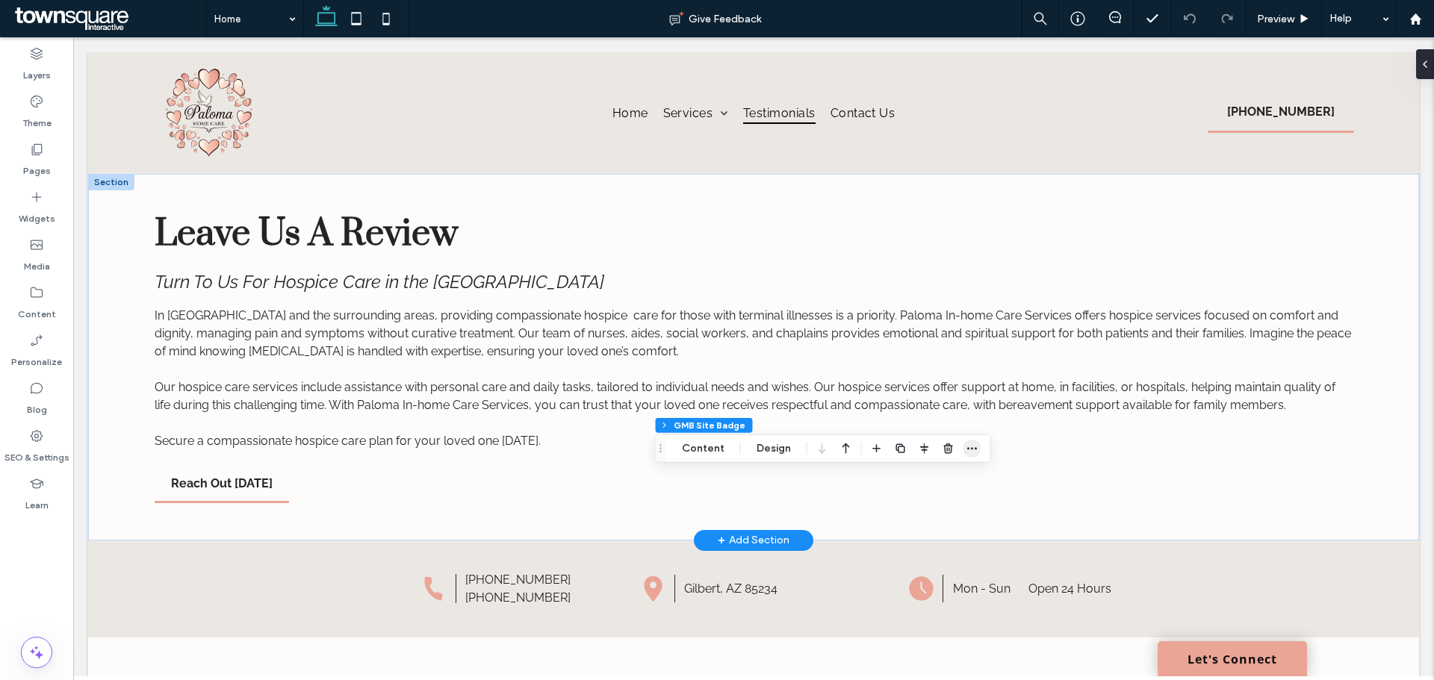
click at [973, 450] on icon "button" at bounding box center [973, 449] width 12 height 12
click at [935, 476] on label "Copy" at bounding box center [928, 482] width 108 height 13
click at [14, 149] on div "Pages" at bounding box center [36, 160] width 73 height 48
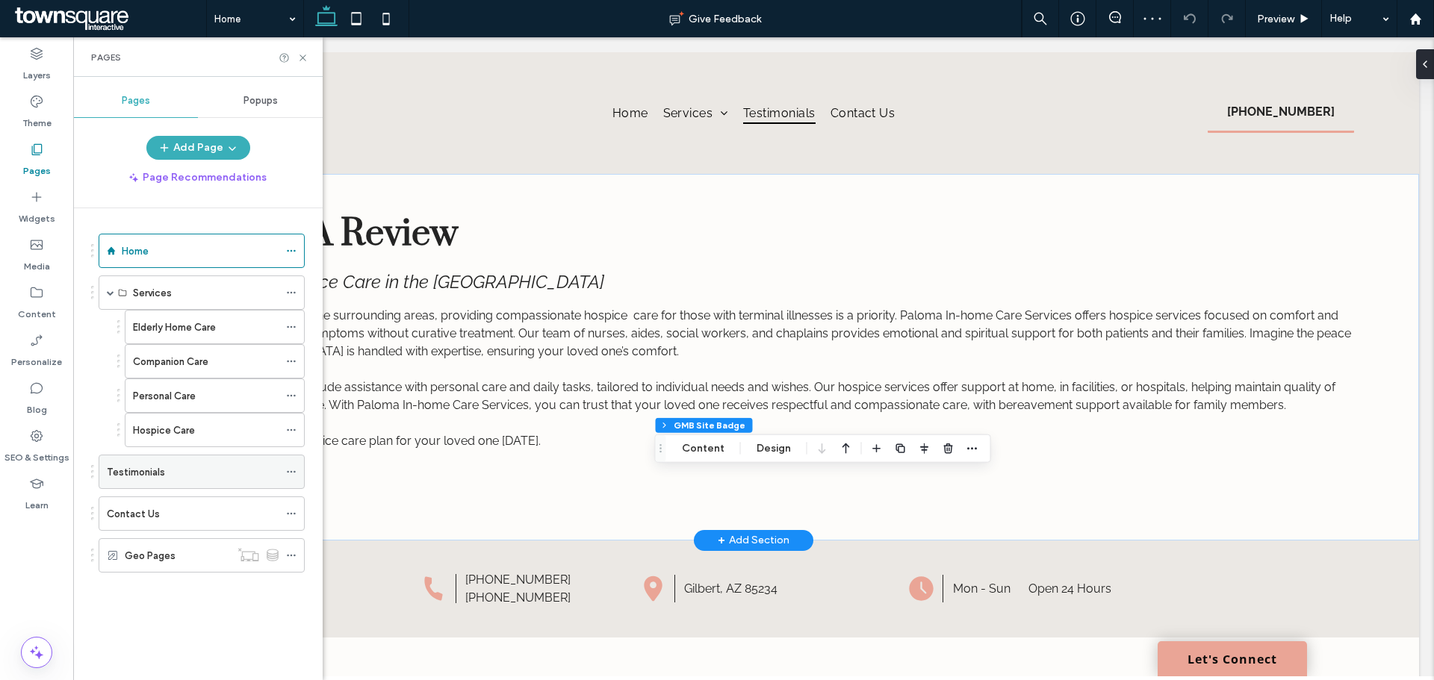
click at [213, 474] on div "Testimonials" at bounding box center [193, 473] width 172 height 16
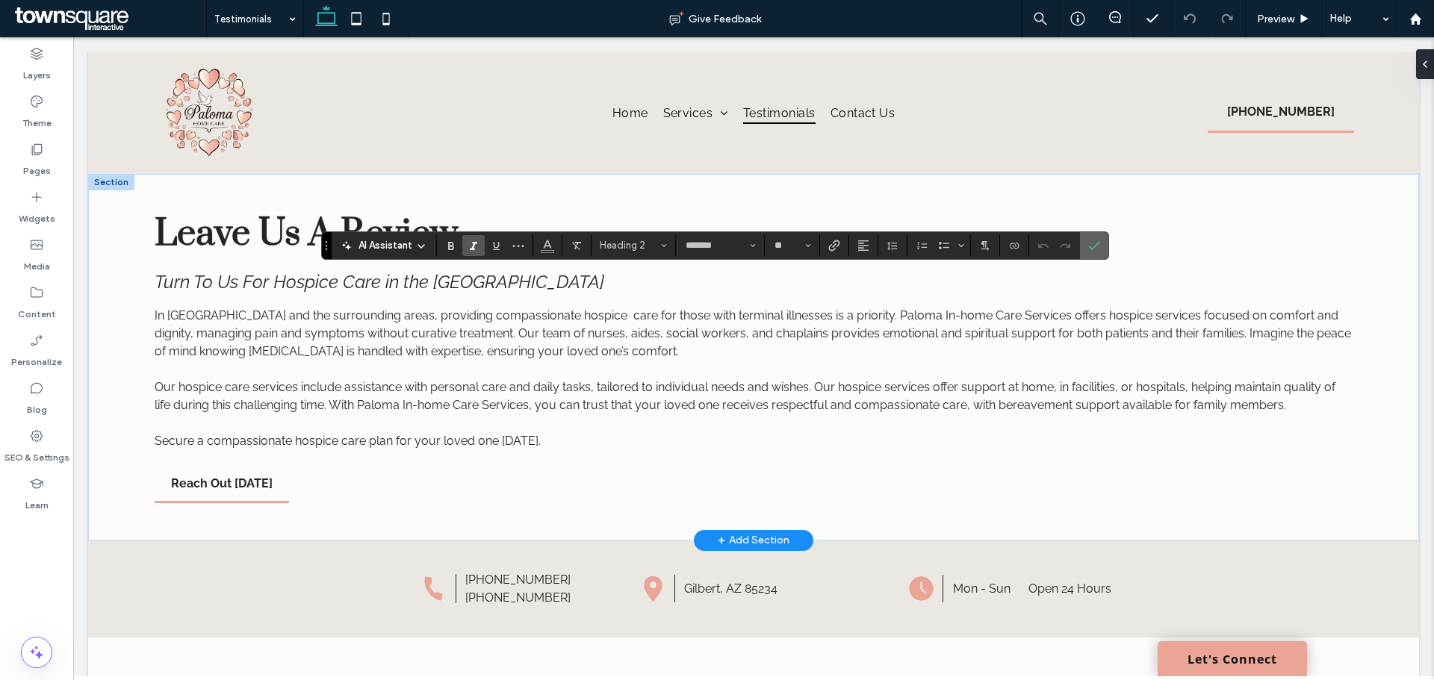
click at [1094, 246] on icon "Confirm" at bounding box center [1094, 246] width 12 height 12
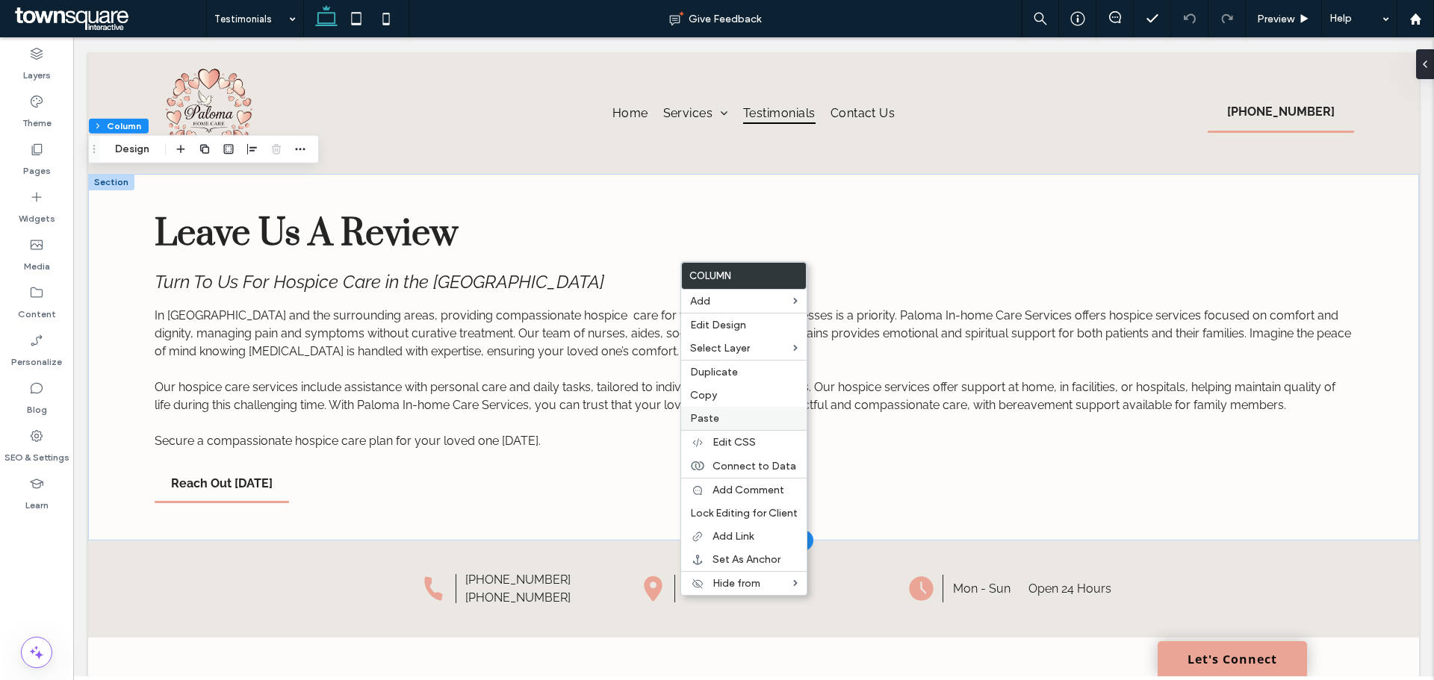
click at [704, 417] on span "Paste" at bounding box center [704, 418] width 29 height 13
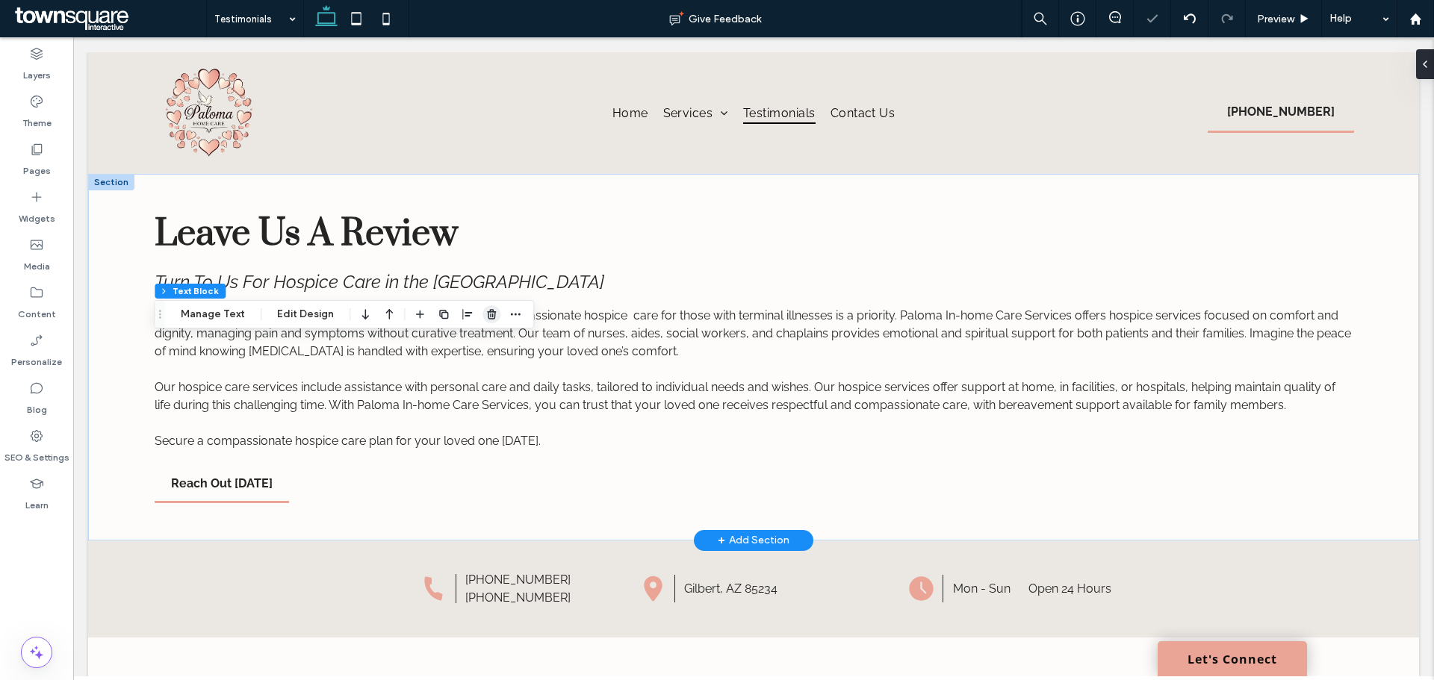
click at [494, 316] on icon "button" at bounding box center [492, 314] width 12 height 12
click at [486, 313] on icon "button" at bounding box center [492, 314] width 12 height 12
click at [506, 310] on icon "button" at bounding box center [503, 314] width 12 height 12
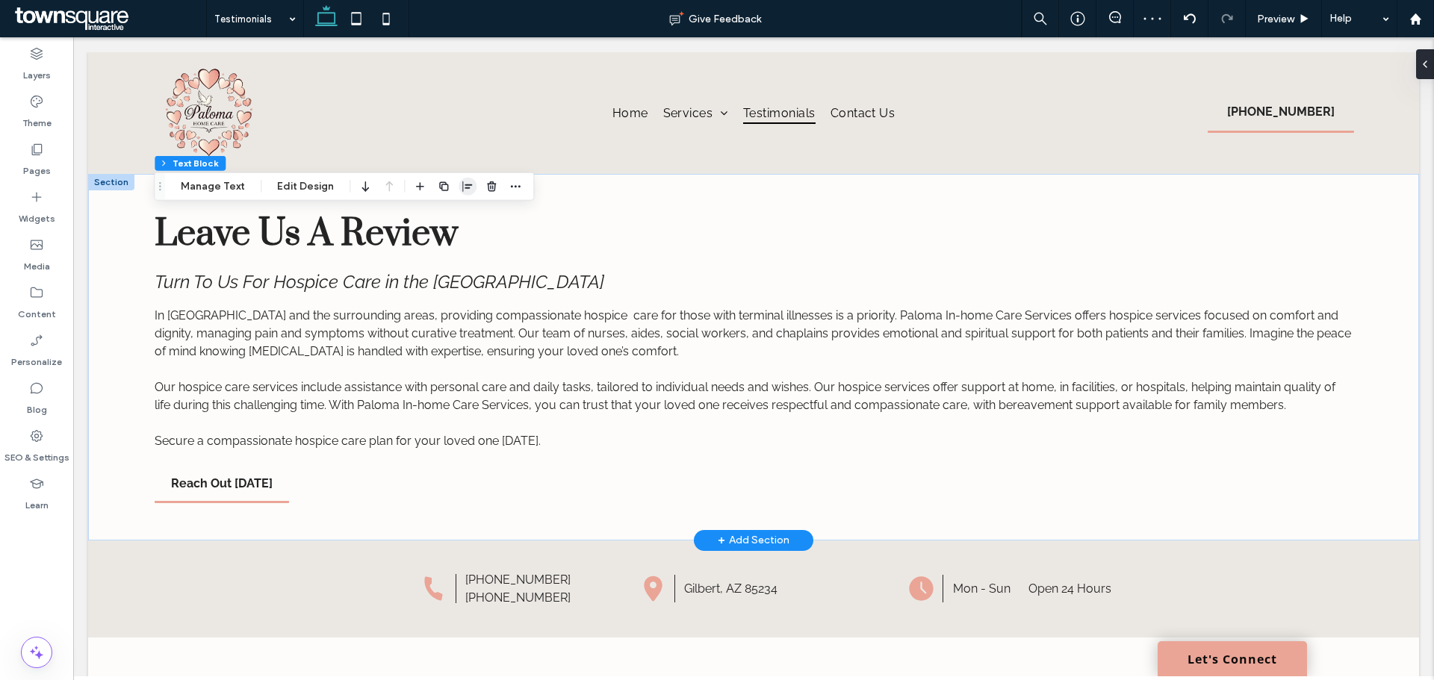
click at [466, 190] on icon "button" at bounding box center [468, 187] width 12 height 12
click at [449, 211] on icon "center" at bounding box center [453, 216] width 12 height 12
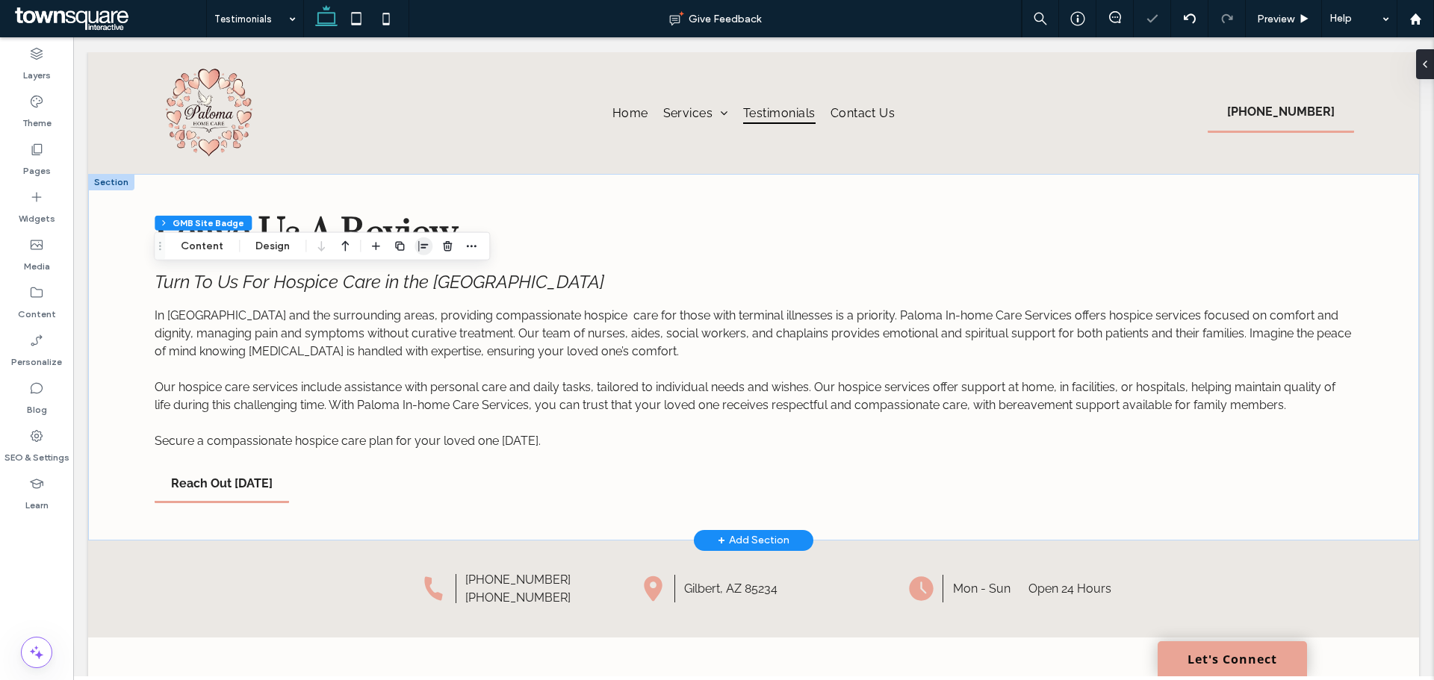
click at [418, 247] on icon "button" at bounding box center [424, 247] width 12 height 12
click at [403, 276] on icon "center" at bounding box center [409, 276] width 12 height 12
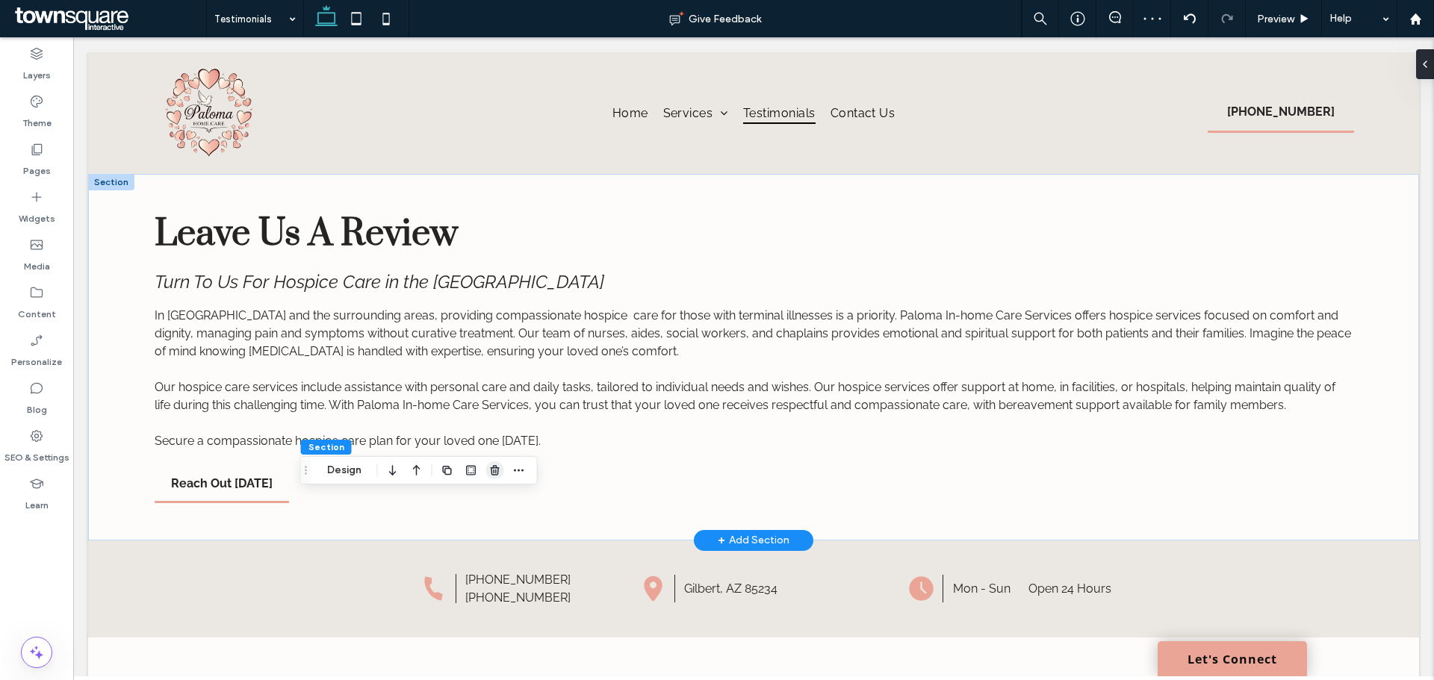
click at [489, 474] on icon "button" at bounding box center [495, 471] width 12 height 12
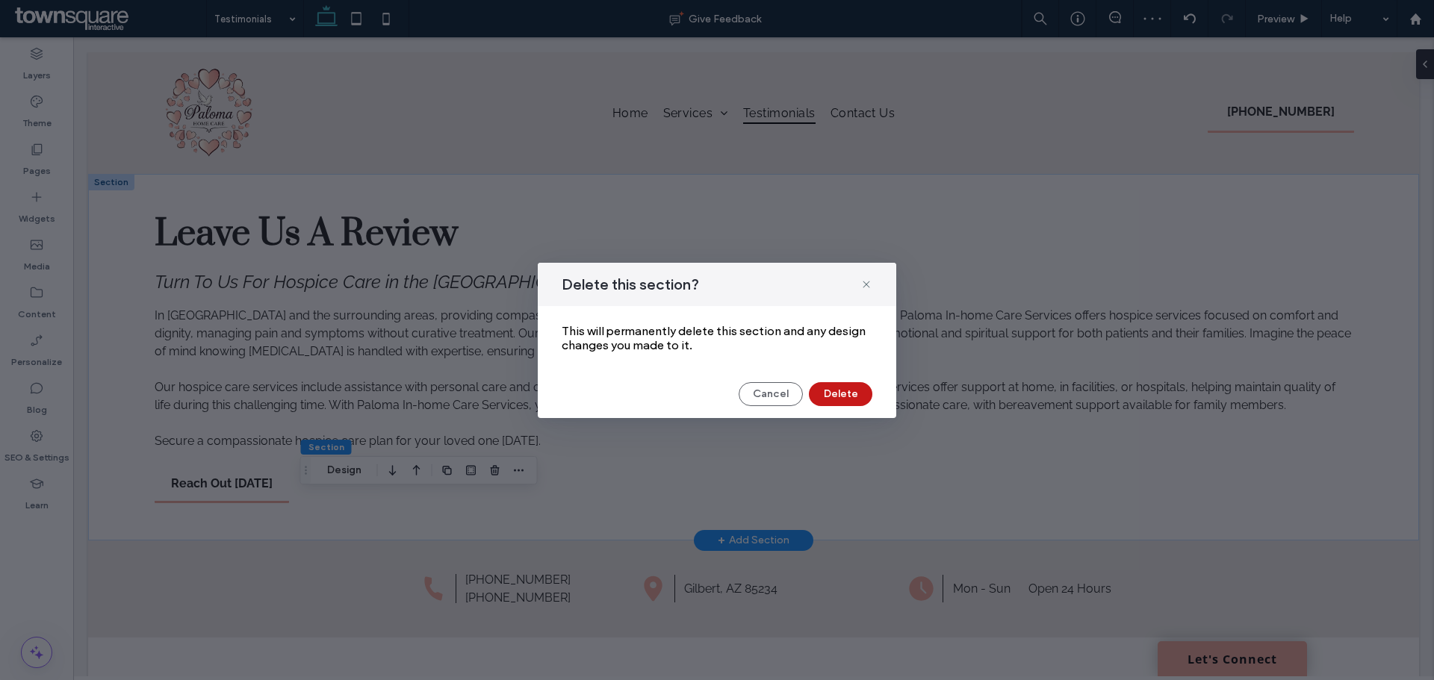
click at [860, 398] on button "Delete" at bounding box center [840, 394] width 63 height 24
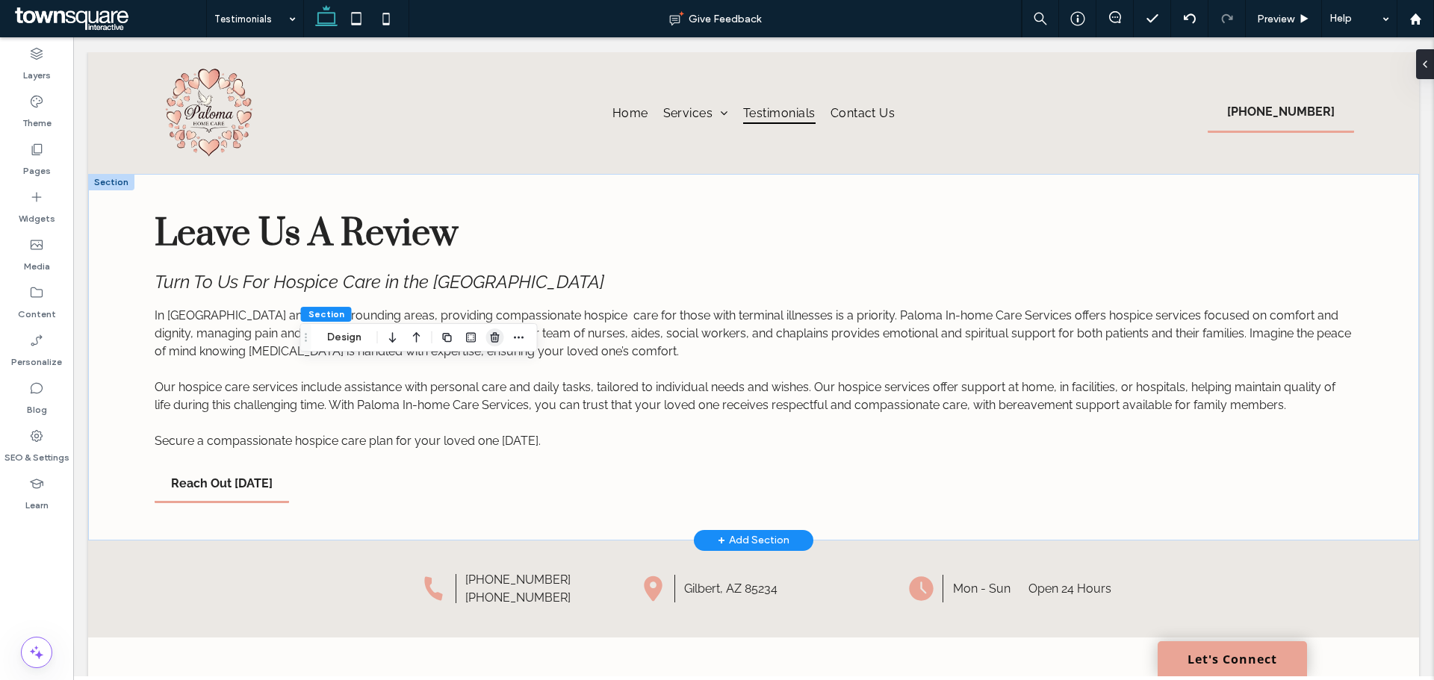
click at [489, 343] on icon "button" at bounding box center [495, 338] width 12 height 12
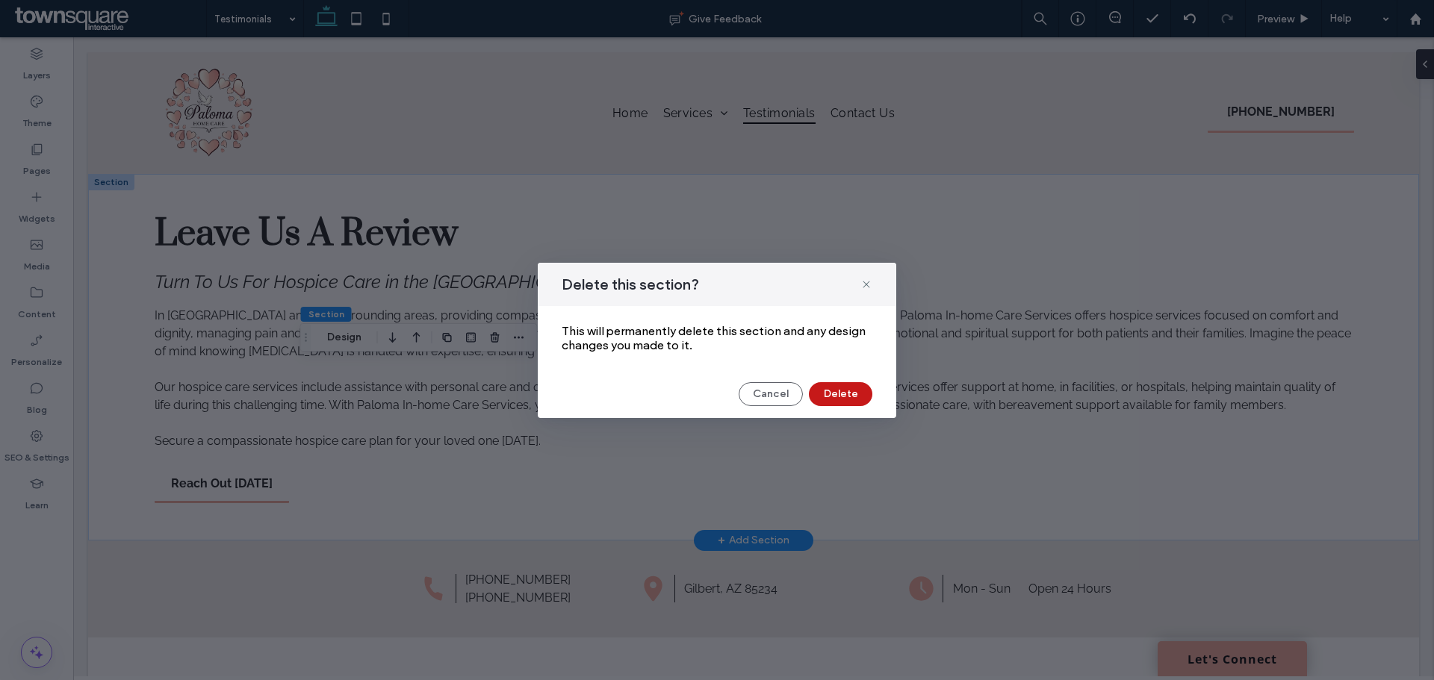
click at [858, 397] on button "Delete" at bounding box center [840, 394] width 63 height 24
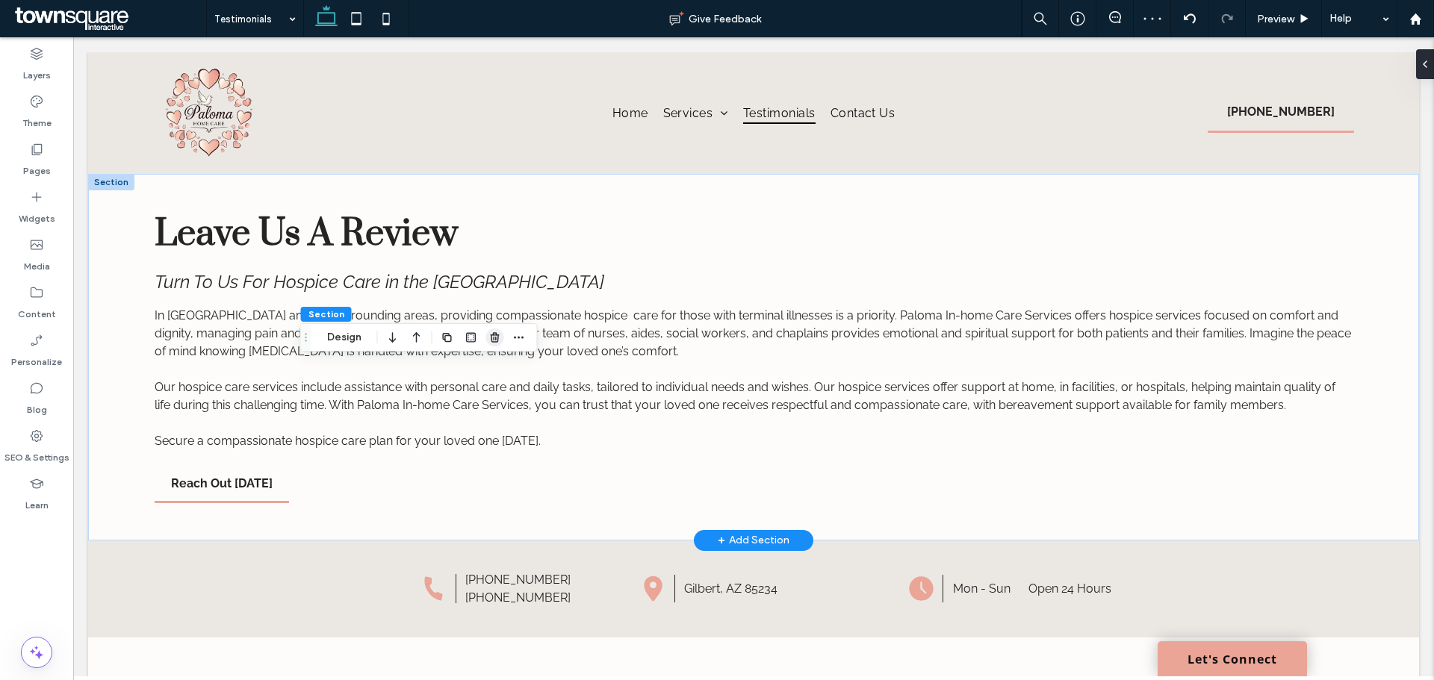
click at [499, 341] on icon "button" at bounding box center [495, 338] width 12 height 12
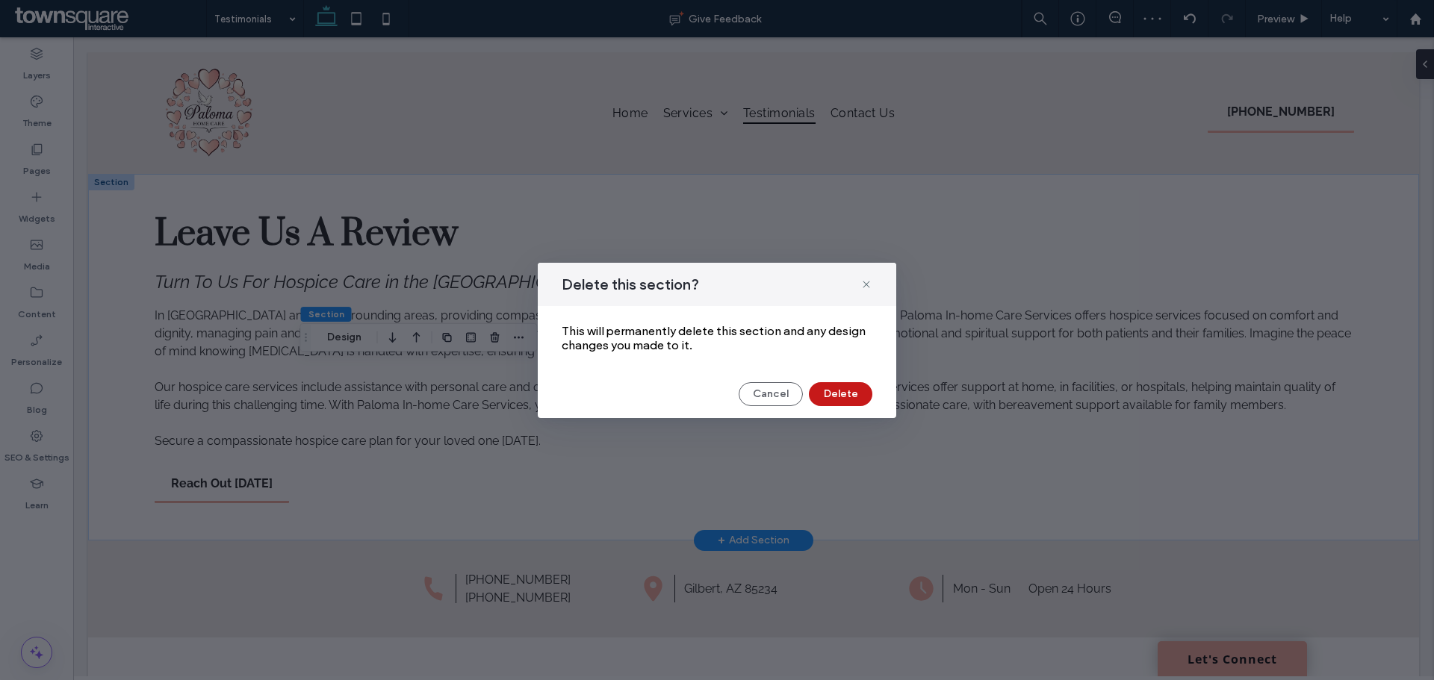
click at [828, 391] on button "Delete" at bounding box center [840, 394] width 63 height 24
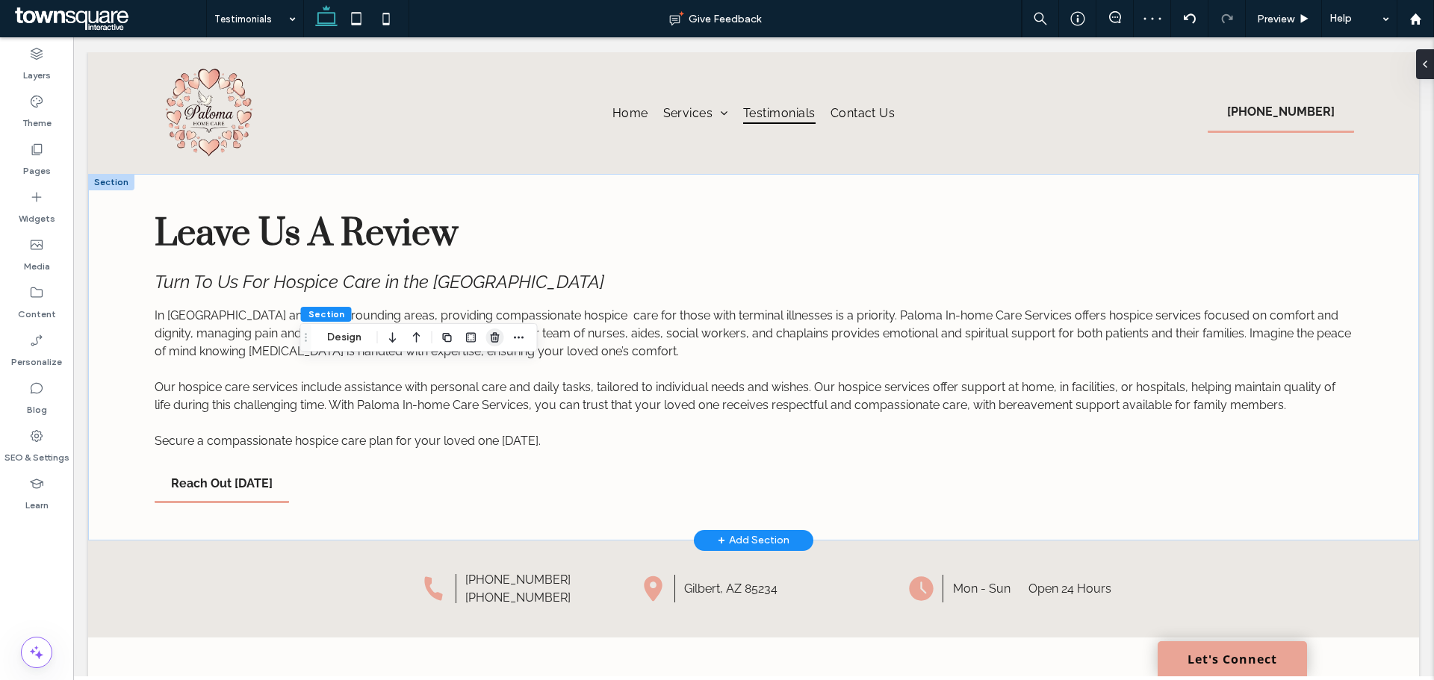
click at [498, 338] on use "button" at bounding box center [494, 337] width 9 height 10
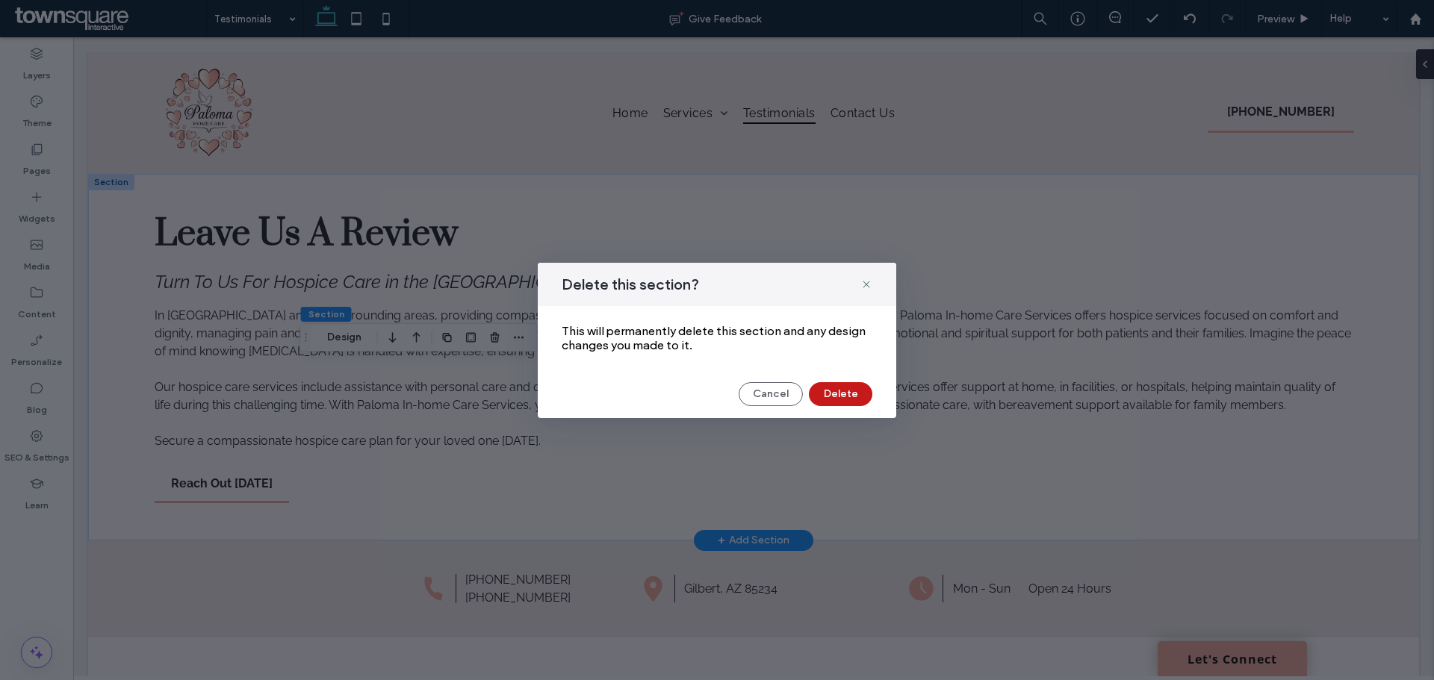
click at [855, 396] on button "Delete" at bounding box center [840, 394] width 63 height 24
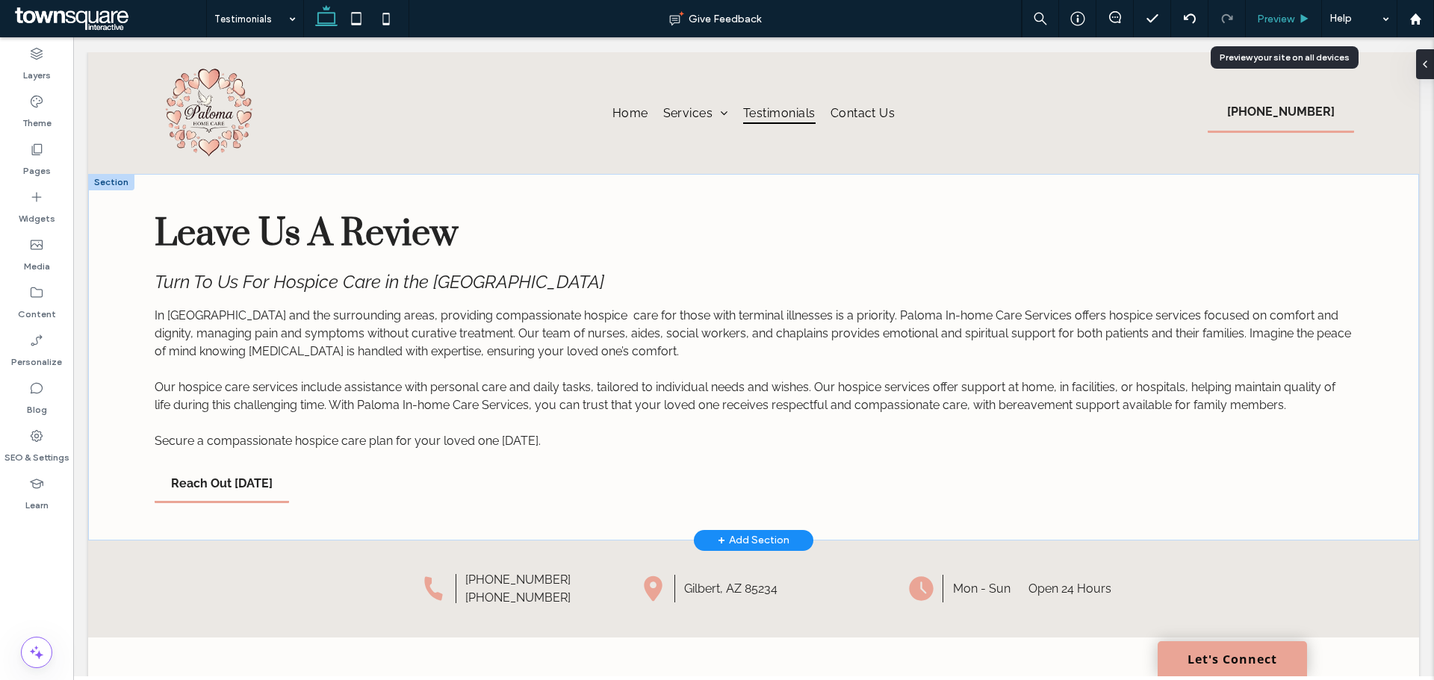
click at [1278, 23] on span "Preview" at bounding box center [1275, 19] width 37 height 13
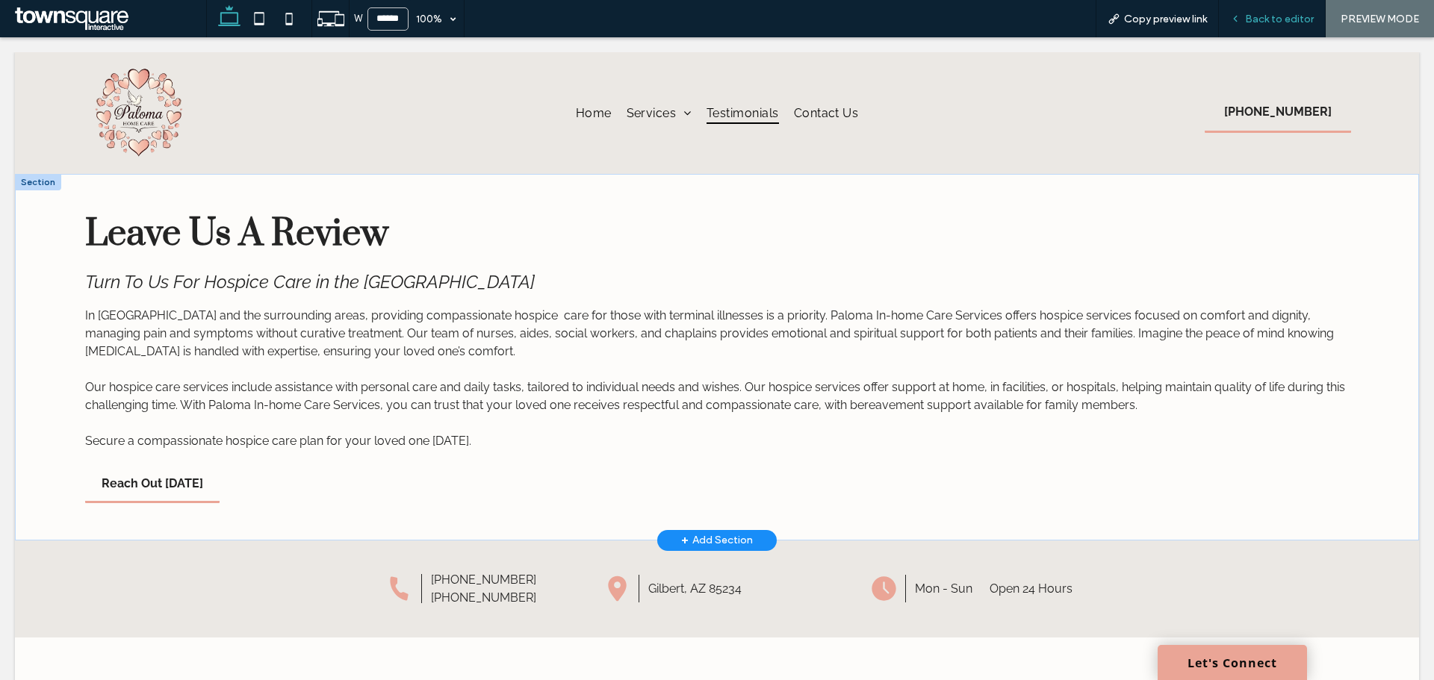
click at [1291, 17] on span "Back to editor" at bounding box center [1279, 19] width 69 height 13
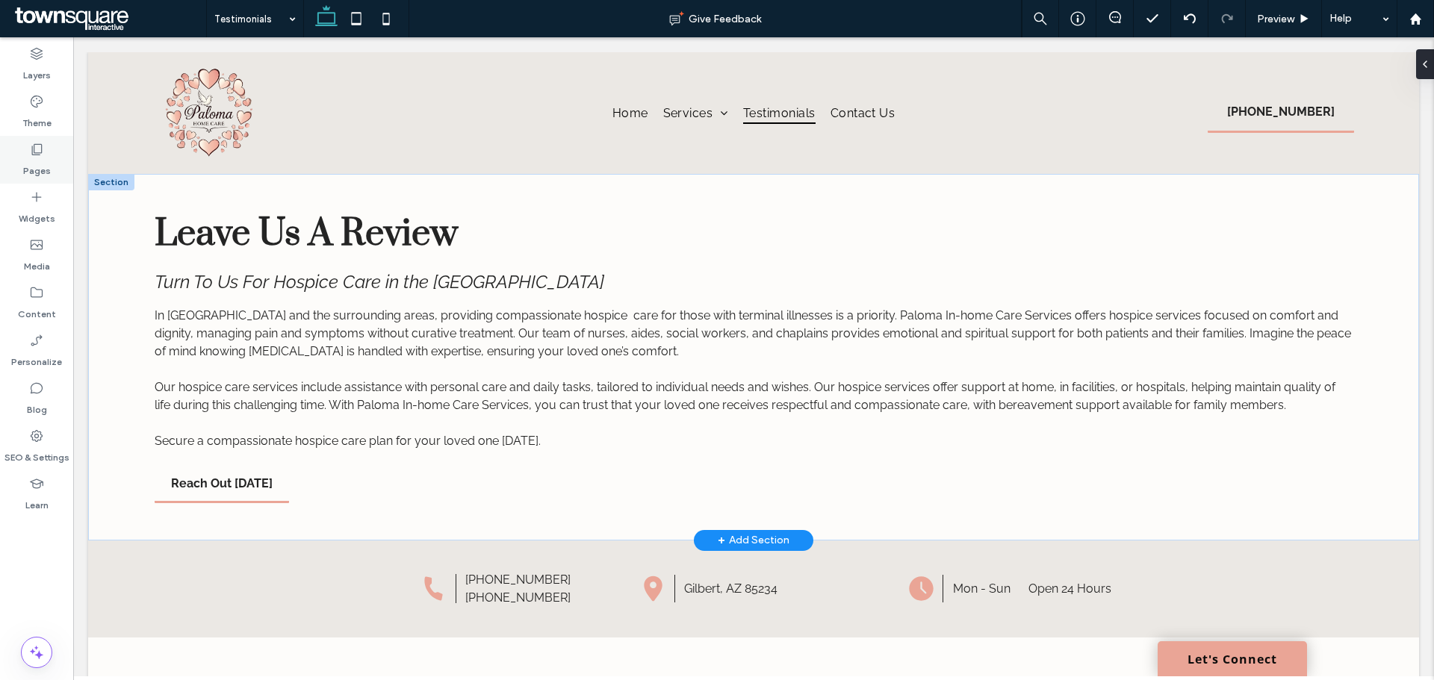
click at [63, 163] on div "Pages" at bounding box center [36, 160] width 73 height 48
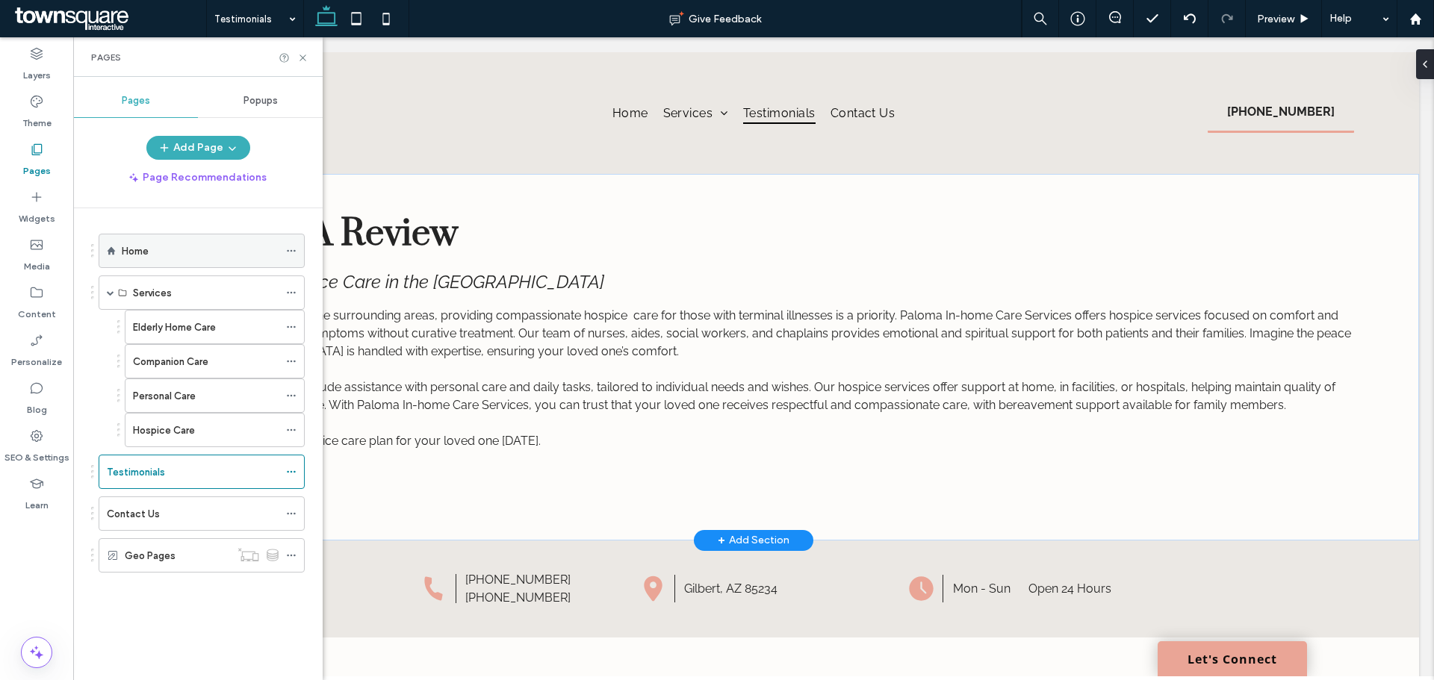
click at [121, 252] on div "Home" at bounding box center [202, 251] width 206 height 34
click at [140, 255] on label "Home" at bounding box center [135, 251] width 27 height 26
click at [34, 202] on icon at bounding box center [36, 197] width 15 height 15
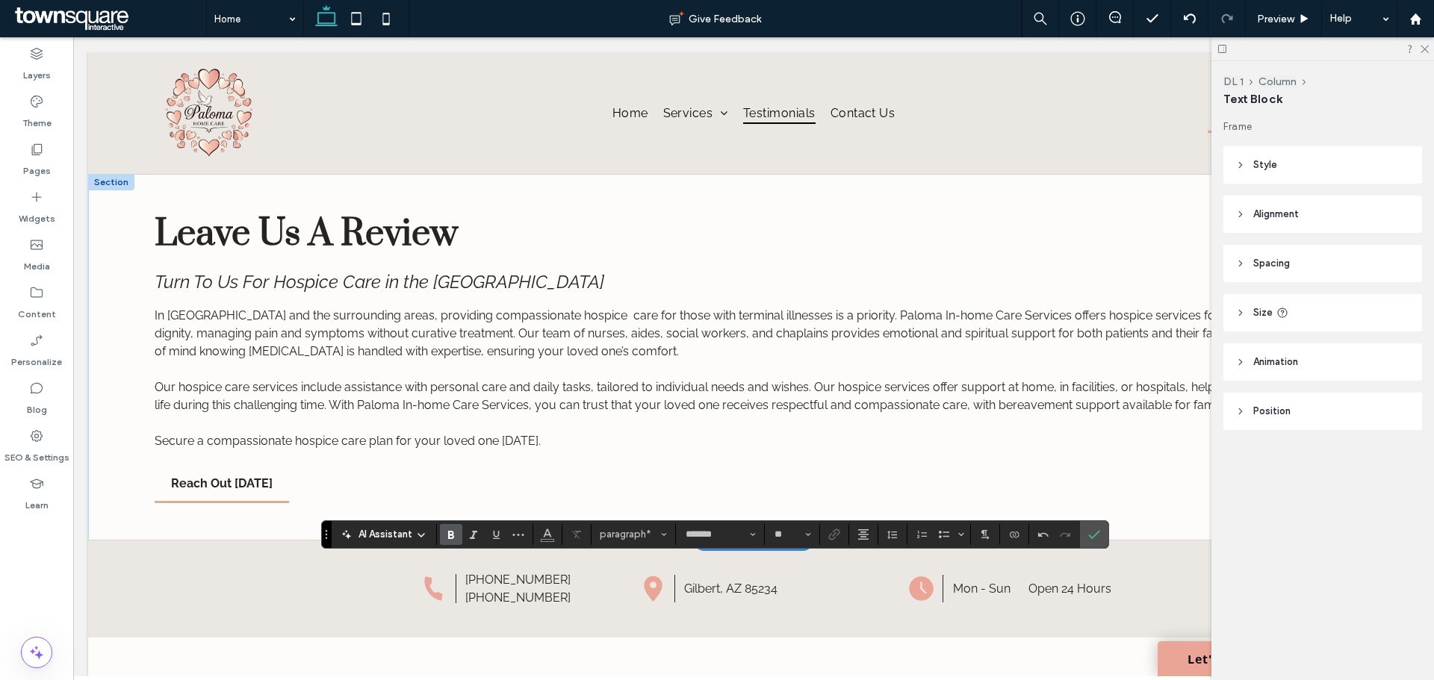
click at [447, 545] on span "Bold" at bounding box center [448, 534] width 7 height 21
click at [823, 535] on label "Link" at bounding box center [834, 534] width 22 height 21
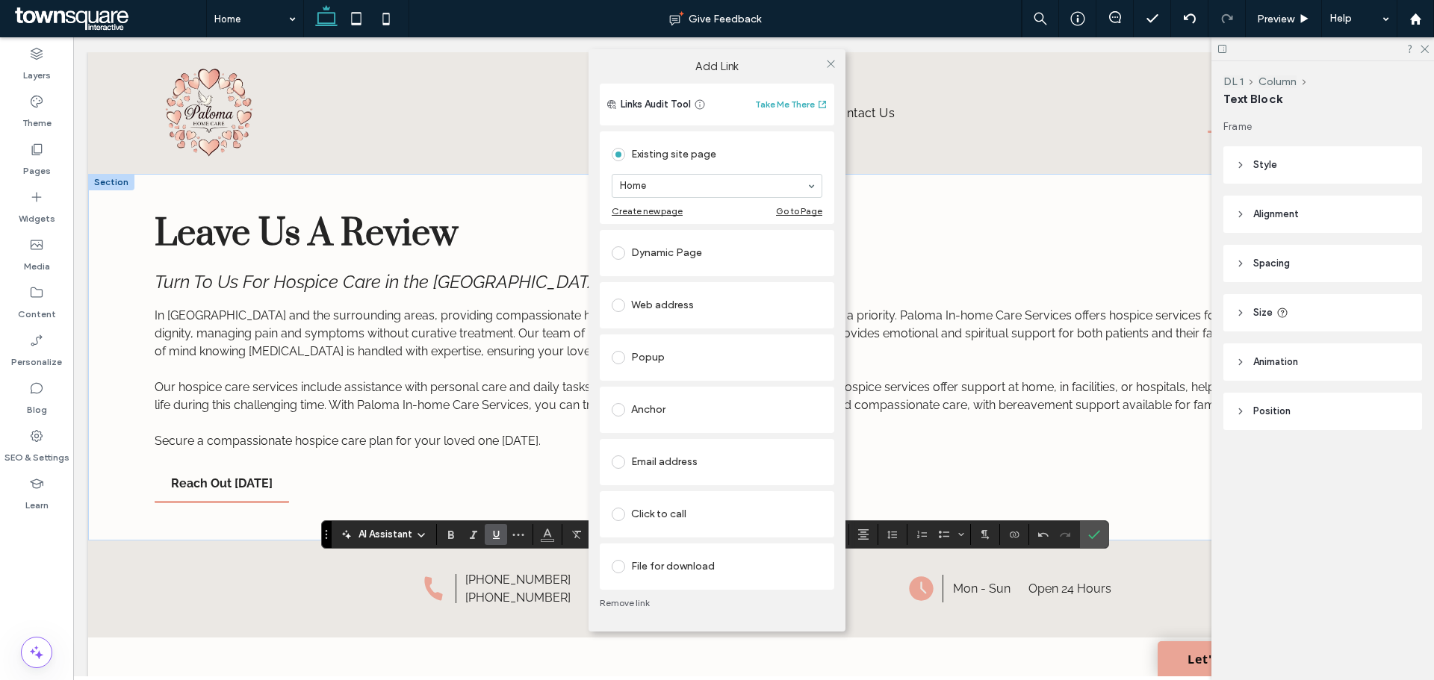
click at [801, 534] on div "Click to call" at bounding box center [717, 515] width 235 height 46
click at [826, 63] on icon at bounding box center [830, 63] width 11 height 11
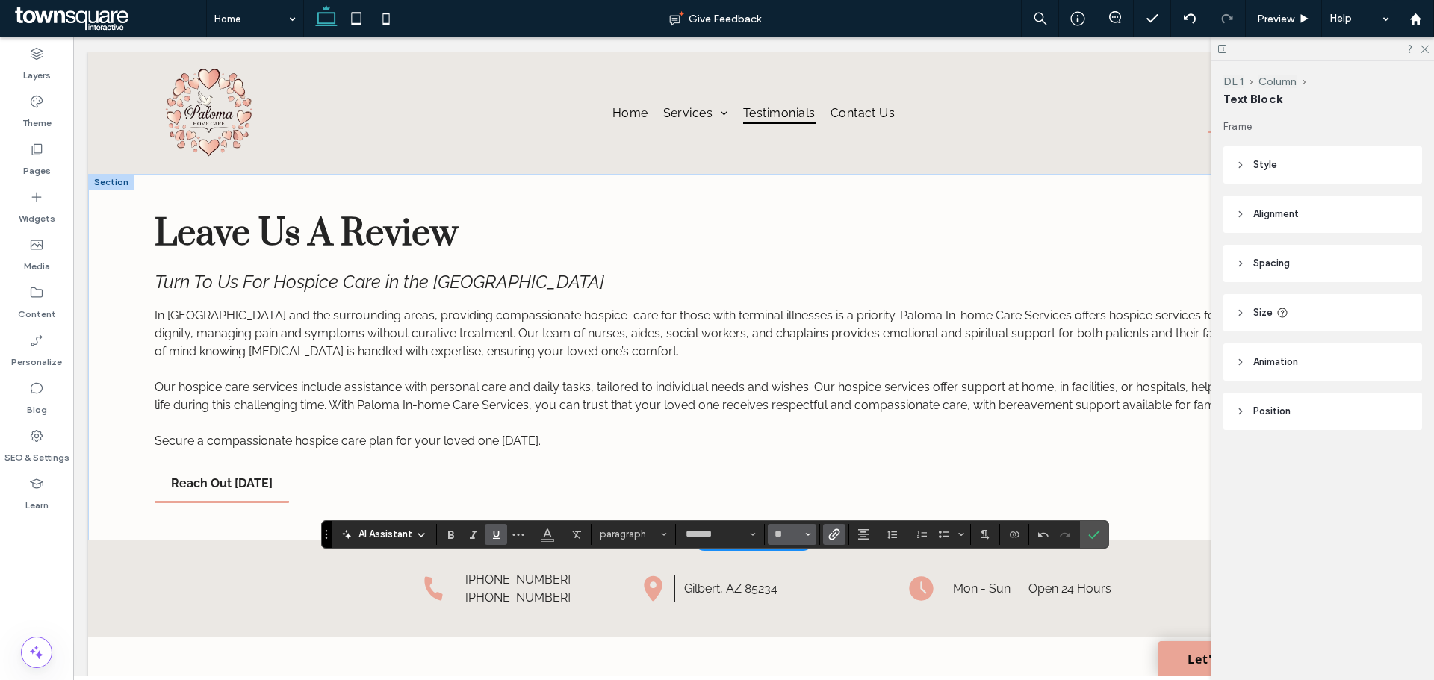
click at [807, 542] on span "Size" at bounding box center [808, 534] width 6 height 19
click at [794, 446] on label "24" at bounding box center [792, 451] width 48 height 21
type input "**"
click at [492, 530] on icon "Underline" at bounding box center [496, 535] width 12 height 12
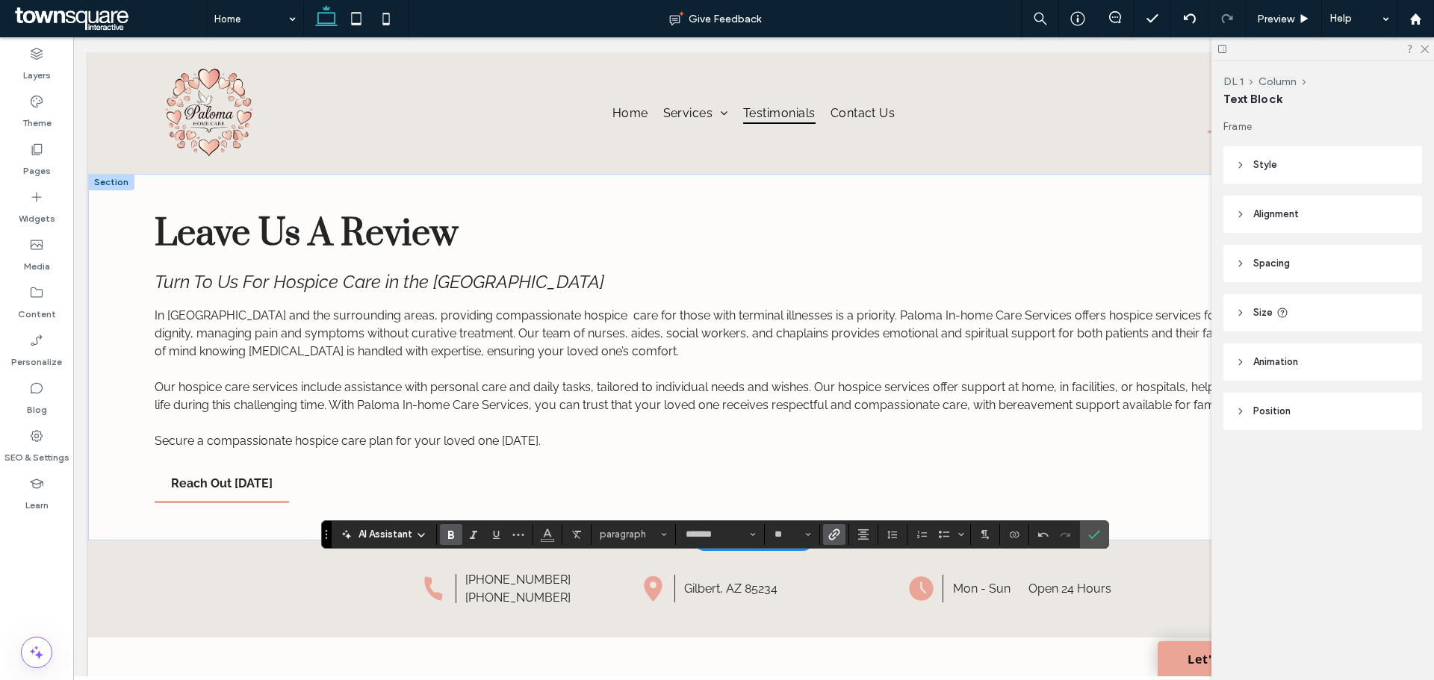
click at [447, 534] on icon "Bold" at bounding box center [451, 535] width 12 height 12
click at [1108, 538] on div "AI Assistant paragraph ******* **" at bounding box center [715, 535] width 788 height 28
click at [1094, 530] on icon "Confirm" at bounding box center [1094, 535] width 12 height 12
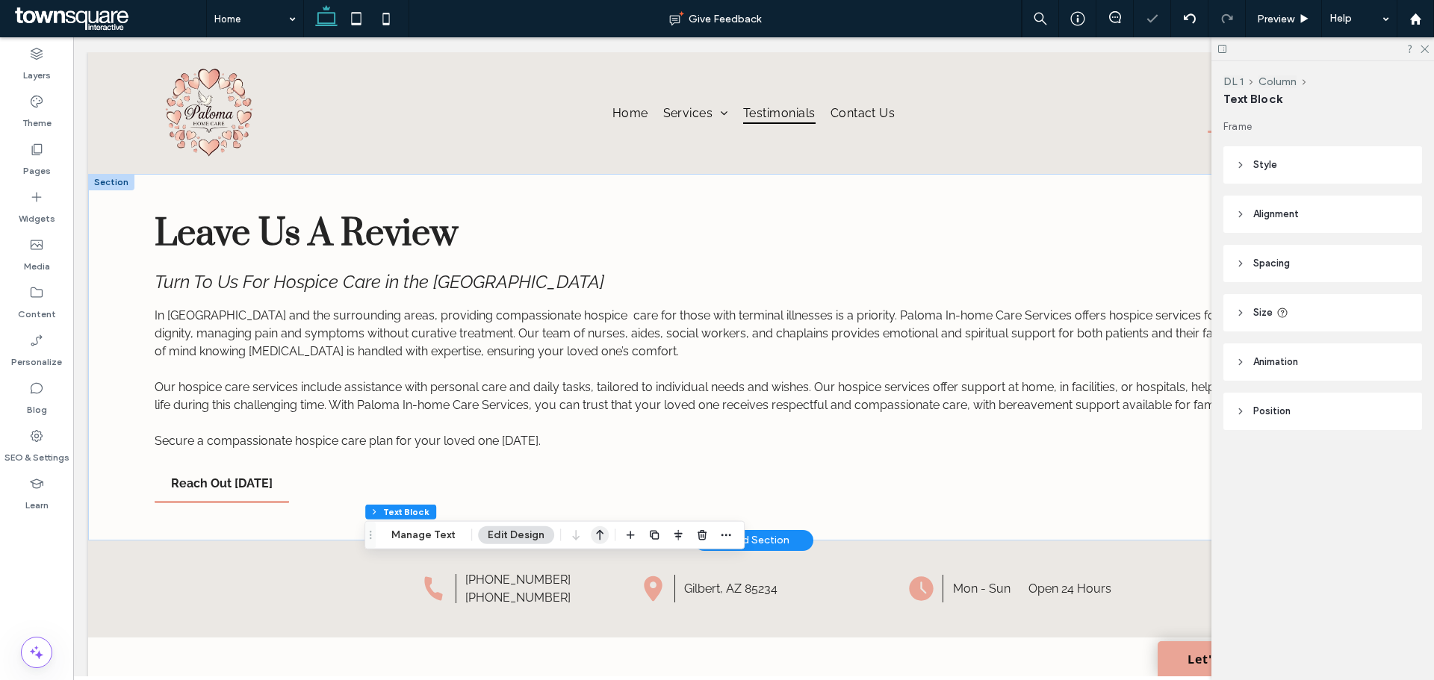
click at [599, 528] on icon "button" at bounding box center [600, 535] width 18 height 27
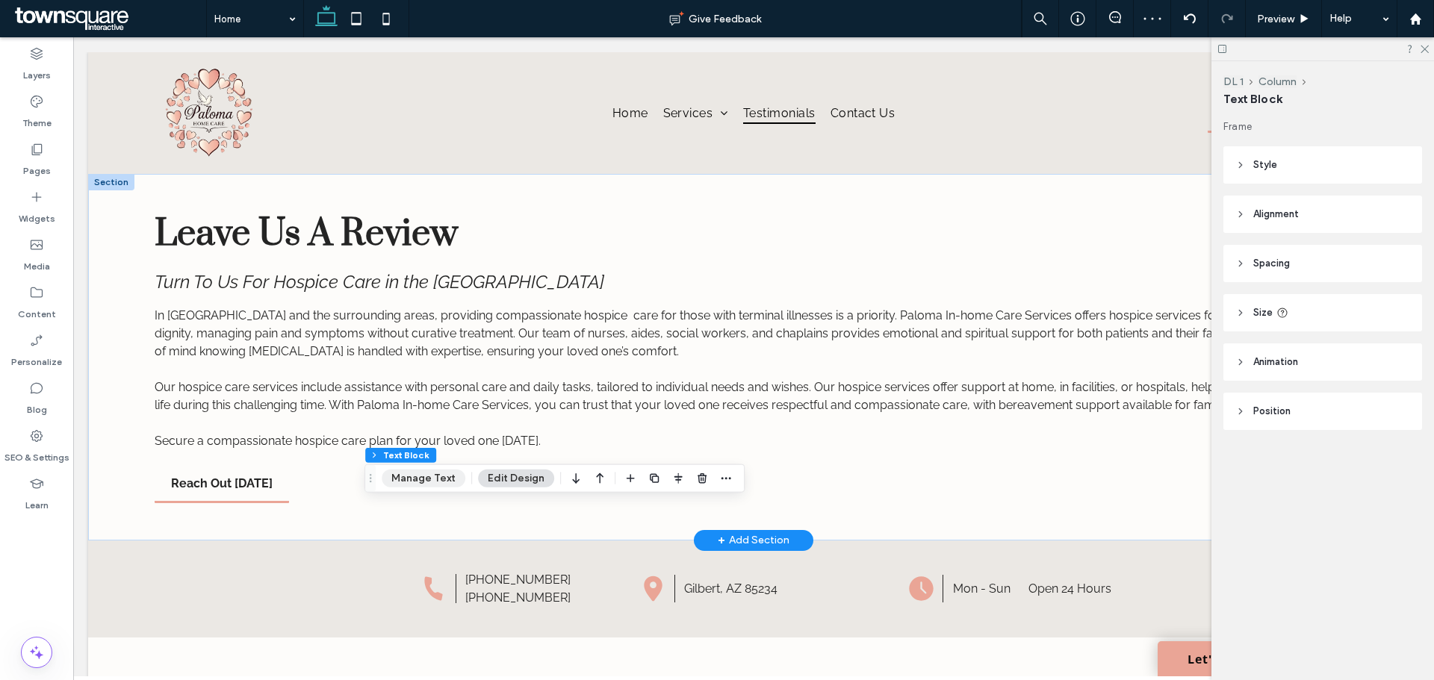
click at [445, 478] on button "Manage Text" at bounding box center [424, 479] width 84 height 18
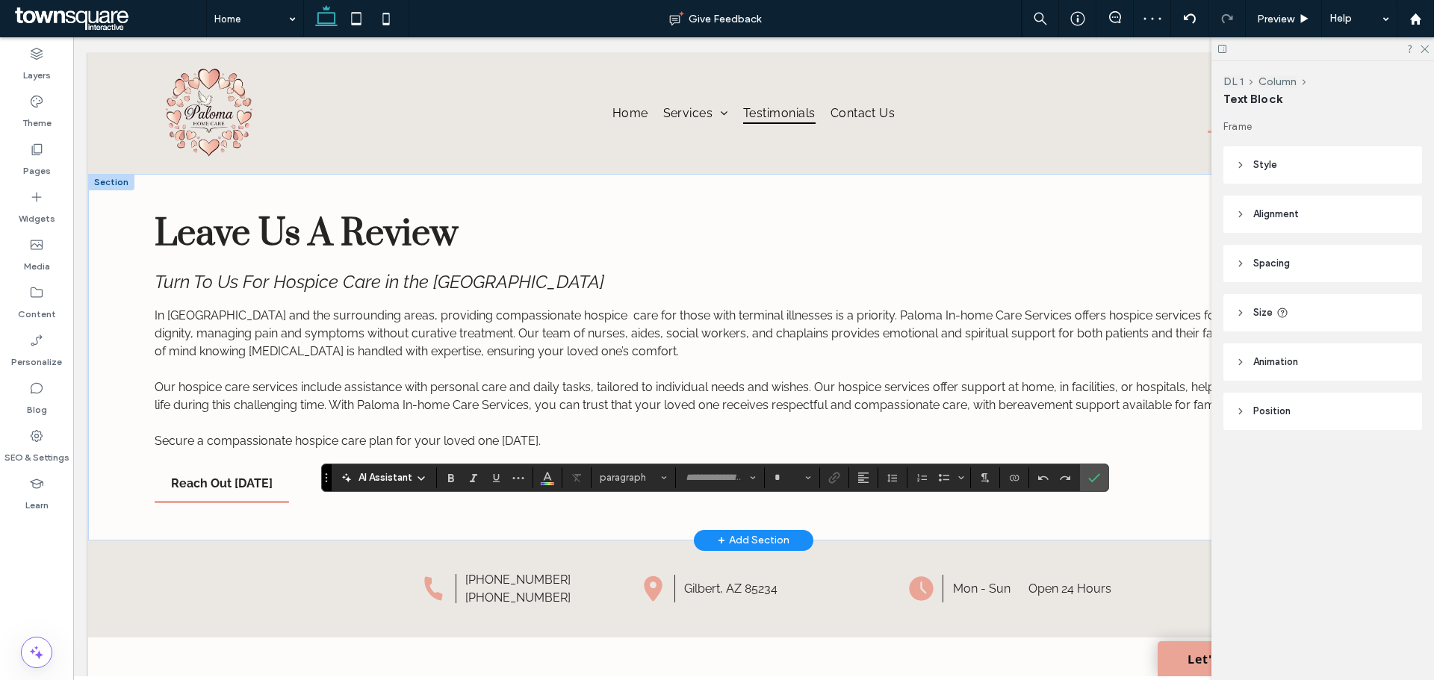
type input "*******"
type input "**"
click at [538, 475] on button "Color" at bounding box center [547, 478] width 22 height 21
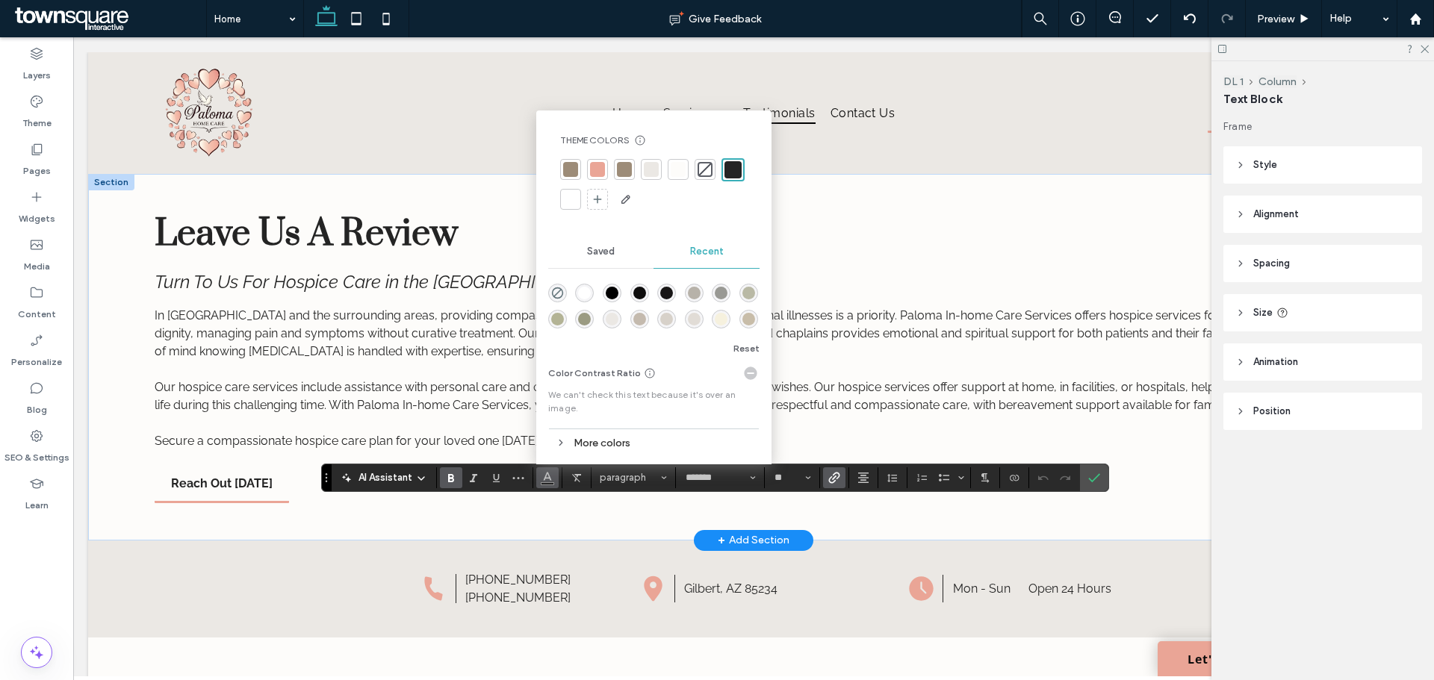
click at [601, 168] on div at bounding box center [597, 169] width 15 height 15
click at [1092, 473] on icon "Confirm" at bounding box center [1094, 478] width 12 height 12
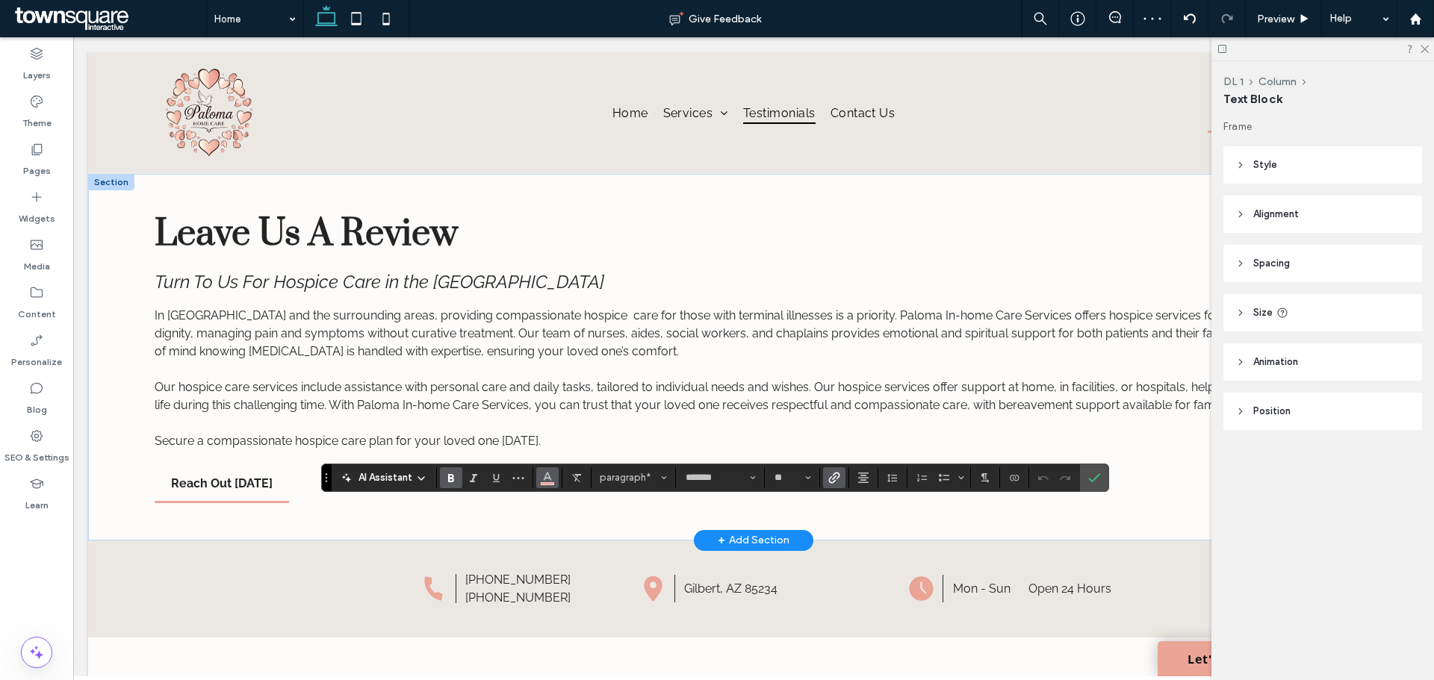
click at [549, 476] on use "Color" at bounding box center [547, 476] width 8 height 8
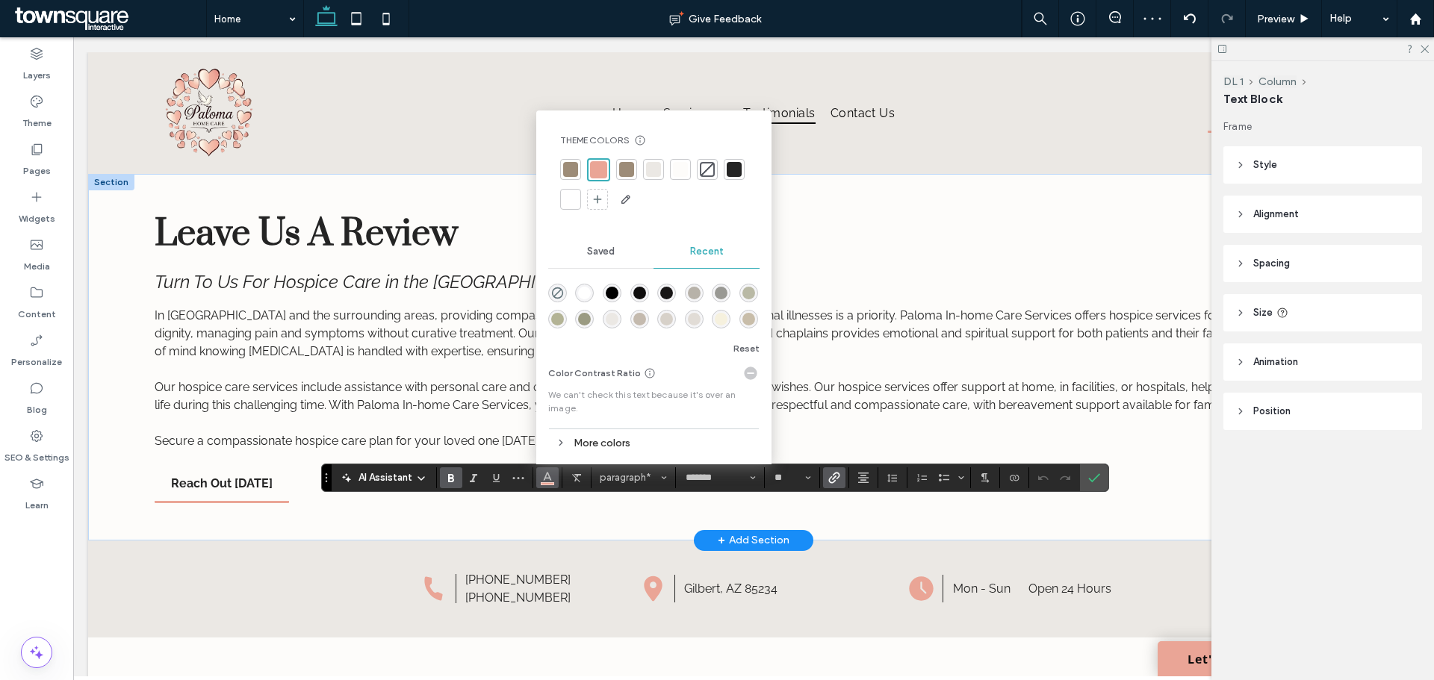
click at [632, 173] on div at bounding box center [626, 169] width 15 height 15
click at [1092, 479] on icon "Confirm" at bounding box center [1094, 478] width 12 height 12
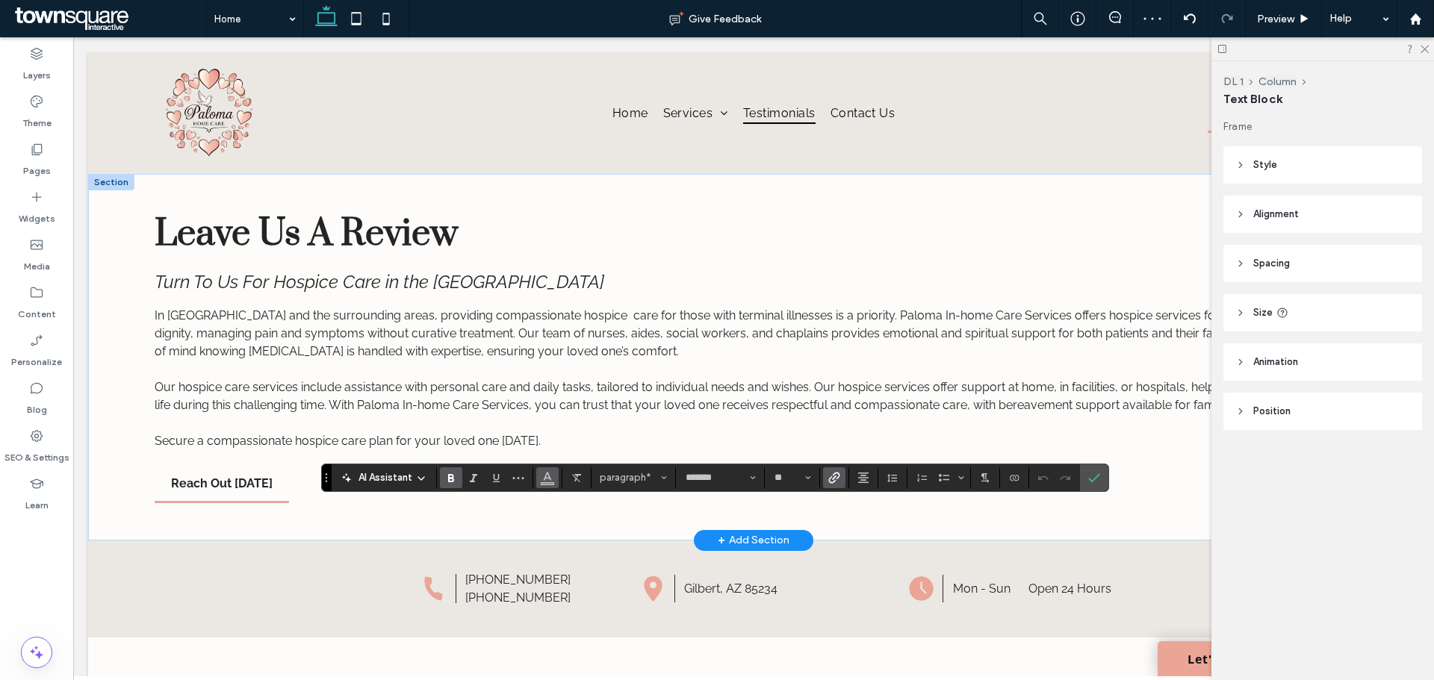
click at [542, 474] on icon "Color" at bounding box center [548, 477] width 12 height 12
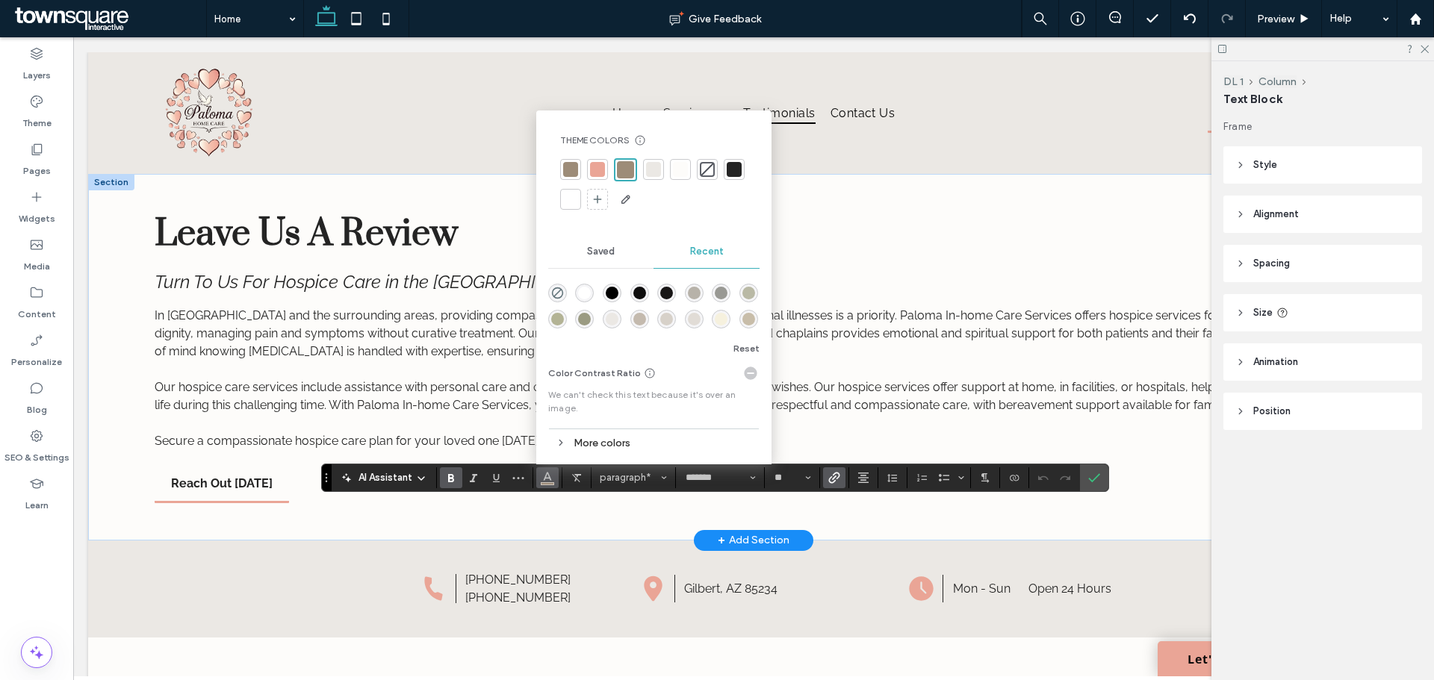
click at [716, 291] on div "rgba(153, 153, 148, 1)" at bounding box center [721, 293] width 13 height 13
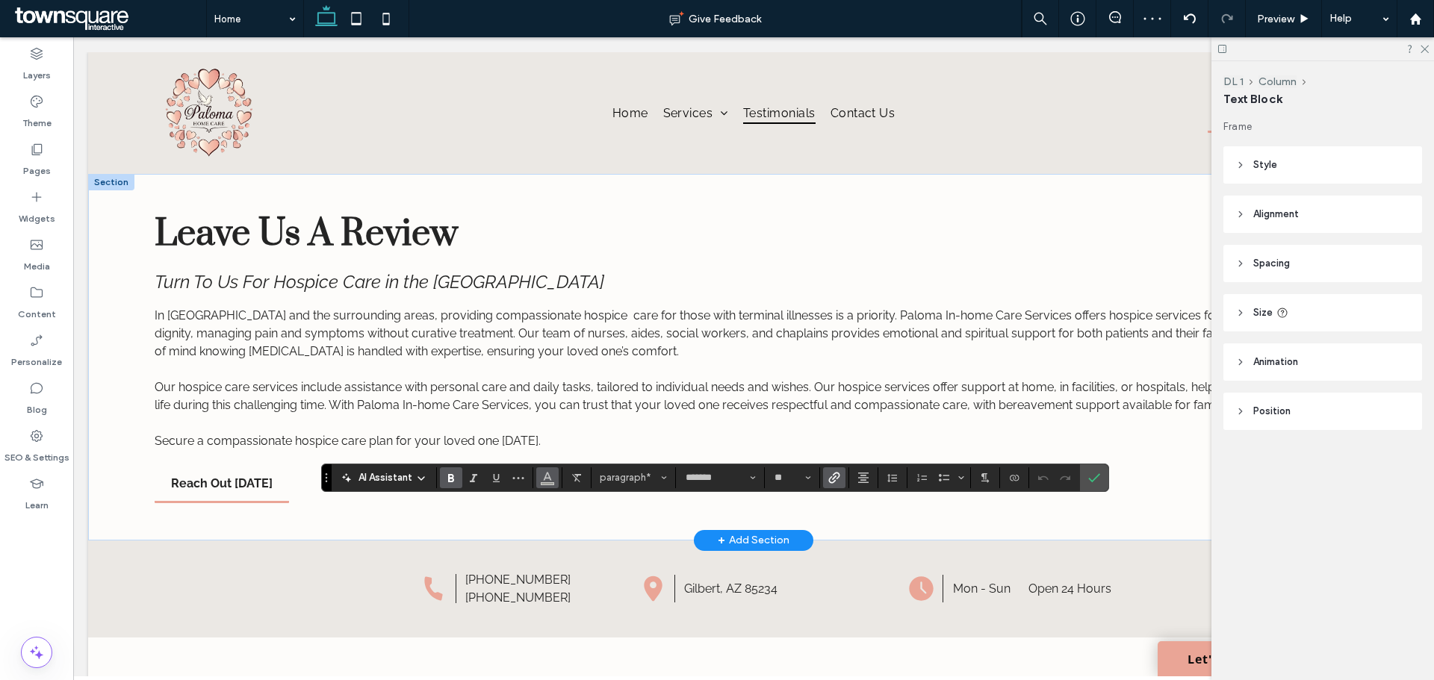
click at [542, 468] on span "Color" at bounding box center [548, 476] width 12 height 19
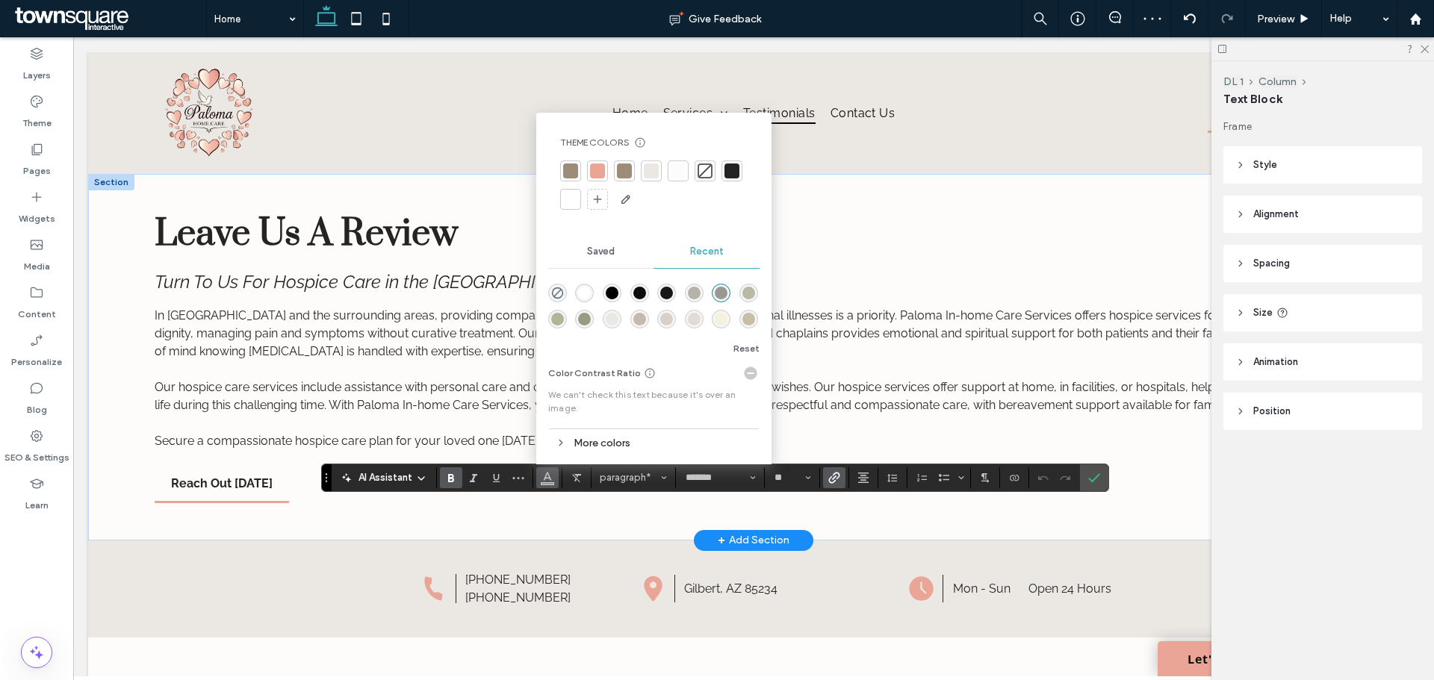
click at [734, 179] on div at bounding box center [732, 171] width 21 height 21
click at [1101, 476] on label "Confirm" at bounding box center [1094, 478] width 22 height 27
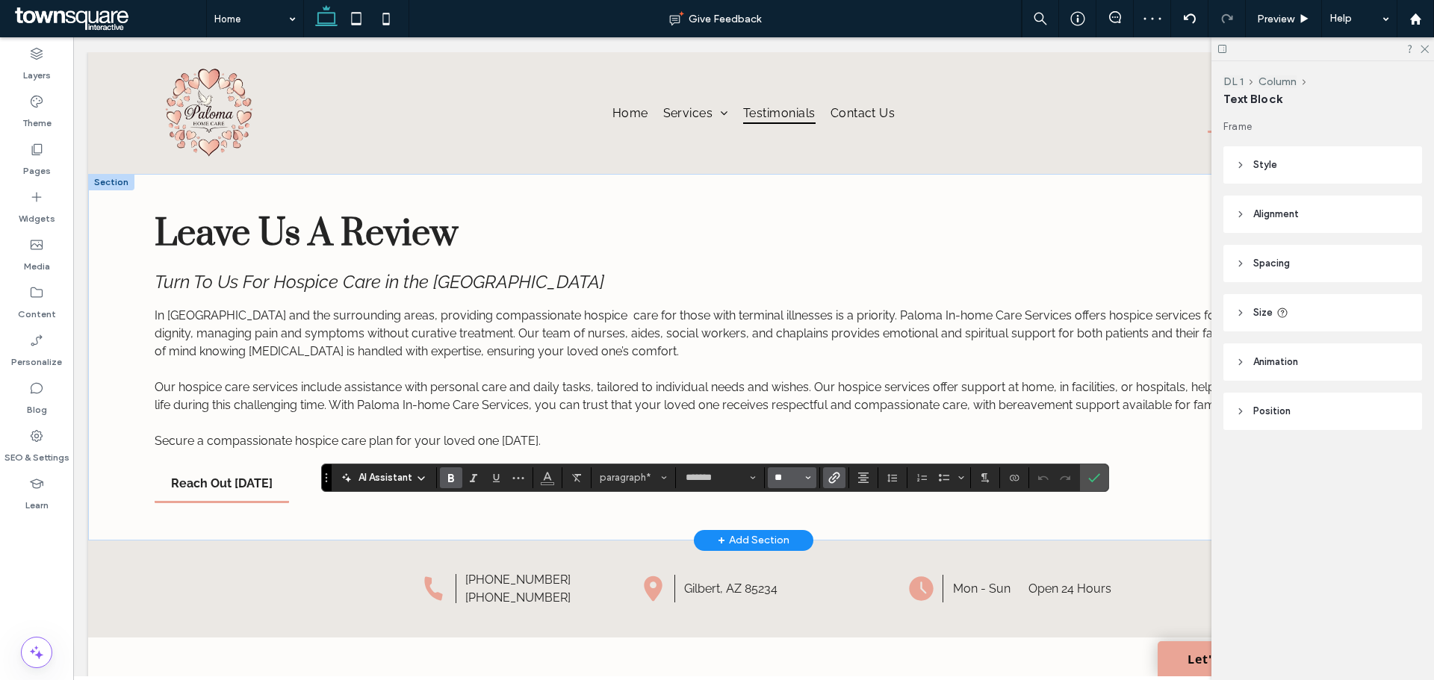
click at [794, 474] on input "**" at bounding box center [787, 478] width 29 height 12
click at [799, 380] on label "18" at bounding box center [792, 373] width 48 height 21
type input "**"
click at [785, 477] on input "**" at bounding box center [787, 478] width 29 height 12
type input "**"
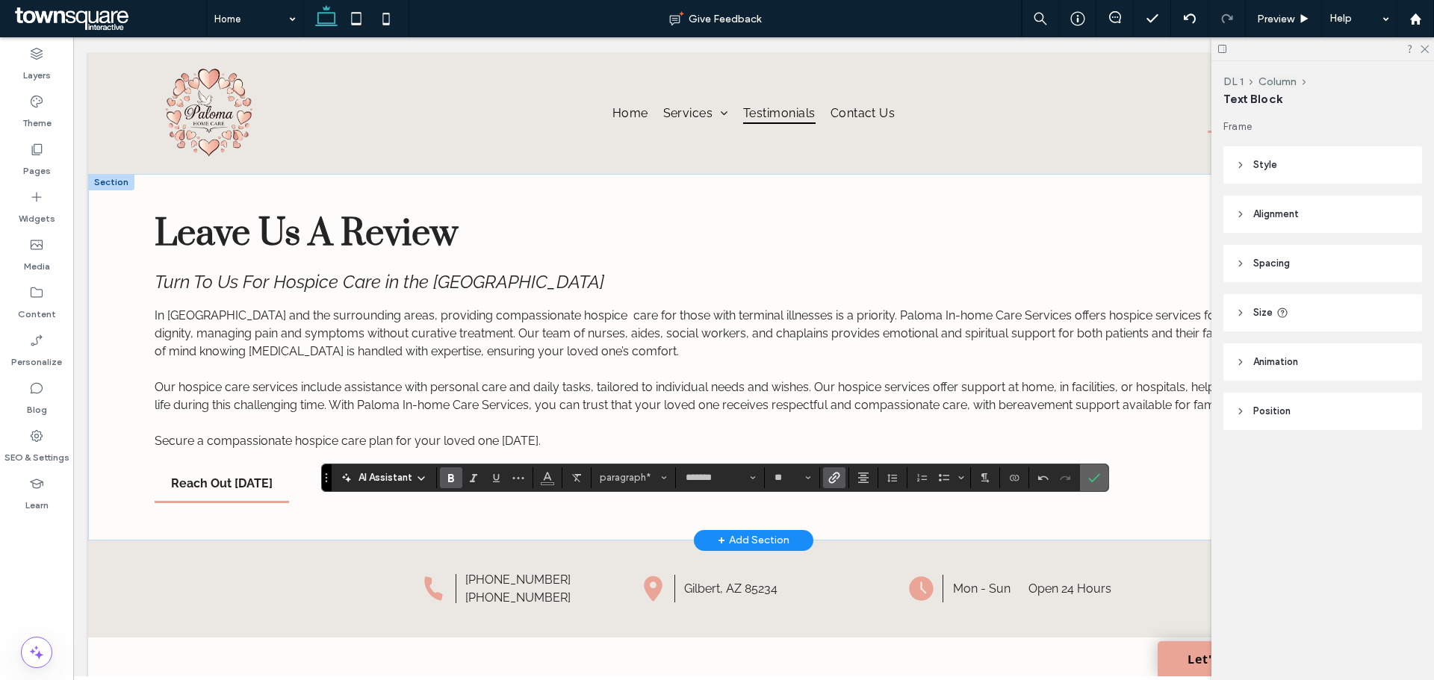
click at [1103, 484] on label "Confirm" at bounding box center [1094, 478] width 22 height 27
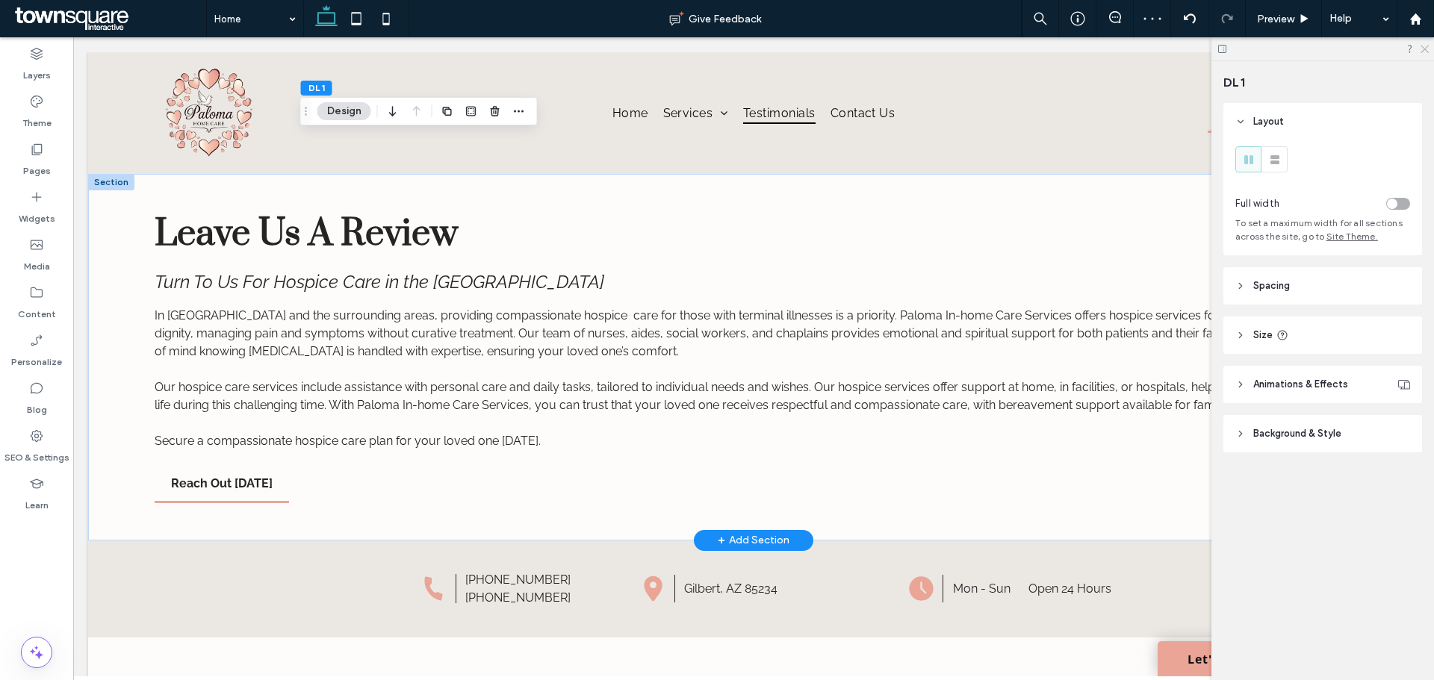
click at [1425, 43] on icon at bounding box center [1424, 48] width 10 height 10
